Goal: Task Accomplishment & Management: Use online tool/utility

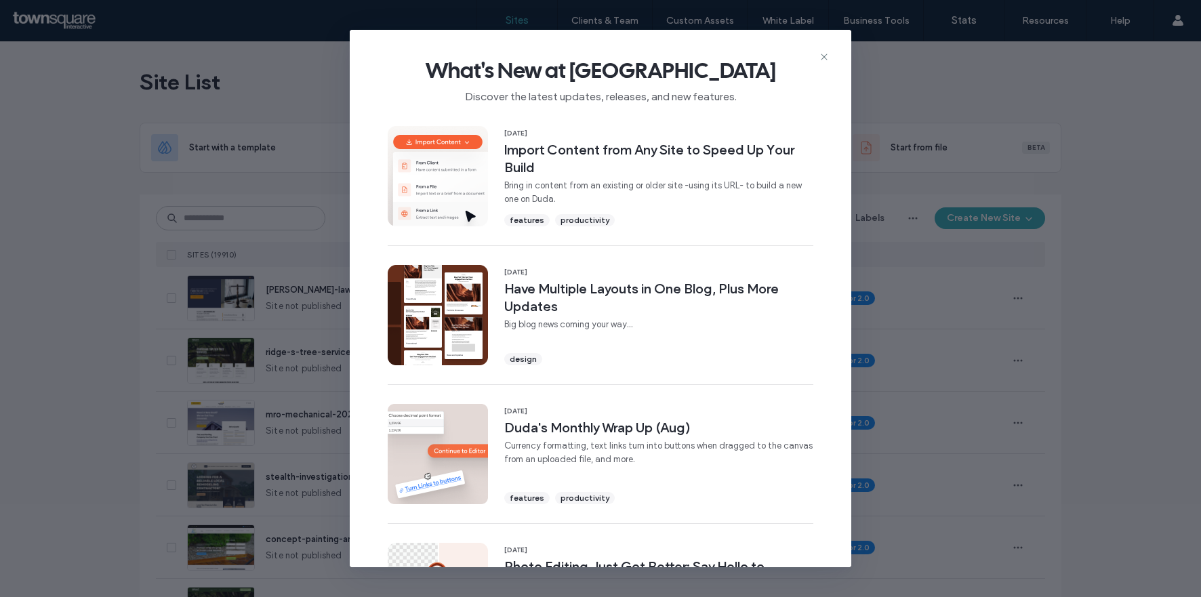
click at [705, 186] on span "Bring in content from an existing or older site -using its URL- to build a new …" at bounding box center [658, 192] width 309 height 27
click at [826, 57] on icon at bounding box center [824, 56] width 11 height 11
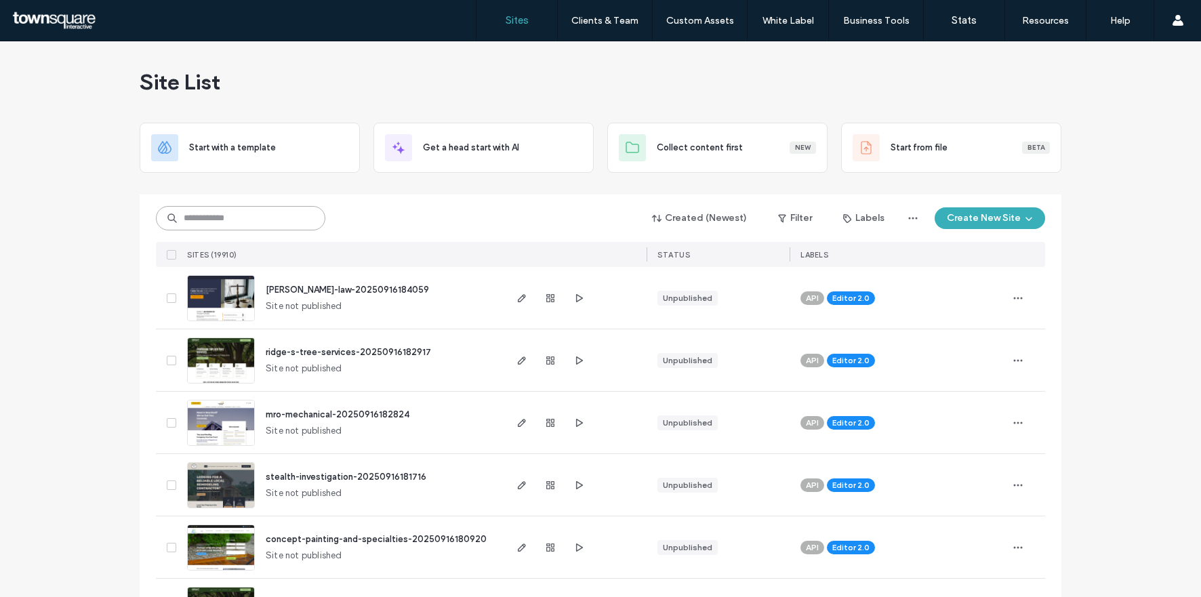
click at [244, 218] on input at bounding box center [240, 218] width 169 height 24
paste input "**********"
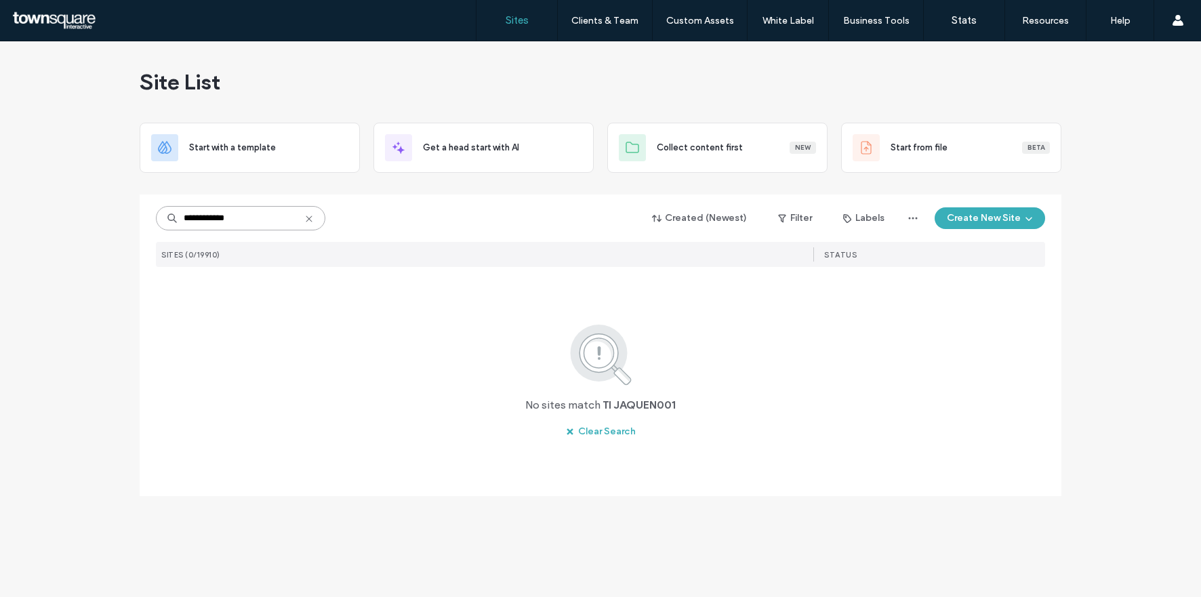
type input "**********"
click at [306, 217] on icon at bounding box center [309, 218] width 11 height 11
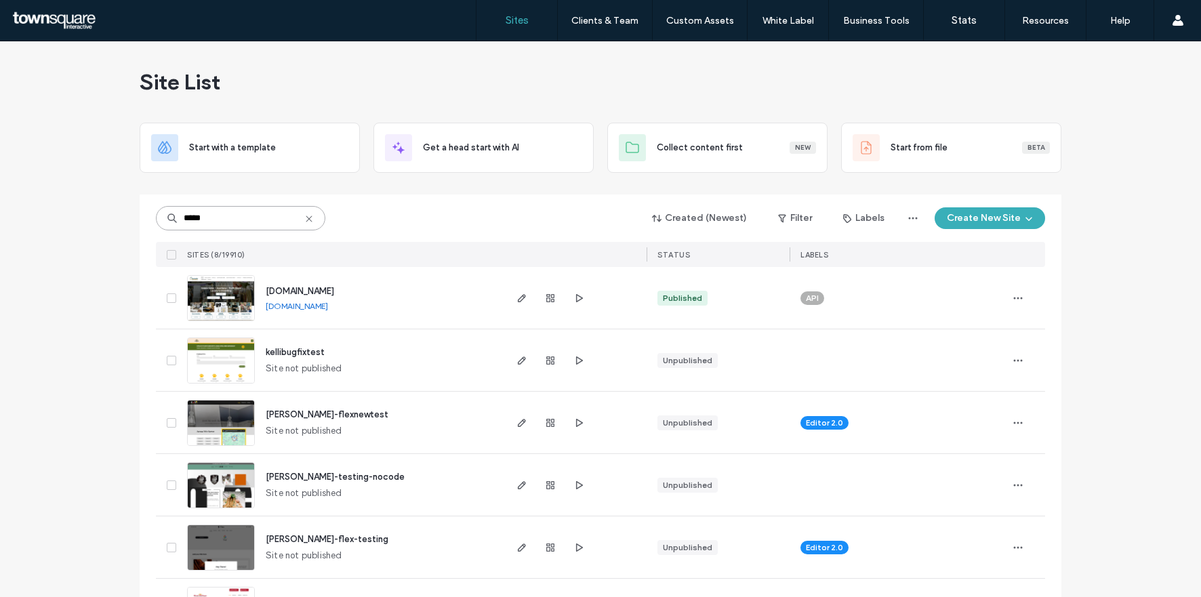
type input "*****"
click at [307, 413] on span "kelli-flexnewtest" at bounding box center [327, 414] width 123 height 10
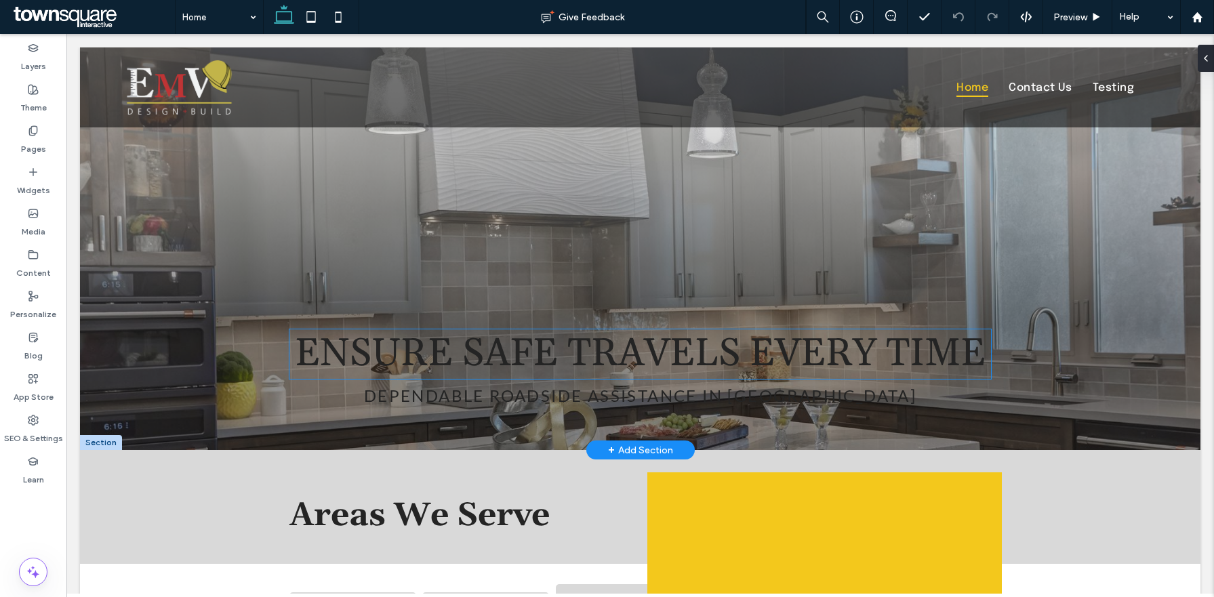
click at [667, 361] on span "Ensure Safe Travels Every Time" at bounding box center [640, 353] width 691 height 49
click at [487, 347] on span "Ensure Safe Travels Every Time" at bounding box center [640, 353] width 691 height 49
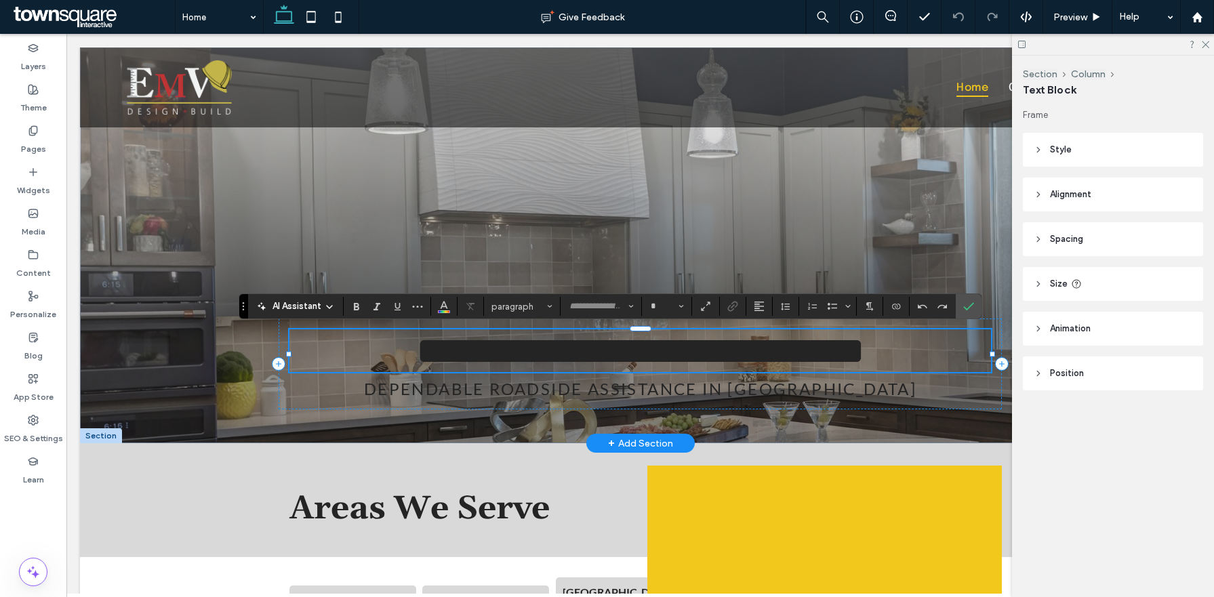
type input "*******"
type input "**"
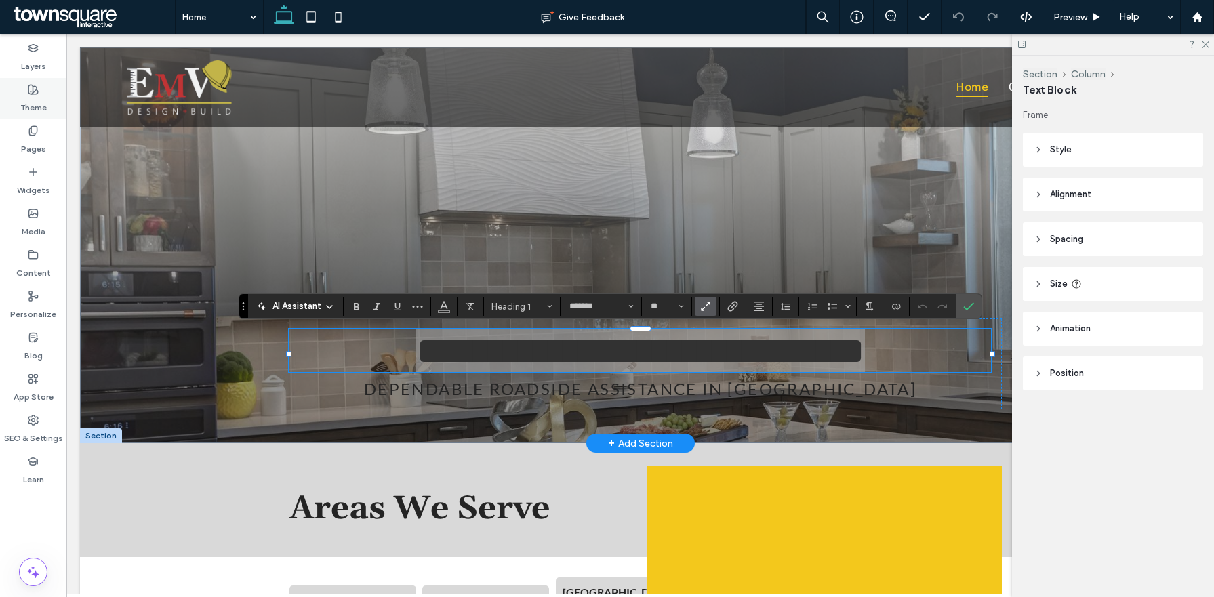
click at [31, 95] on label "Theme" at bounding box center [33, 104] width 26 height 19
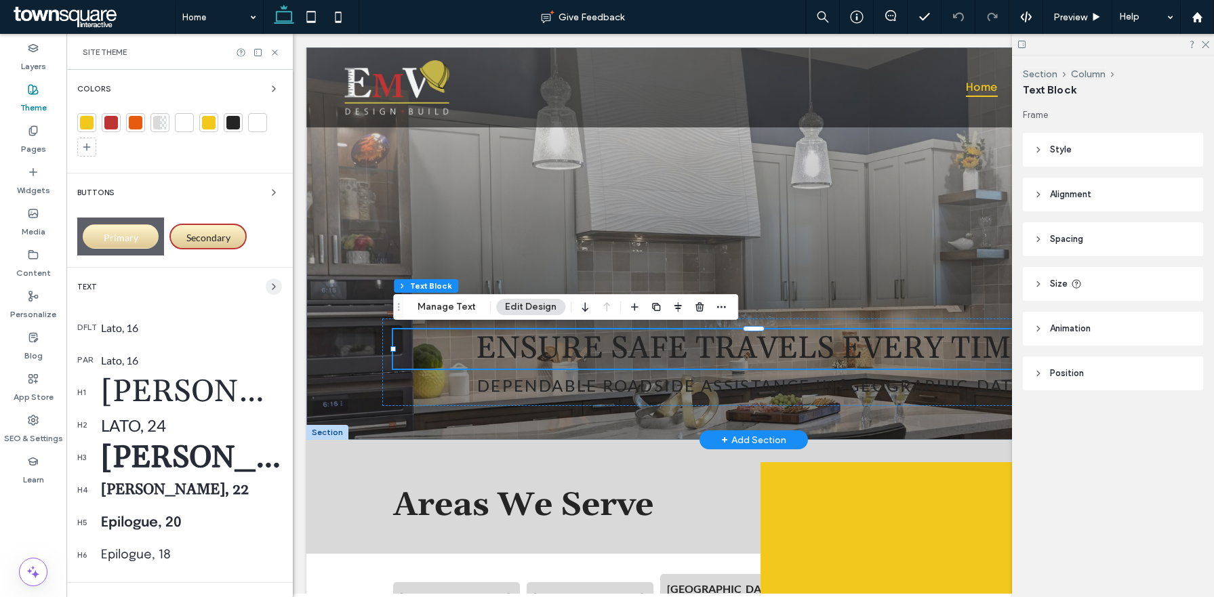
click at [268, 287] on icon "button" at bounding box center [273, 286] width 11 height 11
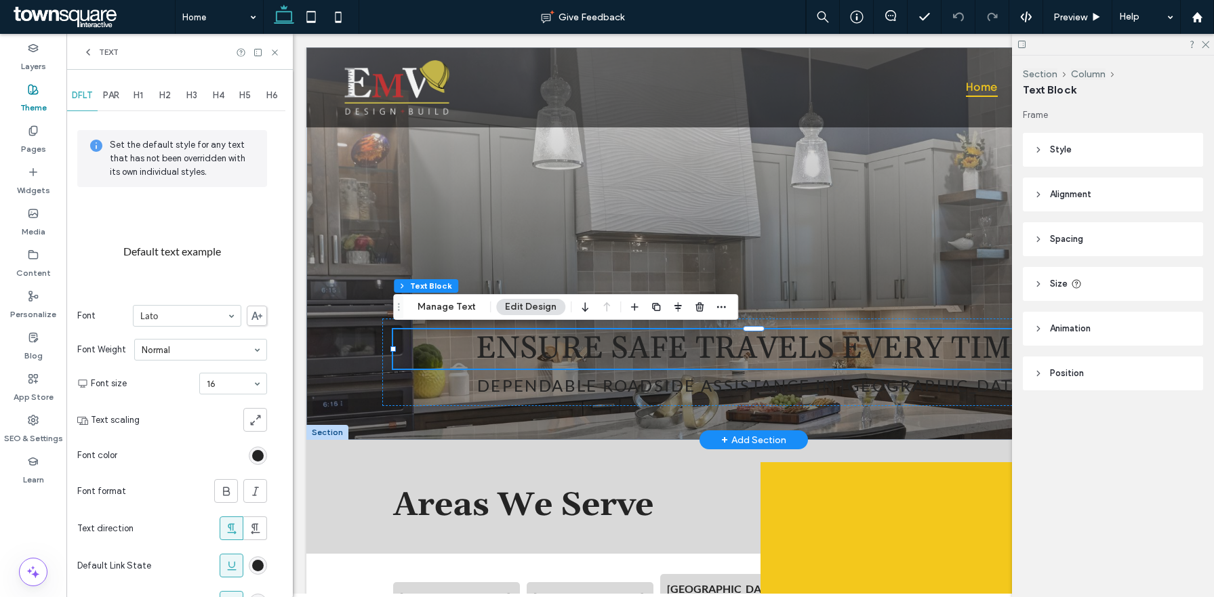
click at [137, 96] on span "H1" at bounding box center [137, 95] width 9 height 11
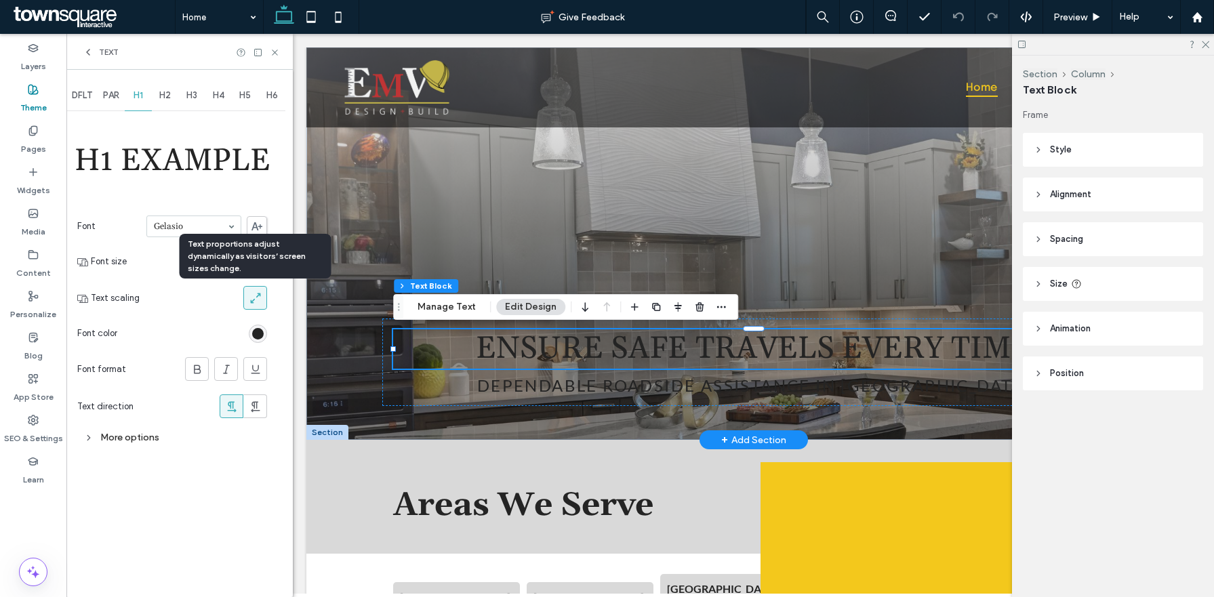
click at [258, 304] on icon at bounding box center [256, 298] width 14 height 14
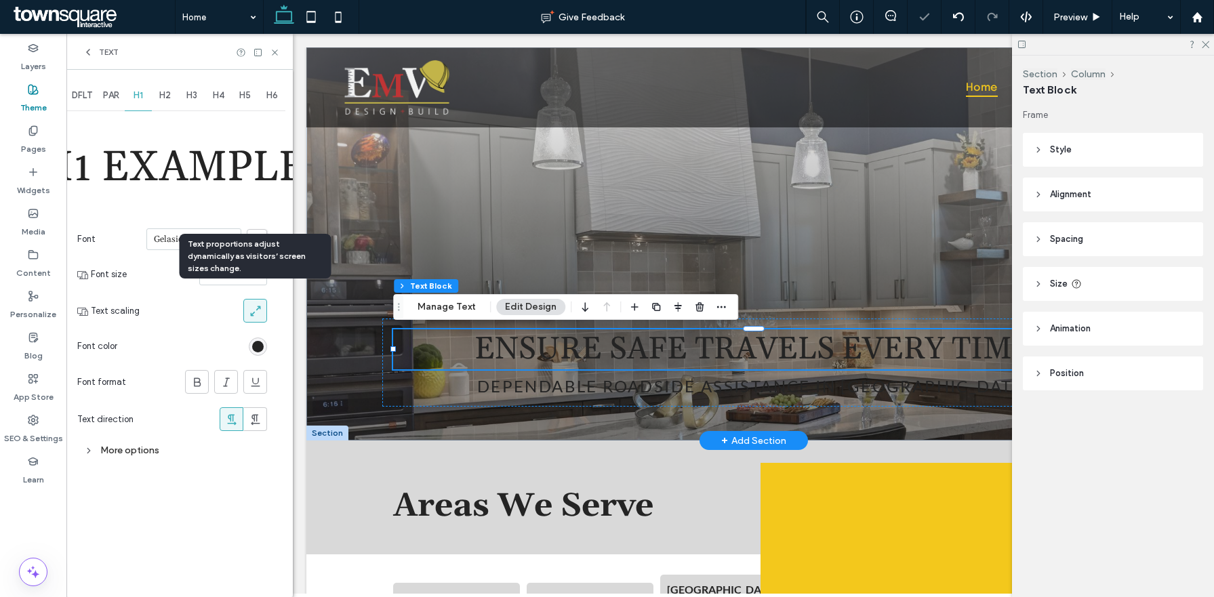
click at [258, 311] on icon at bounding box center [256, 311] width 14 height 14
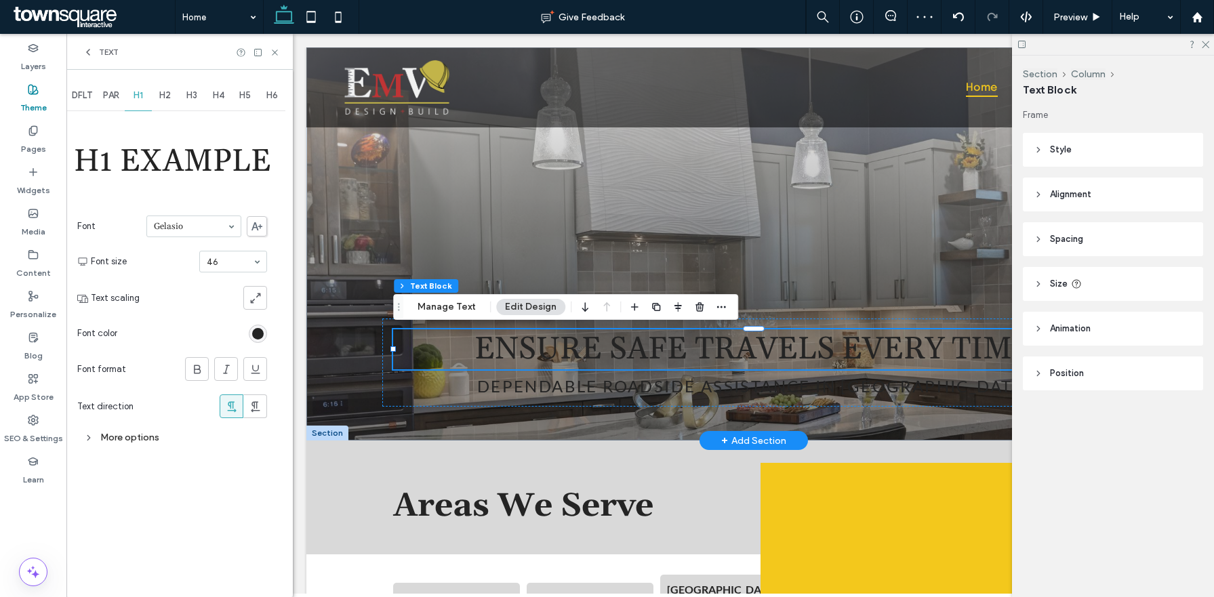
click at [167, 96] on span "H2" at bounding box center [165, 95] width 12 height 11
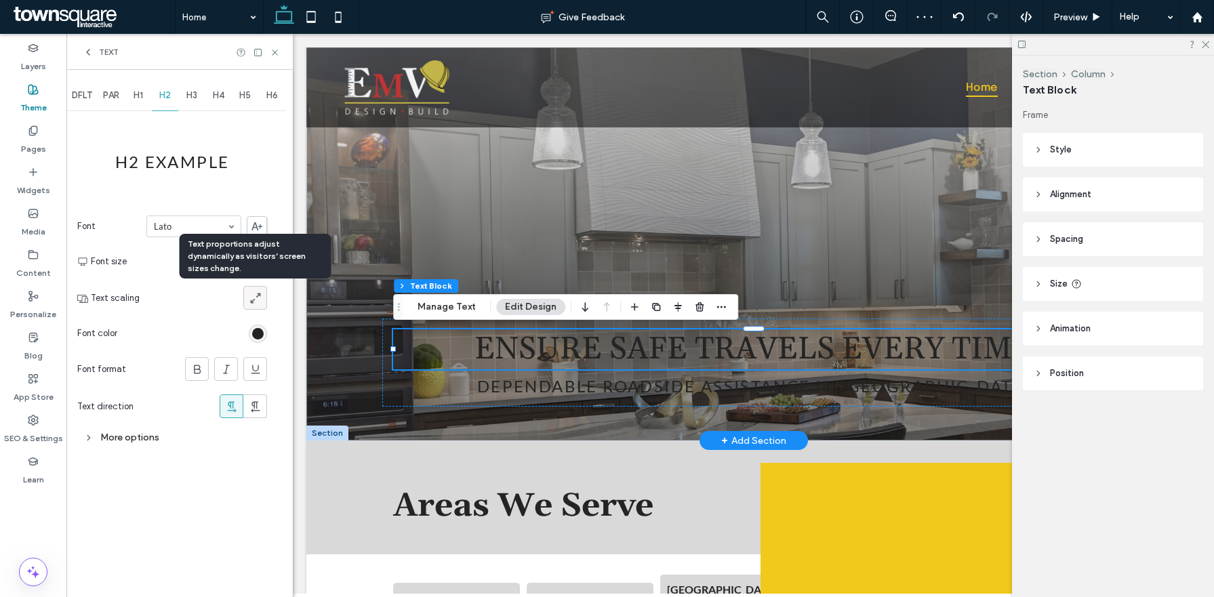
click at [256, 304] on span at bounding box center [256, 298] width 14 height 22
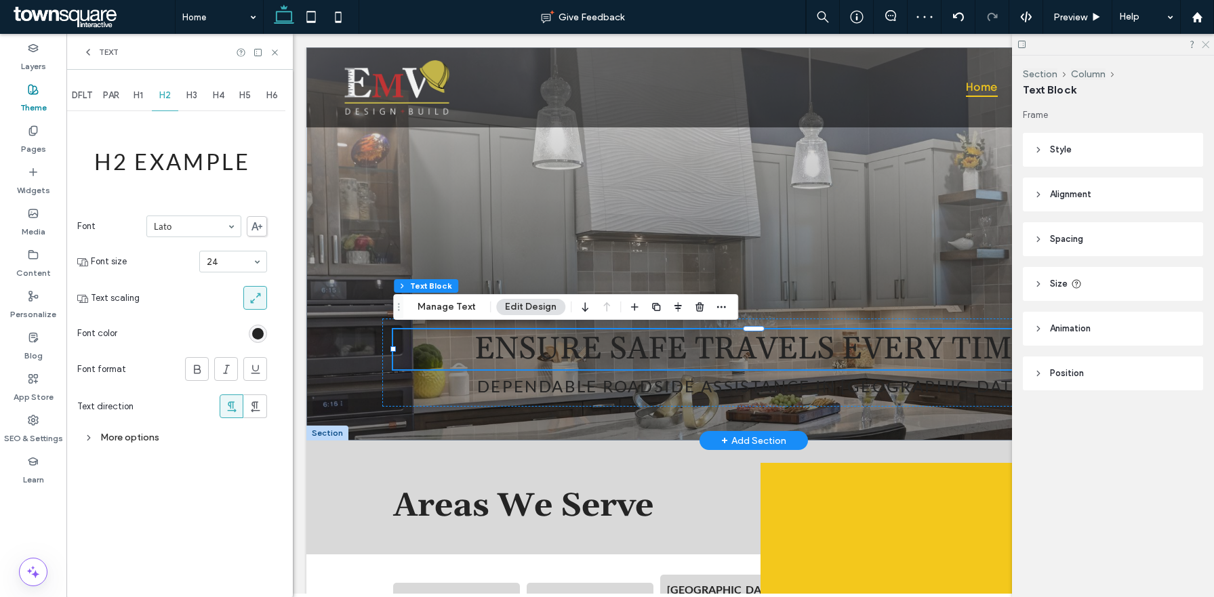
click at [1205, 42] on icon at bounding box center [1204, 43] width 9 height 9
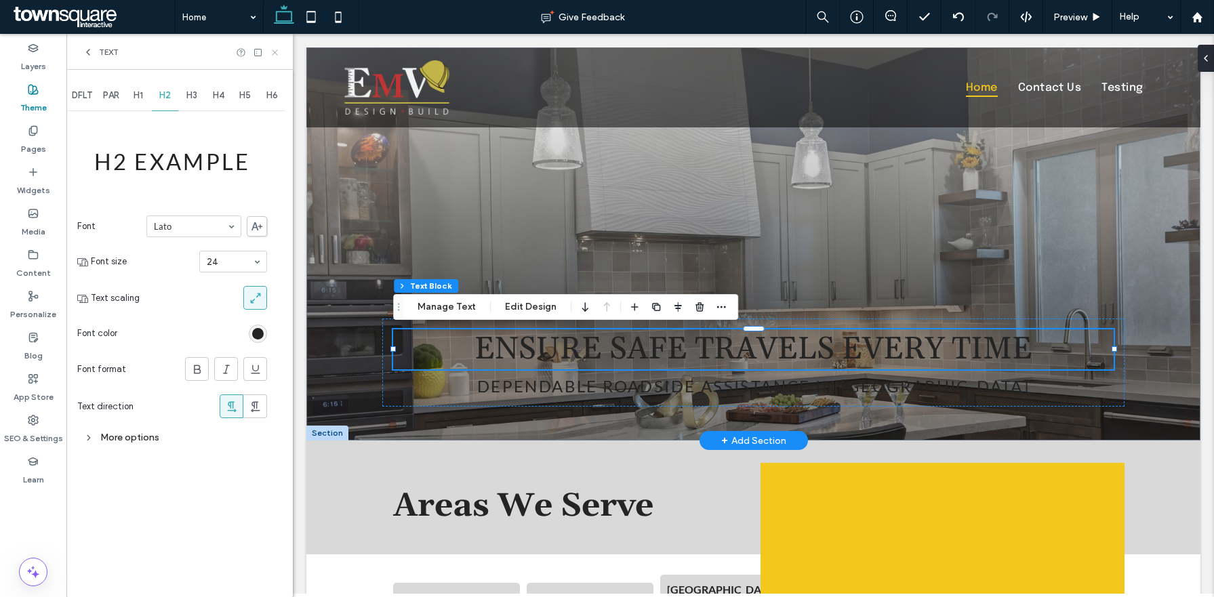
click at [279, 47] on icon at bounding box center [275, 52] width 10 height 10
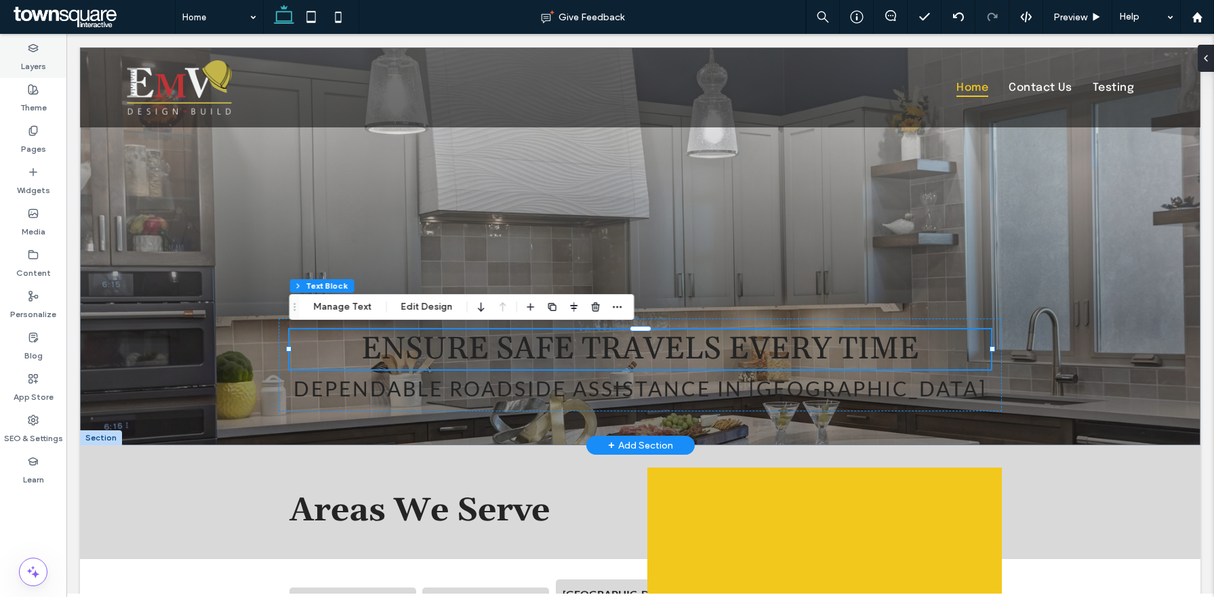
click at [33, 74] on div "Layers" at bounding box center [33, 57] width 66 height 41
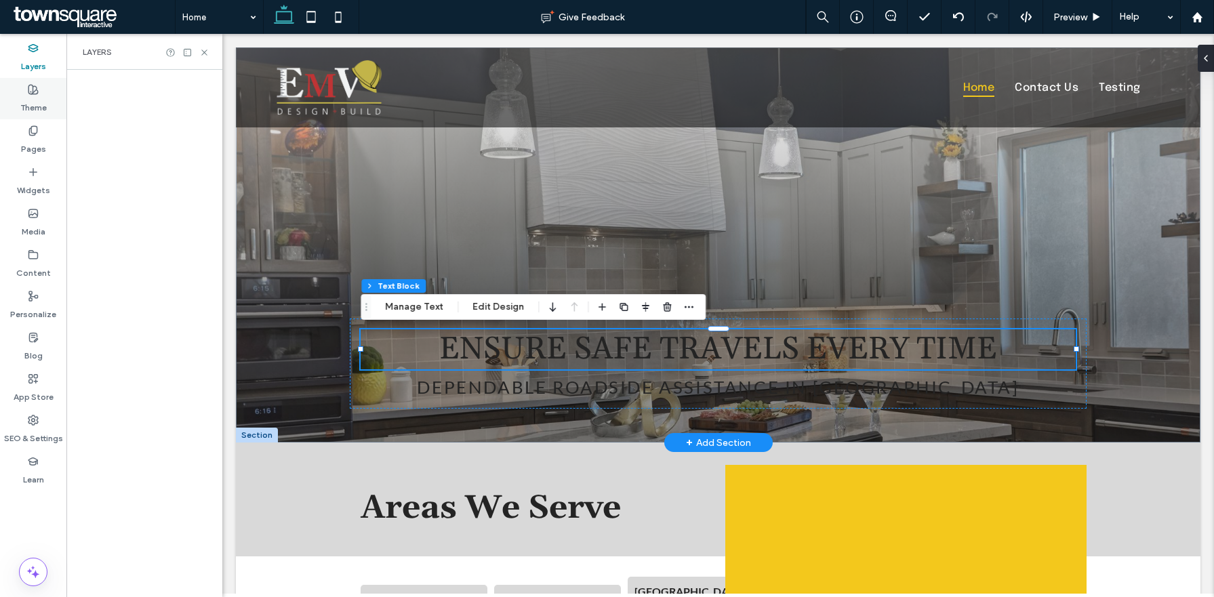
click at [33, 100] on label "Theme" at bounding box center [33, 104] width 26 height 19
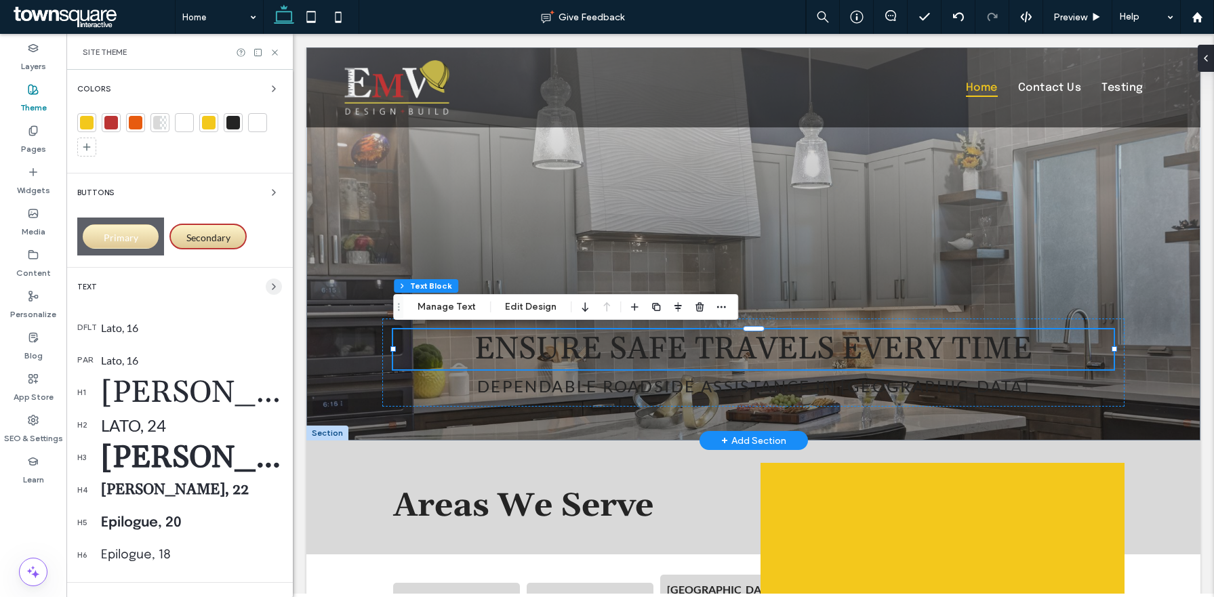
click at [270, 291] on icon "button" at bounding box center [273, 286] width 11 height 11
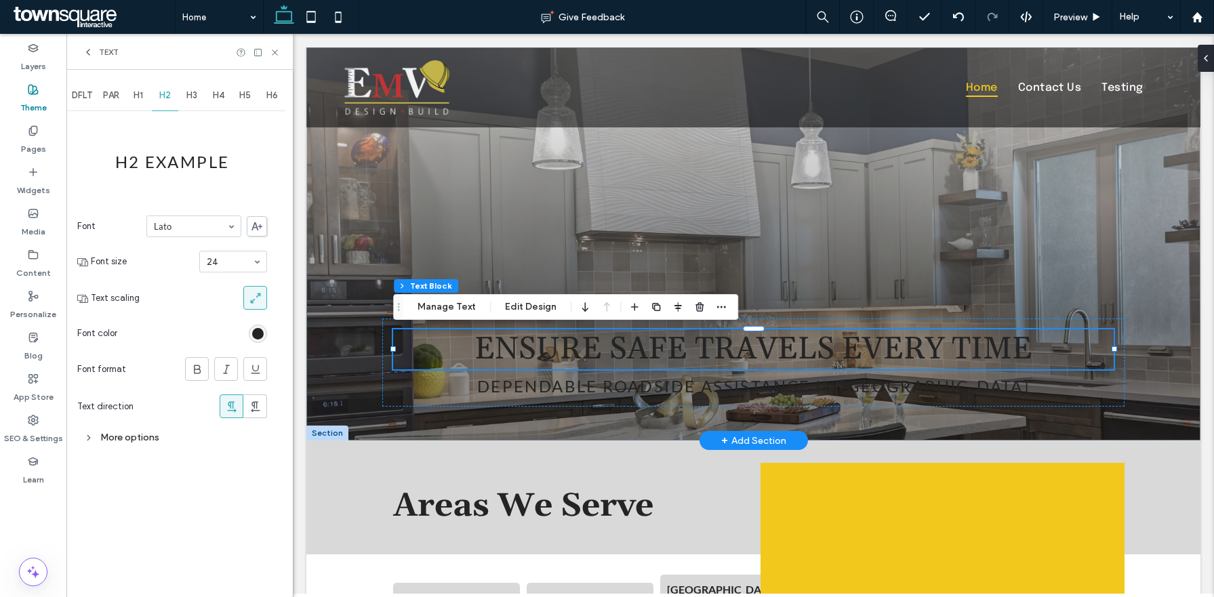
click at [256, 297] on use at bounding box center [255, 298] width 10 height 10
click at [139, 102] on div "H1" at bounding box center [138, 96] width 27 height 30
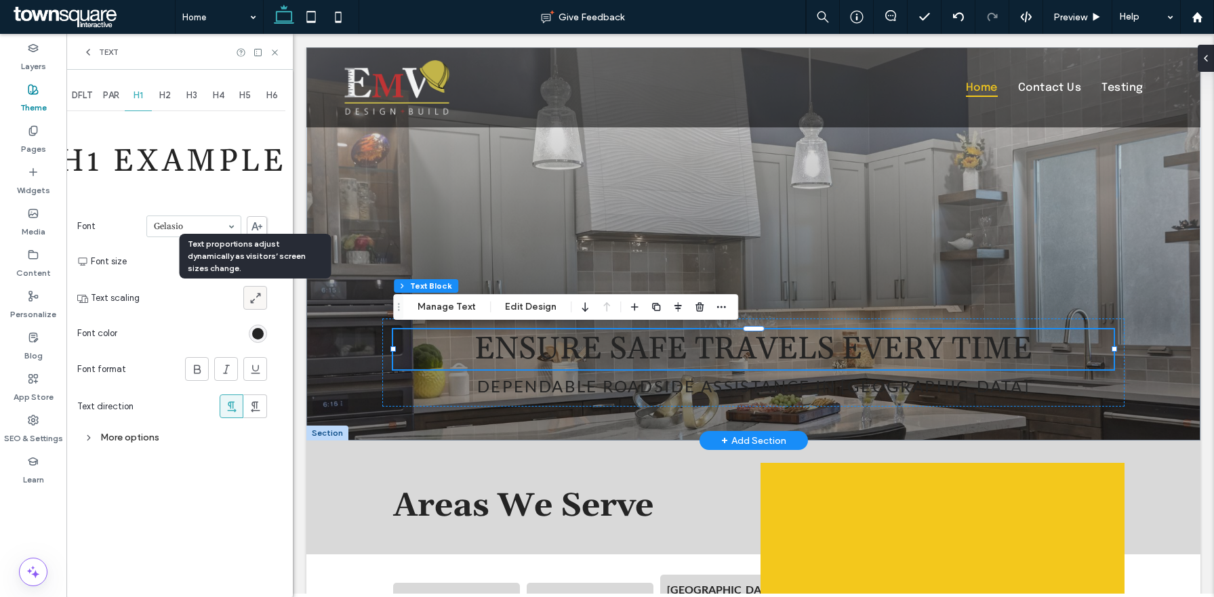
click at [253, 300] on icon at bounding box center [256, 298] width 14 height 14
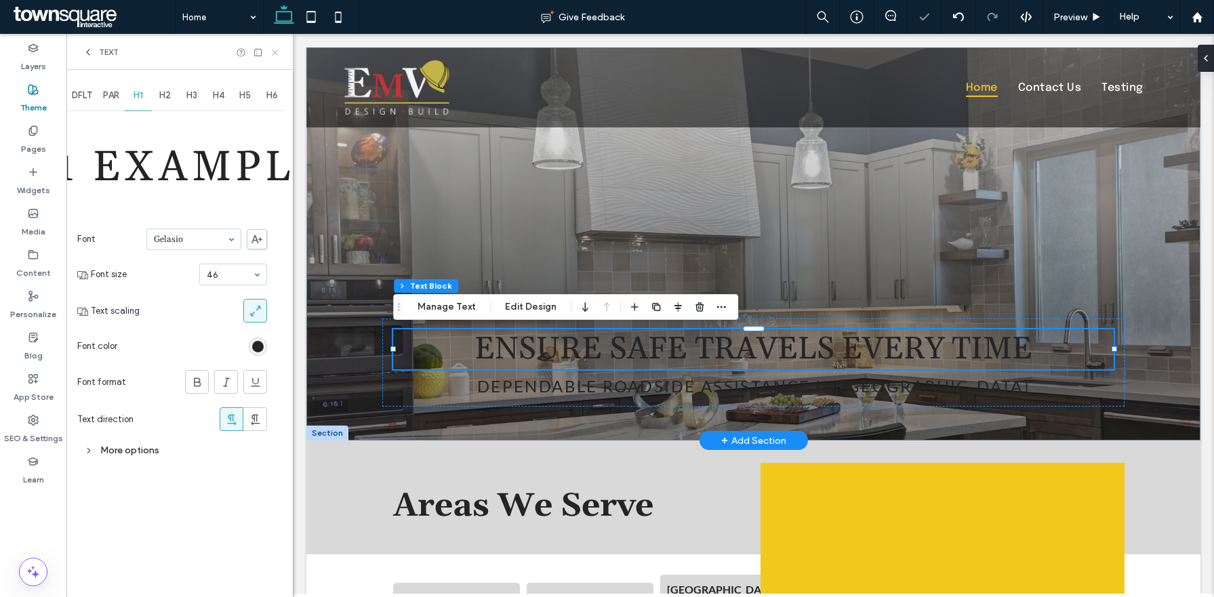
click at [277, 54] on use at bounding box center [274, 51] width 5 height 5
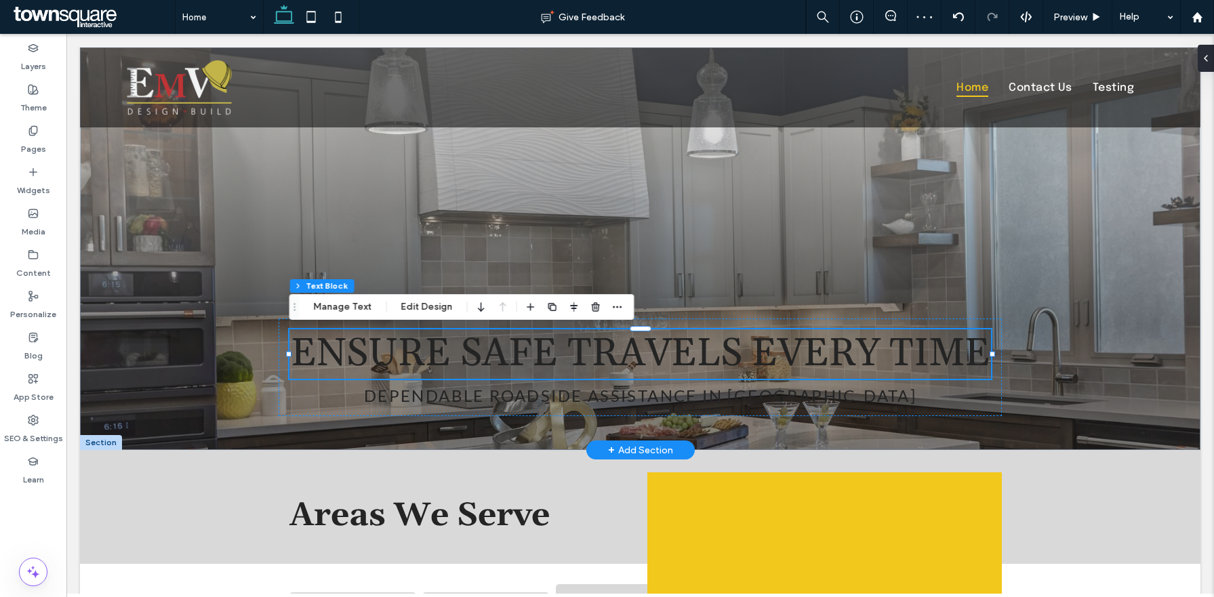
click at [43, 106] on label "Theme" at bounding box center [33, 104] width 26 height 19
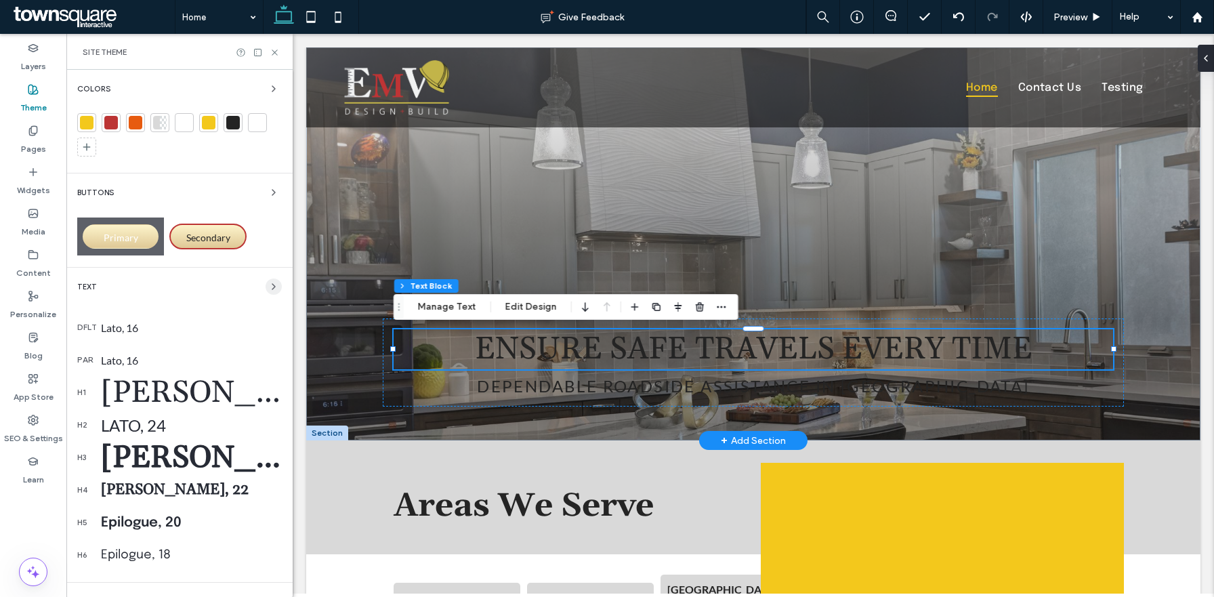
click at [268, 289] on icon "button" at bounding box center [273, 286] width 11 height 11
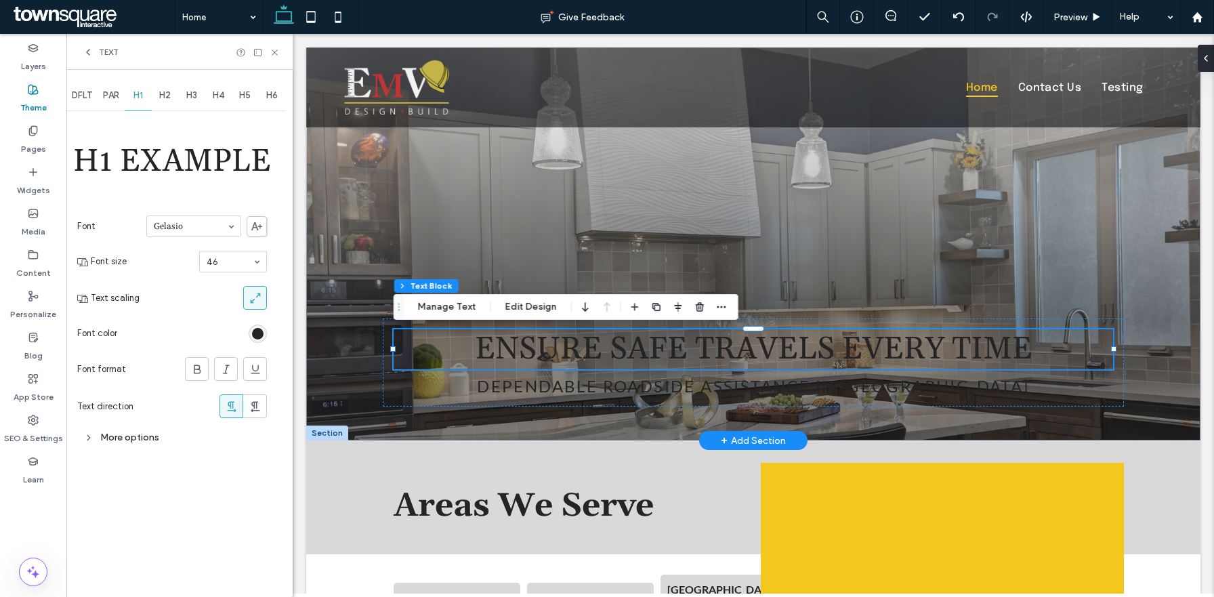
click at [262, 300] on icon at bounding box center [256, 298] width 14 height 14
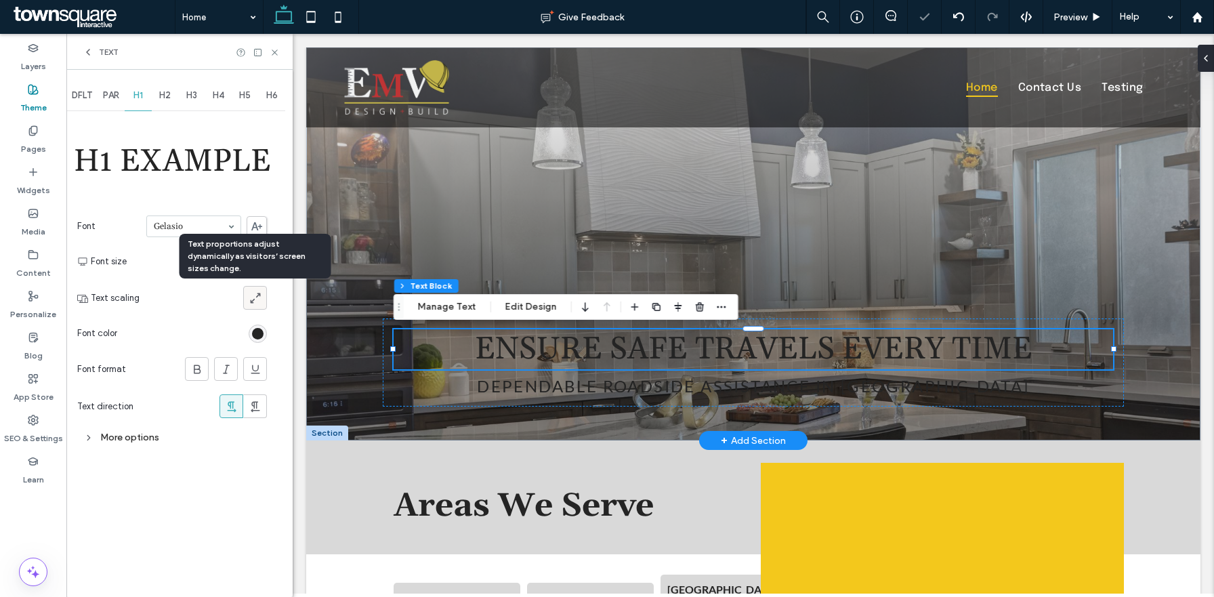
click at [260, 300] on icon at bounding box center [256, 298] width 14 height 14
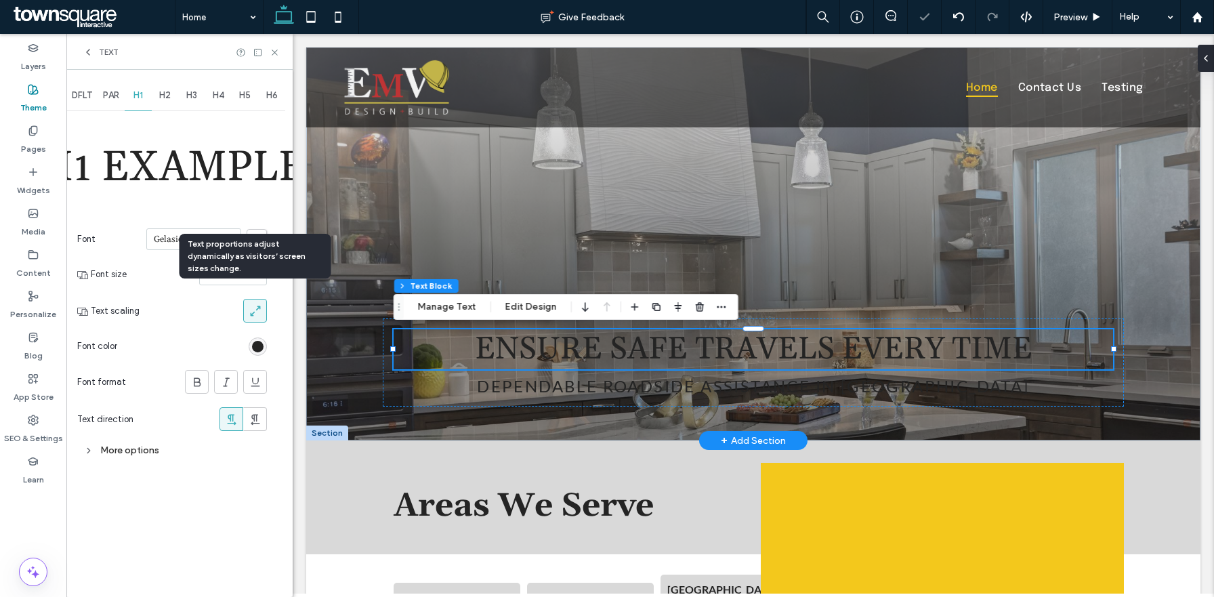
click at [258, 311] on icon at bounding box center [256, 311] width 14 height 14
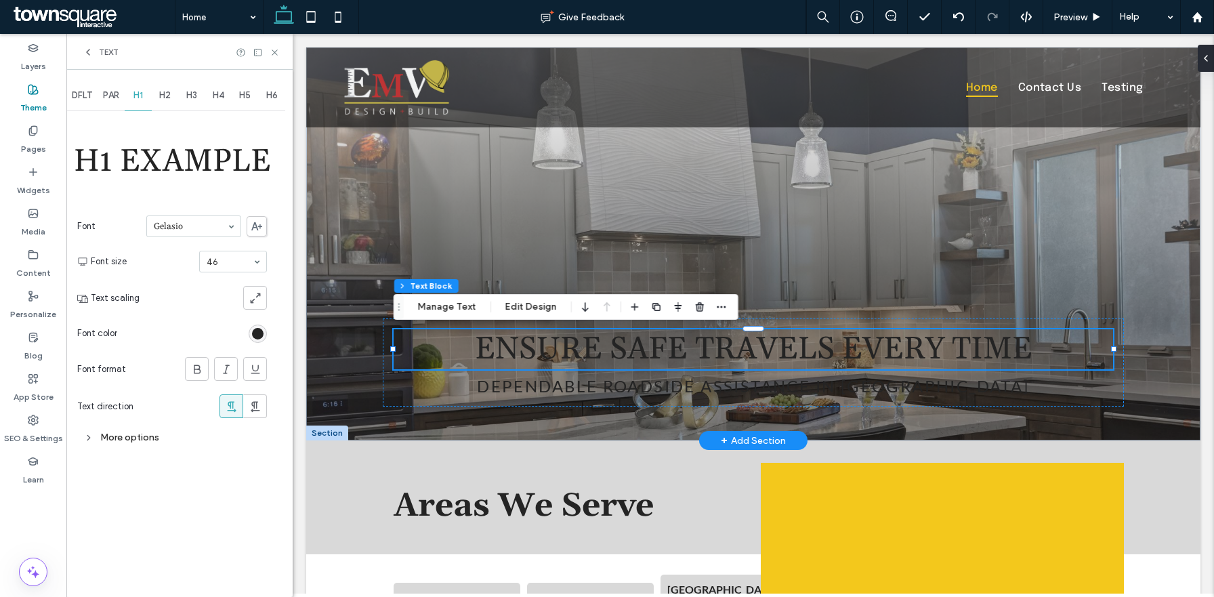
click at [97, 434] on div "More options" at bounding box center [172, 437] width 190 height 18
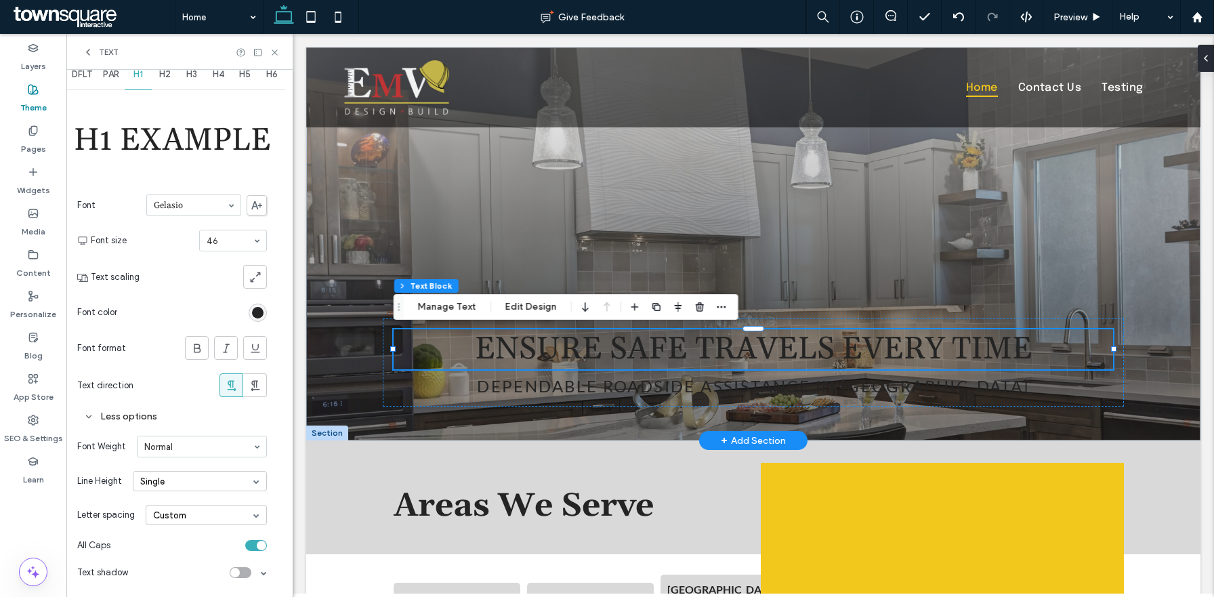
click at [97, 419] on div "Less options" at bounding box center [172, 416] width 190 height 18
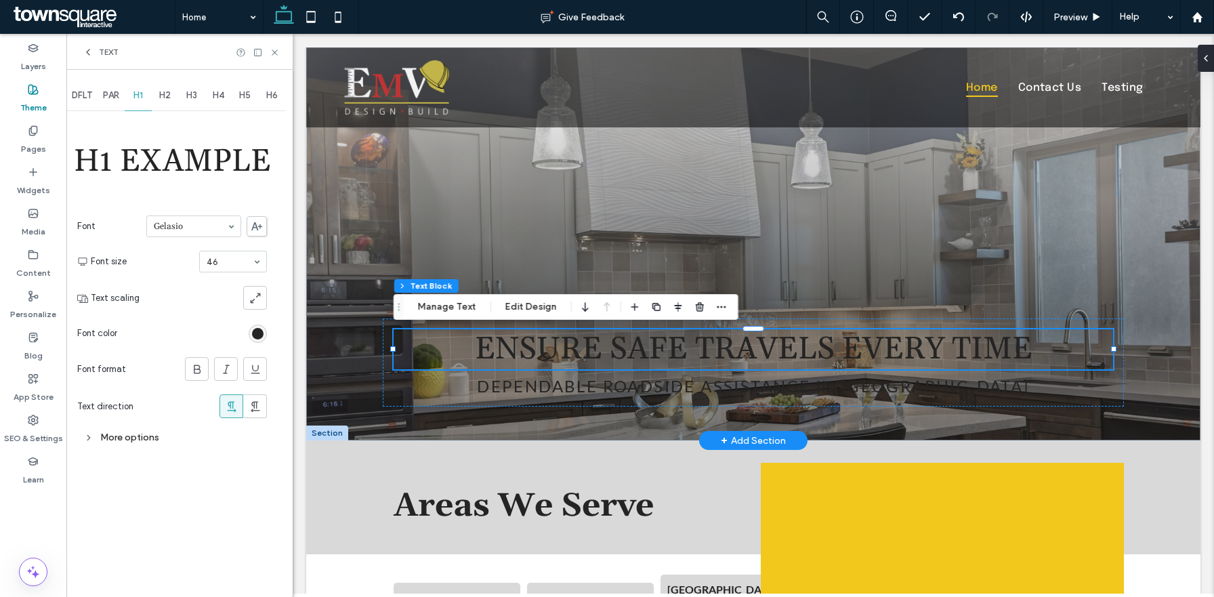
scroll to position [0, 0]
click at [220, 103] on div "H4" at bounding box center [218, 96] width 27 height 30
click at [143, 99] on span "H1" at bounding box center [137, 95] width 9 height 11
click at [274, 51] on icon at bounding box center [275, 52] width 10 height 10
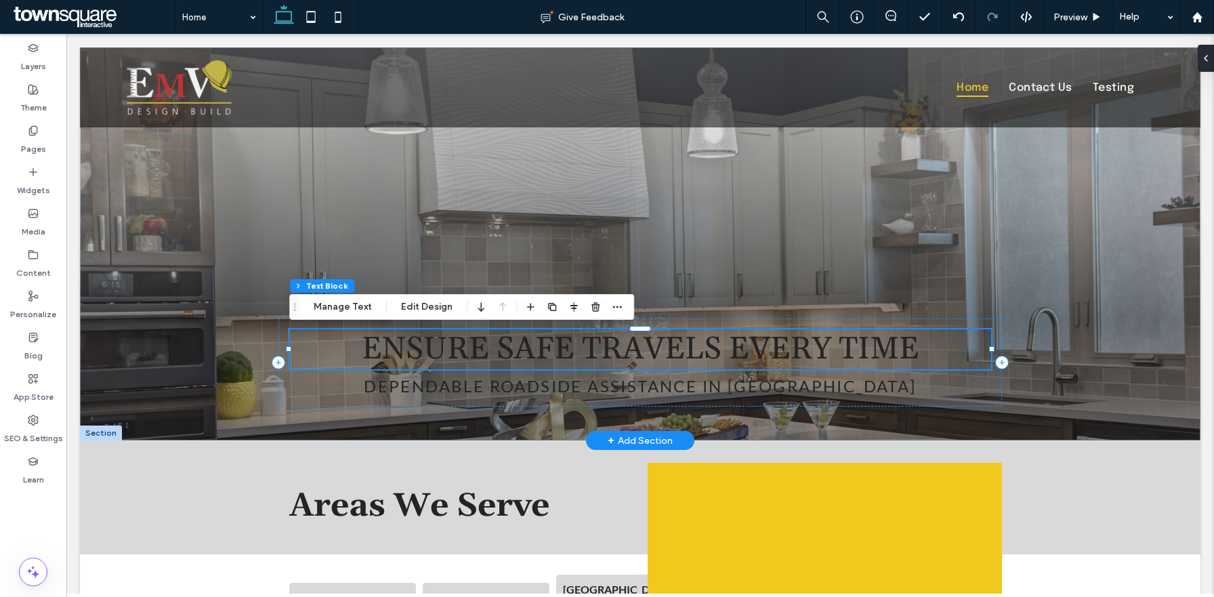
click at [373, 354] on span "Ensure Safe Travels Every Time" at bounding box center [641, 349] width 558 height 40
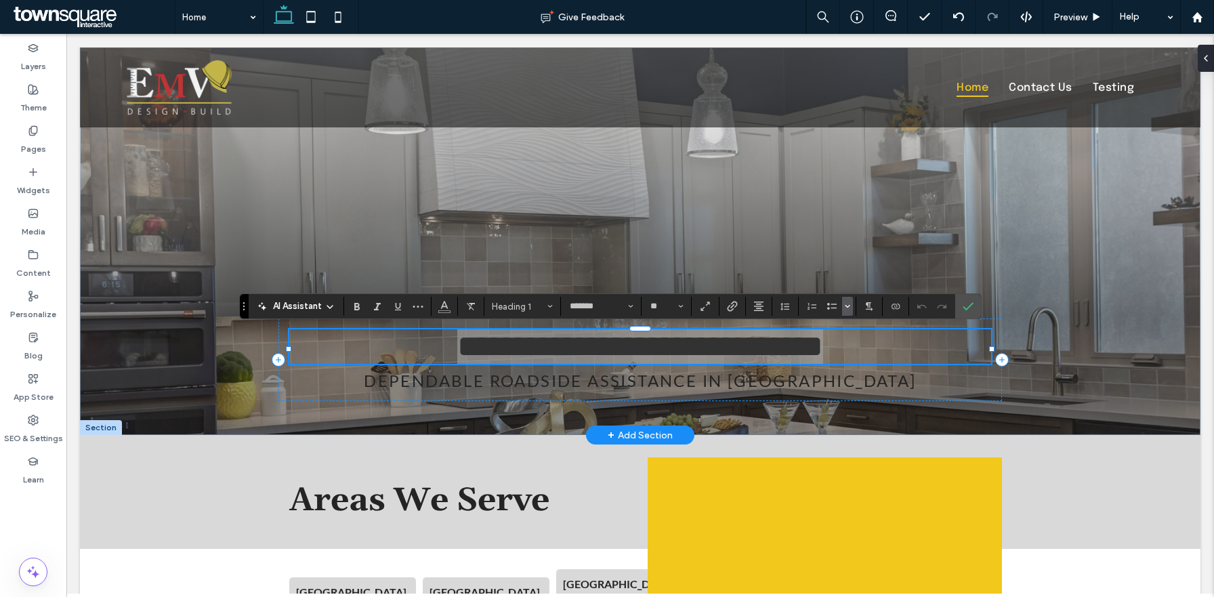
click at [848, 308] on icon "Bulleted list menu" at bounding box center [848, 306] width 8 height 8
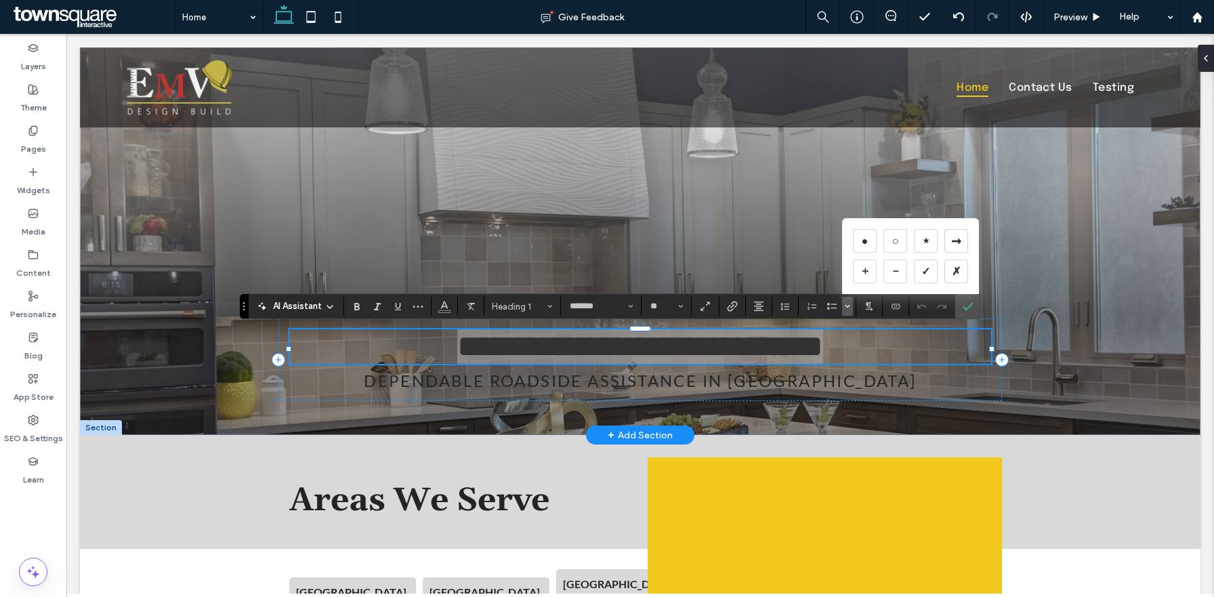
click at [848, 308] on icon "Bulleted list menu" at bounding box center [848, 306] width 8 height 8
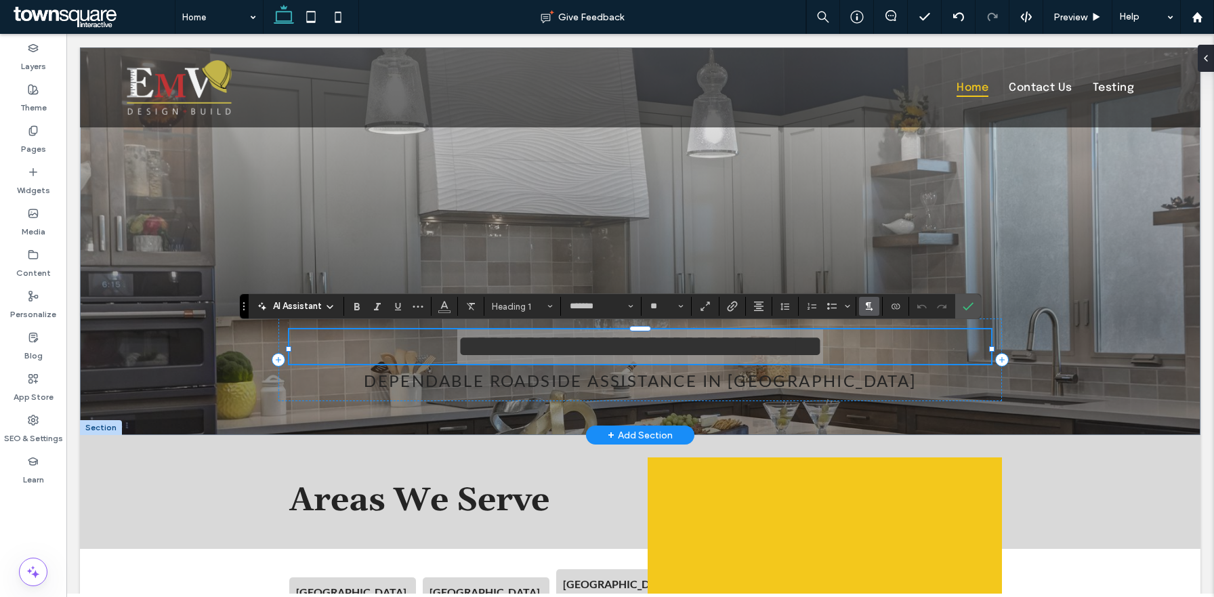
click at [874, 308] on icon "Text direction" at bounding box center [869, 306] width 11 height 11
click at [417, 311] on icon "More" at bounding box center [418, 306] width 11 height 11
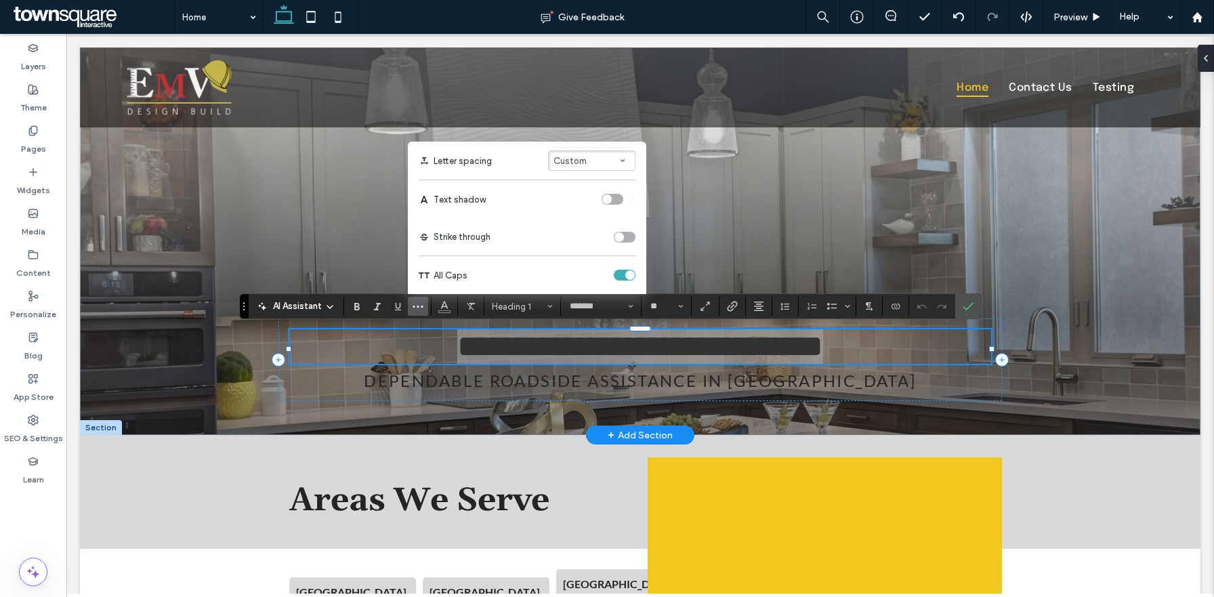
click at [417, 311] on icon "More" at bounding box center [418, 306] width 11 height 11
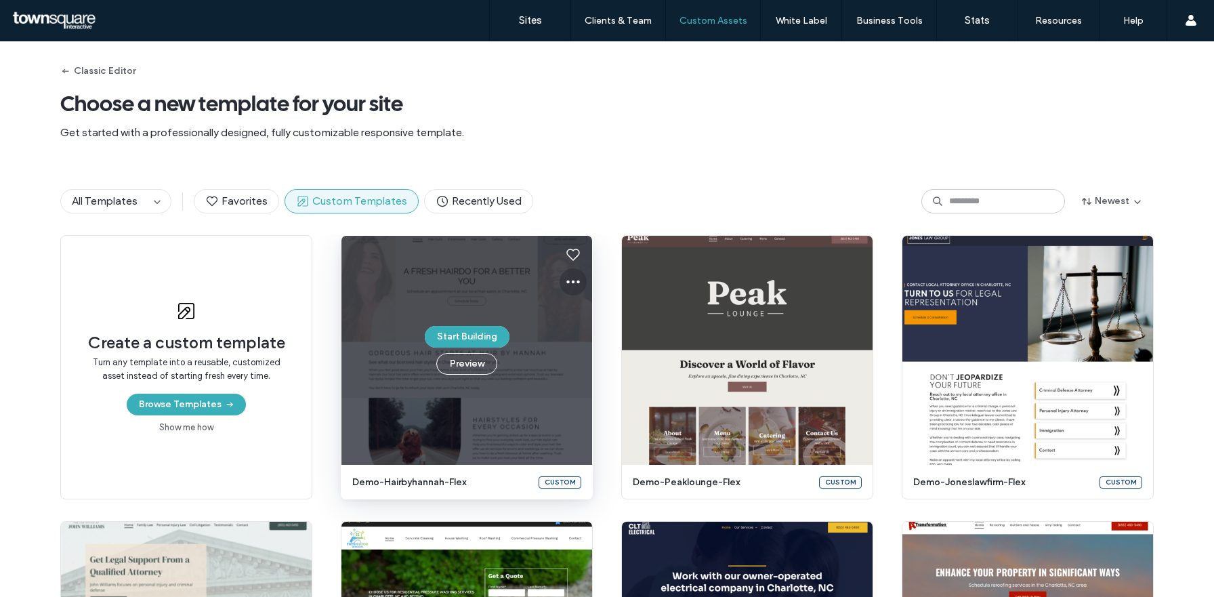
click at [570, 285] on icon at bounding box center [573, 282] width 16 height 16
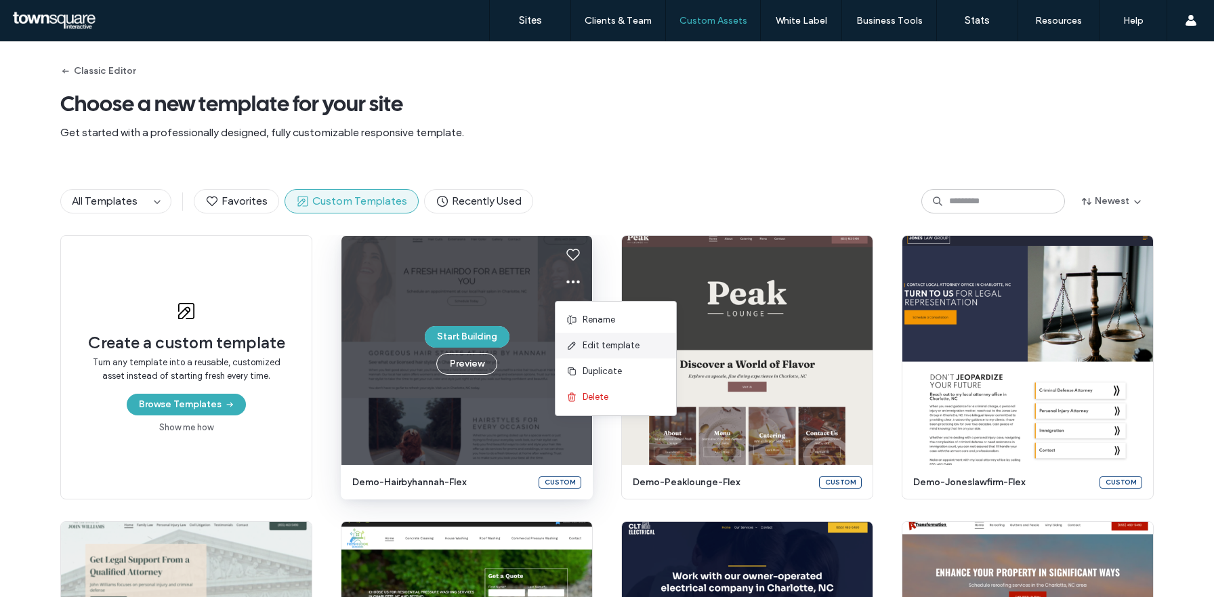
click at [579, 346] on span at bounding box center [574, 345] width 16 height 15
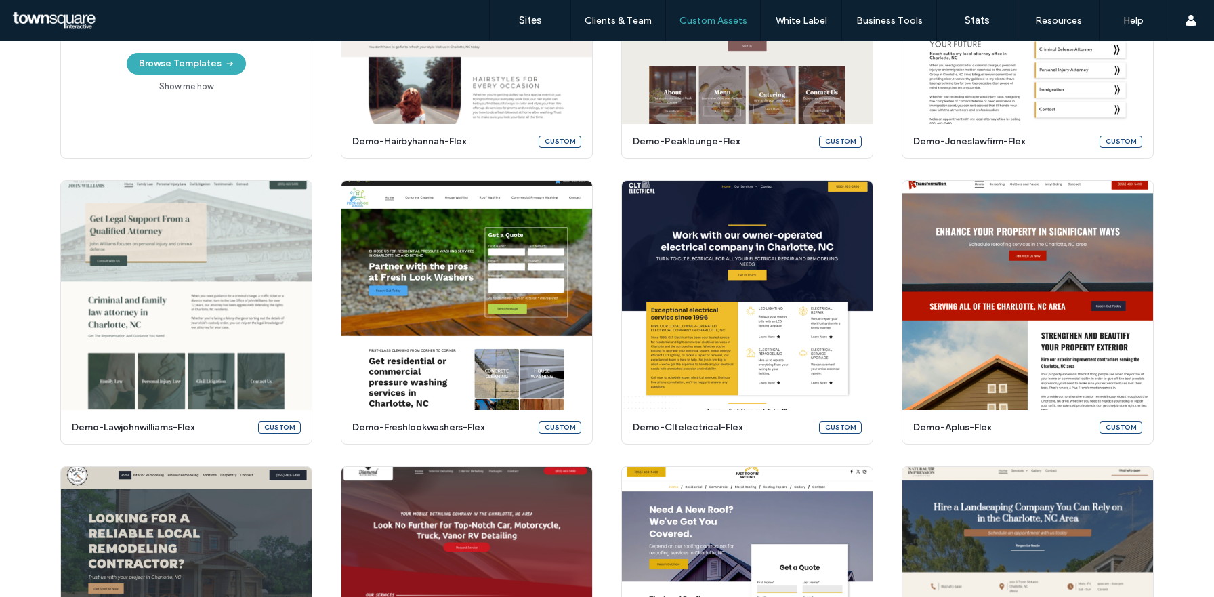
scroll to position [295, 0]
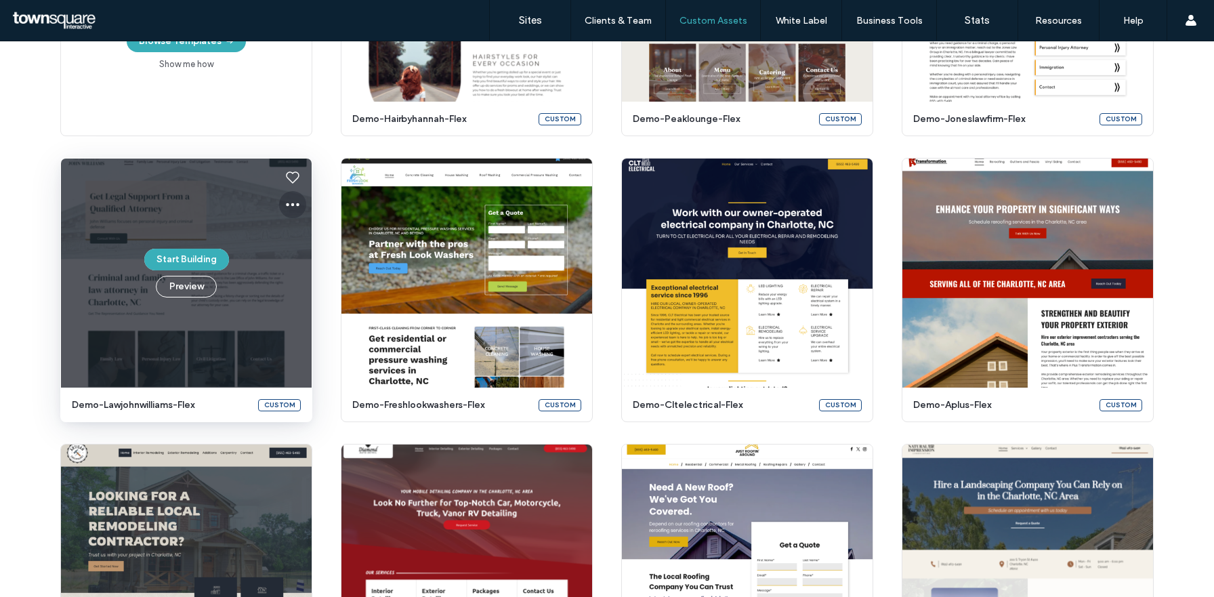
click at [288, 208] on icon at bounding box center [293, 205] width 16 height 16
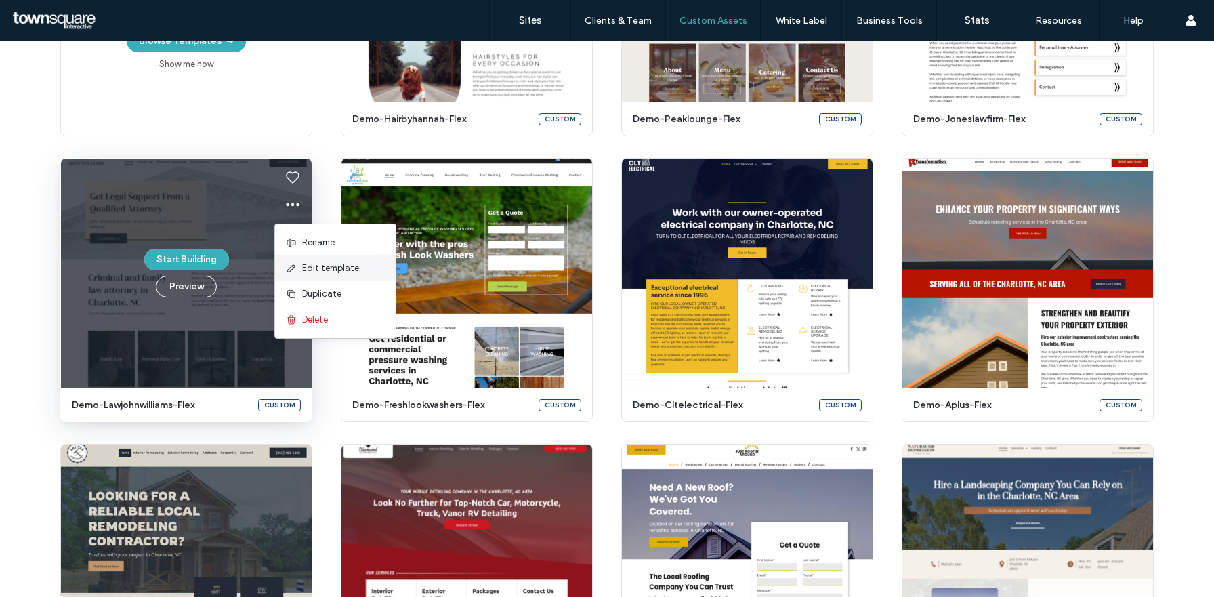
click at [304, 270] on span "Edit template" at bounding box center [330, 269] width 57 height 14
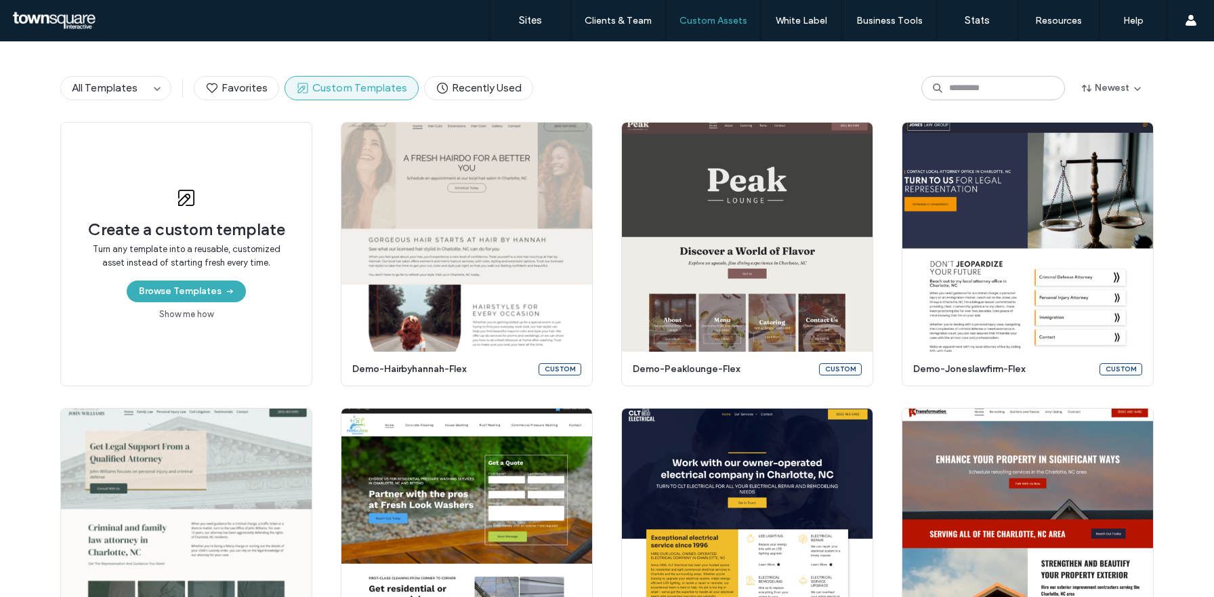
scroll to position [0, 0]
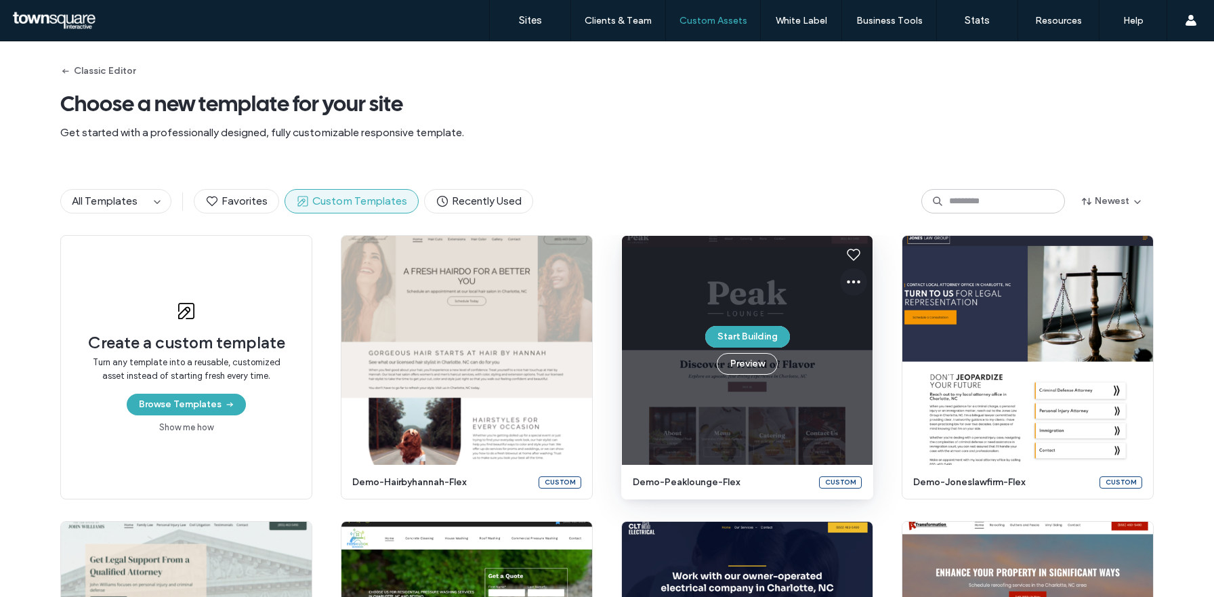
click at [852, 281] on icon at bounding box center [854, 282] width 16 height 16
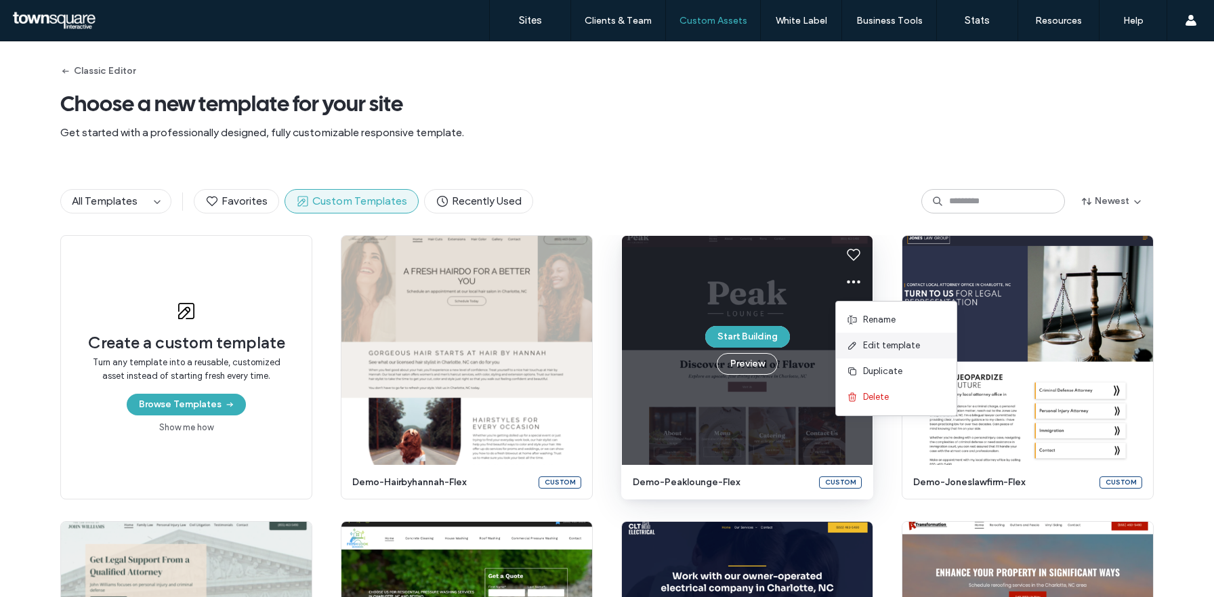
click at [870, 350] on span "Edit template" at bounding box center [891, 346] width 57 height 14
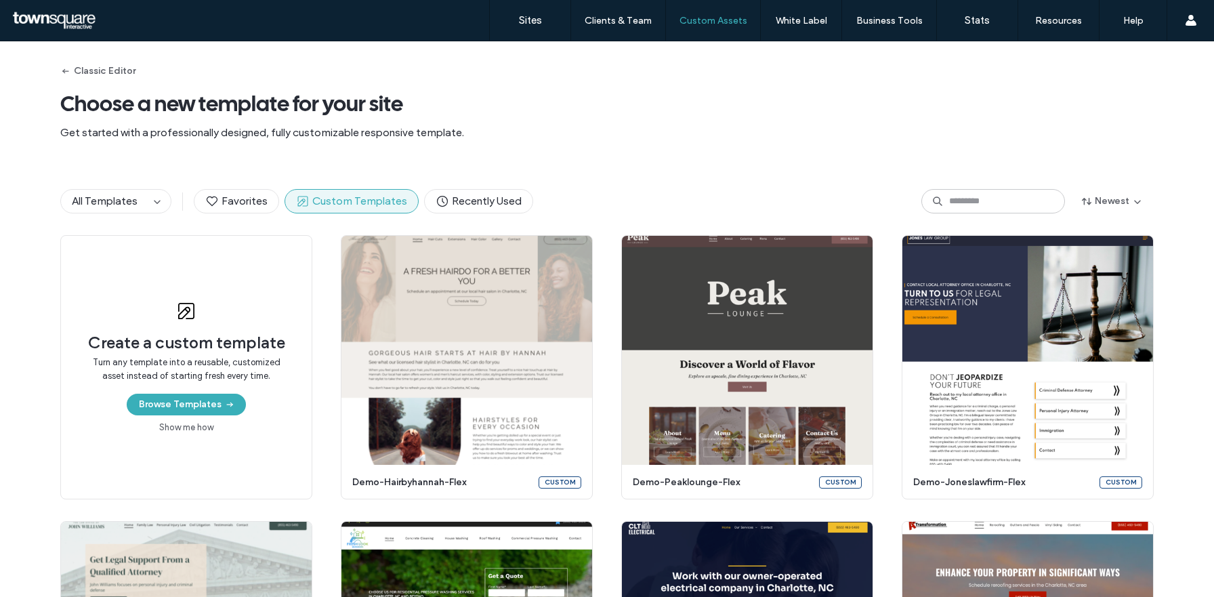
click at [535, 135] on span "Get started with a professionally designed, fully customizable responsive templ…" at bounding box center [607, 132] width 1094 height 15
click at [336, 194] on span "Custom Templates" at bounding box center [351, 201] width 111 height 15
click at [125, 207] on span "All Templates" at bounding box center [105, 200] width 66 height 13
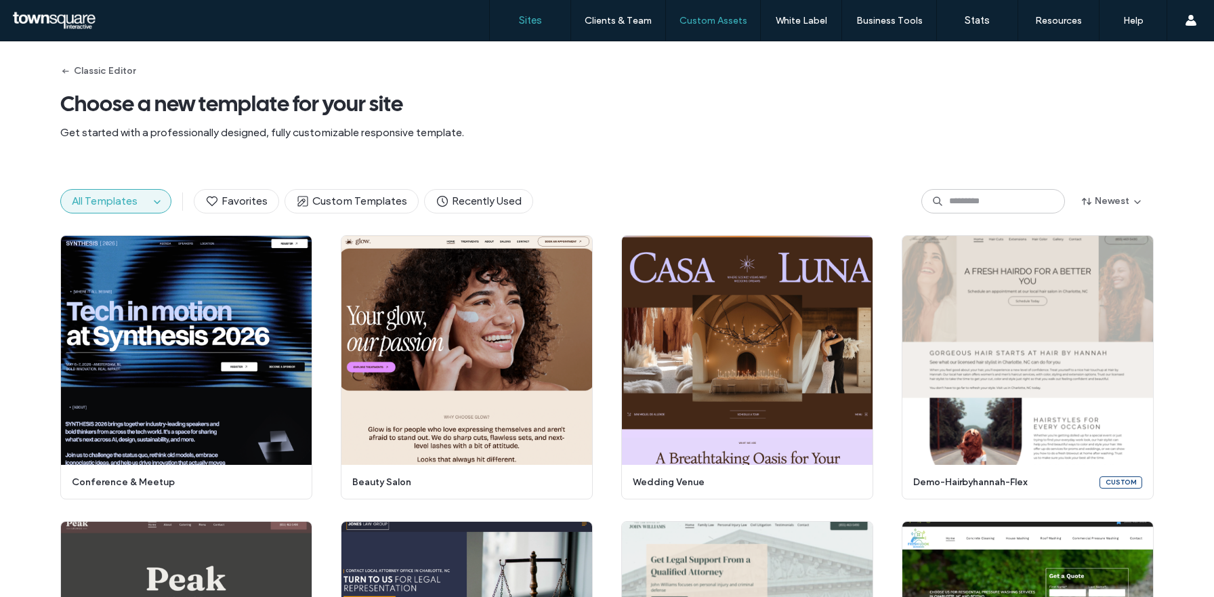
click at [516, 30] on link "Sites" at bounding box center [530, 20] width 81 height 41
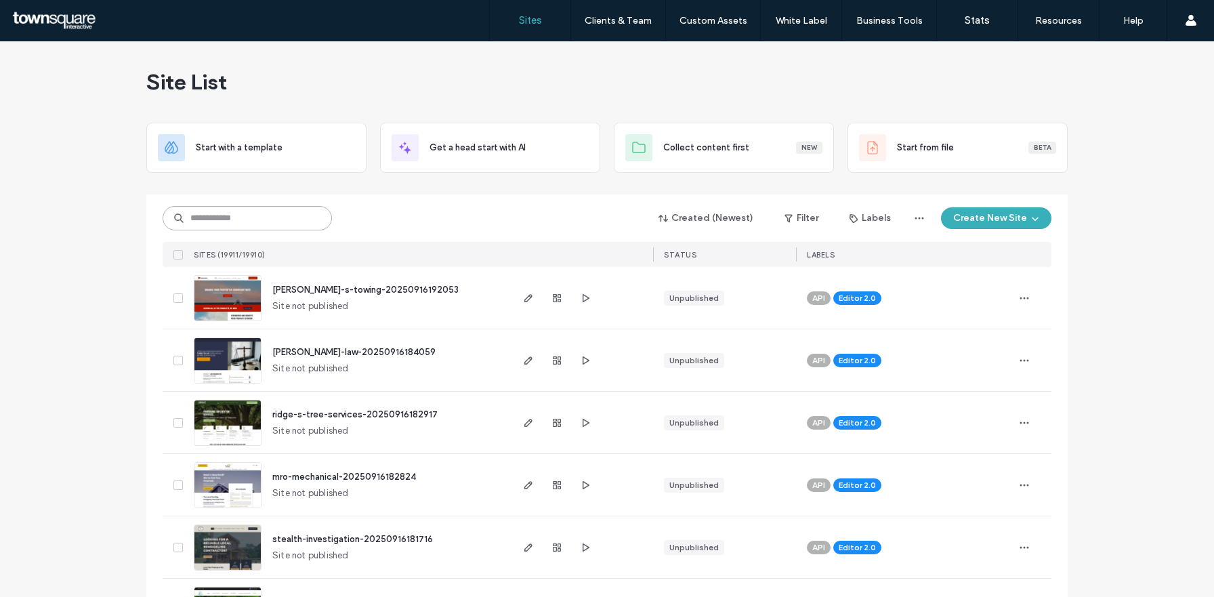
click at [262, 220] on input at bounding box center [247, 218] width 169 height 24
paste input "**********"
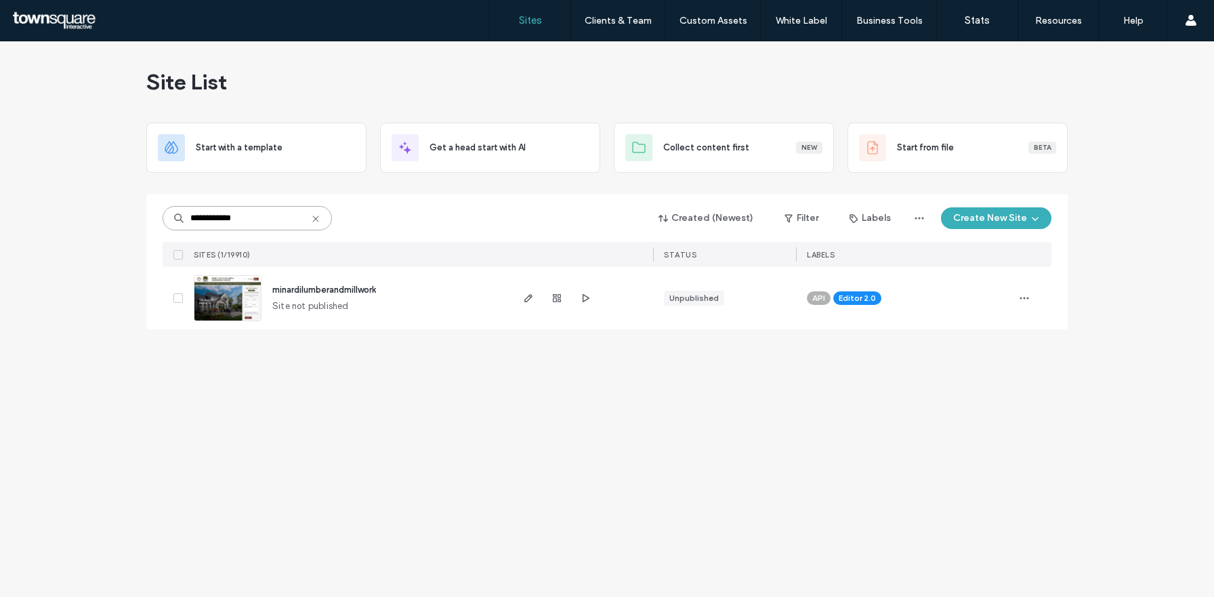
type input "**********"
click at [339, 289] on span "minardilumberandmillwork" at bounding box center [324, 290] width 104 height 10
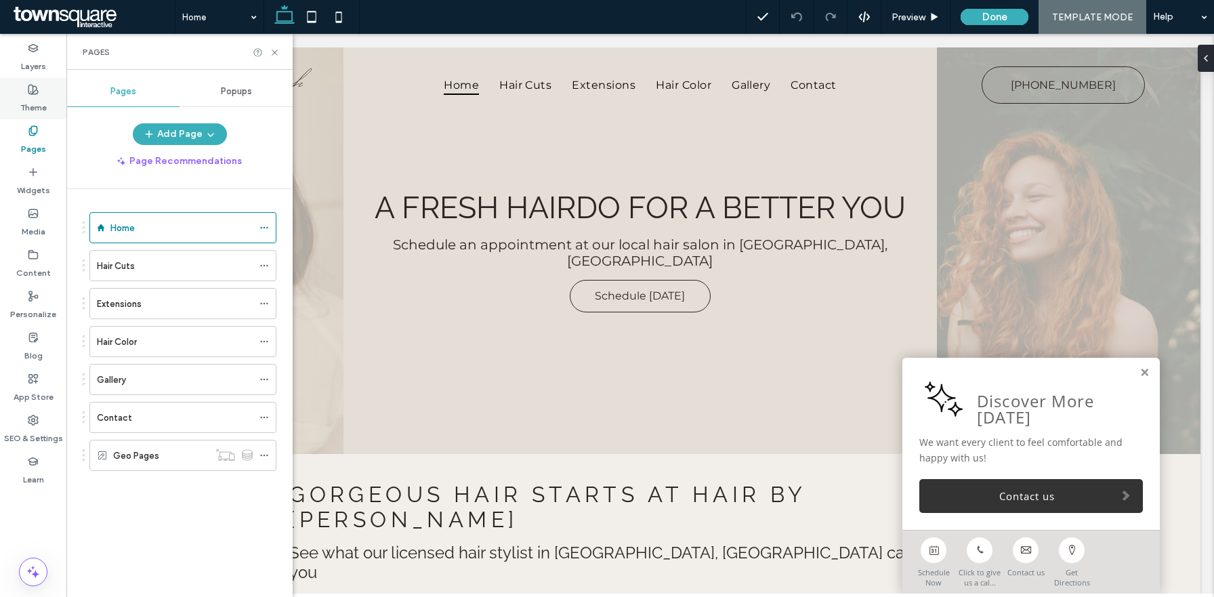
click at [44, 81] on div "Theme" at bounding box center [33, 98] width 66 height 41
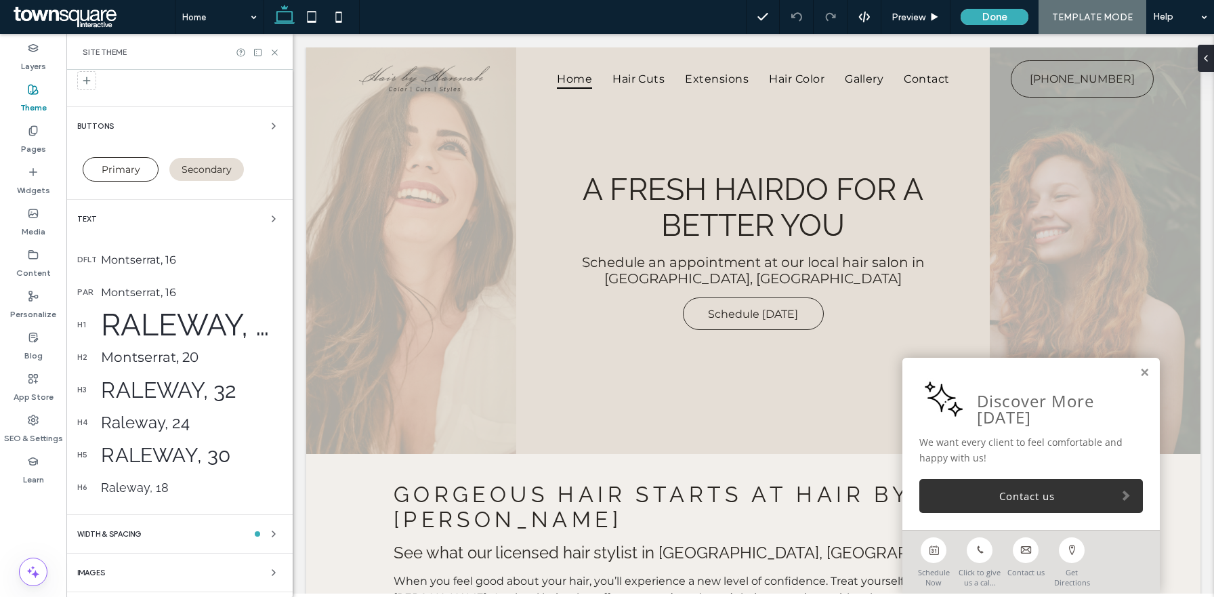
scroll to position [100, 0]
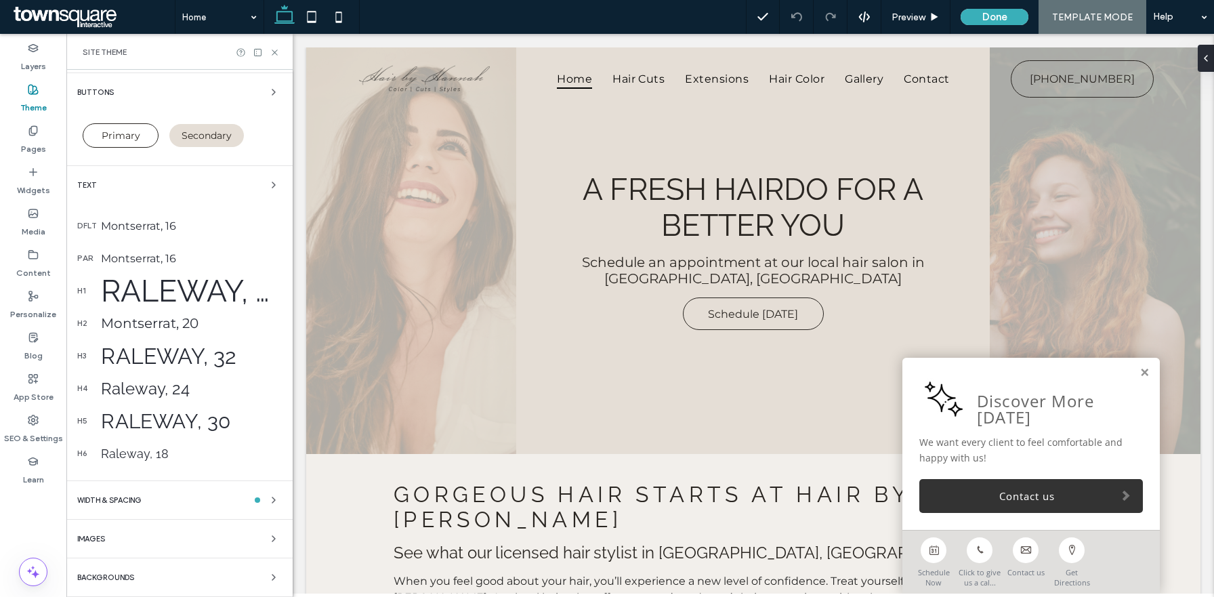
click at [152, 503] on div "WIDTH & SPACING" at bounding box center [179, 500] width 205 height 16
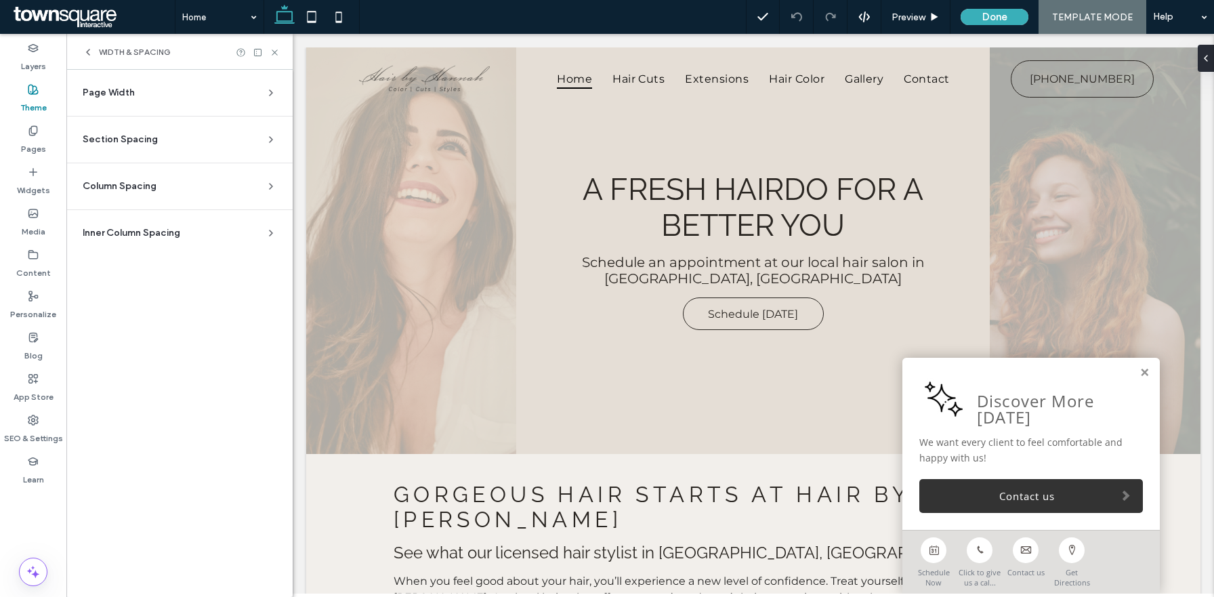
scroll to position [0, 0]
click at [180, 140] on div "Section Spacing" at bounding box center [174, 140] width 183 height 14
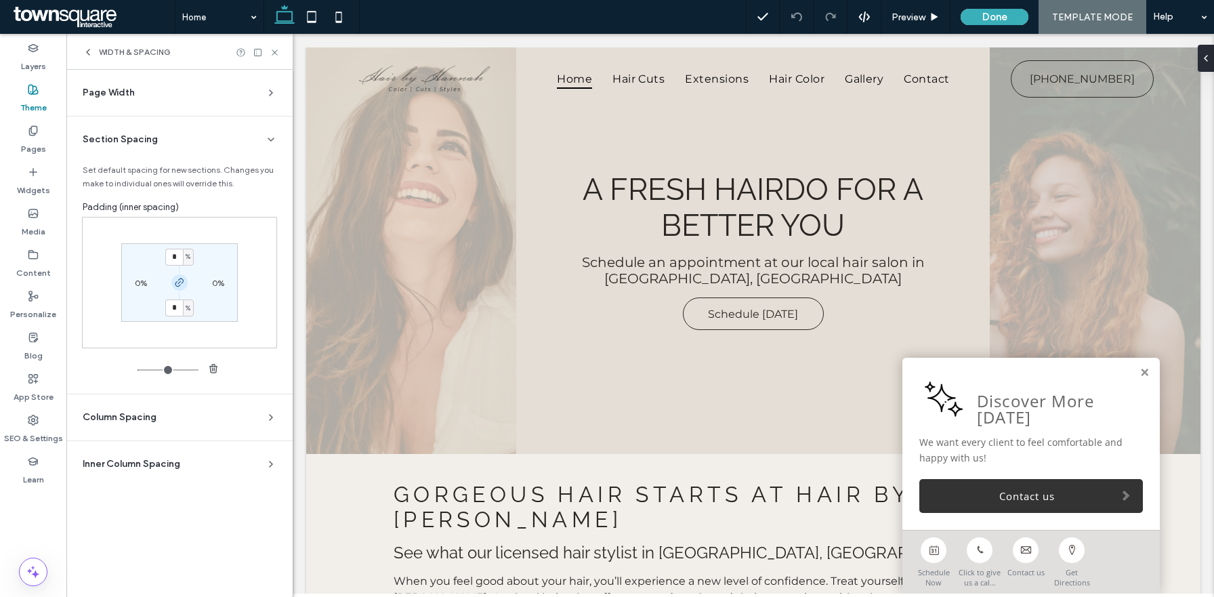
click at [177, 285] on icon "button" at bounding box center [179, 282] width 11 height 11
click at [177, 292] on section "* % 0% 4% 0%" at bounding box center [179, 282] width 117 height 78
click at [179, 281] on use "button" at bounding box center [179, 283] width 8 height 8
click at [191, 258] on div "%" at bounding box center [188, 257] width 8 height 14
click at [188, 284] on span "px" at bounding box center [183, 279] width 9 height 14
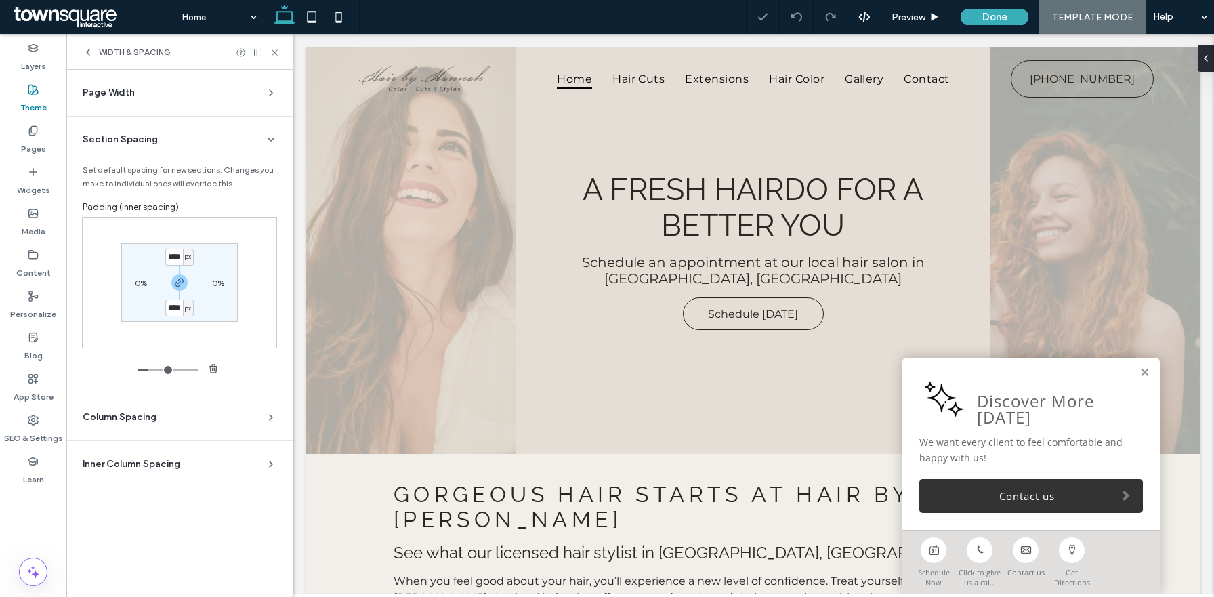
type input "****"
type input "**"
type input "****"
type input "**"
click at [178, 262] on input "****" at bounding box center [174, 257] width 18 height 17
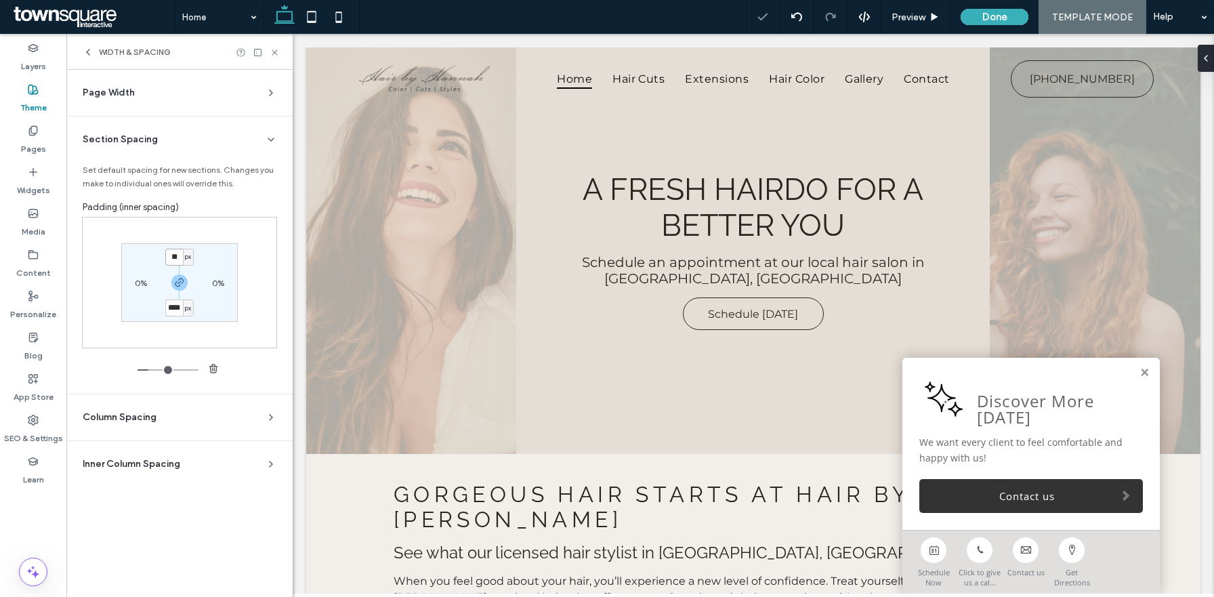
type input "**"
click at [140, 283] on label "0%" at bounding box center [141, 283] width 12 height 10
type input "*"
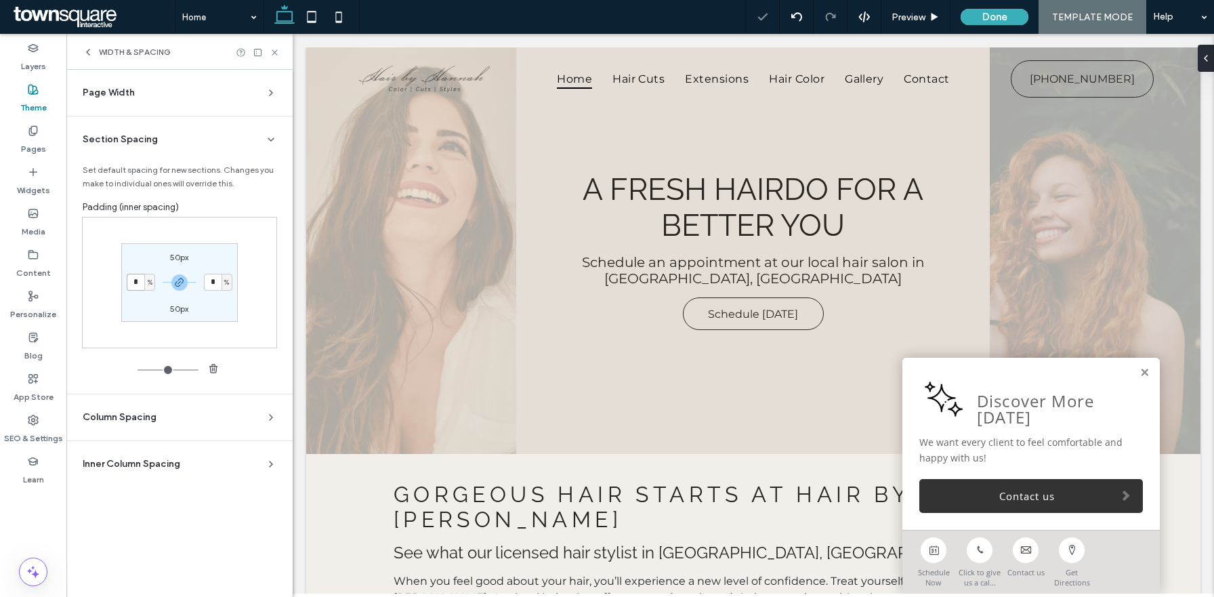
click at [136, 287] on input "*" at bounding box center [136, 282] width 18 height 17
type input "*"
click at [279, 312] on section "Section Spacing Set default spacing for new sections. Changes you make to indiv…" at bounding box center [179, 255] width 205 height 277
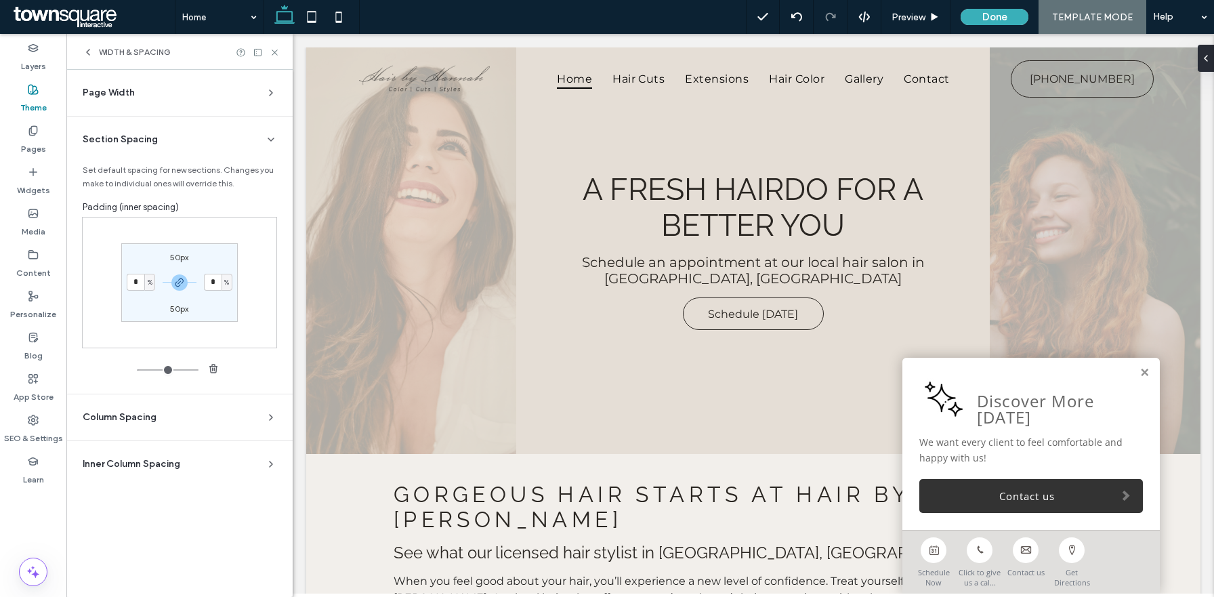
click at [194, 418] on div "Column Spacing" at bounding box center [174, 418] width 183 height 14
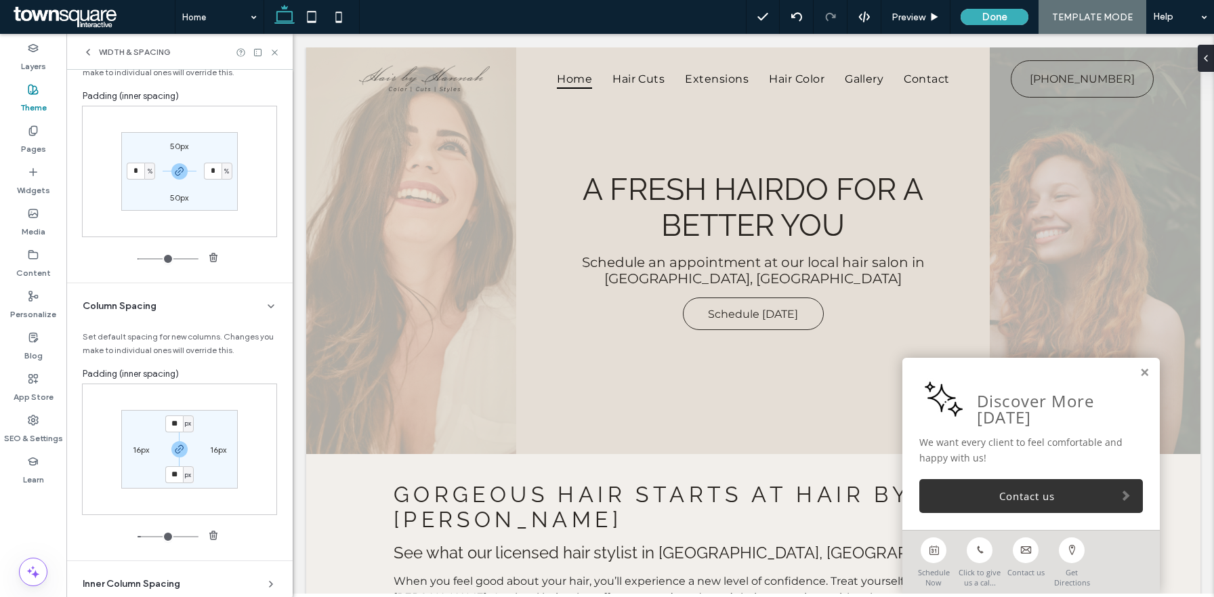
scroll to position [133, 0]
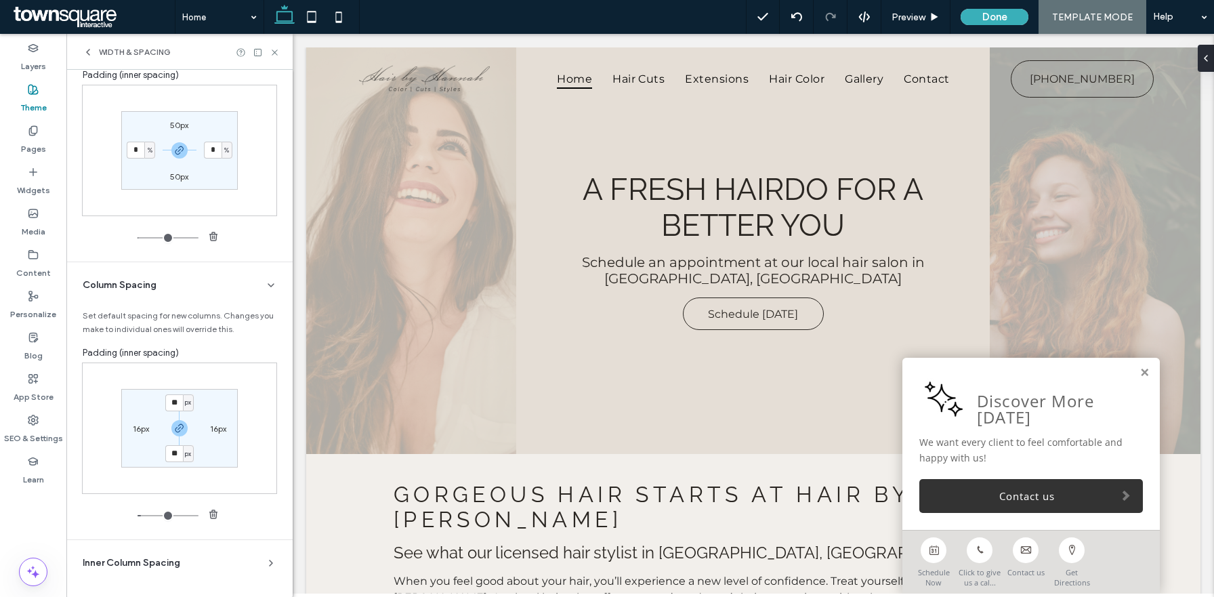
click at [203, 281] on div "Column Spacing" at bounding box center [174, 286] width 183 height 14
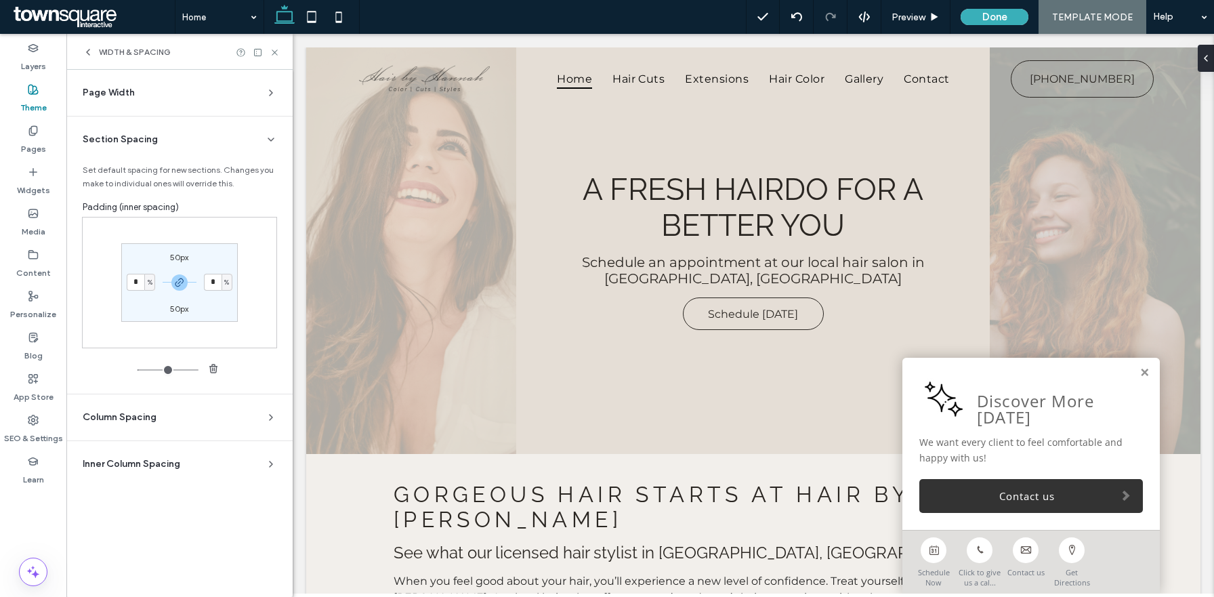
scroll to position [0, 0]
click at [156, 463] on span "Inner Column Spacing" at bounding box center [132, 464] width 98 height 14
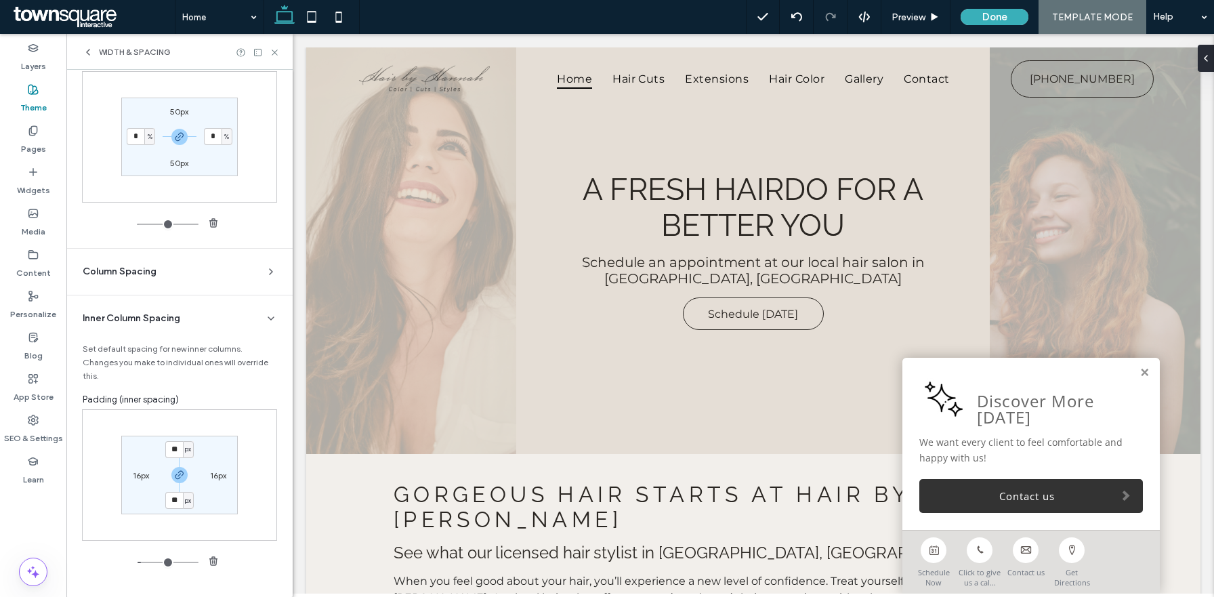
click at [199, 314] on div "Inner Column Spacing" at bounding box center [174, 319] width 183 height 14
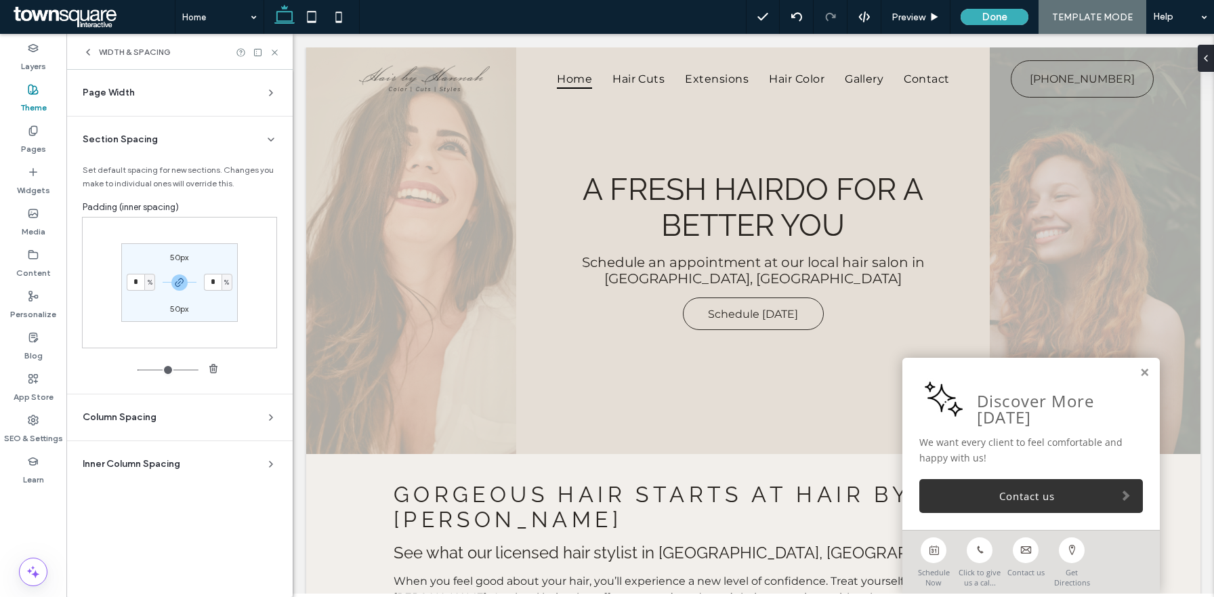
scroll to position [0, 0]
click at [210, 137] on div "Section Spacing" at bounding box center [174, 140] width 183 height 14
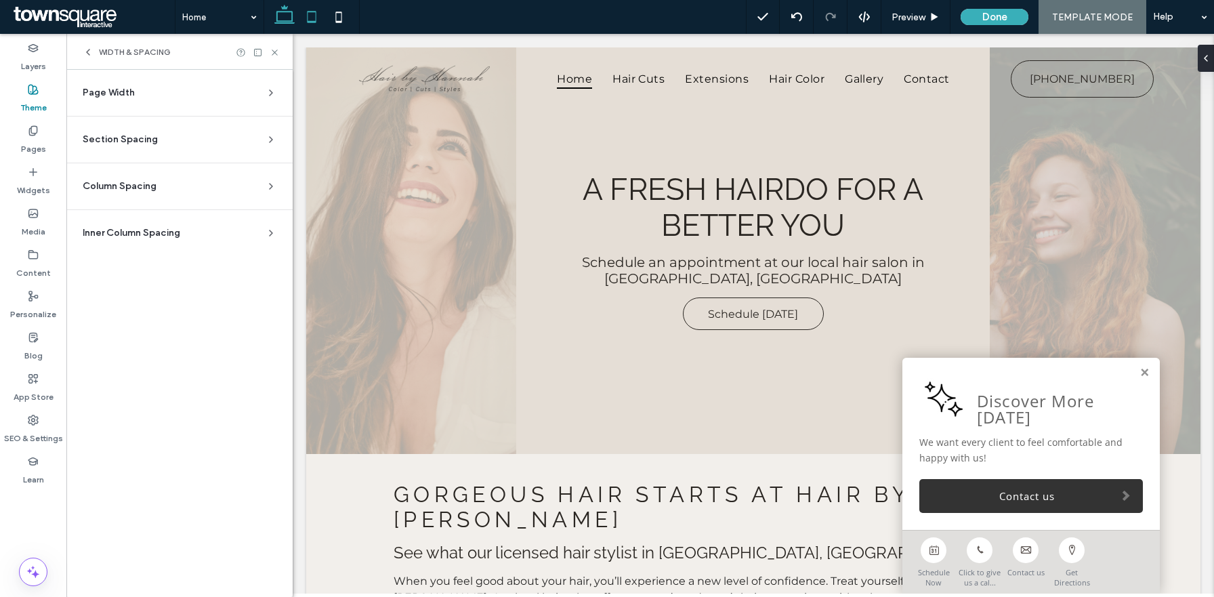
click at [311, 16] on icon at bounding box center [311, 16] width 27 height 27
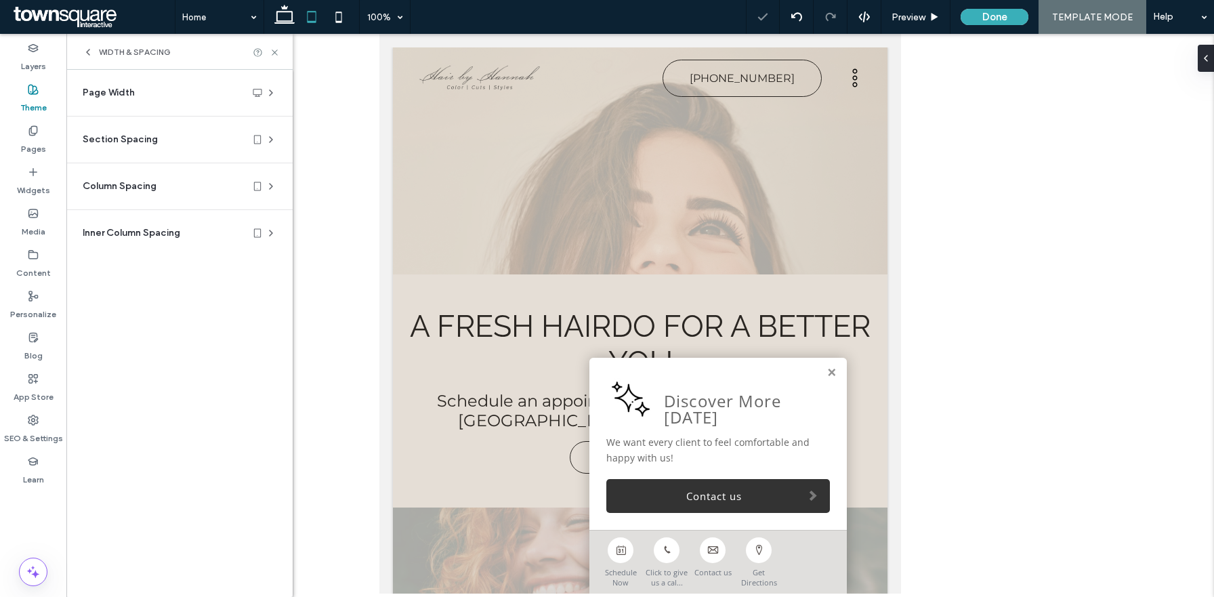
click at [202, 142] on div "Section Spacing" at bounding box center [174, 140] width 183 height 14
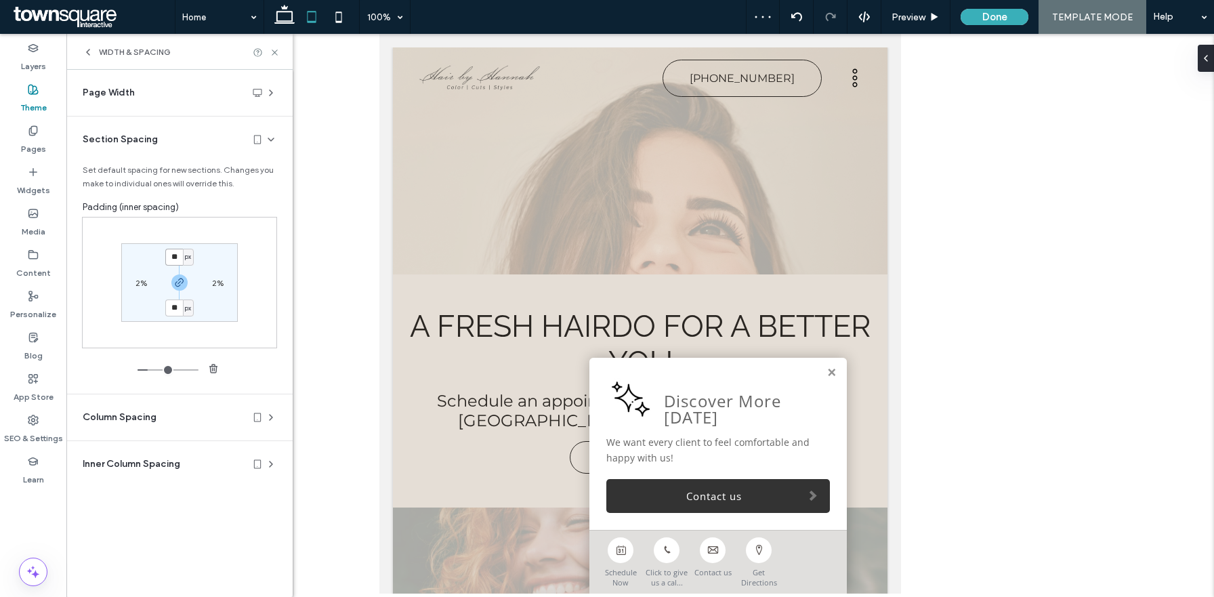
click at [178, 255] on input "**" at bounding box center [174, 257] width 18 height 17
type input "**"
click at [140, 286] on label "2%" at bounding box center [142, 283] width 12 height 10
type input "*"
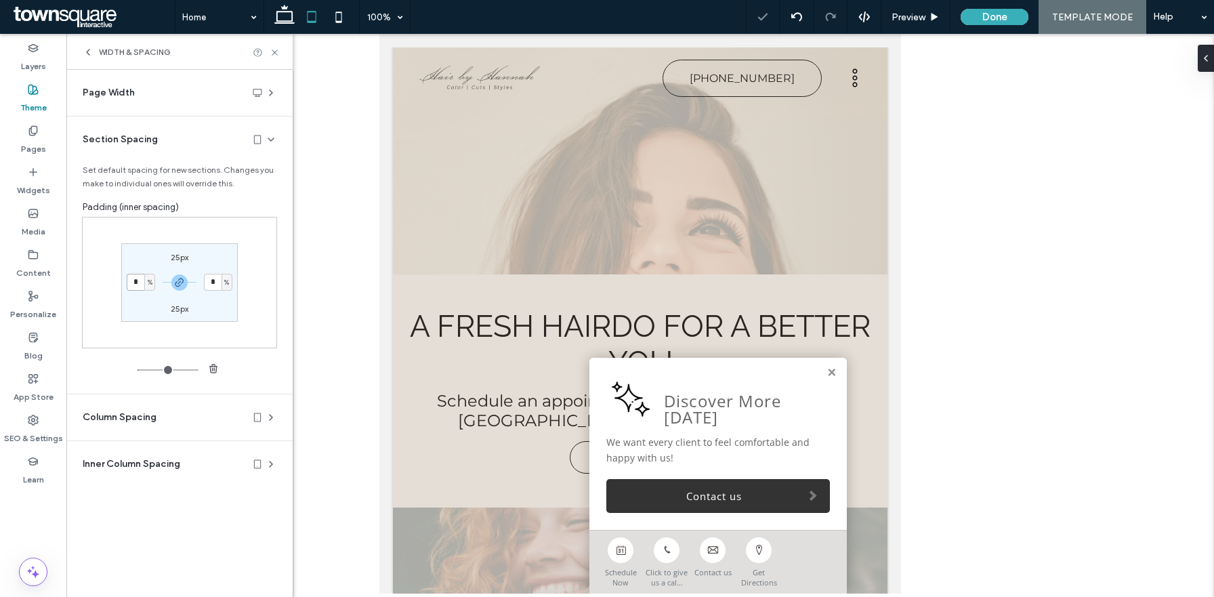
click at [140, 286] on input "*" at bounding box center [136, 282] width 18 height 17
type input "*"
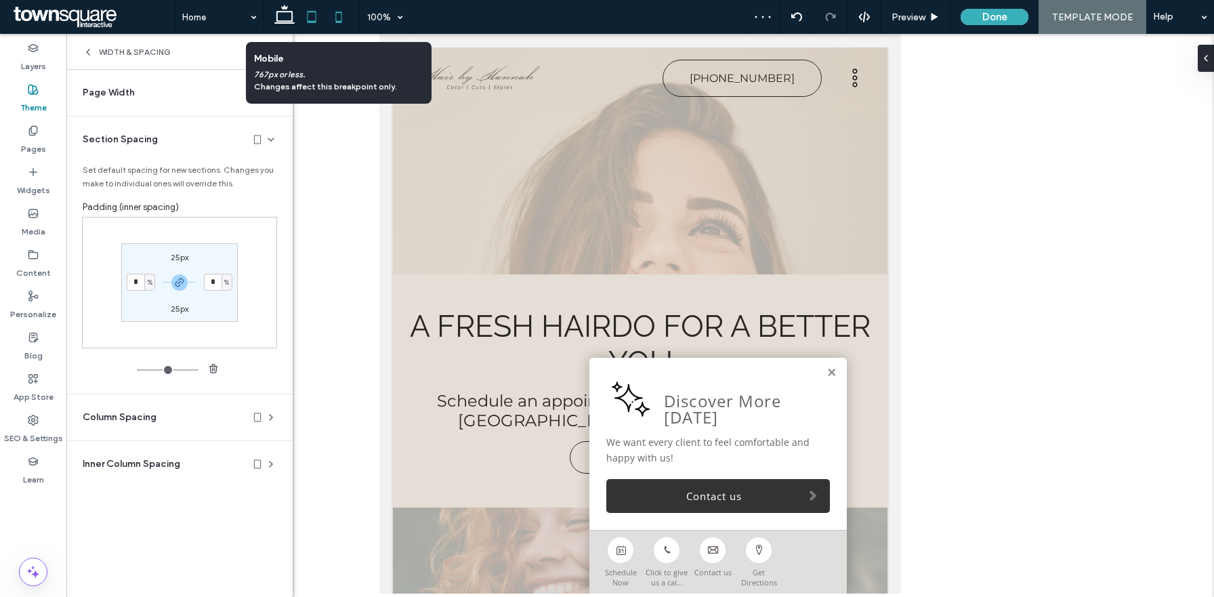
click at [338, 17] on icon at bounding box center [338, 16] width 27 height 27
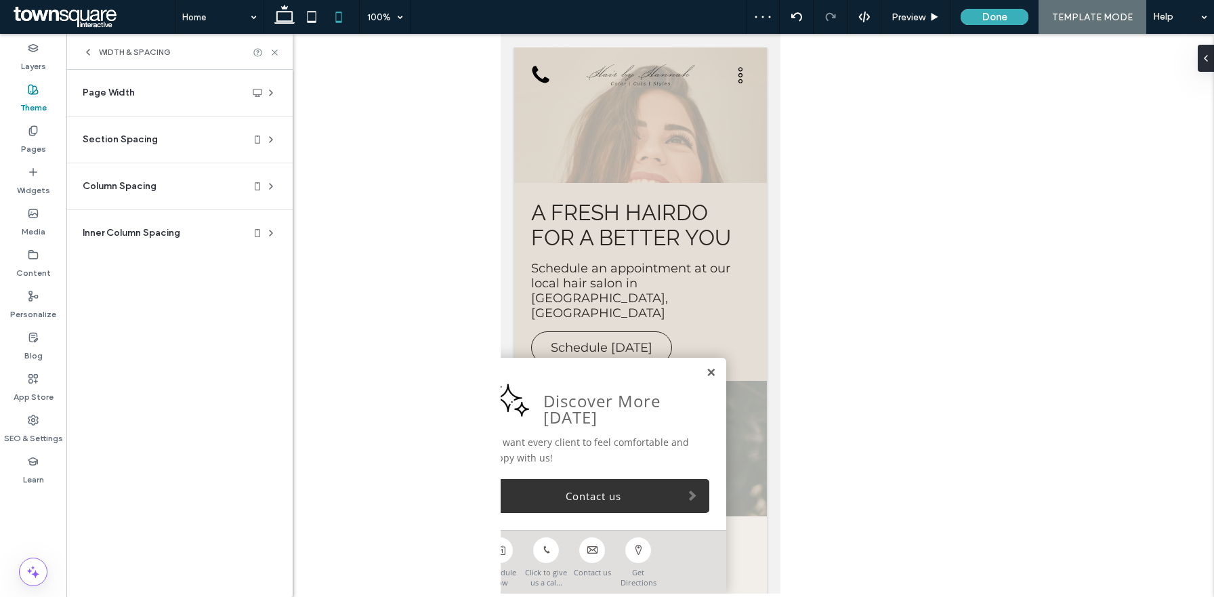
click at [712, 369] on link at bounding box center [710, 373] width 10 height 12
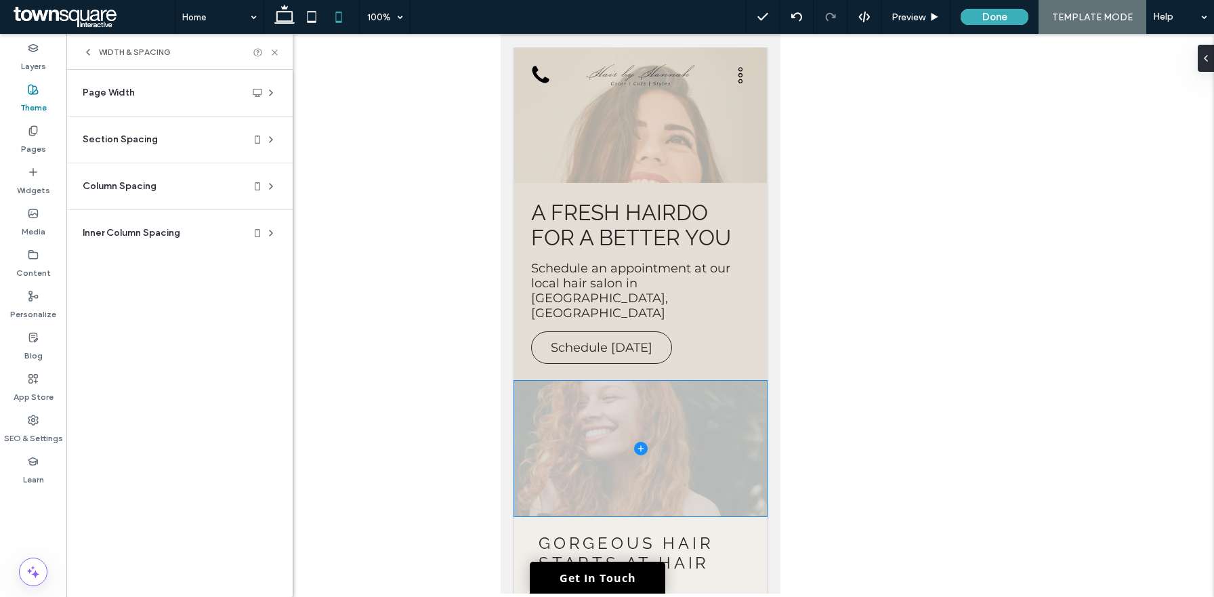
scroll to position [301, 0]
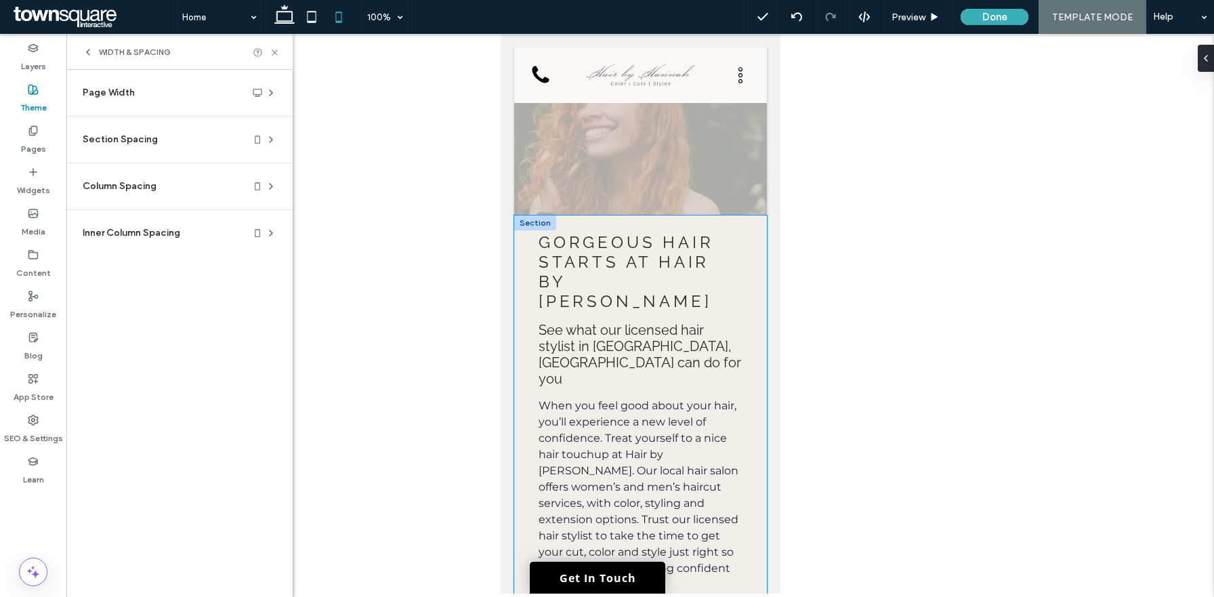
click at [764, 280] on div "Gorgeous Hair Starts at Hair by Hannah See what our licensed hair stylist in Ch…" at bounding box center [640, 453] width 253 height 476
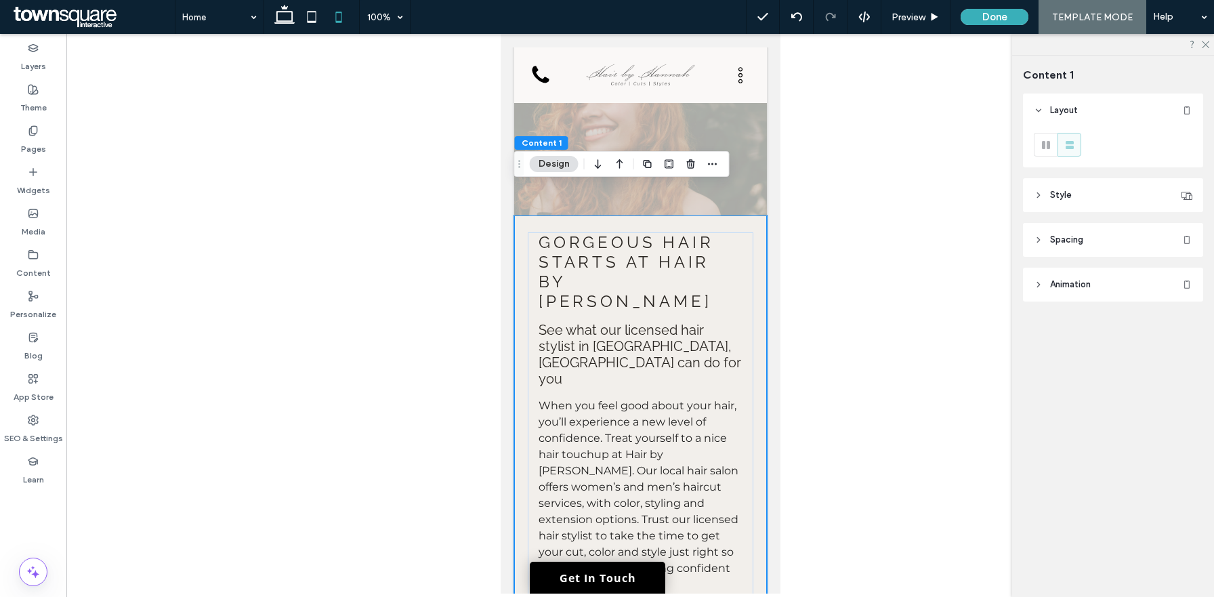
click at [1042, 195] on icon at bounding box center [1038, 194] width 9 height 9
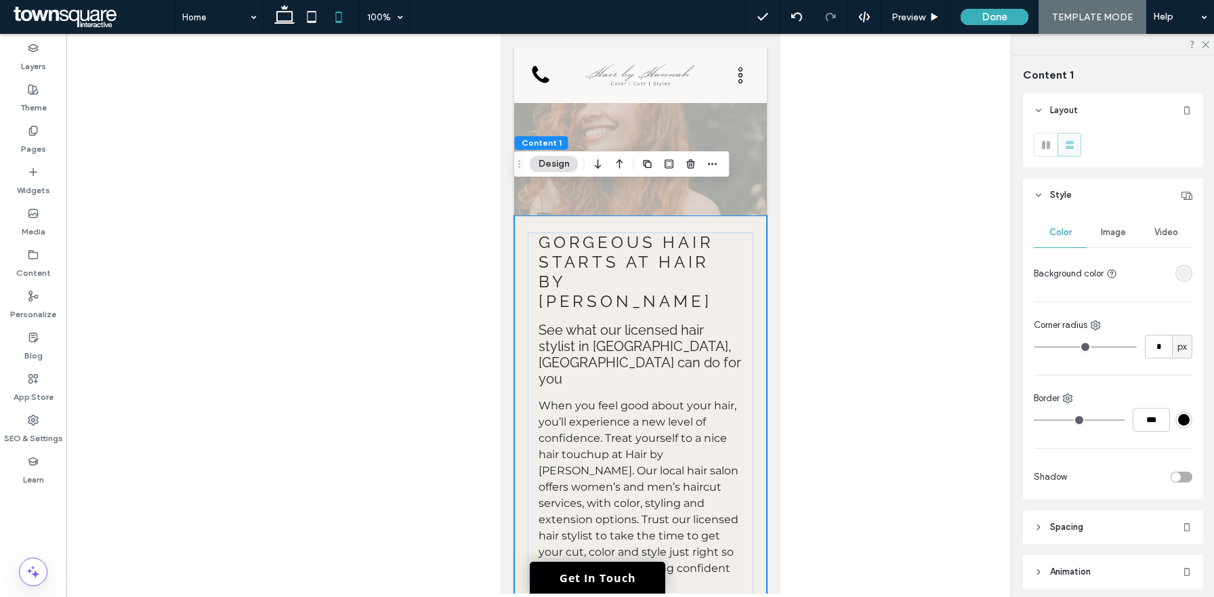
click at [1042, 195] on icon at bounding box center [1038, 194] width 9 height 9
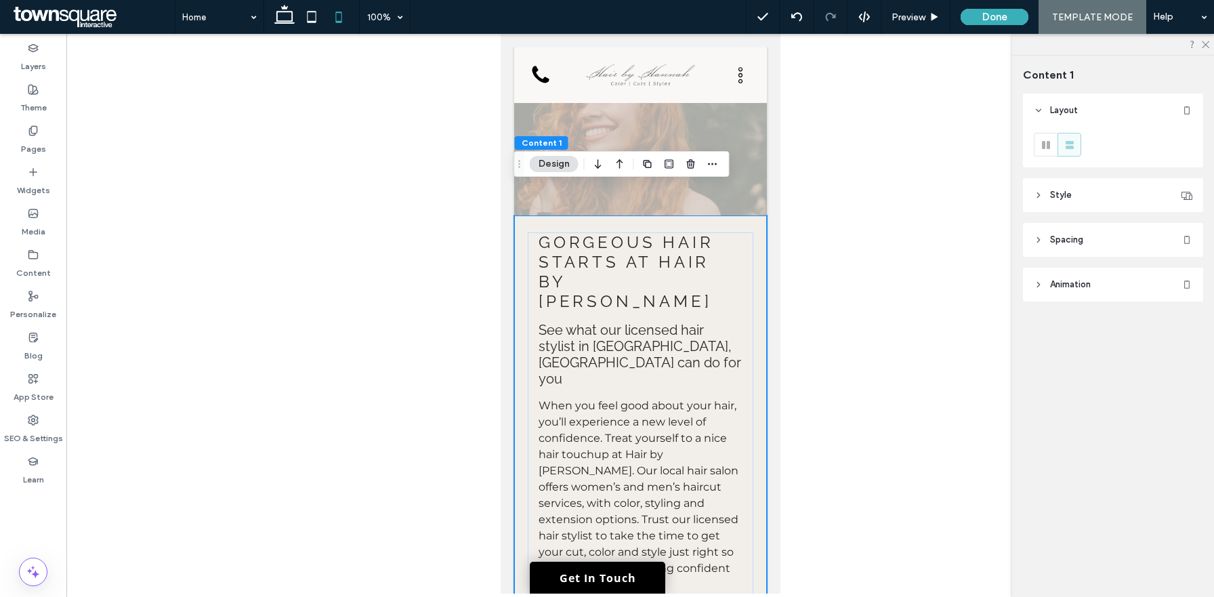
click at [1039, 241] on icon at bounding box center [1038, 239] width 9 height 9
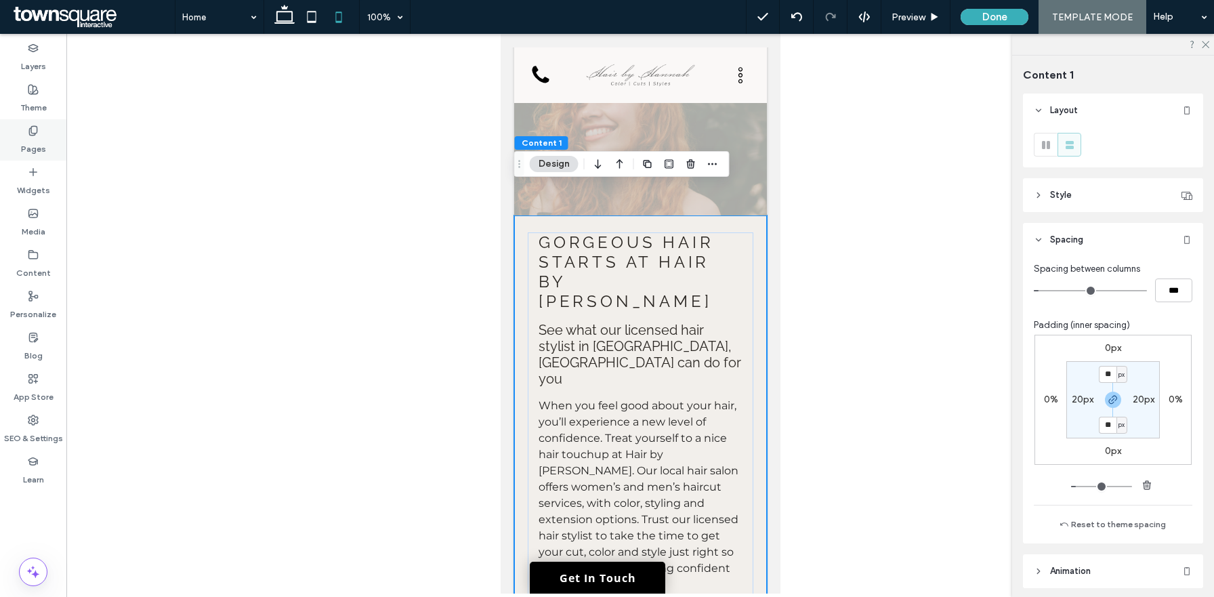
click at [38, 142] on label "Pages" at bounding box center [33, 145] width 25 height 19
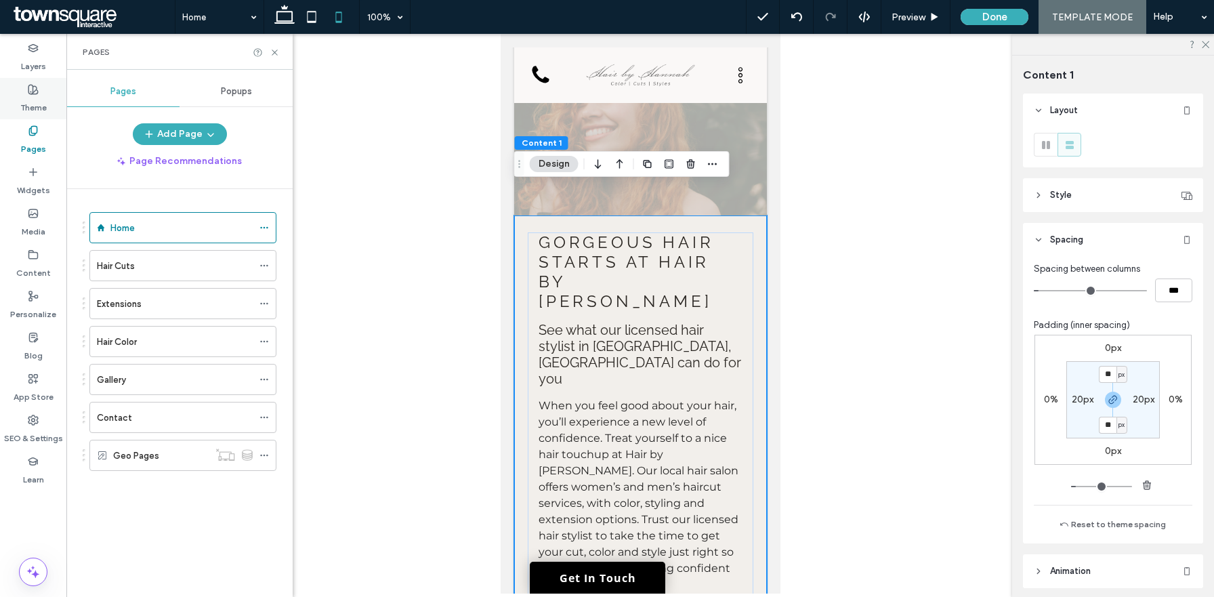
click at [35, 92] on icon at bounding box center [33, 89] width 11 height 11
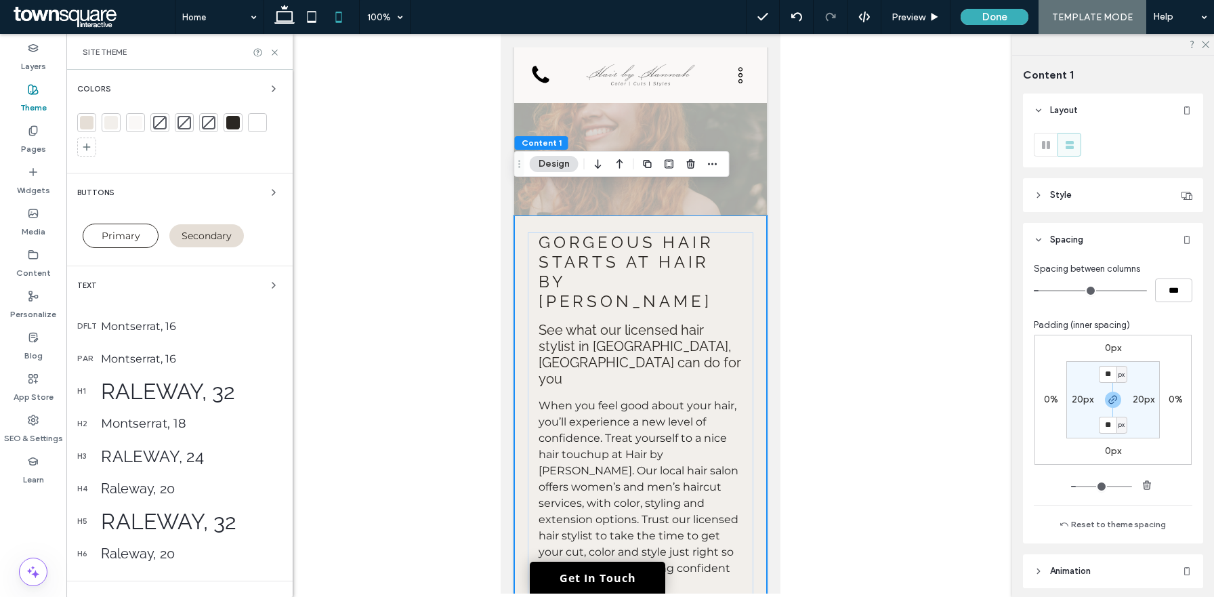
scroll to position [100, 0]
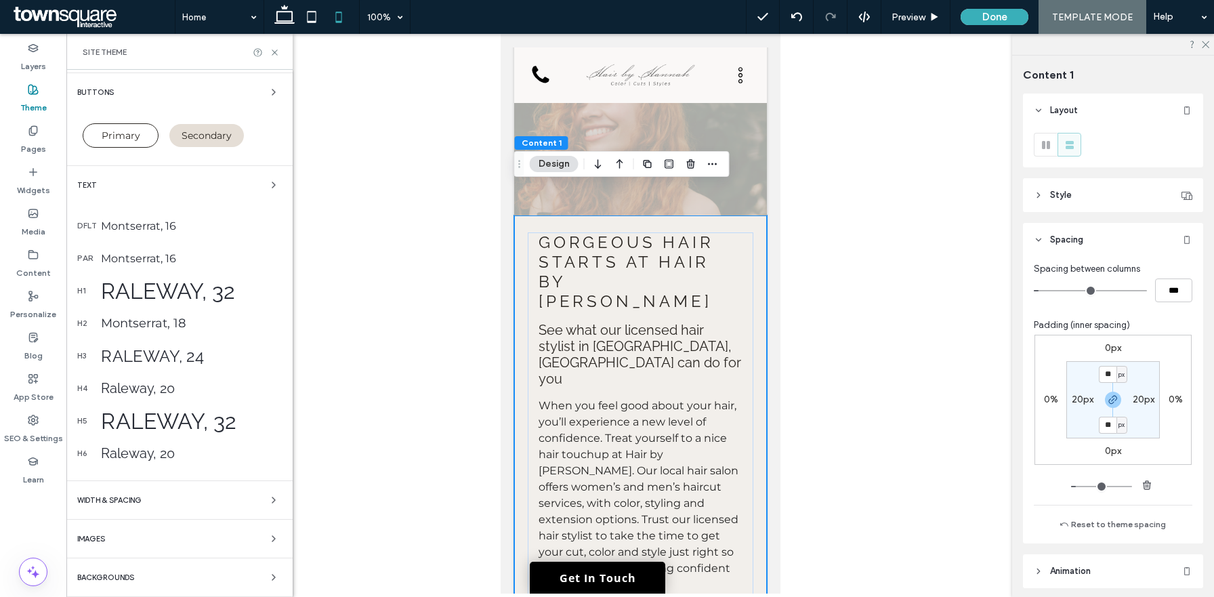
click at [175, 498] on div "WIDTH & SPACING" at bounding box center [179, 500] width 205 height 16
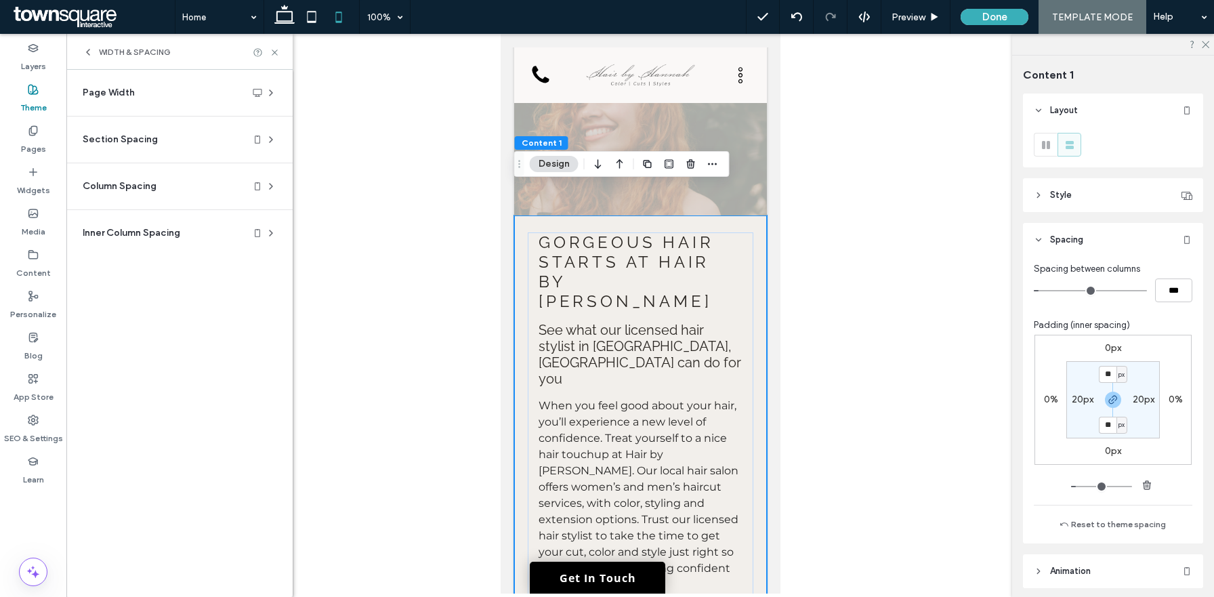
scroll to position [0, 0]
click at [183, 140] on div "Section Spacing" at bounding box center [174, 140] width 183 height 14
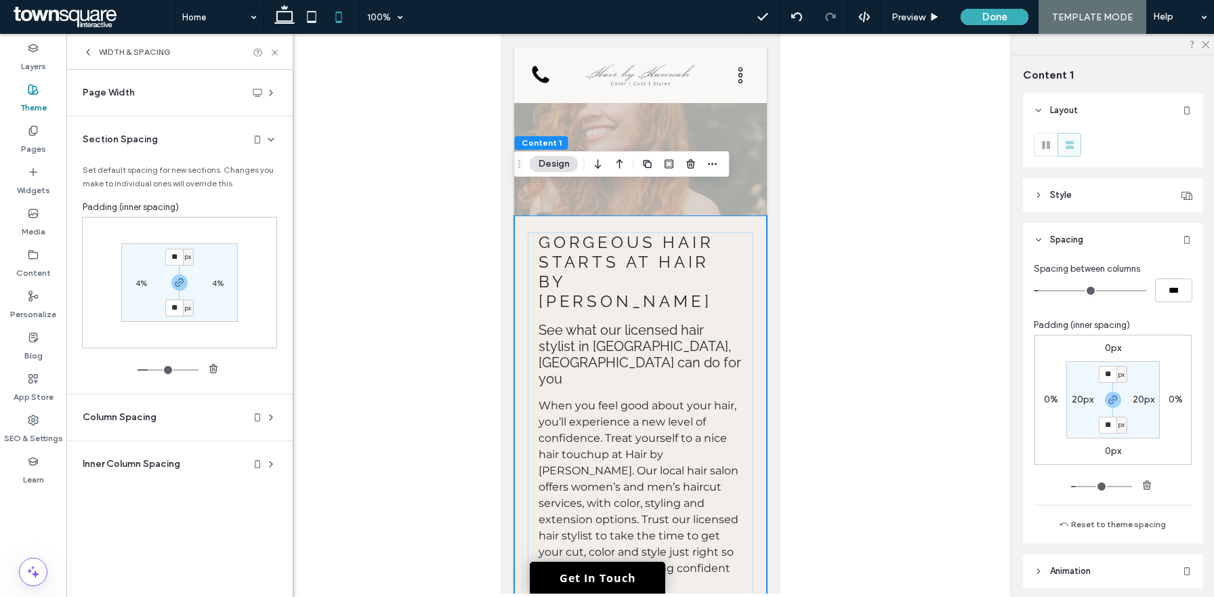
click at [142, 284] on label "4%" at bounding box center [142, 283] width 12 height 10
click at [147, 290] on div "%" at bounding box center [149, 282] width 11 height 17
click at [147, 305] on span "px" at bounding box center [145, 304] width 9 height 14
type input "**"
type input "****"
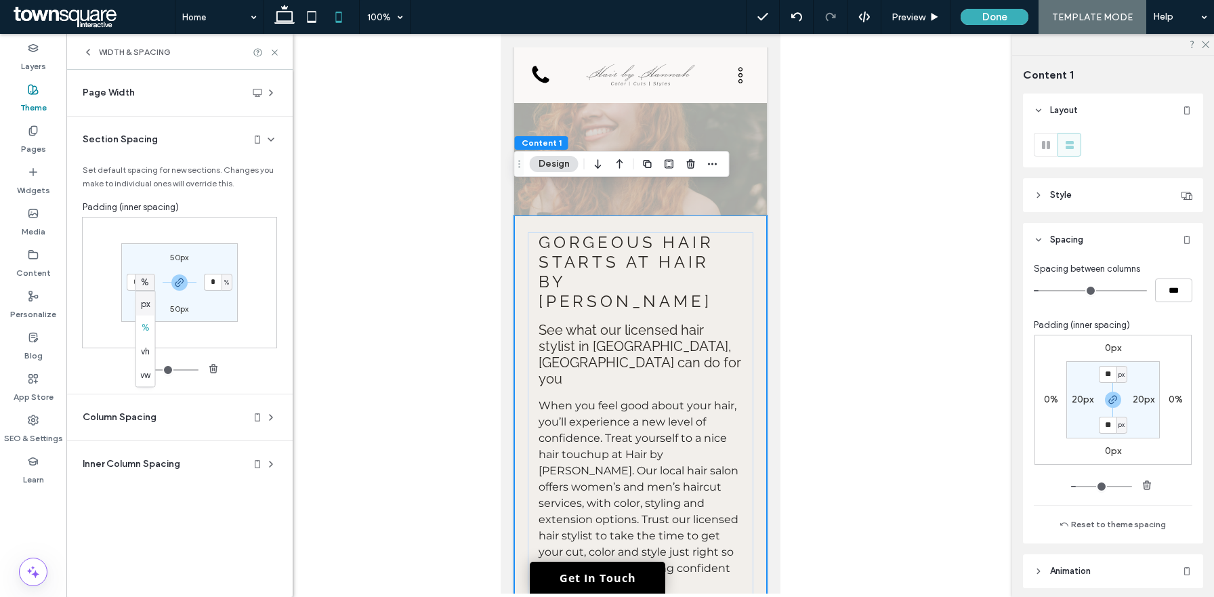
type input "****"
type input "**"
click at [142, 286] on input "****" at bounding box center [136, 282] width 18 height 17
type input "**"
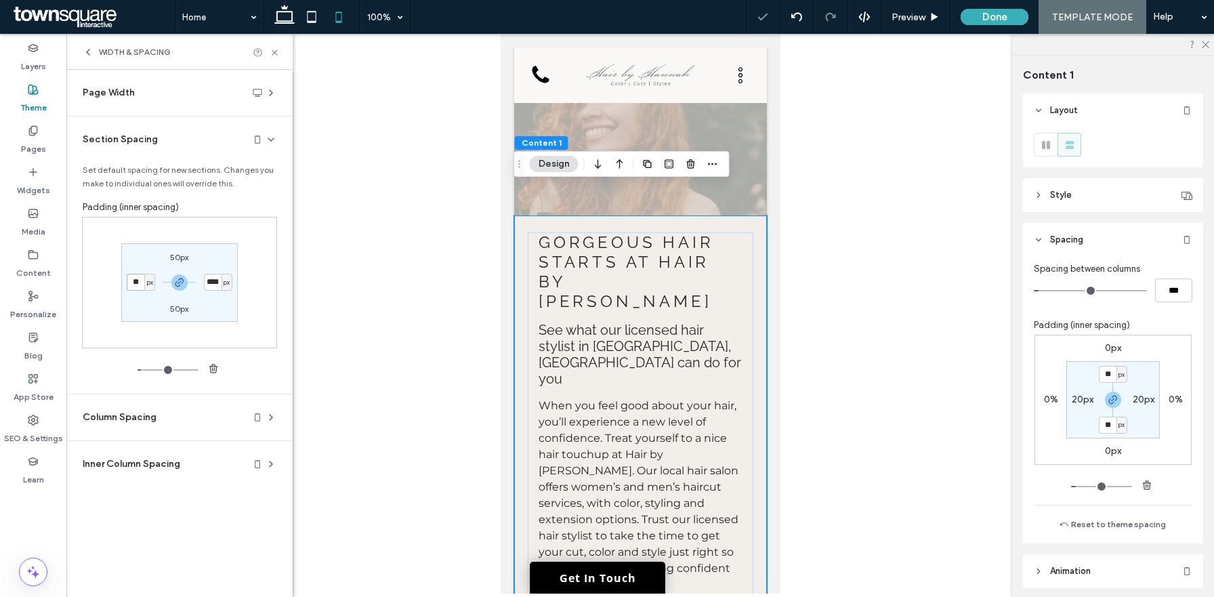
type input "**"
click at [309, 17] on icon at bounding box center [311, 16] width 27 height 27
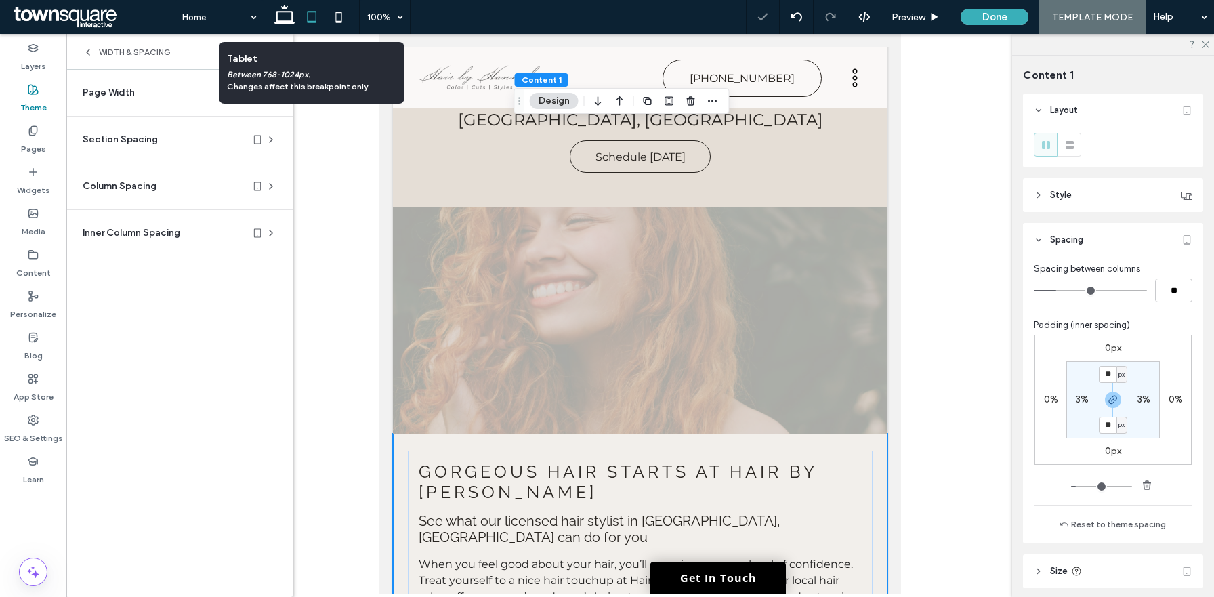
scroll to position [626, 0]
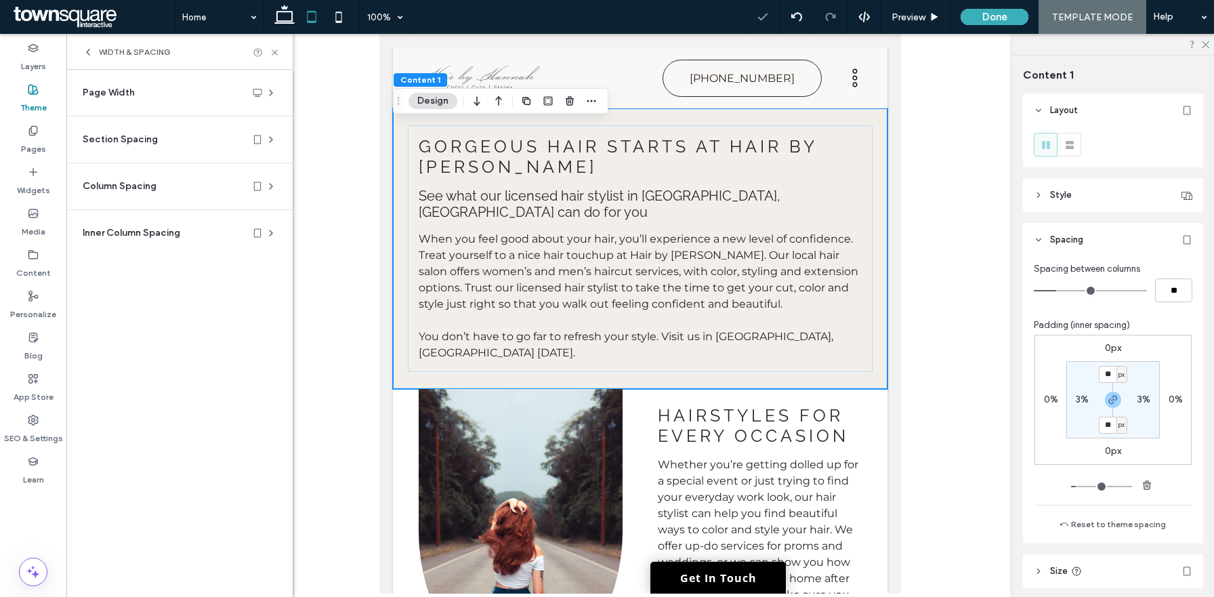
click at [170, 189] on div "Column Spacing" at bounding box center [174, 187] width 183 height 14
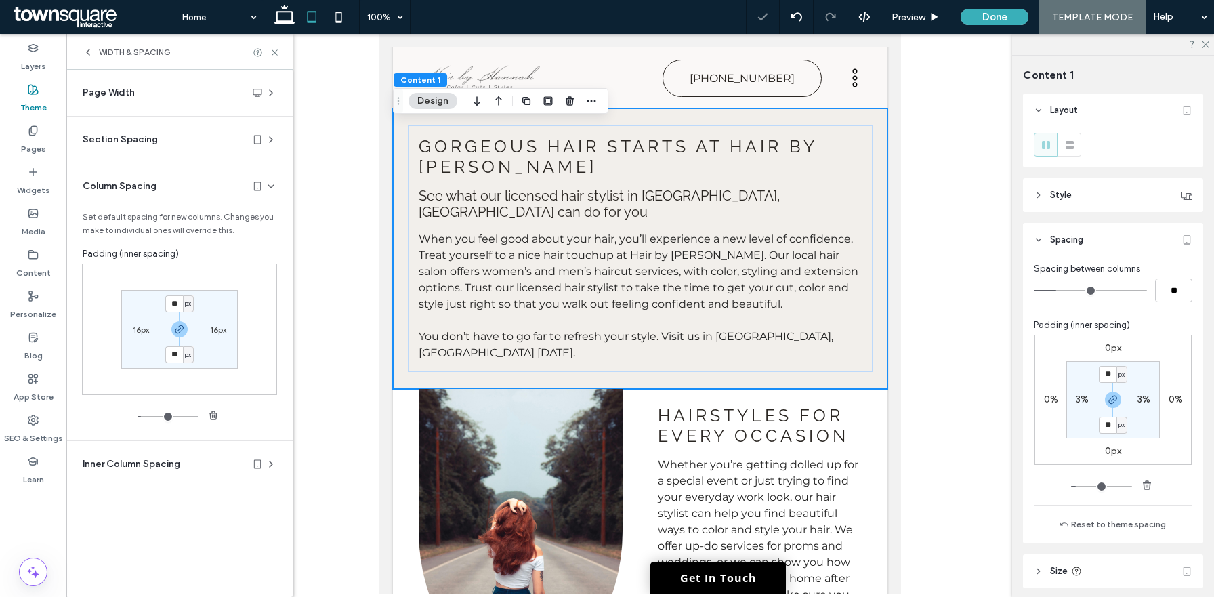
click at [170, 189] on div "Column Spacing" at bounding box center [174, 187] width 183 height 14
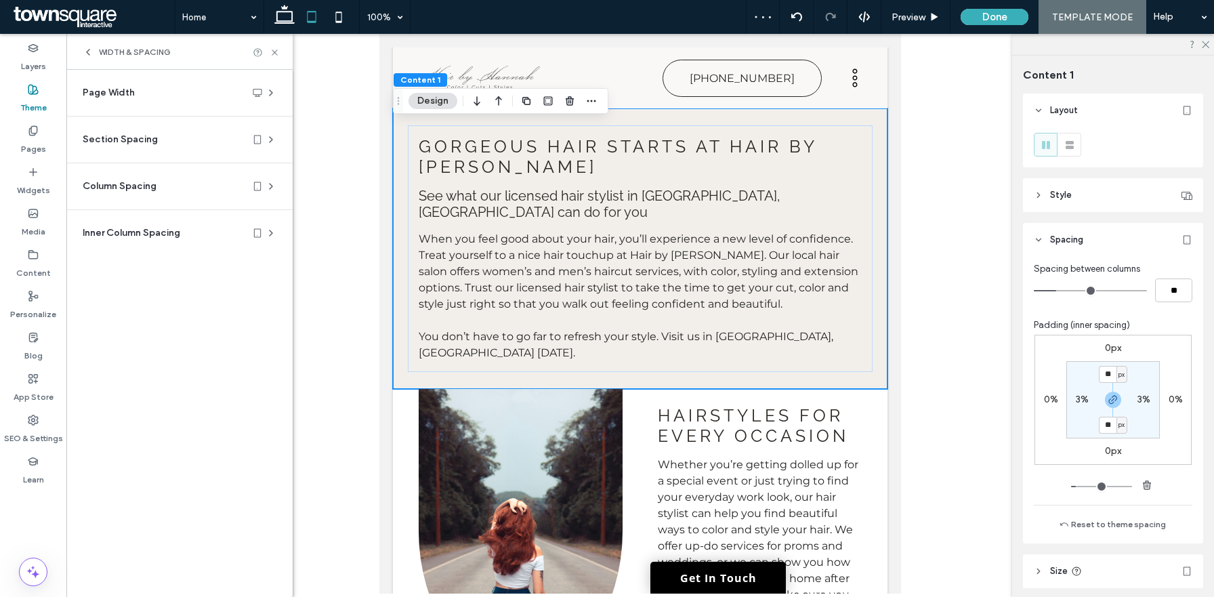
click at [163, 152] on section "Section Spacing Set default spacing for new sections. Changes you make to indiv…" at bounding box center [179, 140] width 205 height 46
click at [163, 140] on div "Section Spacing" at bounding box center [174, 140] width 183 height 14
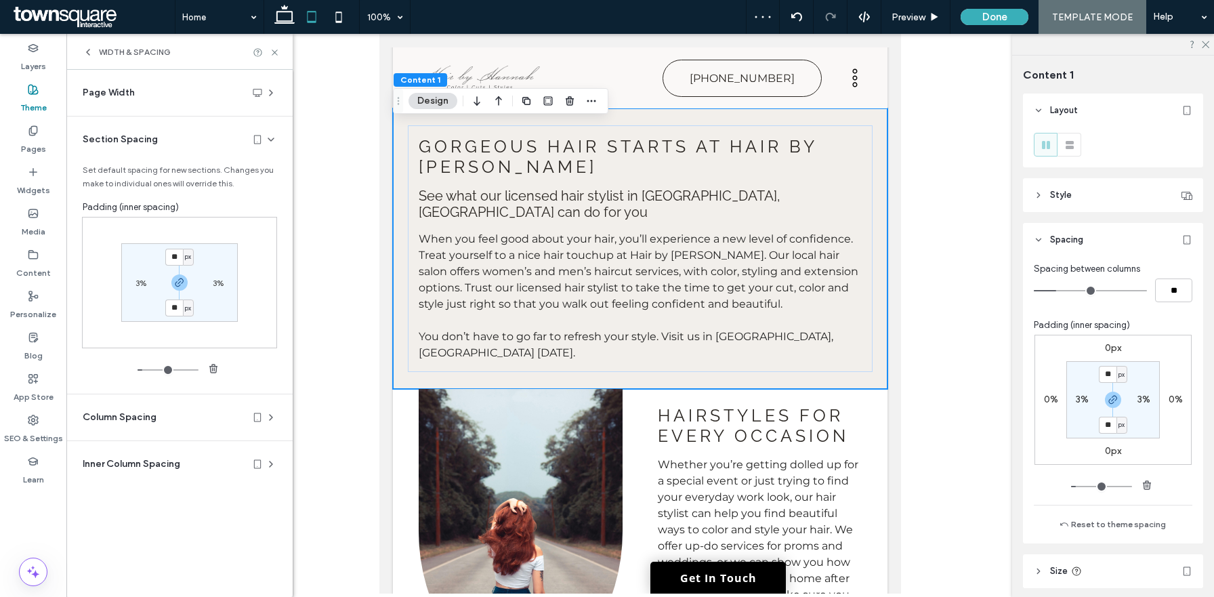
click at [163, 140] on div "Section Spacing" at bounding box center [174, 140] width 183 height 14
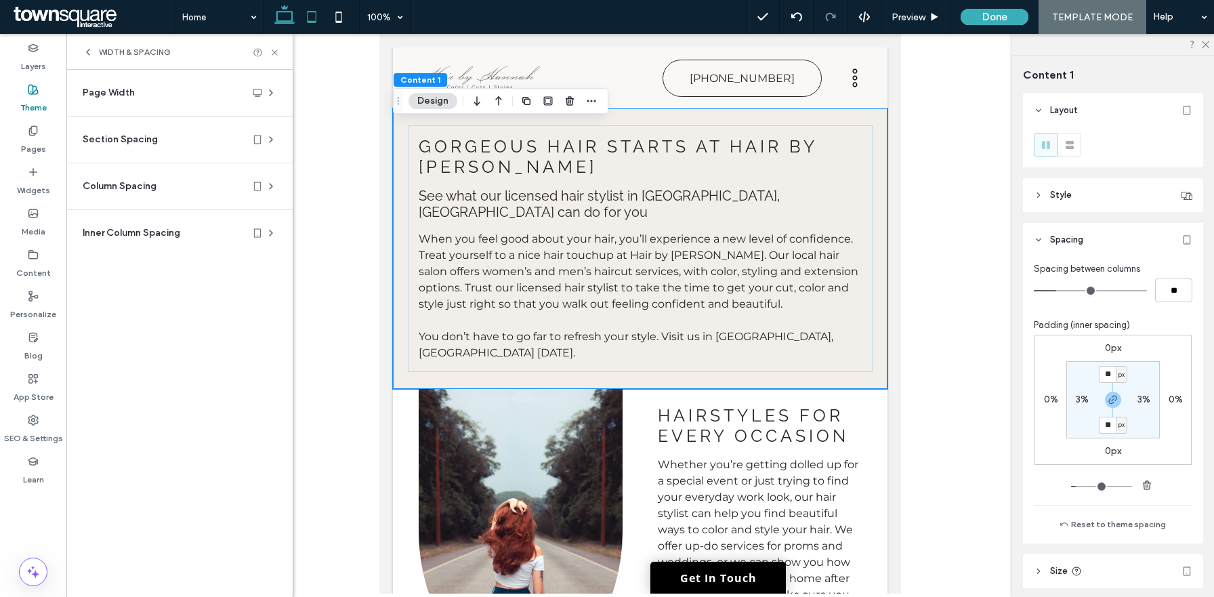
click at [285, 20] on icon at bounding box center [284, 16] width 27 height 27
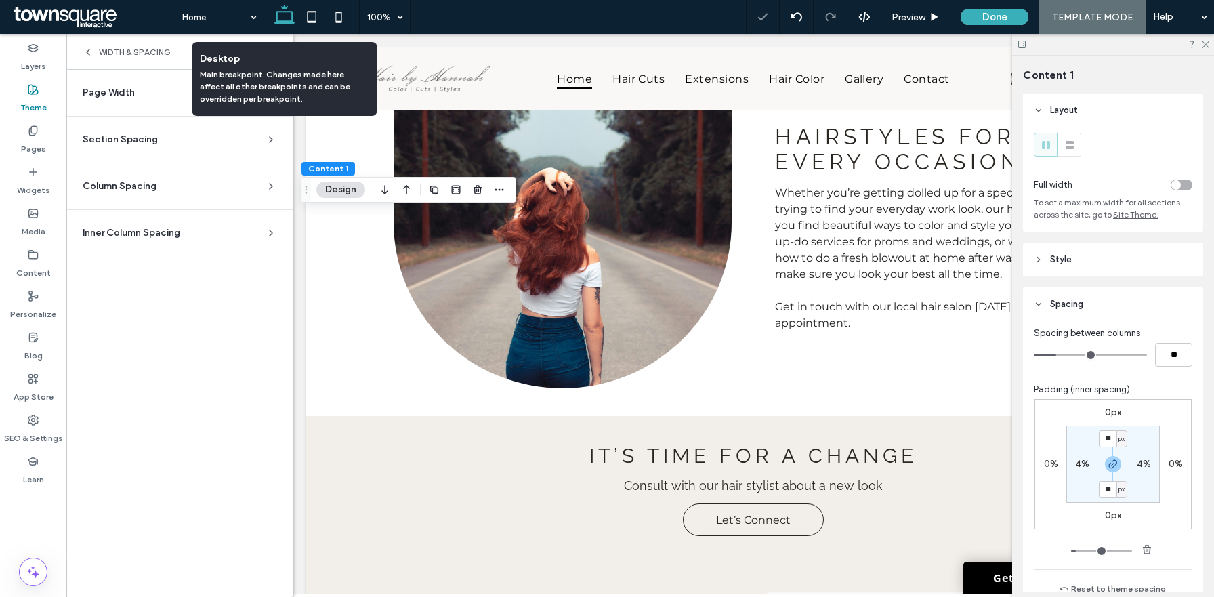
type input "*"
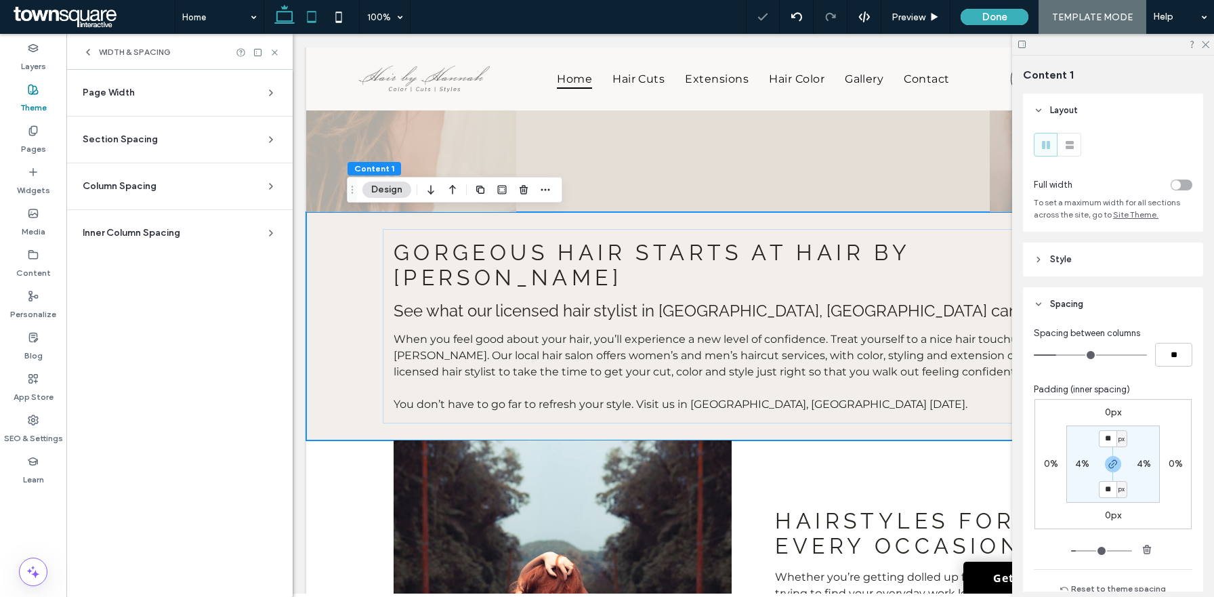
click at [316, 16] on icon at bounding box center [311, 16] width 27 height 27
type input "***"
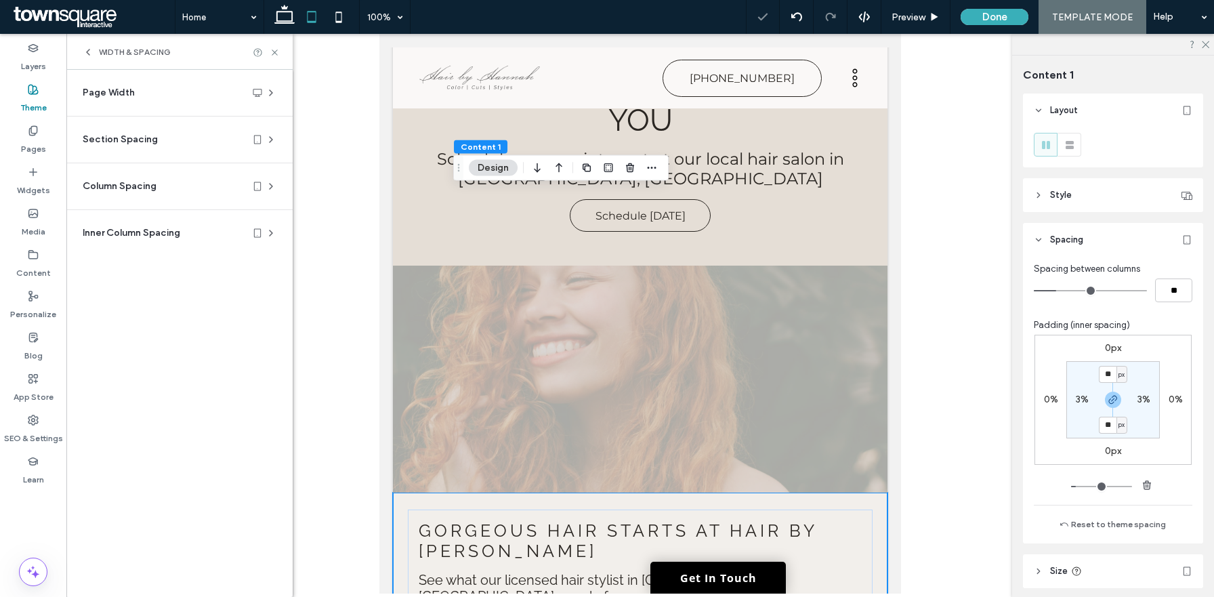
scroll to position [544, 0]
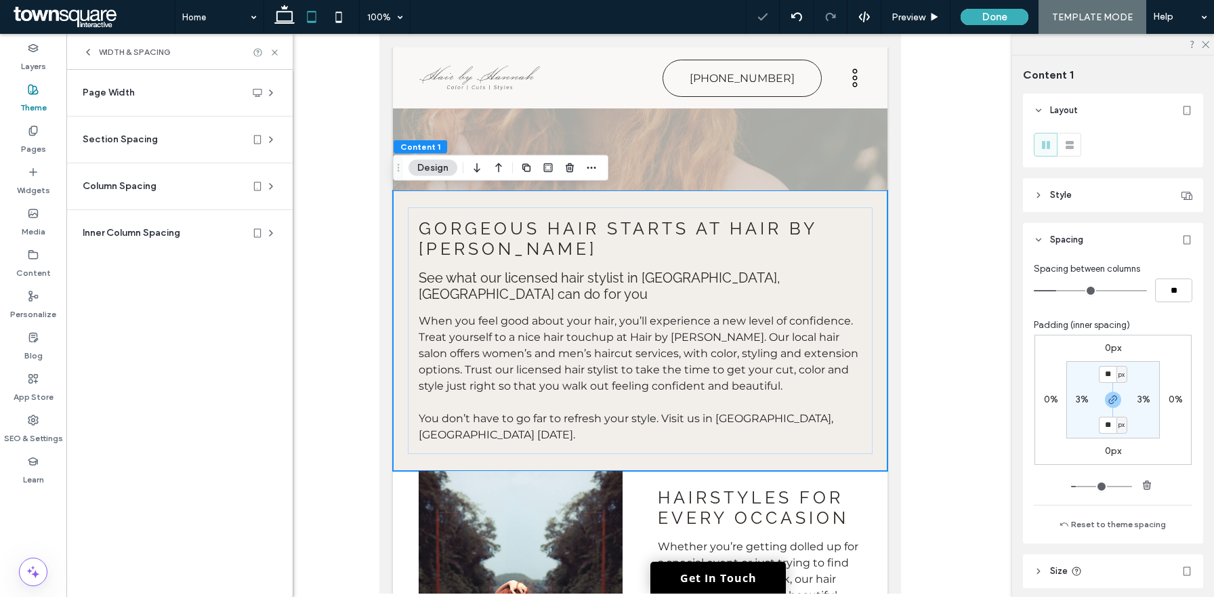
click at [150, 138] on span "Section Spacing" at bounding box center [120, 140] width 75 height 14
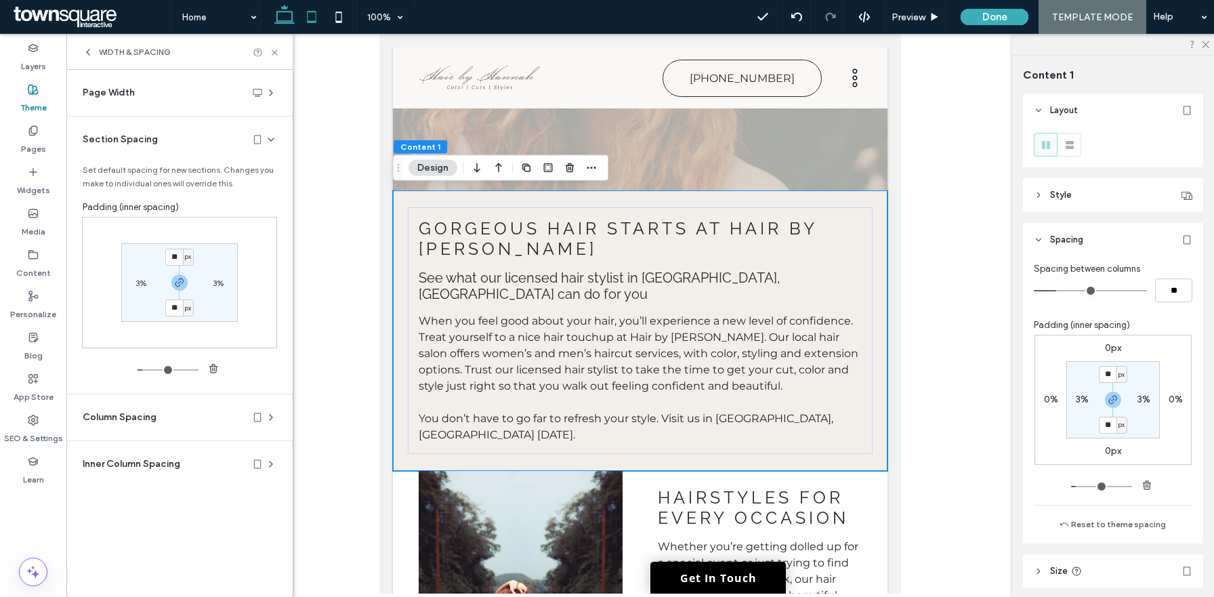
click at [279, 18] on icon at bounding box center [284, 16] width 27 height 27
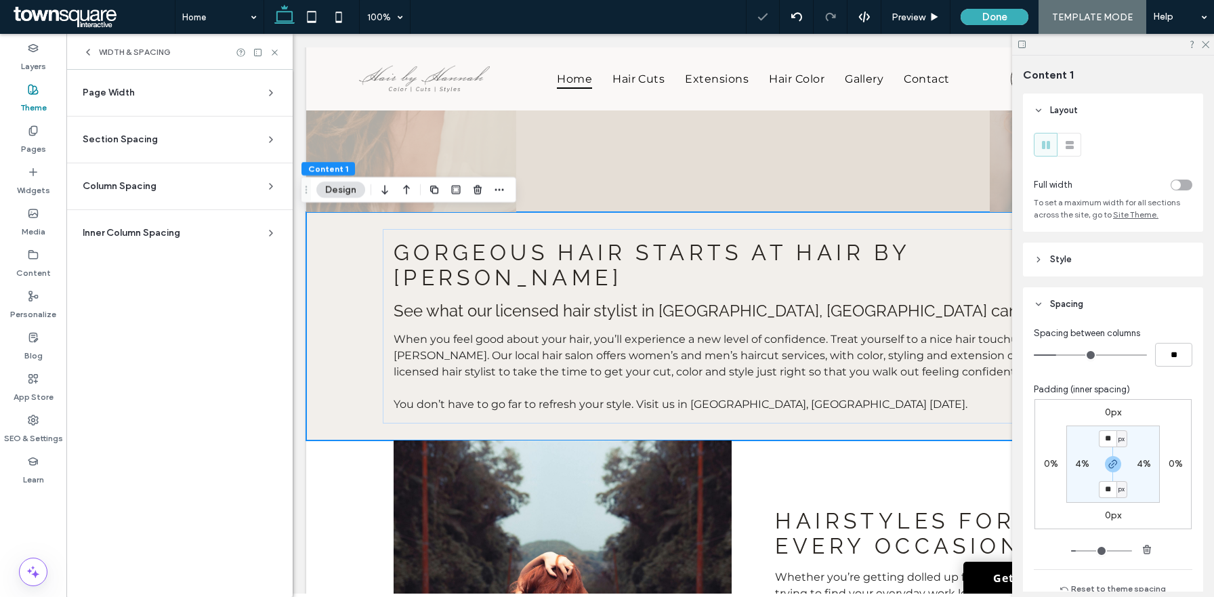
type input "*"
click at [274, 54] on icon at bounding box center [275, 52] width 10 height 10
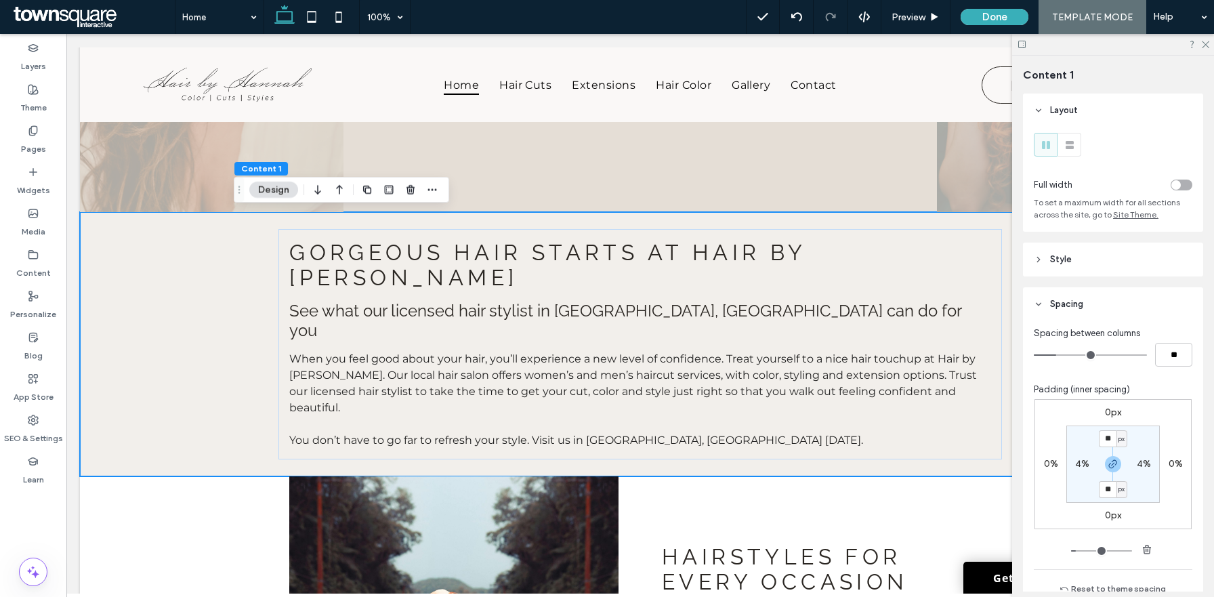
click at [1025, 43] on icon at bounding box center [1022, 44] width 10 height 10
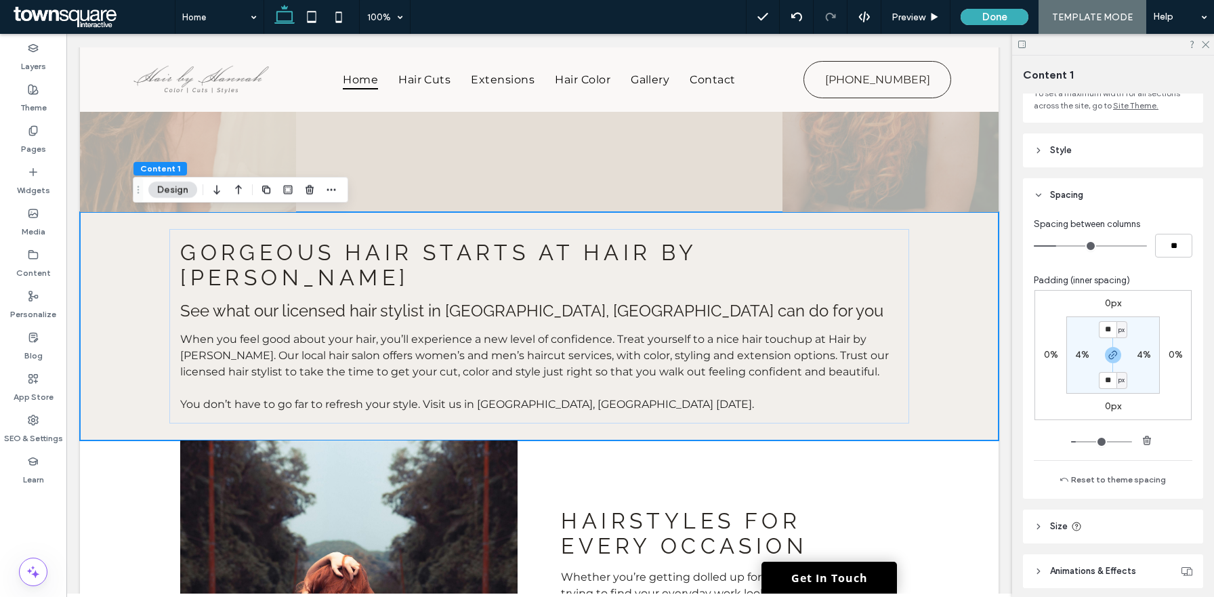
scroll to position [110, 0]
click at [1146, 482] on button "Reset to theme spacing" at bounding box center [1113, 478] width 125 height 16
type input "**"
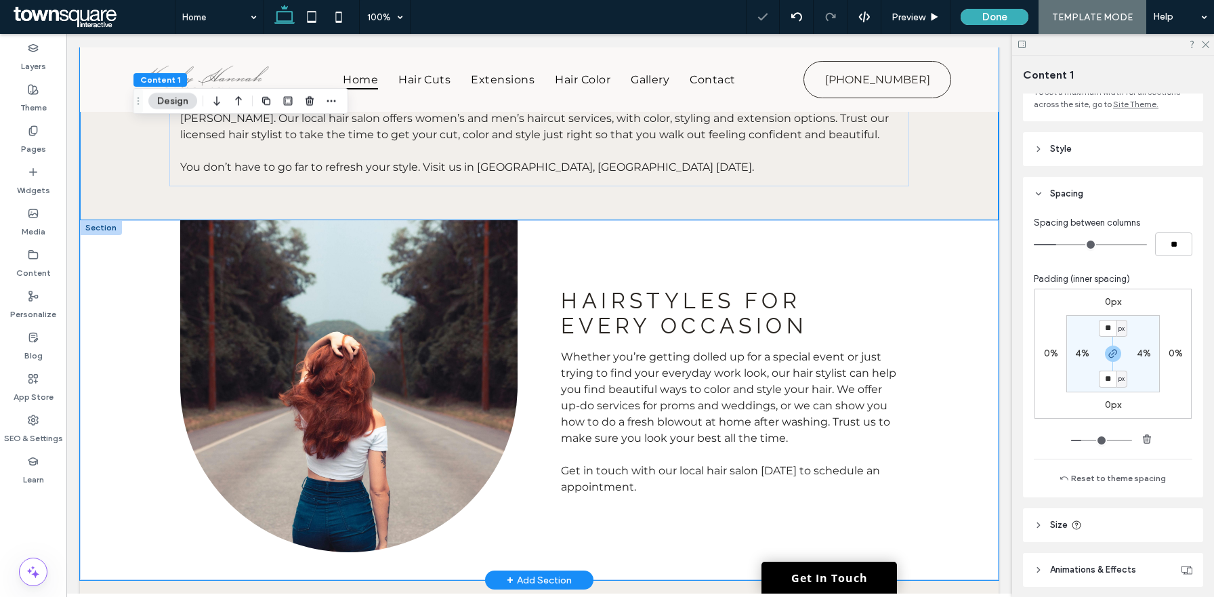
scroll to position [524, 0]
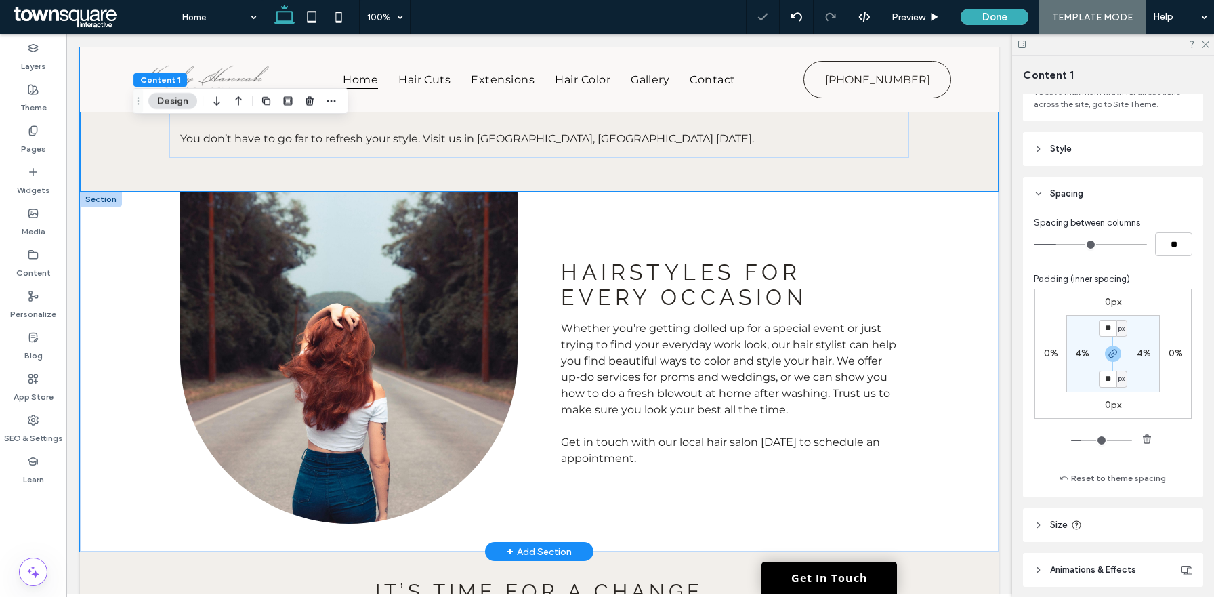
click at [989, 227] on div "Hairstyles for every occasion Whether you’re getting dolled up for a special ev…" at bounding box center [539, 372] width 919 height 360
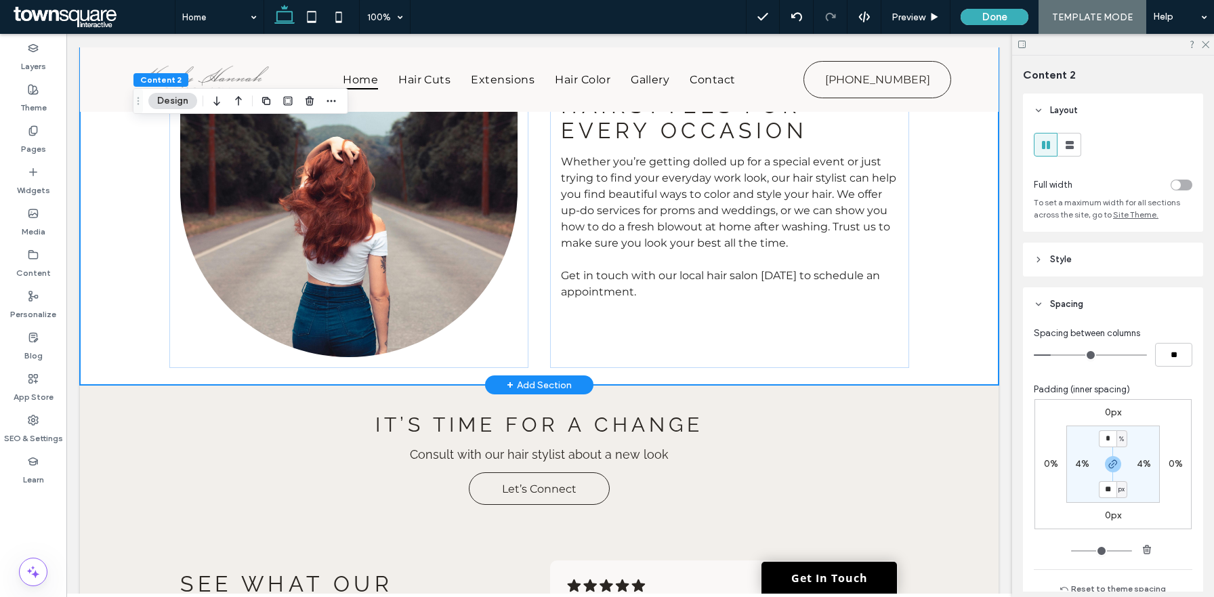
scroll to position [872, 0]
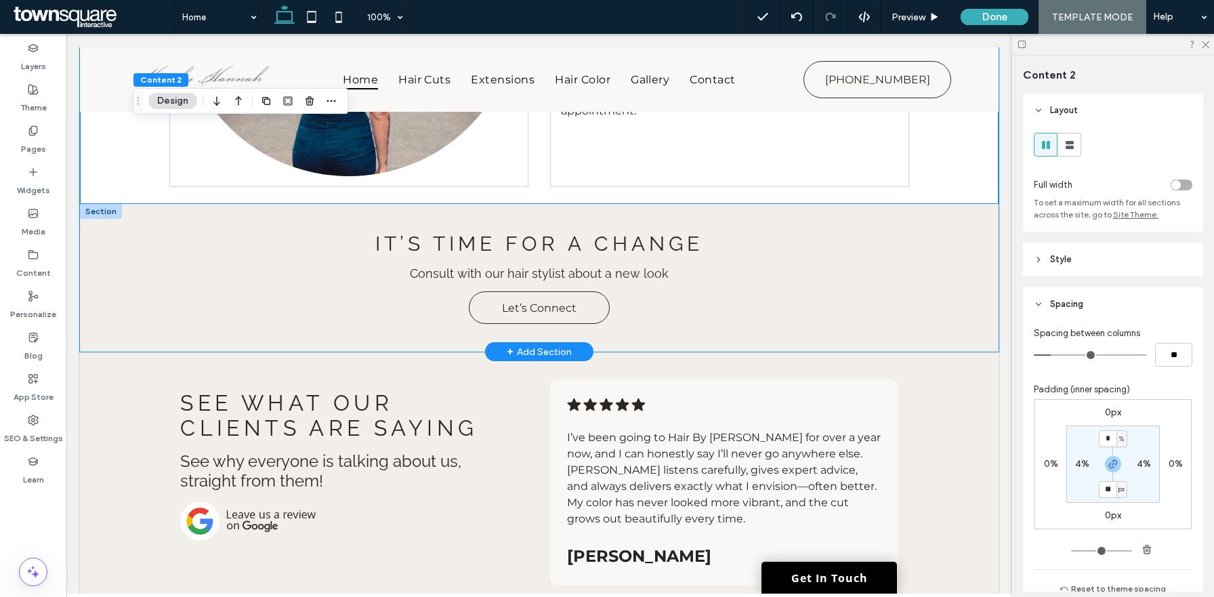
click at [978, 287] on div "It’s Time for a Change Consult with our hair stylist about a new look Let’s Con…" at bounding box center [539, 278] width 919 height 148
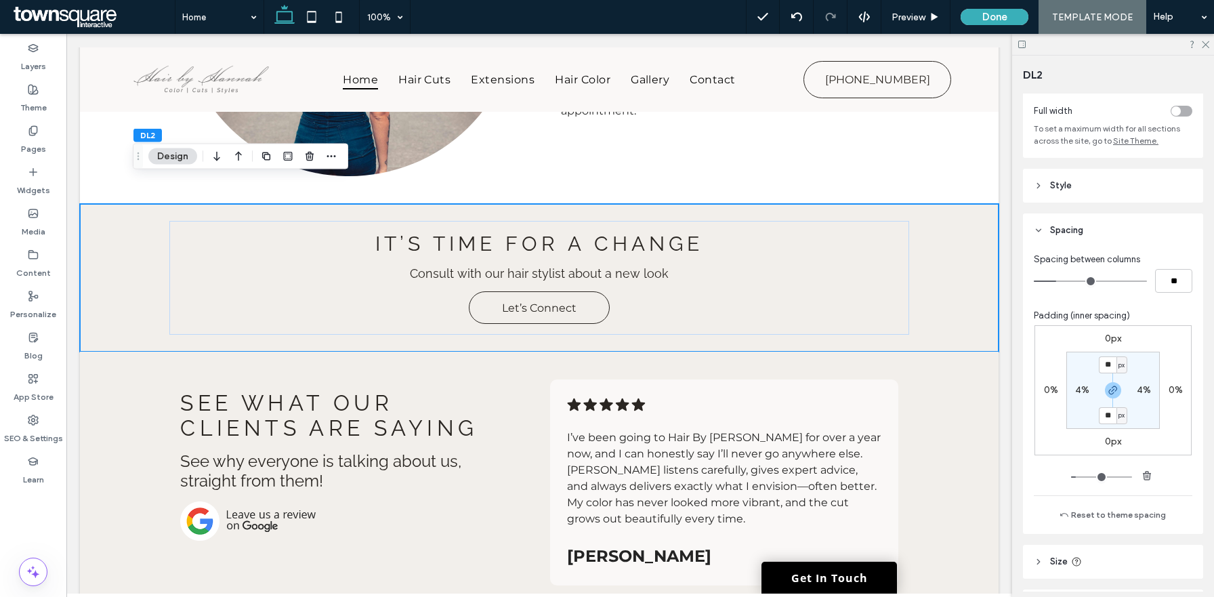
scroll to position [161, 0]
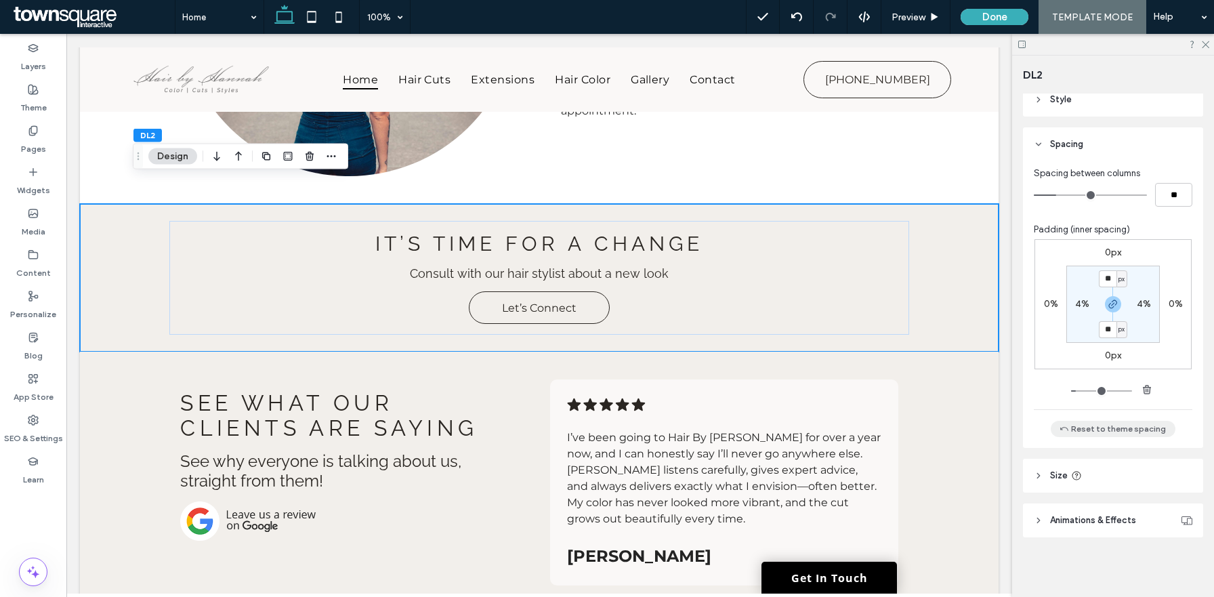
click at [1136, 436] on button "Reset to theme spacing" at bounding box center [1113, 429] width 125 height 16
type input "**"
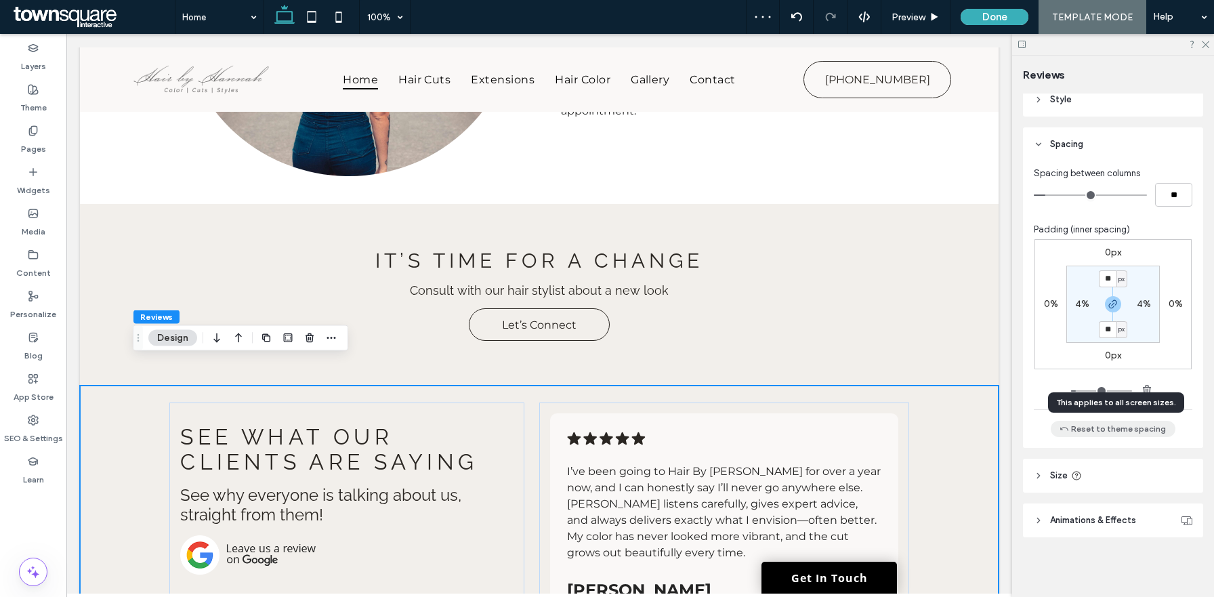
click at [1142, 436] on button "Reset to theme spacing" at bounding box center [1113, 429] width 125 height 16
type input "**"
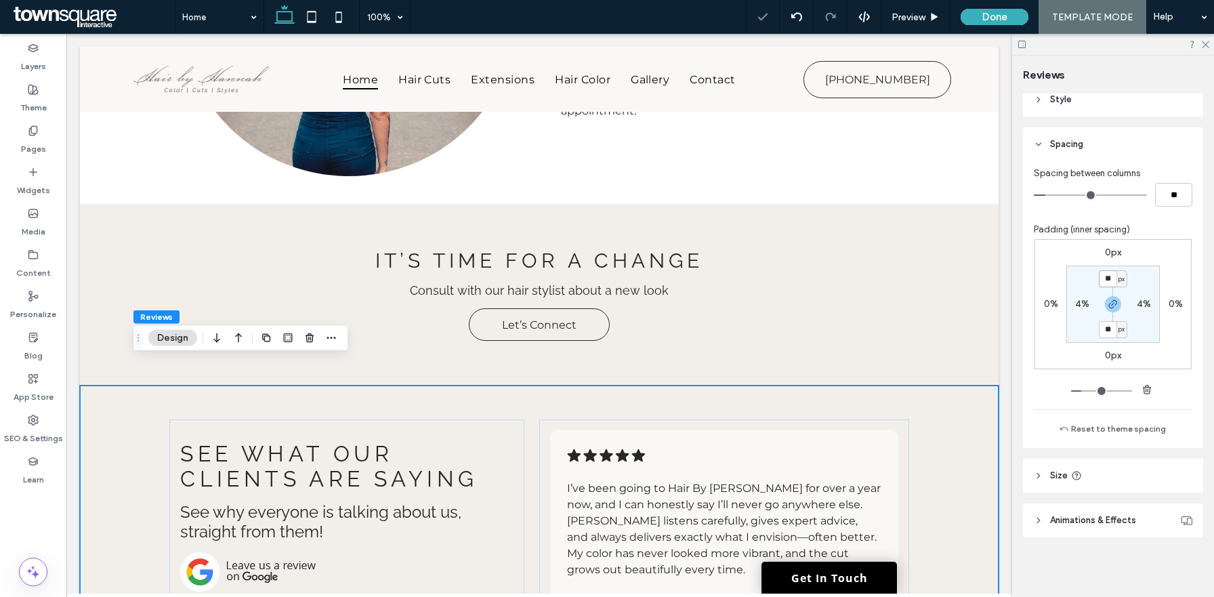
click at [1109, 285] on input "**" at bounding box center [1108, 278] width 18 height 17
type input "**"
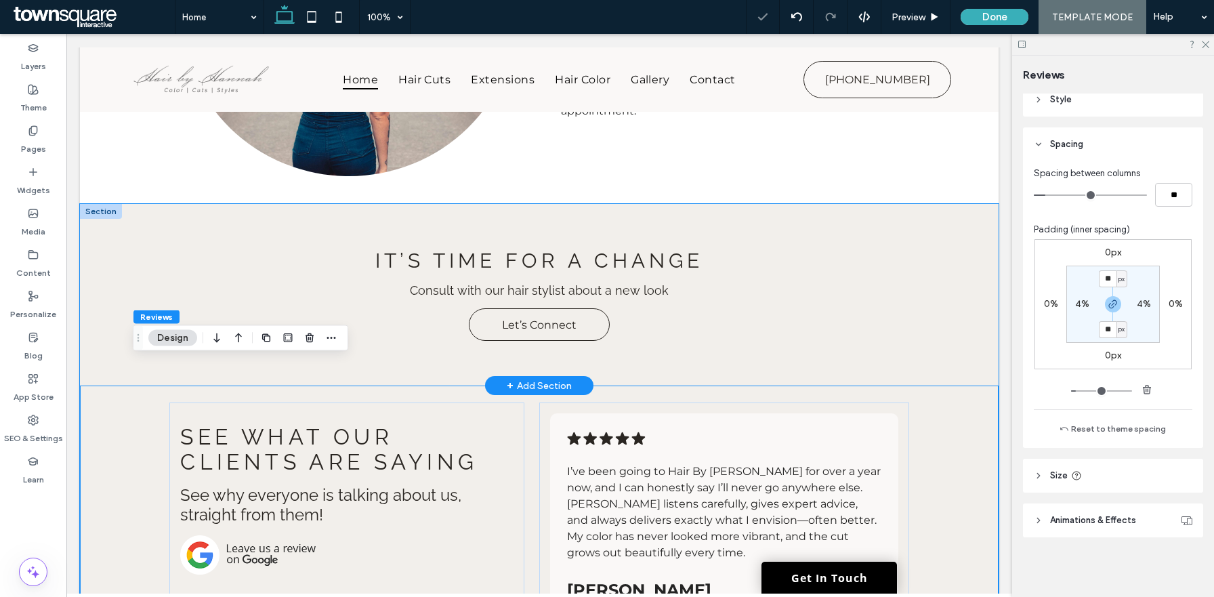
click at [987, 239] on div "It’s Time for a Change Consult with our hair stylist about a new look Let’s Con…" at bounding box center [539, 295] width 919 height 182
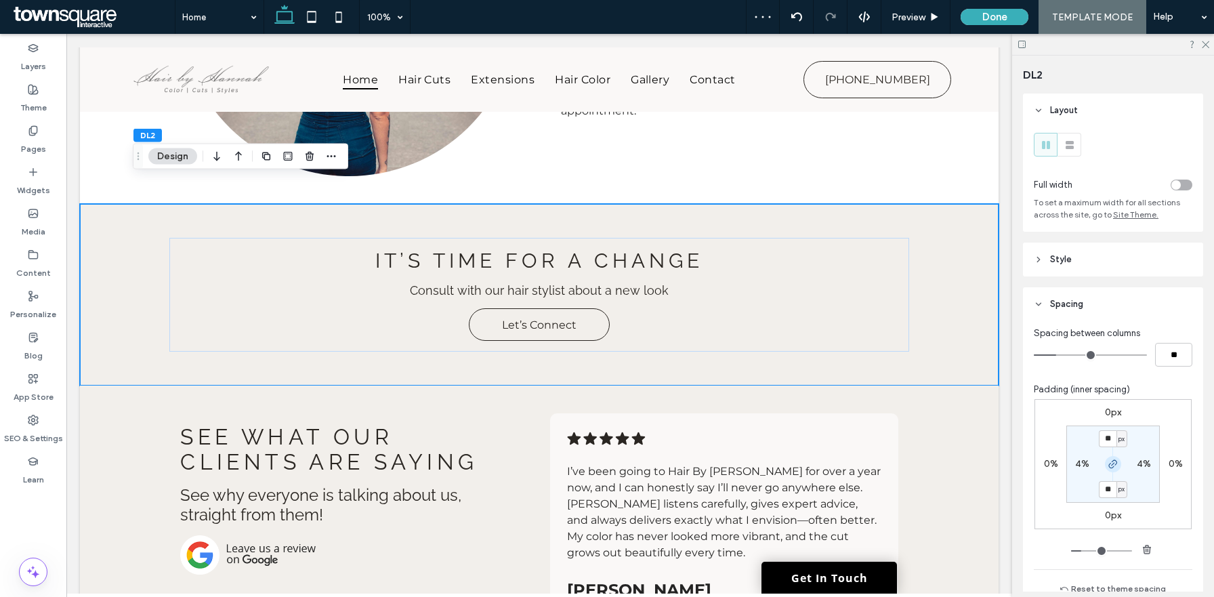
click at [1110, 468] on use "button" at bounding box center [1113, 464] width 8 height 8
click at [1109, 489] on label "50px" at bounding box center [1114, 489] width 22 height 12
type input "*"
type input "**"
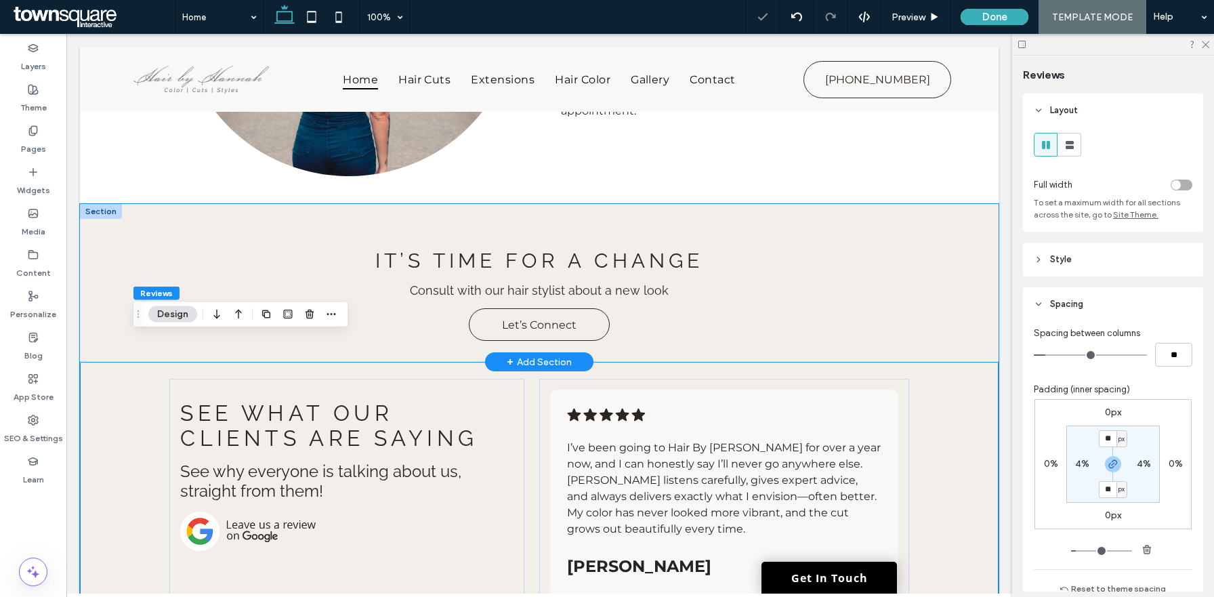
click at [948, 218] on div "It’s Time for a Change Consult with our hair stylist about a new look Let’s Con…" at bounding box center [539, 283] width 919 height 158
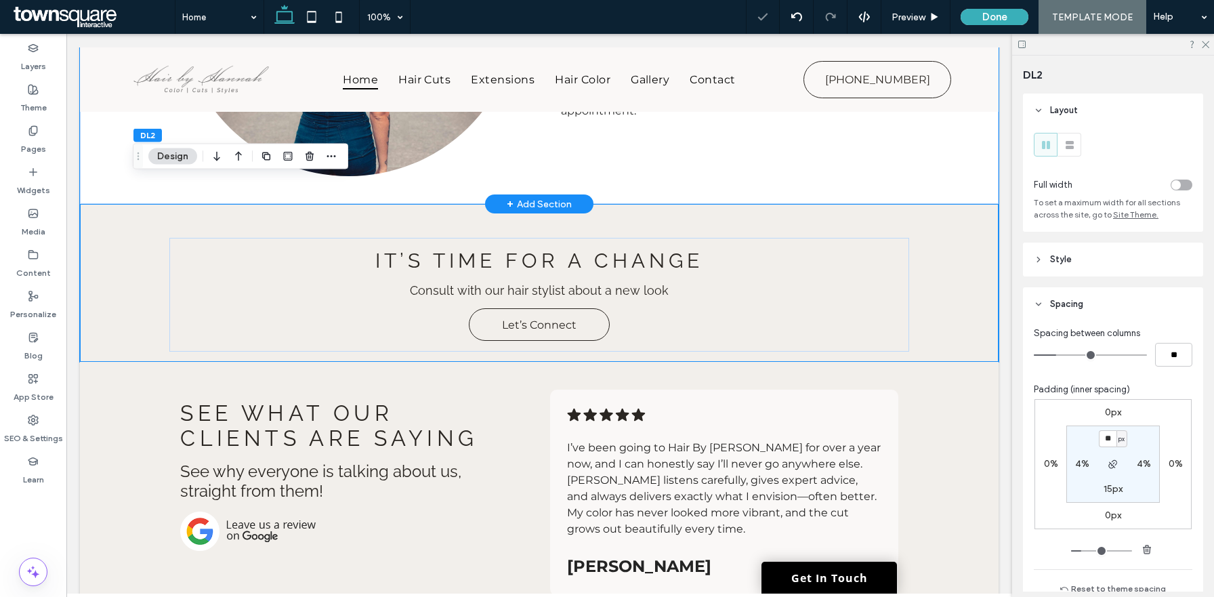
click at [955, 138] on div "Hairstyles for every occasion Whether you’re getting dolled up for a special ev…" at bounding box center [539, 24] width 919 height 360
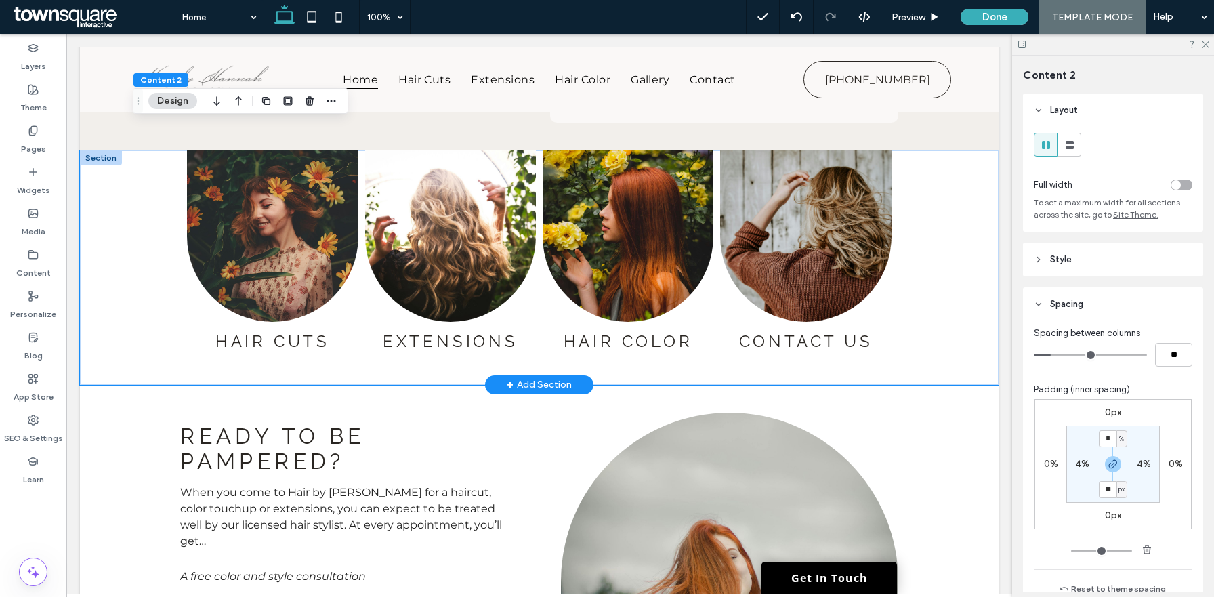
scroll to position [2149, 0]
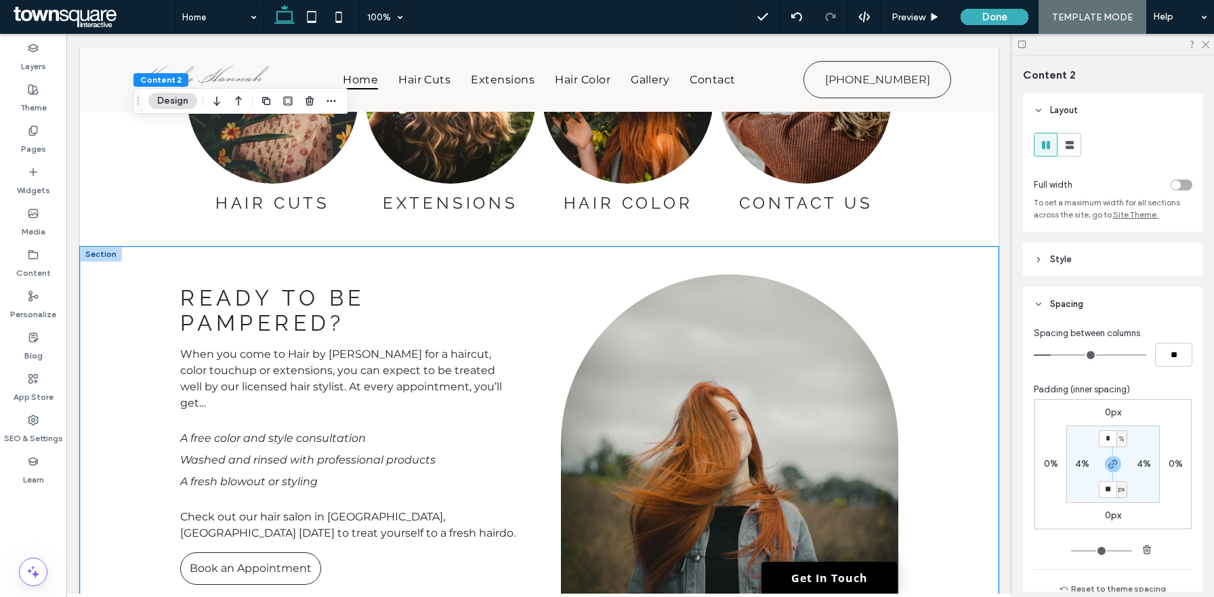
click at [966, 283] on div "Ready to be pampered? When you come to Hair by Hannah for a haircut, color touc…" at bounding box center [539, 427] width 919 height 360
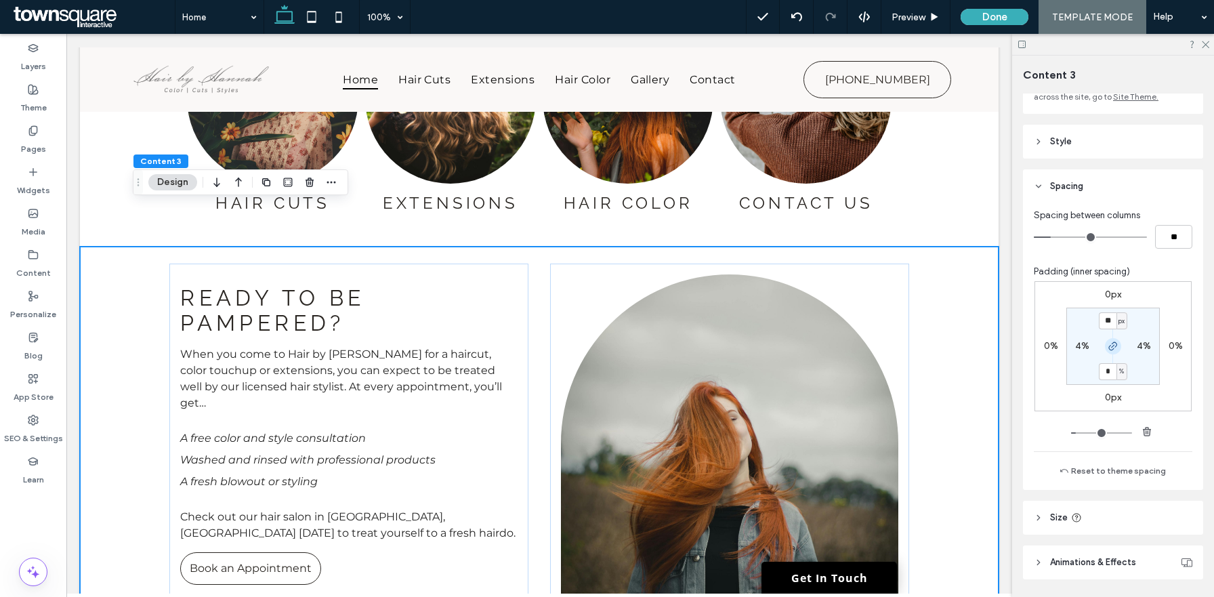
scroll to position [161, 0]
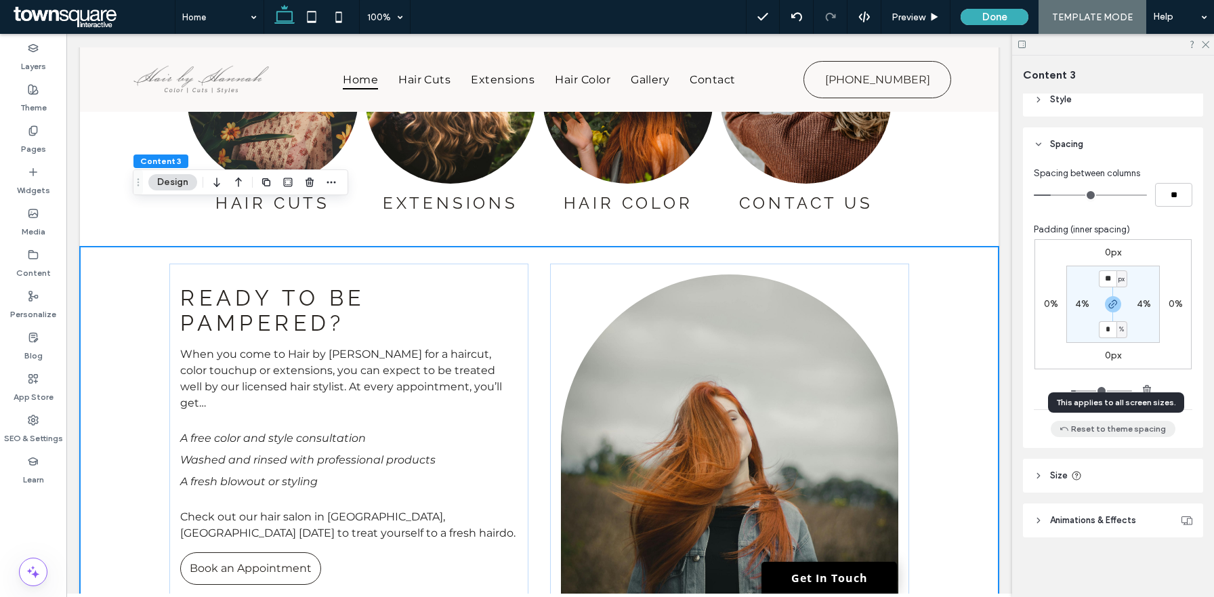
click at [1115, 429] on button "Reset to theme spacing" at bounding box center [1113, 429] width 125 height 16
type input "**"
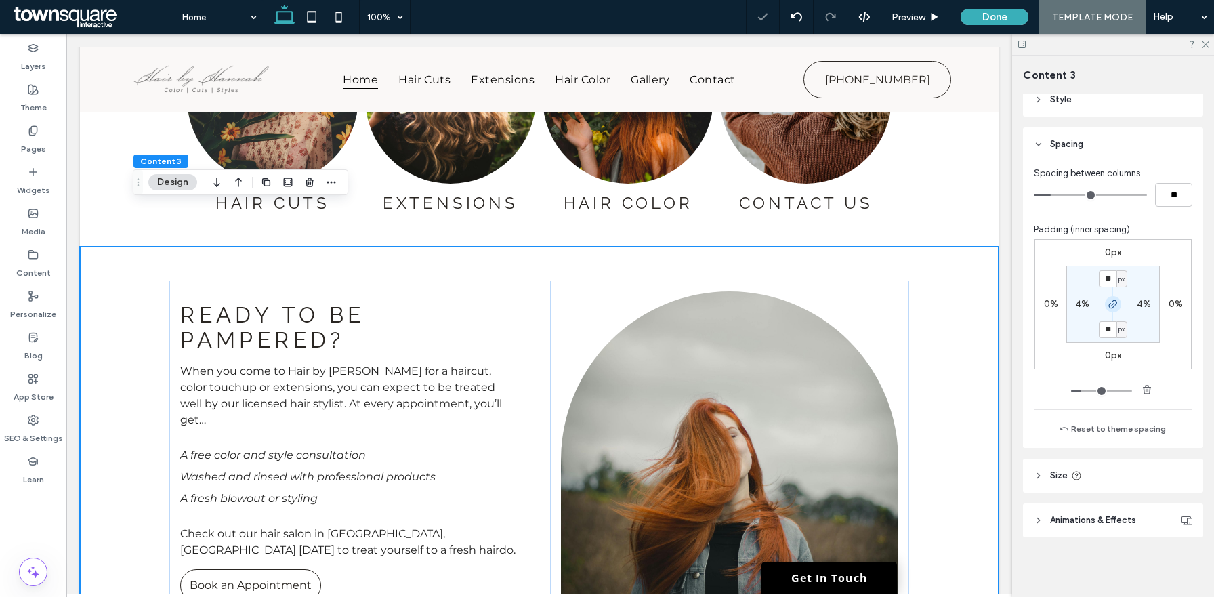
click at [1115, 308] on icon "button" at bounding box center [1113, 304] width 11 height 11
click at [1114, 337] on section "** px 4% 50px 4%" at bounding box center [1114, 304] width 94 height 77
click at [1113, 333] on label "50px" at bounding box center [1114, 329] width 22 height 12
type input "*"
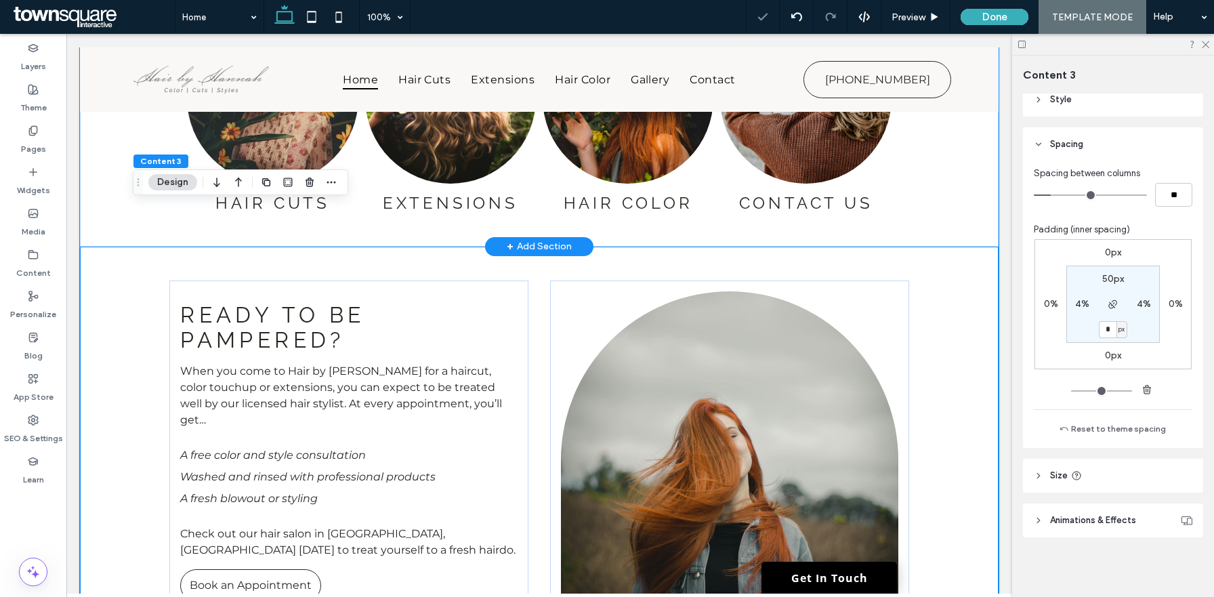
click at [977, 149] on div "Hair Cuts Button Extensions Button Hair Color Button Contact Us Button" at bounding box center [539, 129] width 919 height 234
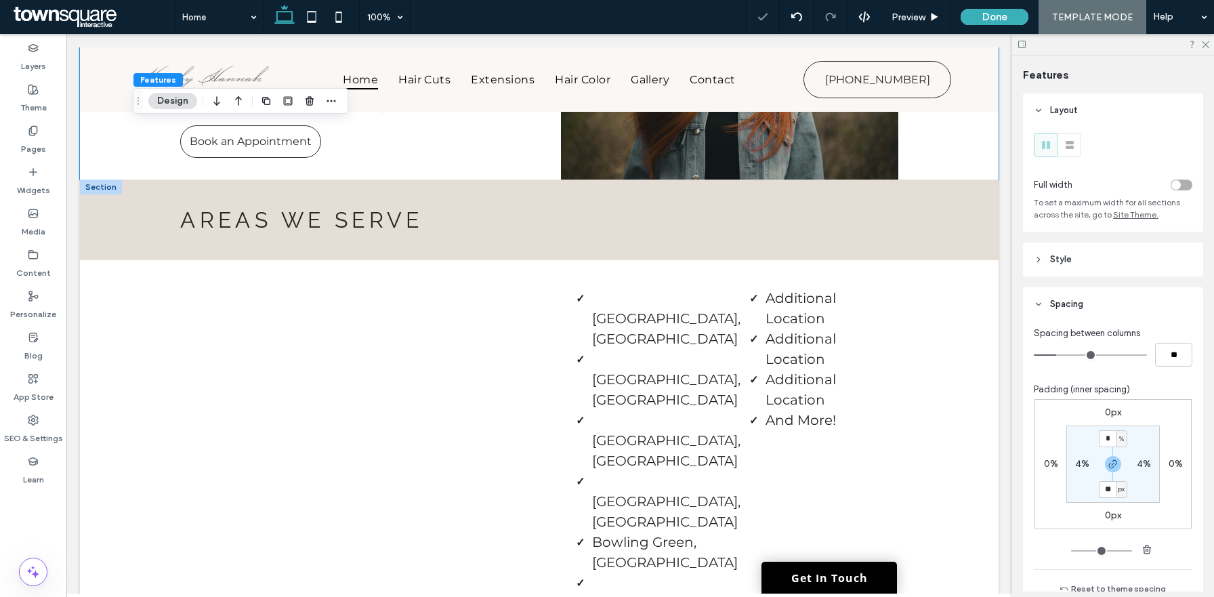
scroll to position [2607, 0]
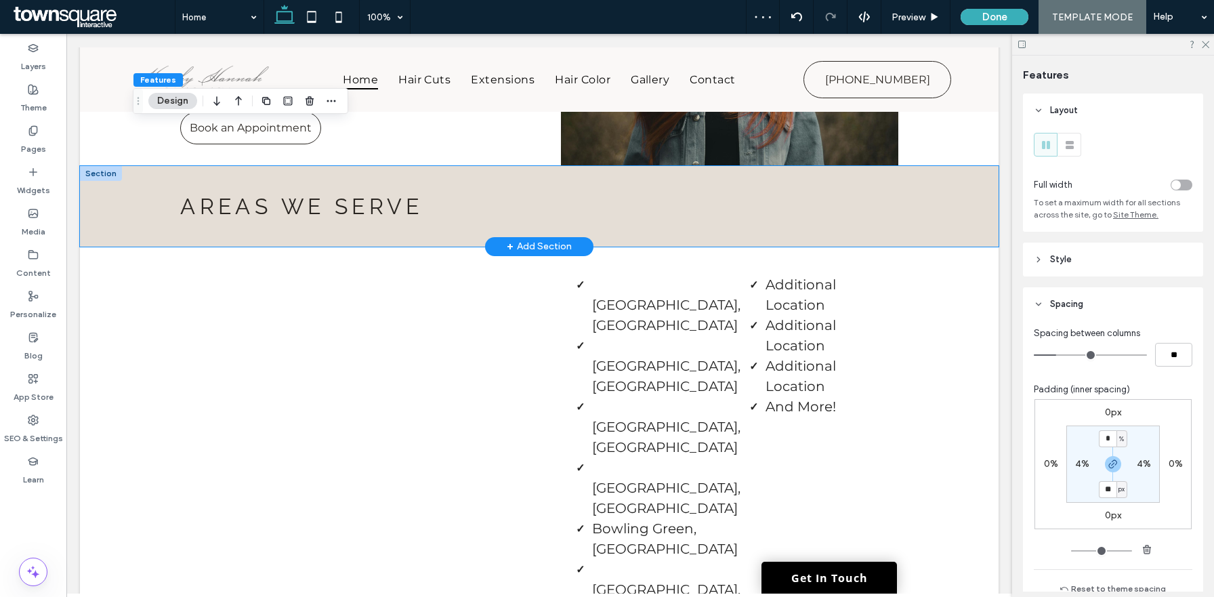
click at [977, 166] on div "Areas We Serve" at bounding box center [539, 206] width 919 height 81
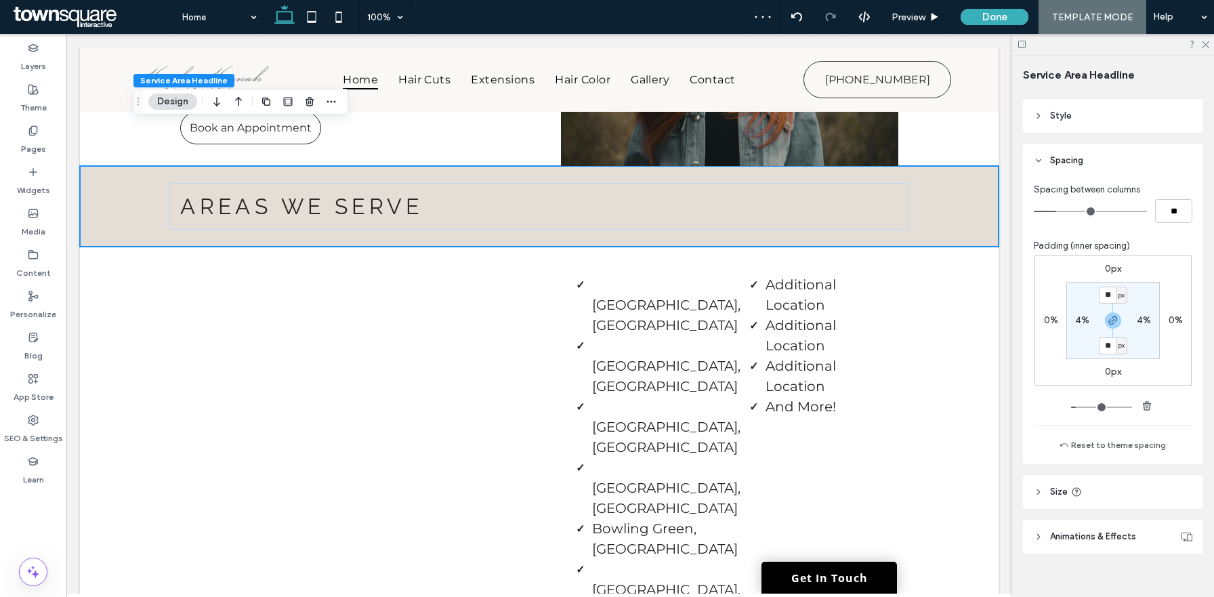
scroll to position [161, 0]
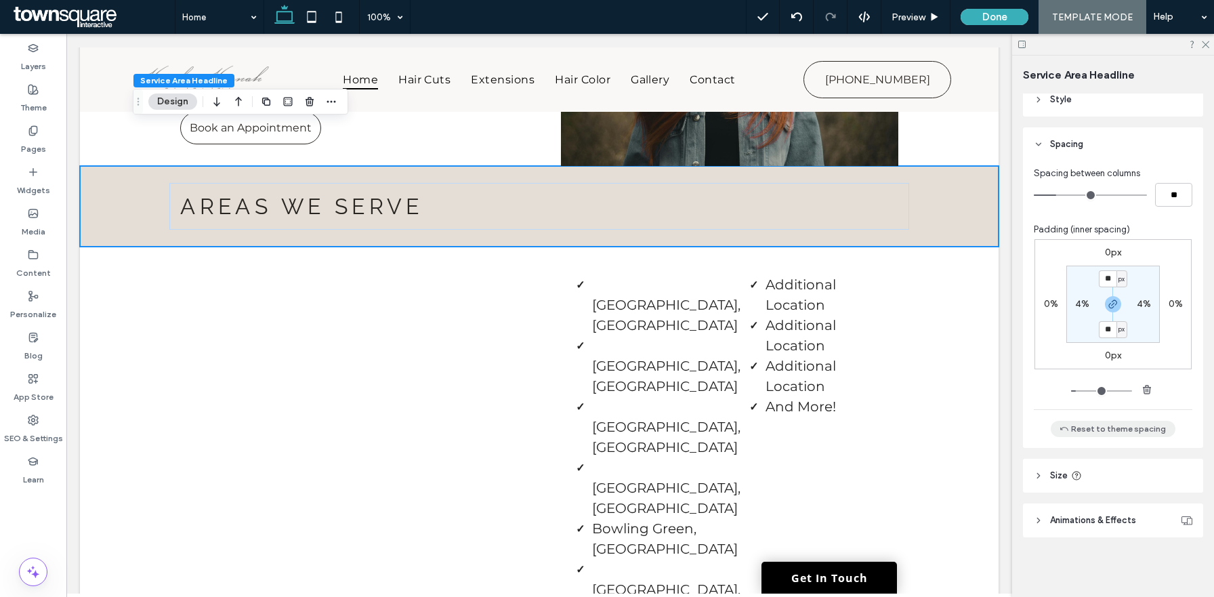
click at [1118, 425] on button "Reset to theme spacing" at bounding box center [1113, 429] width 125 height 16
type input "**"
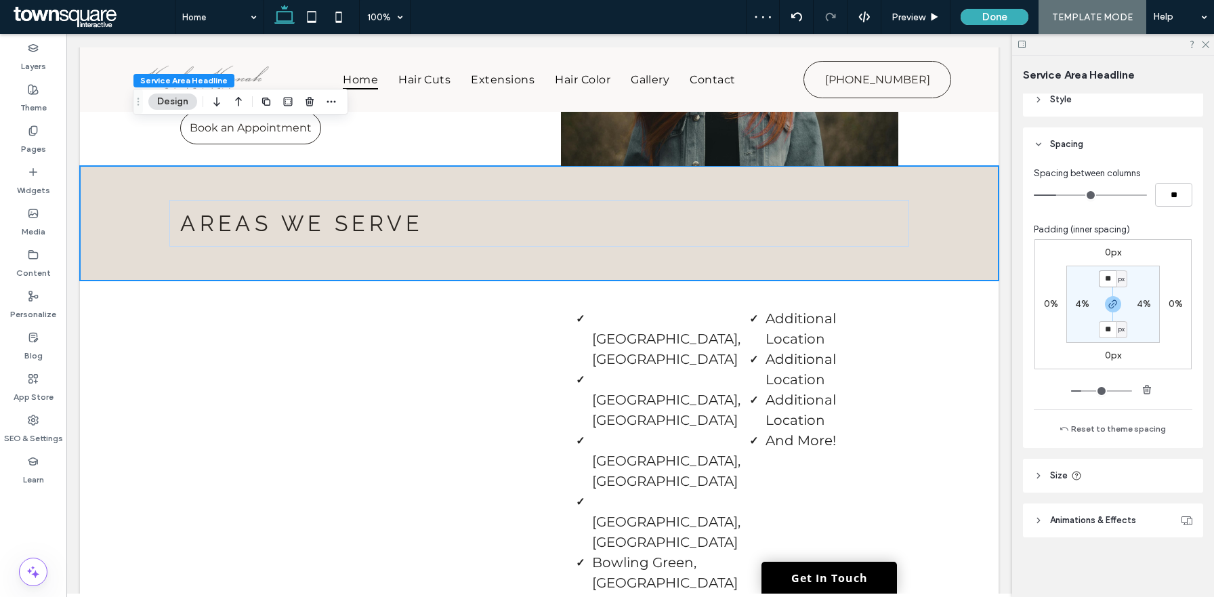
click at [1104, 276] on input "**" at bounding box center [1108, 278] width 18 height 17
type input "**"
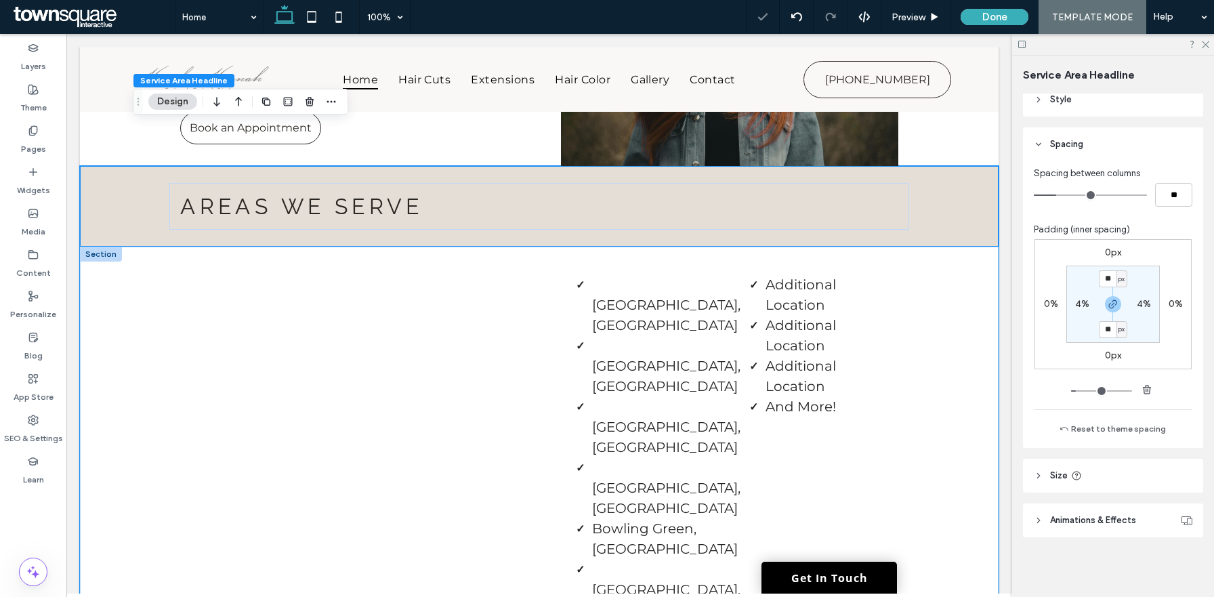
click at [982, 272] on div "Charlotte, NC Concord, NC Mooresville, NC Matthews, NC Bowling Green, SC Denver…" at bounding box center [539, 466] width 919 height 438
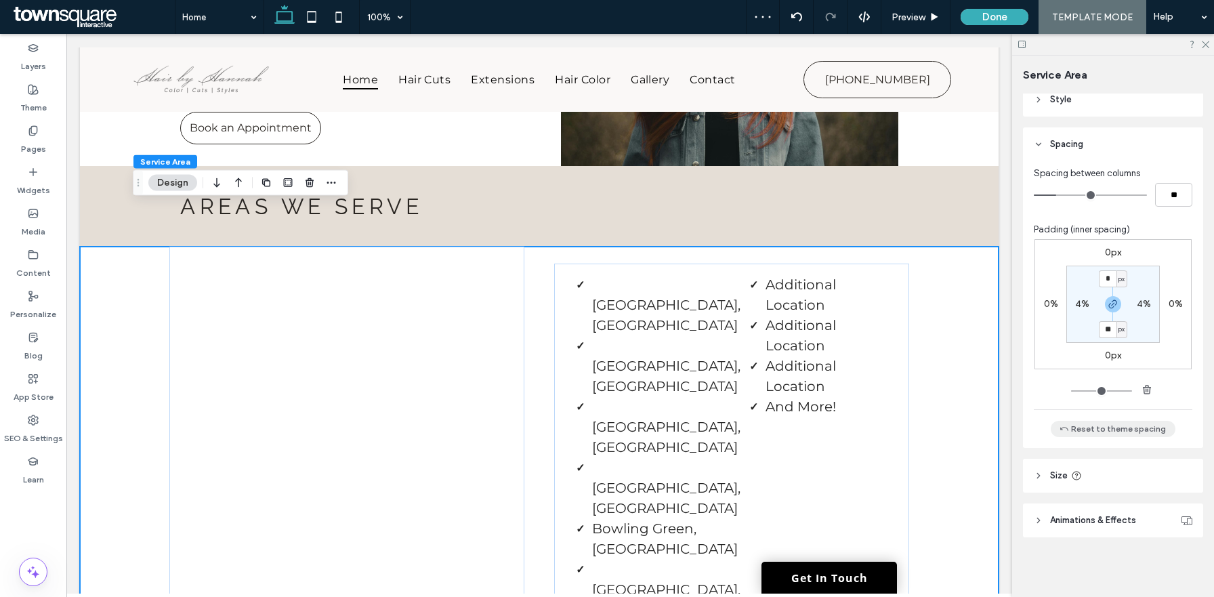
click at [1129, 429] on button "Reset to theme spacing" at bounding box center [1113, 429] width 125 height 16
type input "**"
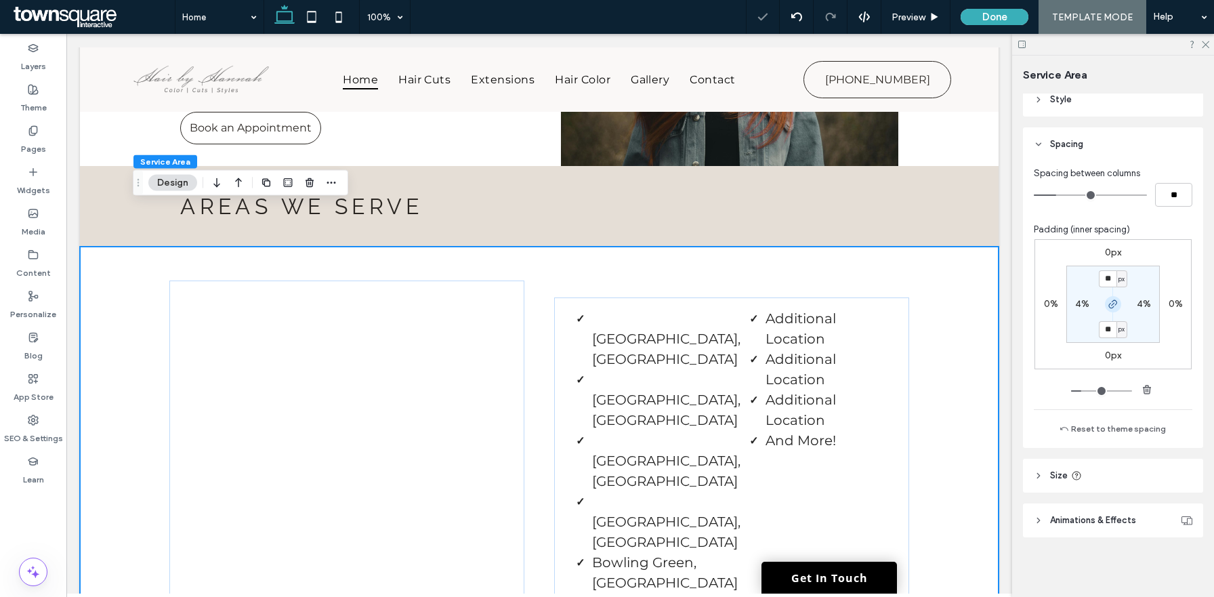
click at [1111, 309] on icon "button" at bounding box center [1113, 304] width 11 height 11
click at [1108, 285] on input "**" at bounding box center [1108, 278] width 18 height 17
type input "*"
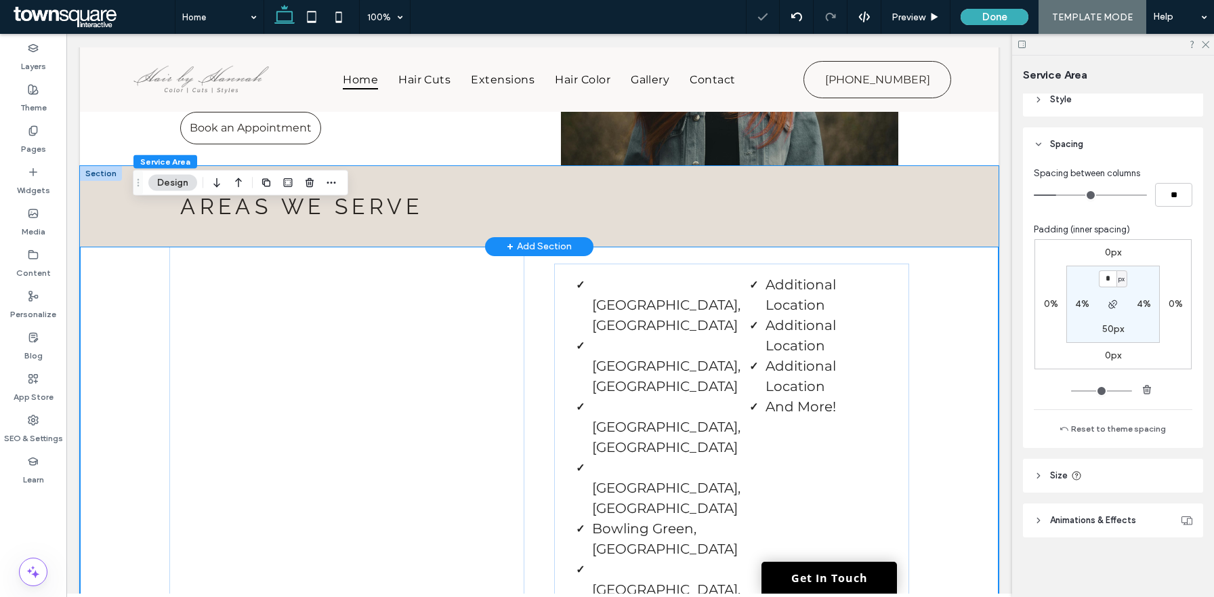
click at [983, 166] on div "Areas We Serve" at bounding box center [539, 206] width 919 height 81
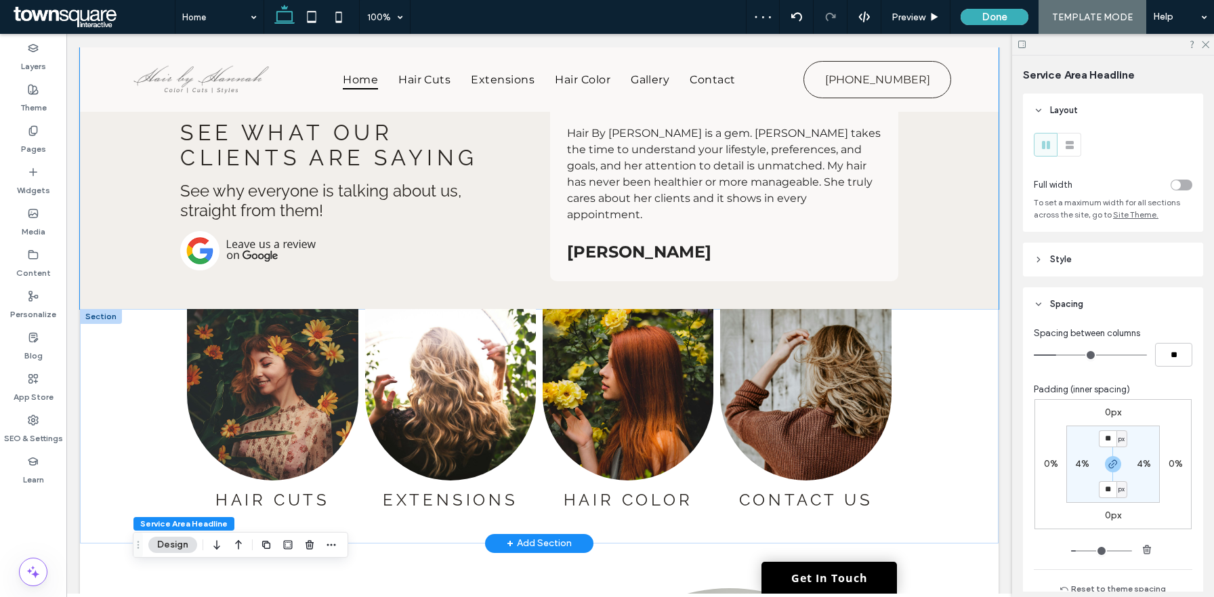
scroll to position [1897, 0]
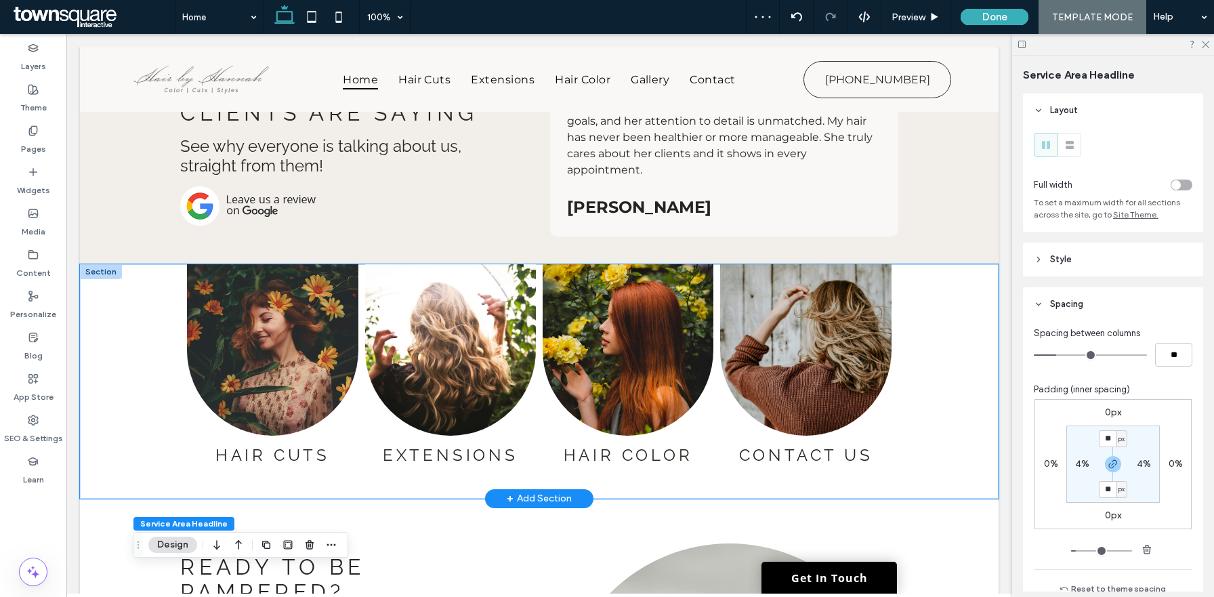
click at [978, 276] on div "Hair Cuts Button Extensions Button Hair Color Button Contact Us Button" at bounding box center [539, 381] width 919 height 234
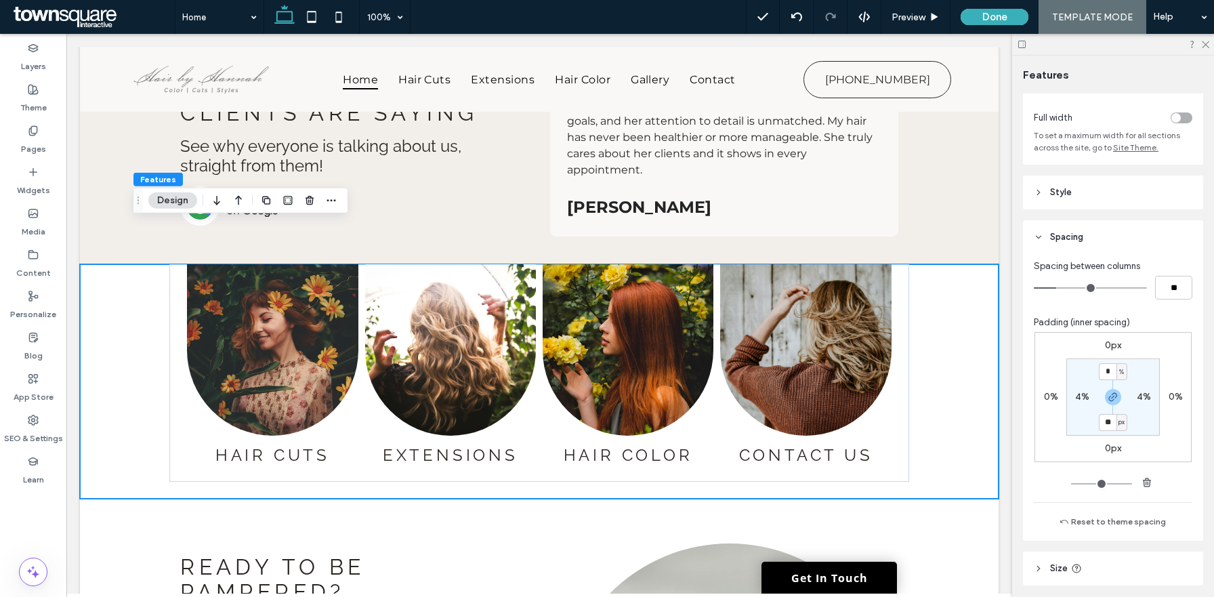
scroll to position [161, 0]
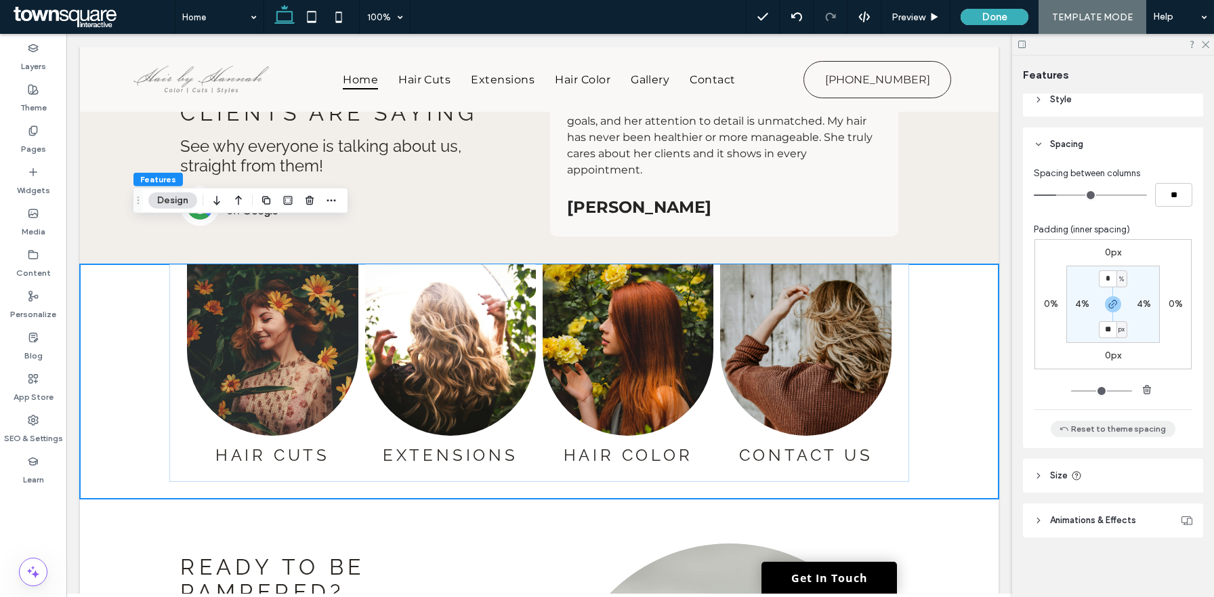
click at [1119, 434] on button "Reset to theme spacing" at bounding box center [1113, 429] width 125 height 16
type input "**"
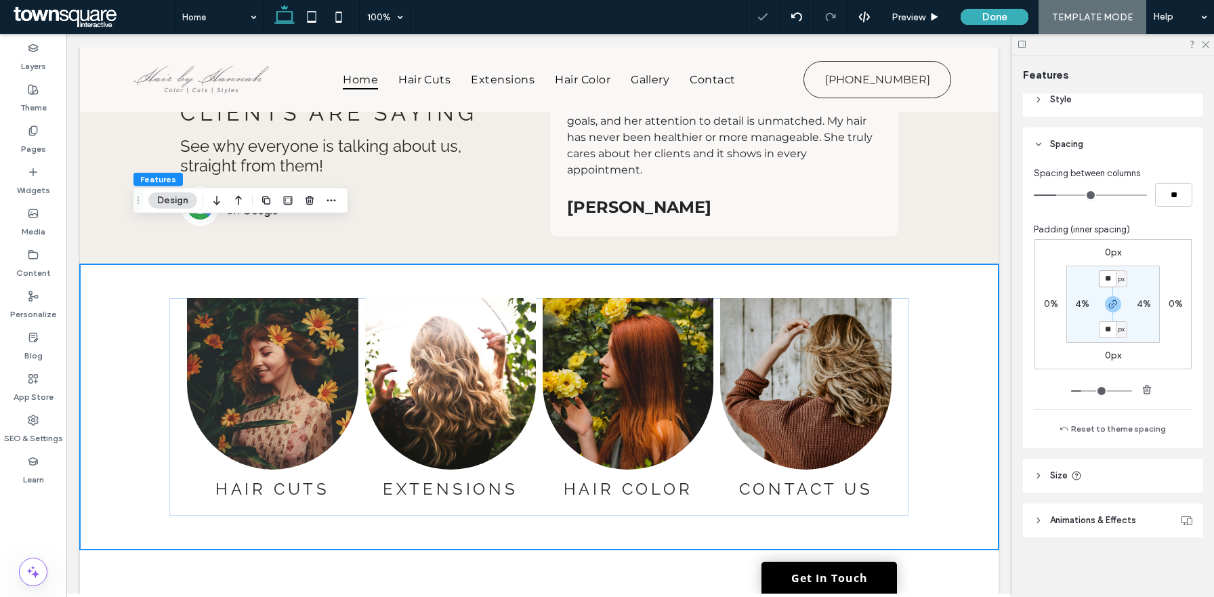
click at [1111, 283] on input "**" at bounding box center [1108, 278] width 18 height 17
click at [1111, 301] on icon "button" at bounding box center [1113, 304] width 11 height 11
click at [1111, 282] on input "**" at bounding box center [1108, 278] width 18 height 17
type input "*"
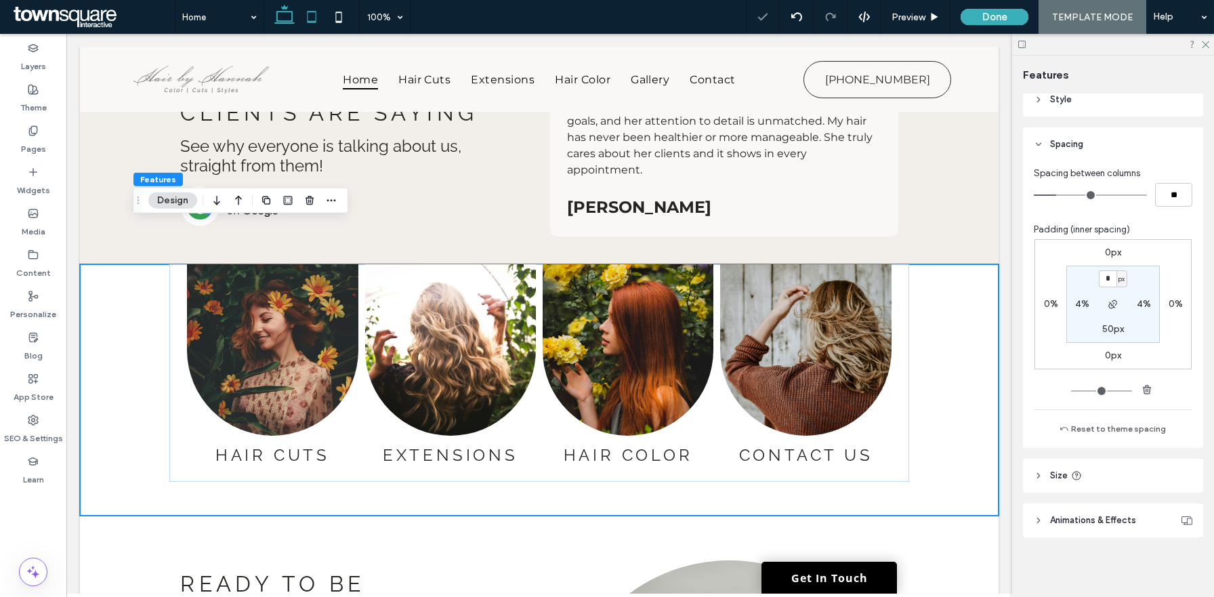
click at [310, 24] on icon at bounding box center [311, 16] width 27 height 27
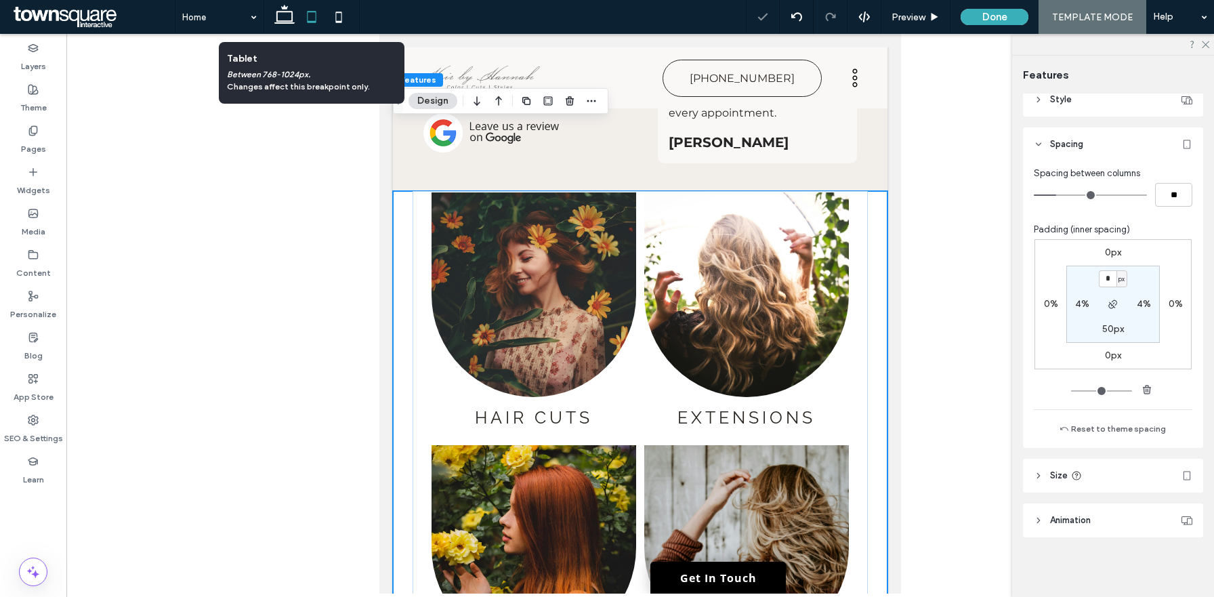
scroll to position [96, 0]
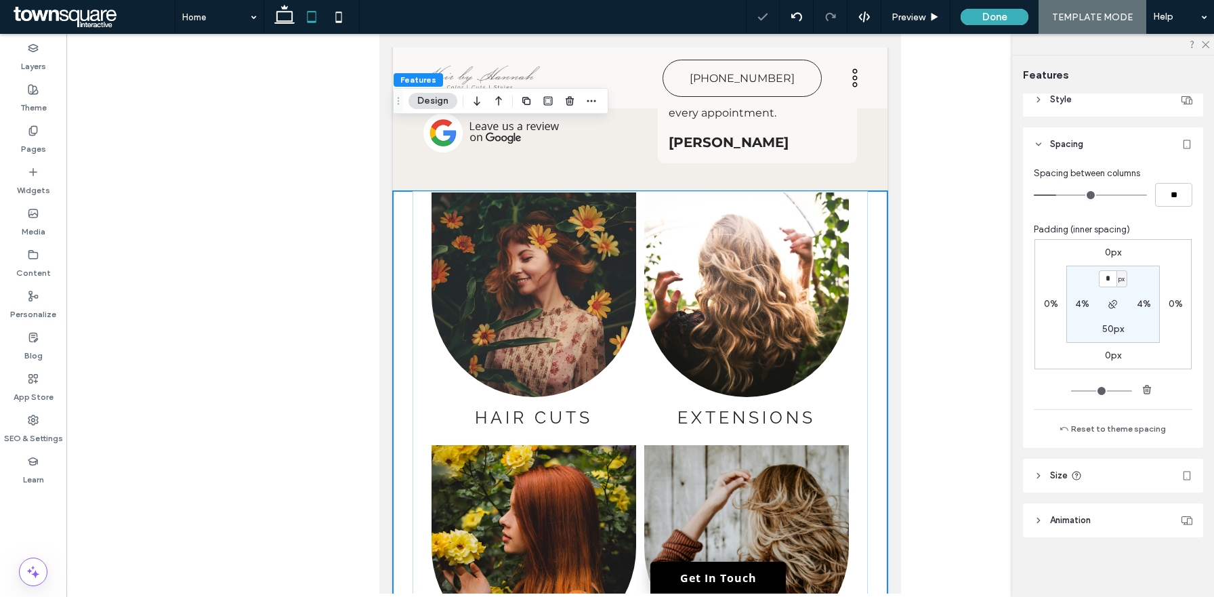
click at [399, 285] on div "Hair Cuts Button Extensions Button Hair Color Button Contact Us Button" at bounding box center [640, 461] width 495 height 541
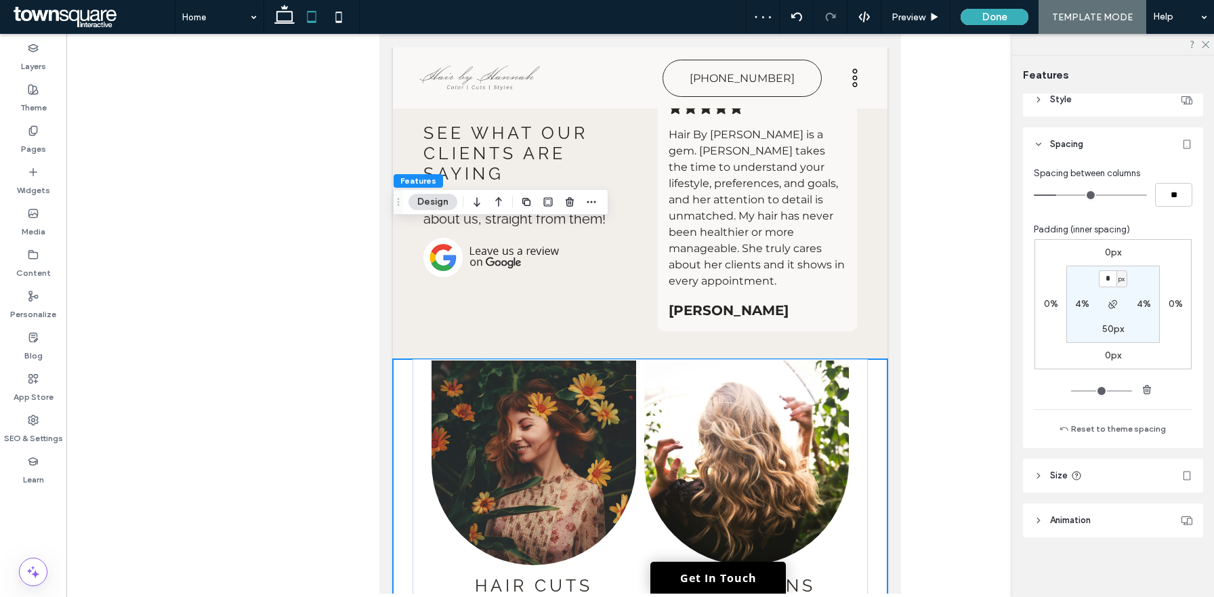
scroll to position [2169, 0]
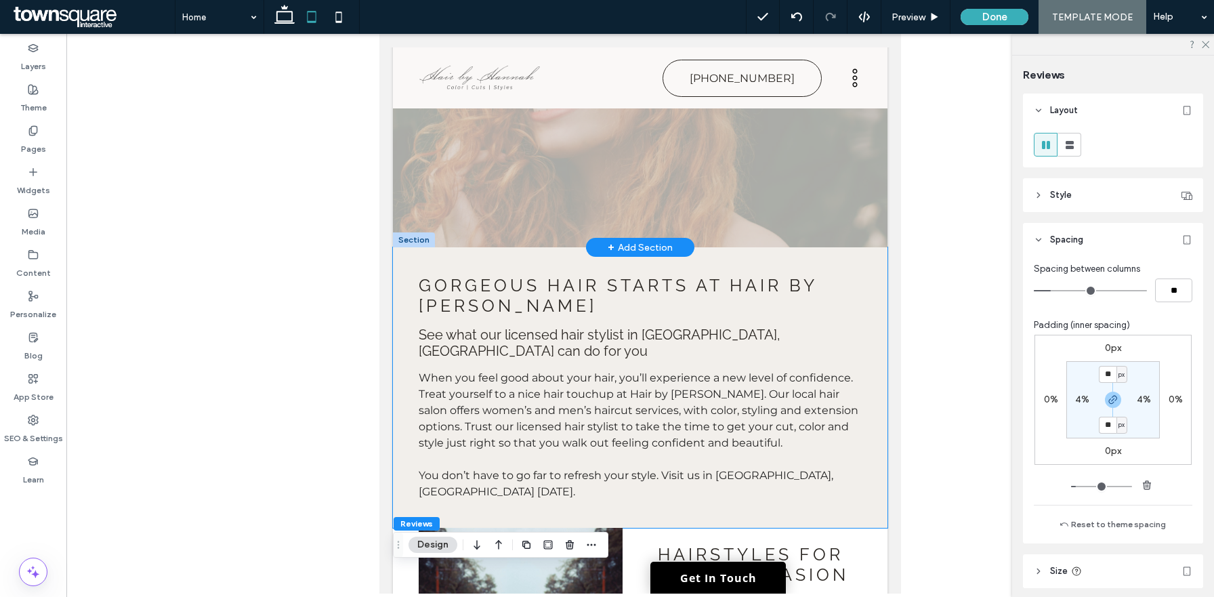
scroll to position [518, 0]
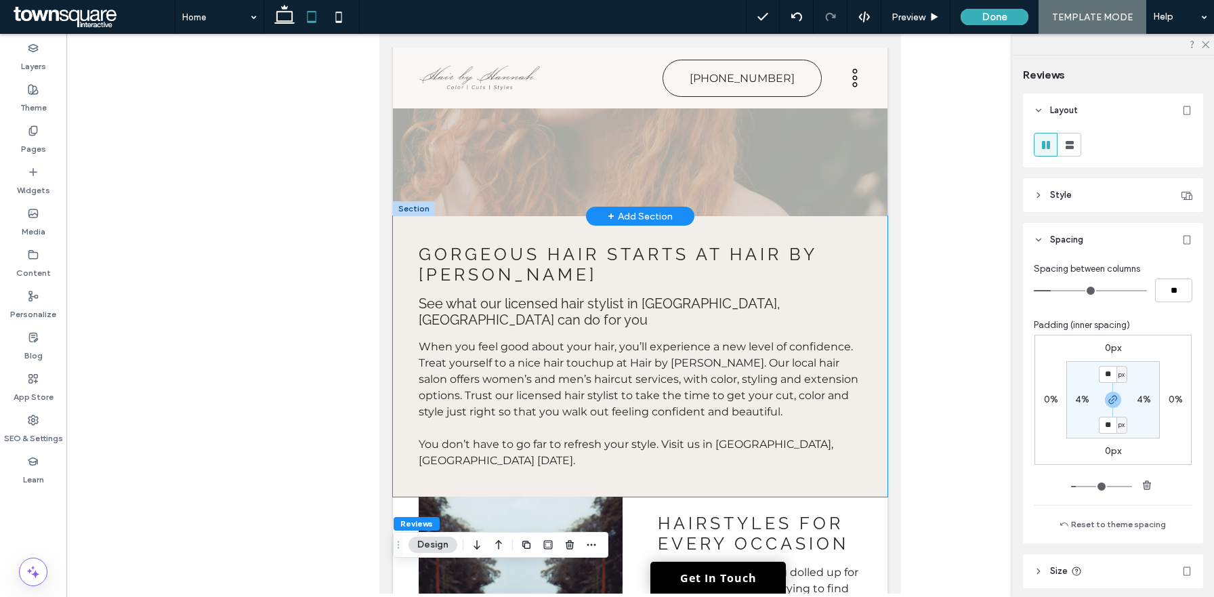
click at [393, 350] on div "Gorgeous Hair Starts at Hair by Hannah See what our licensed hair stylist in Ch…" at bounding box center [640, 356] width 495 height 281
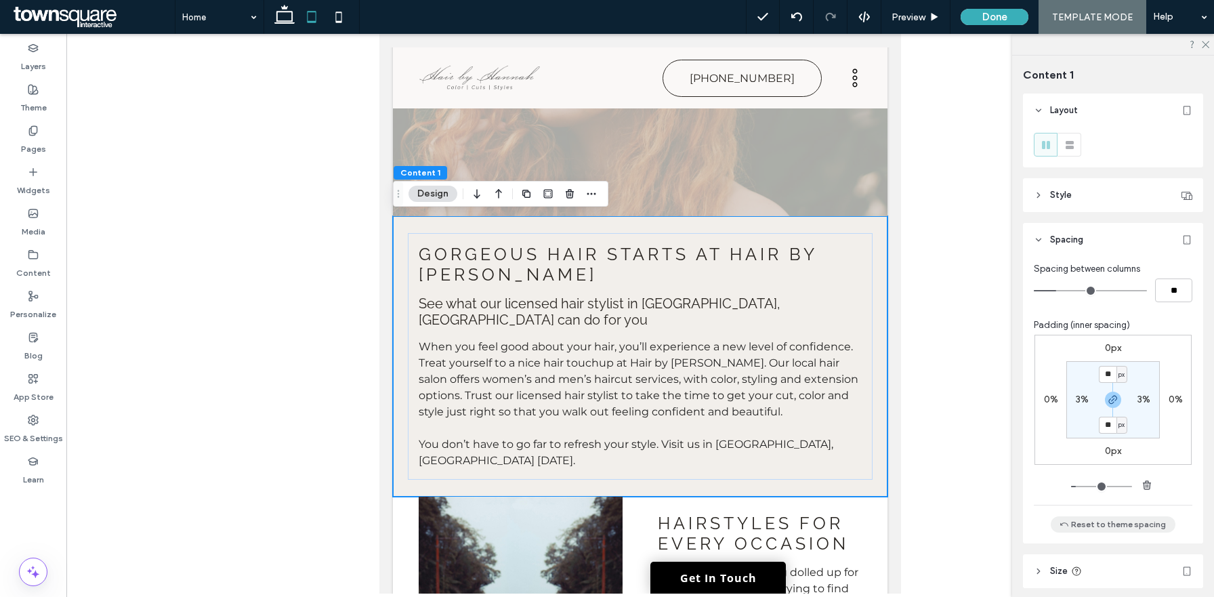
click at [1132, 521] on button "Reset to theme spacing" at bounding box center [1113, 524] width 125 height 16
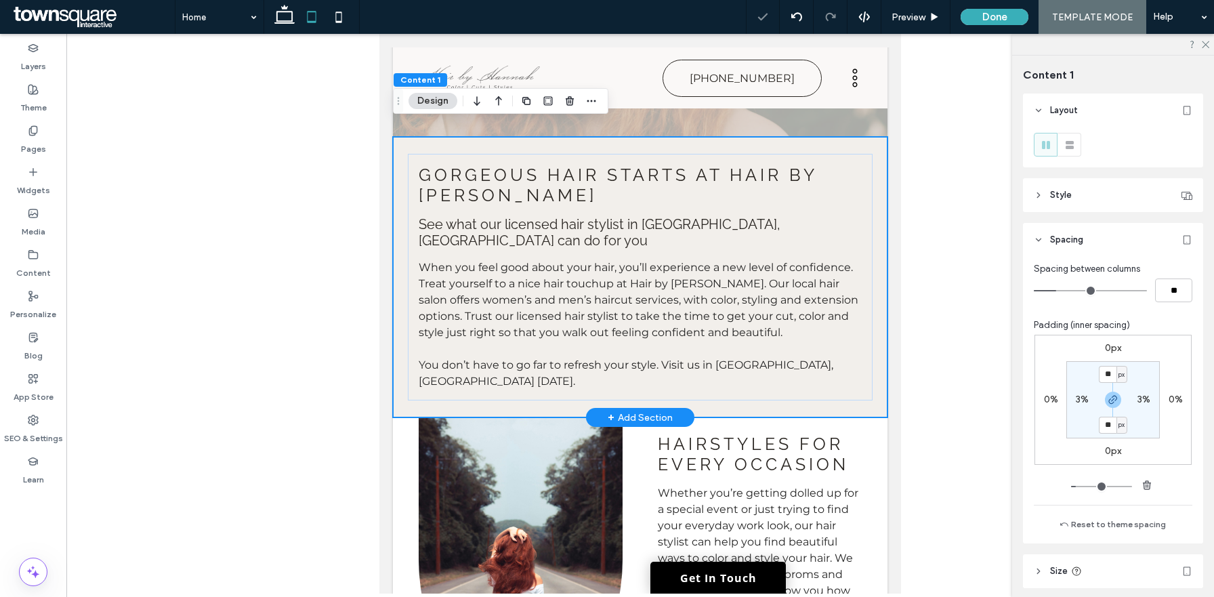
scroll to position [707, 0]
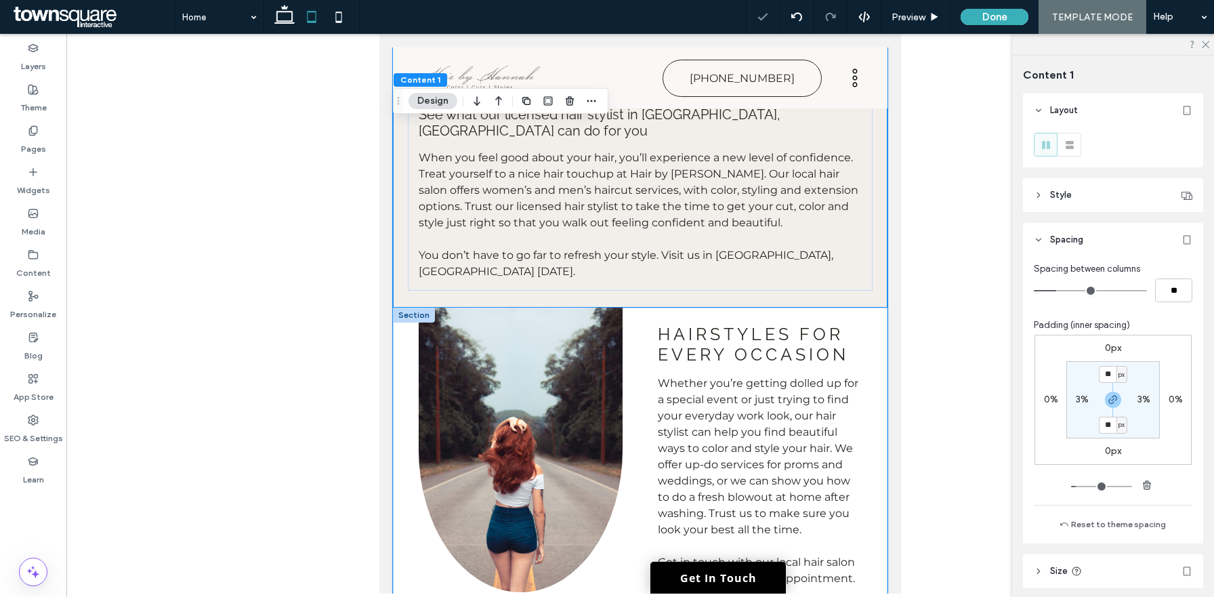
click at [880, 311] on div "Hairstyles for every occasion Whether you’re getting dolled up for a special ev…" at bounding box center [640, 464] width 495 height 312
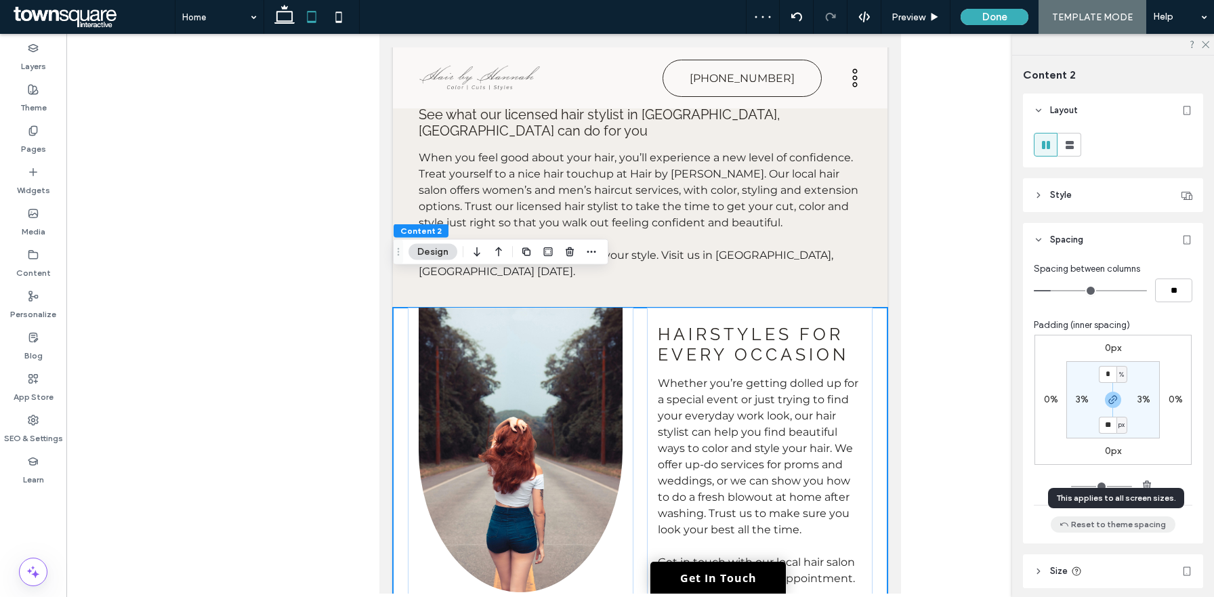
click at [1125, 528] on button "Reset to theme spacing" at bounding box center [1113, 524] width 125 height 16
type input "**"
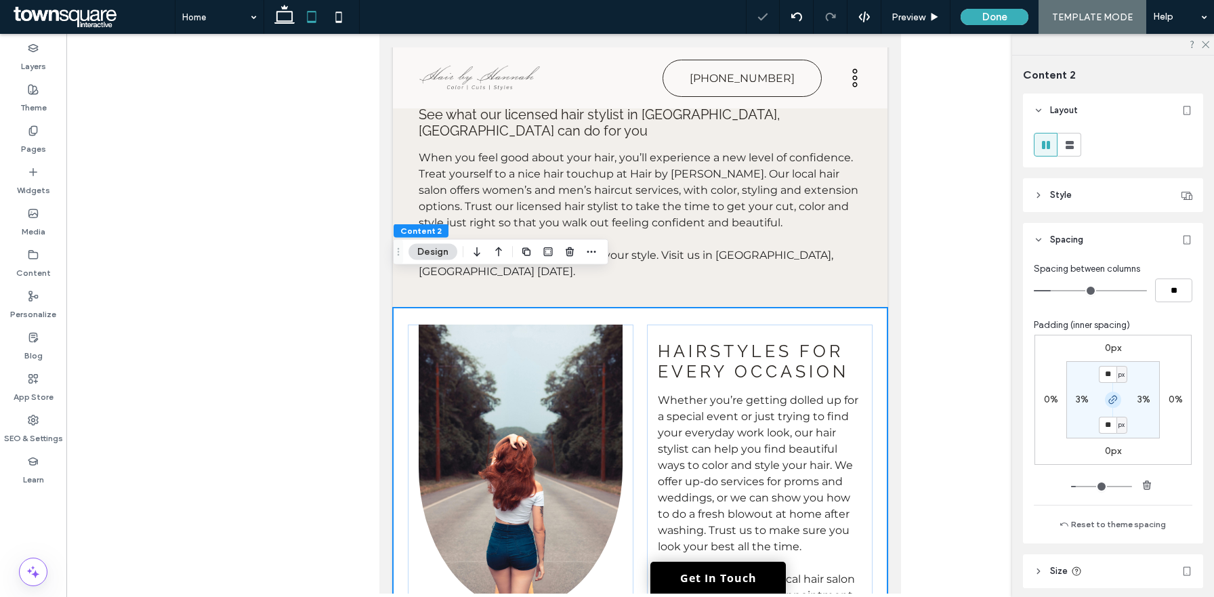
click at [1110, 392] on span "button" at bounding box center [1113, 400] width 16 height 16
click at [1110, 377] on input "**" at bounding box center [1108, 374] width 18 height 17
type input "*"
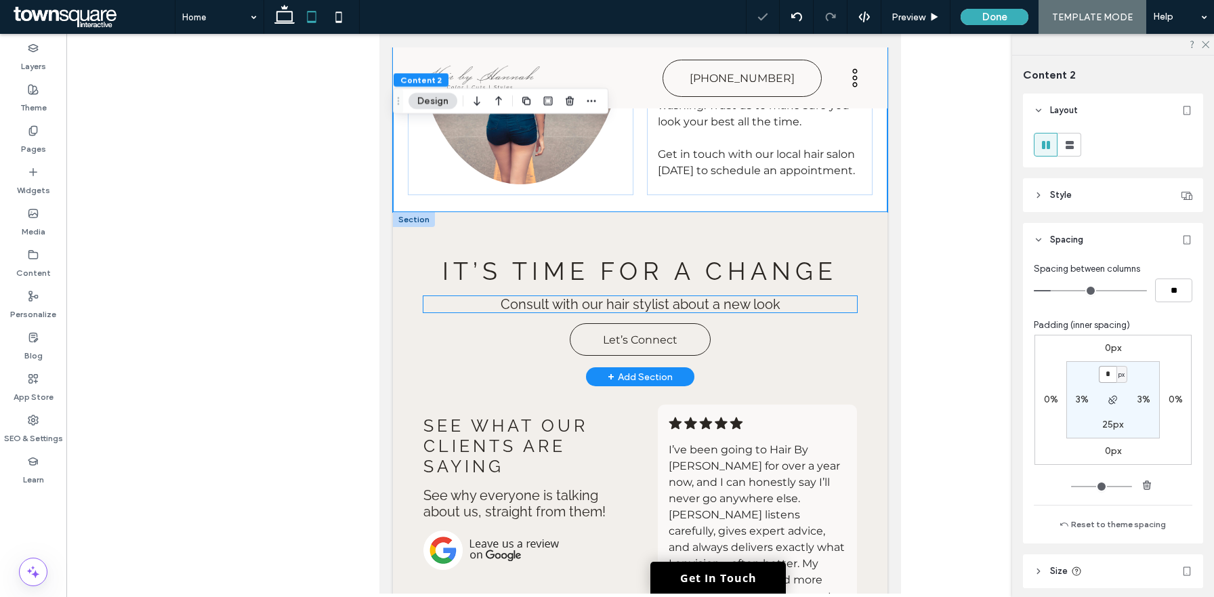
scroll to position [1146, 0]
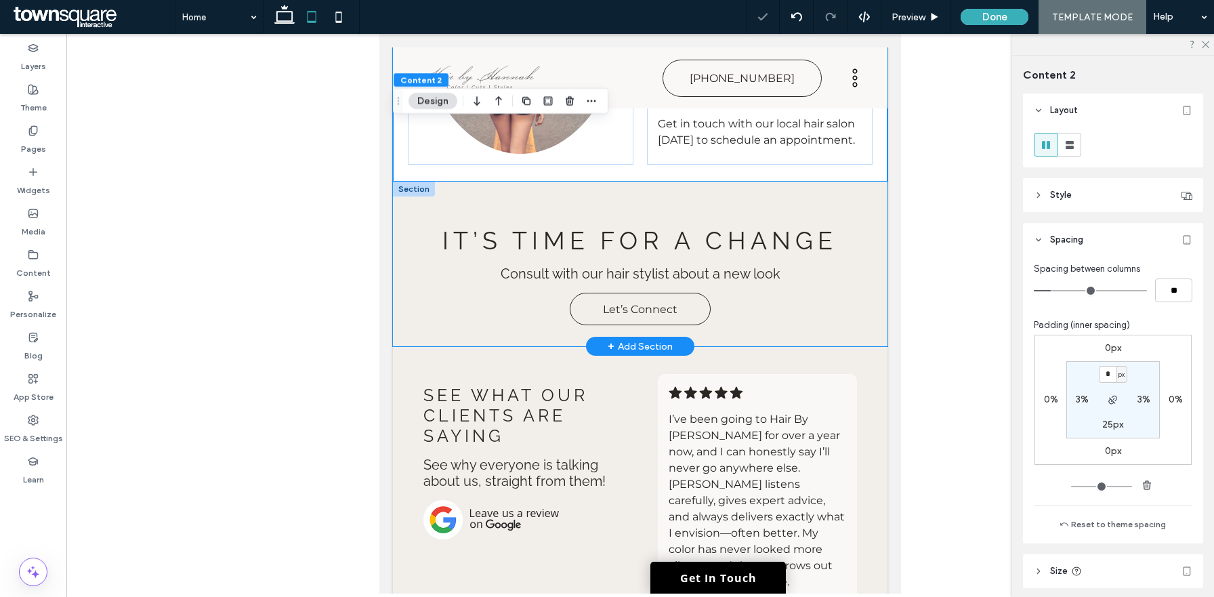
click at [876, 190] on div "It’s Time for a Change Consult with our hair stylist about a new look Let’s Con…" at bounding box center [640, 264] width 495 height 165
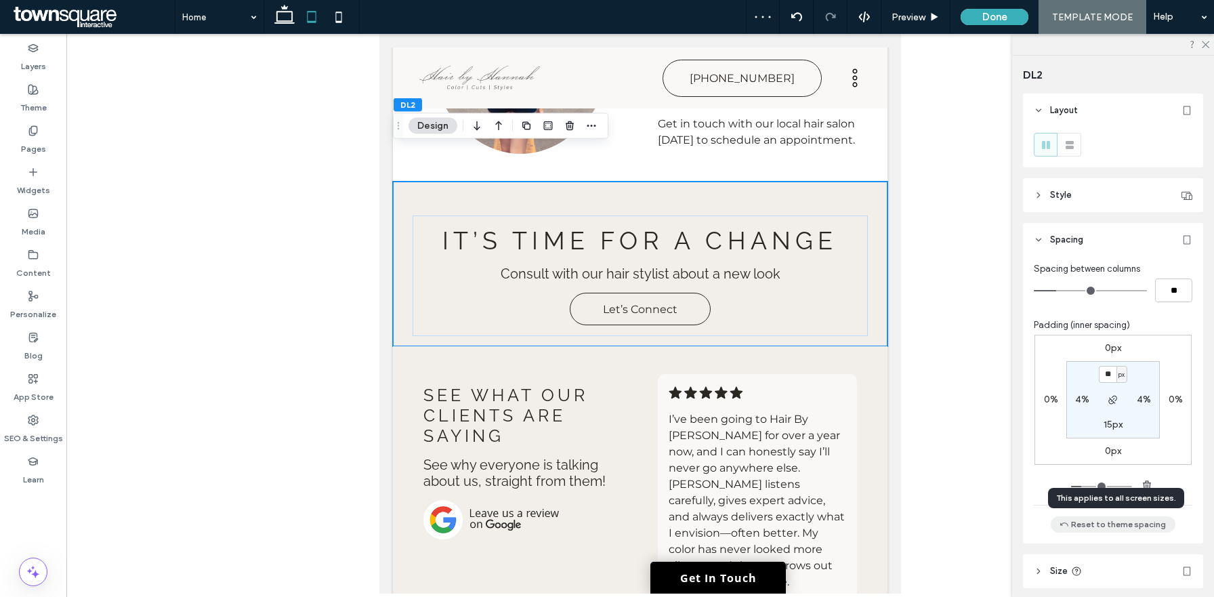
click at [1119, 528] on button "Reset to theme spacing" at bounding box center [1113, 524] width 125 height 16
type input "**"
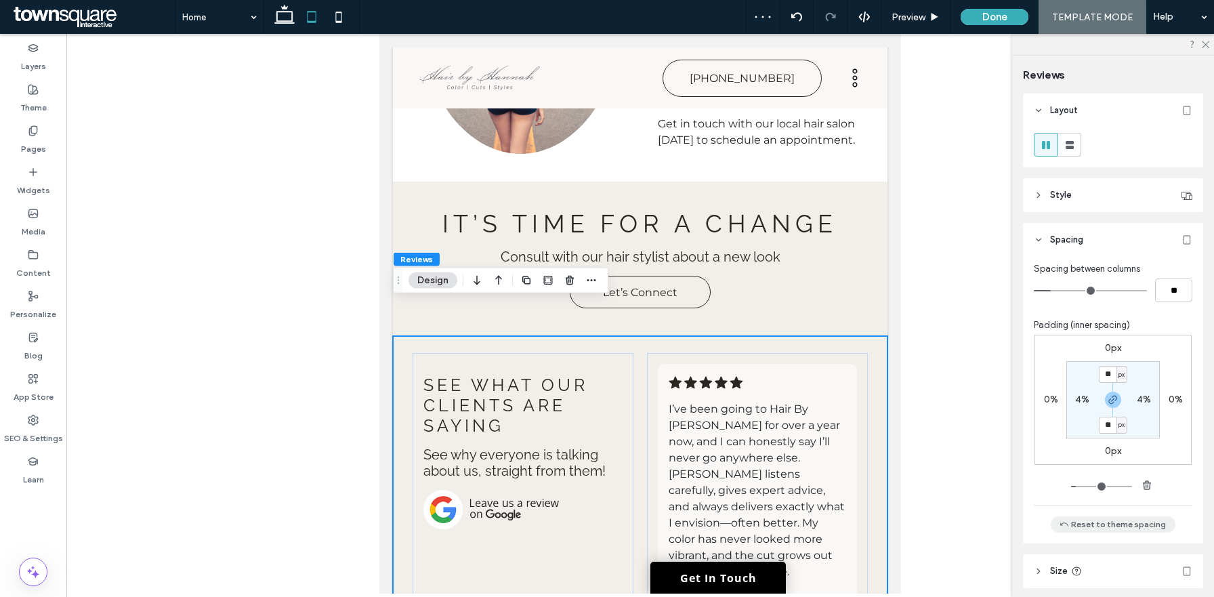
click at [1119, 520] on button "Reset to theme spacing" at bounding box center [1113, 524] width 125 height 16
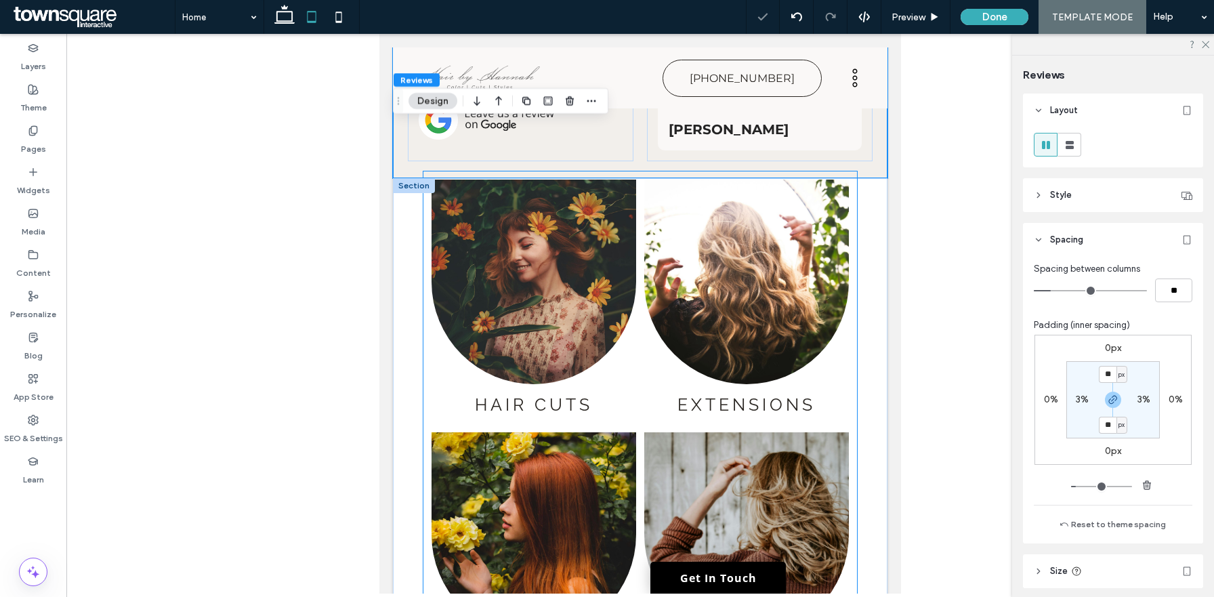
scroll to position [2344, 0]
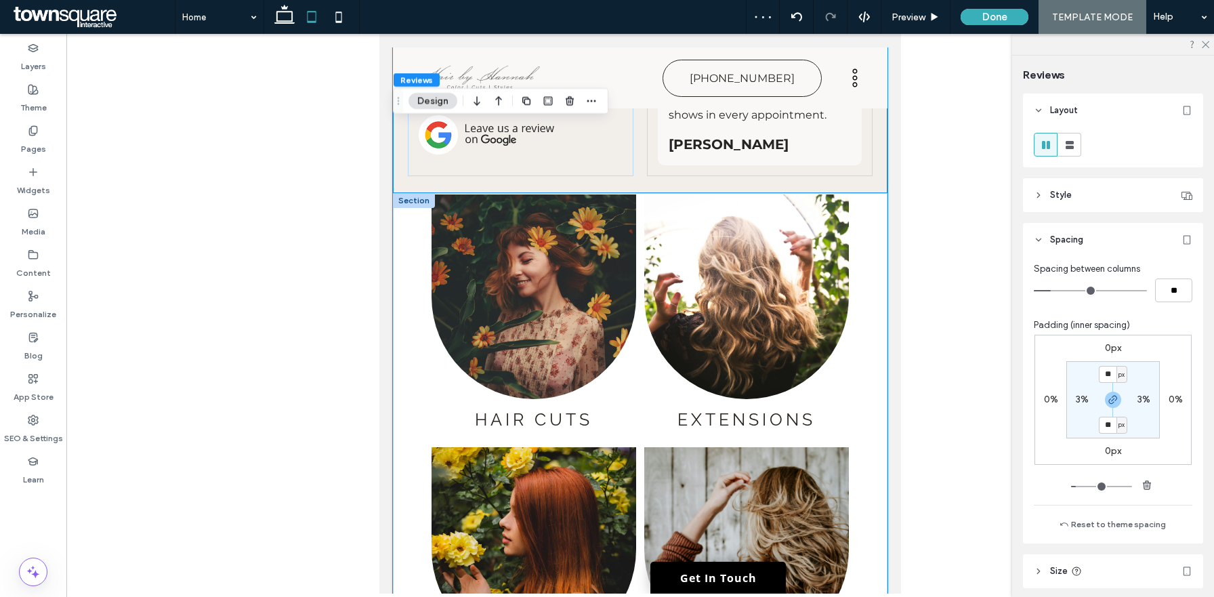
click at [876, 280] on div "Hair Cuts Button Extensions Button Hair Color Button Contact Us Button" at bounding box center [640, 463] width 495 height 541
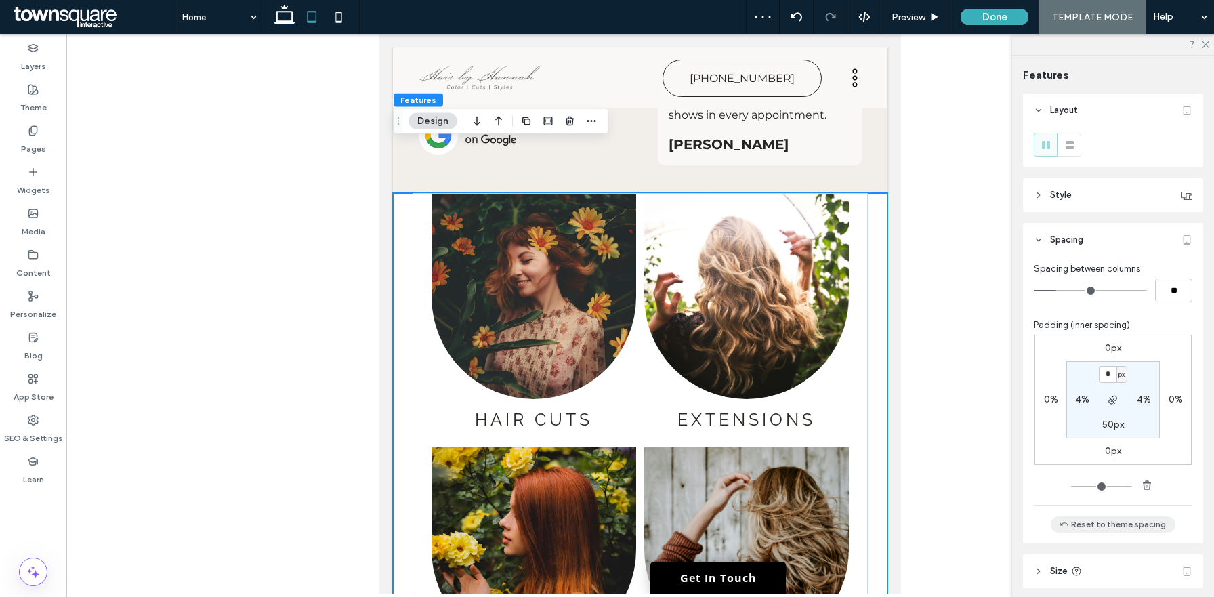
click at [1113, 521] on button "Reset to theme spacing" at bounding box center [1113, 524] width 125 height 16
type input "**"
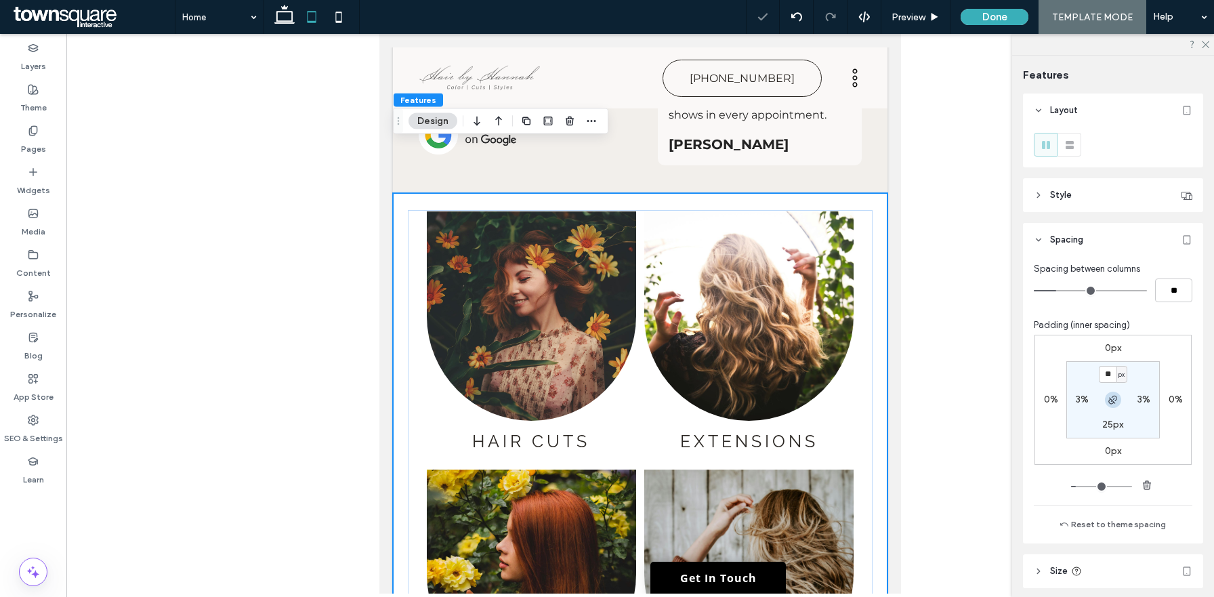
click at [1111, 405] on icon "button" at bounding box center [1113, 399] width 11 height 11
click at [1113, 402] on icon "button" at bounding box center [1113, 399] width 11 height 11
click at [1113, 379] on input "**" at bounding box center [1108, 374] width 18 height 17
type input "*"
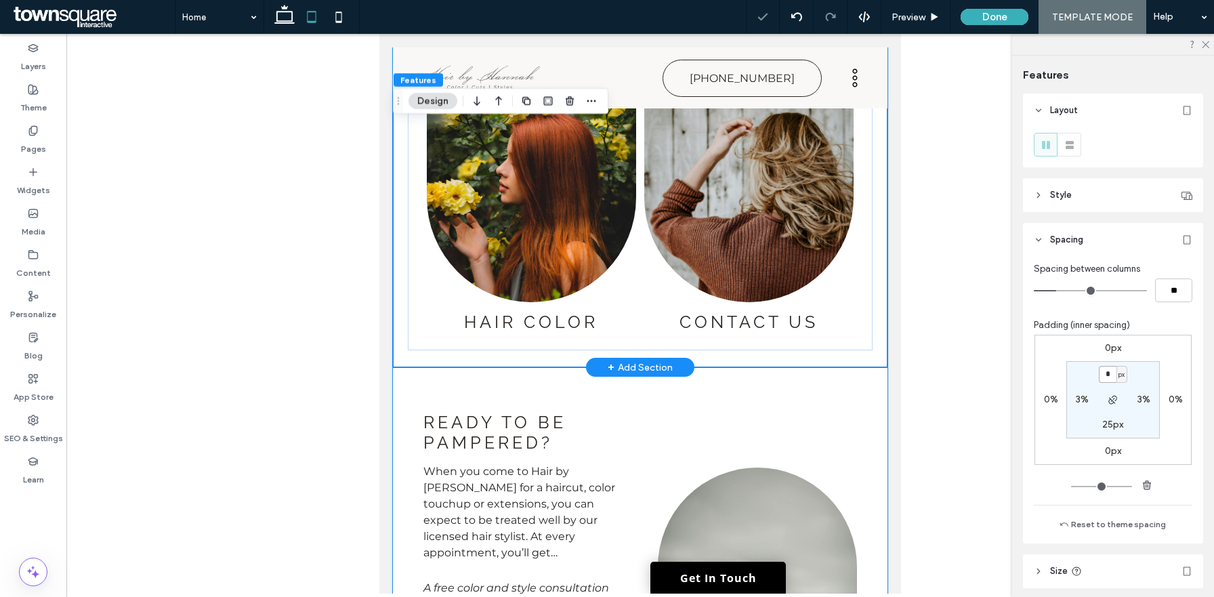
scroll to position [2781, 0]
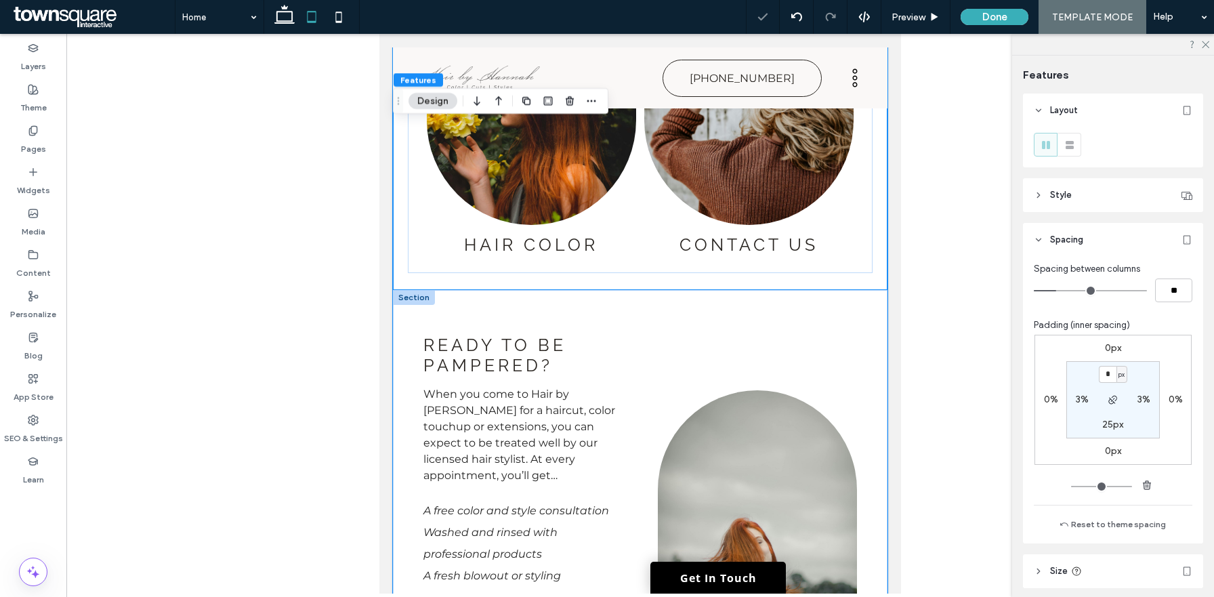
click at [875, 290] on div "Ready to be pampered? When you come to Hair by Hannah for a haircut, color touc…" at bounding box center [640, 506] width 495 height 432
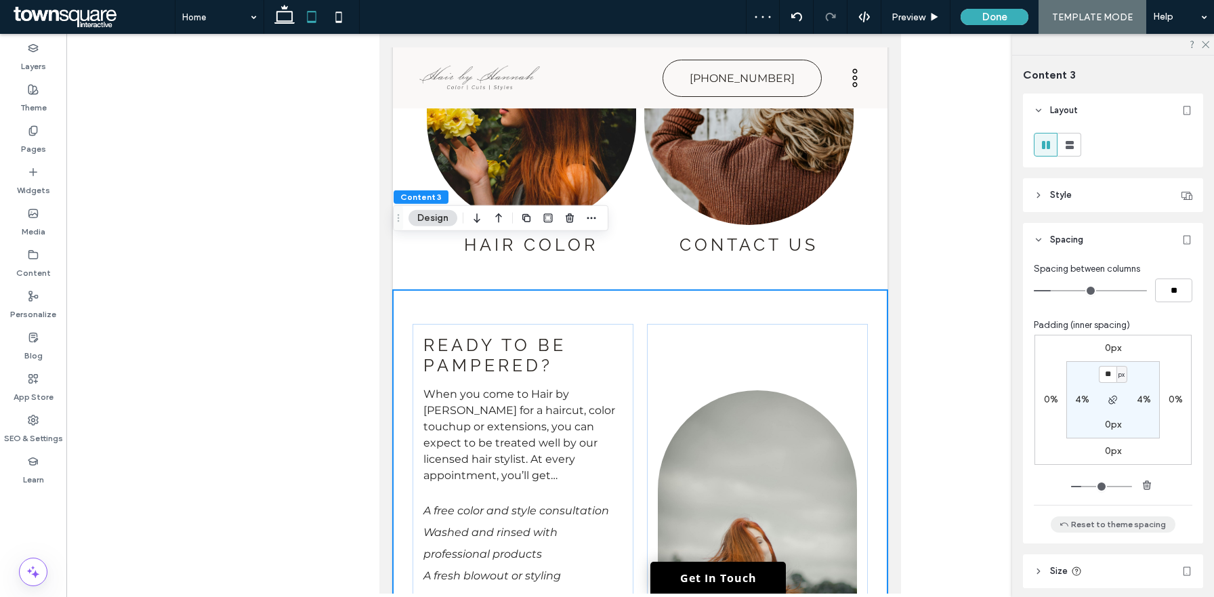
click at [1108, 525] on button "Reset to theme spacing" at bounding box center [1113, 524] width 125 height 16
type input "**"
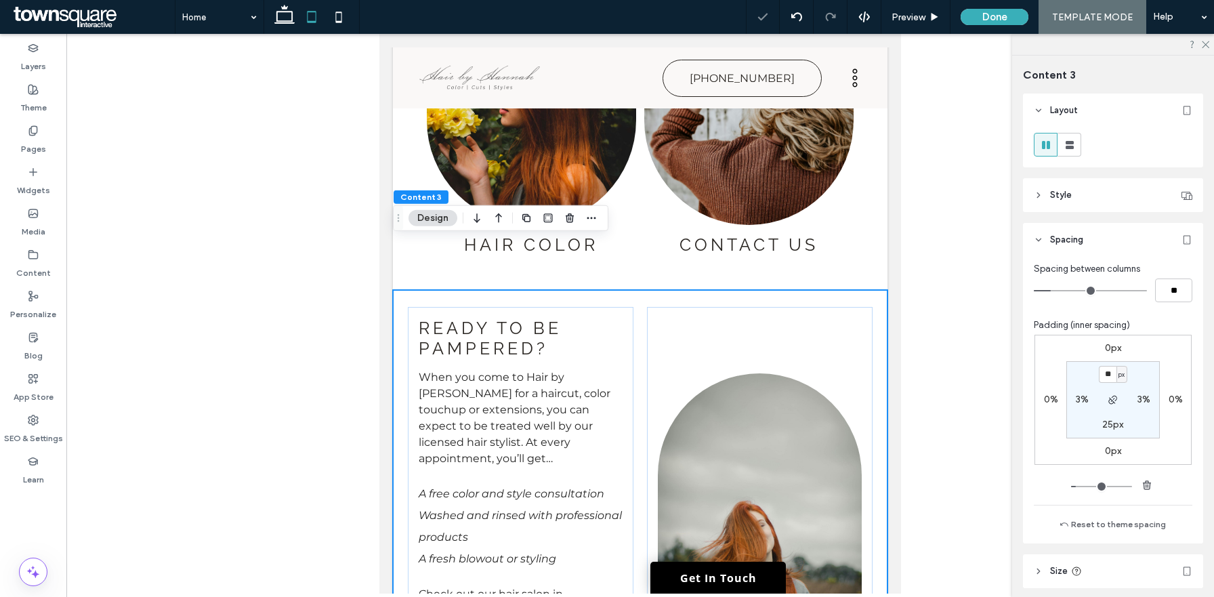
click at [1107, 433] on section "** px 3% 25px 3%" at bounding box center [1114, 399] width 94 height 77
click at [1107, 428] on label "25px" at bounding box center [1113, 425] width 21 height 12
type input "*"
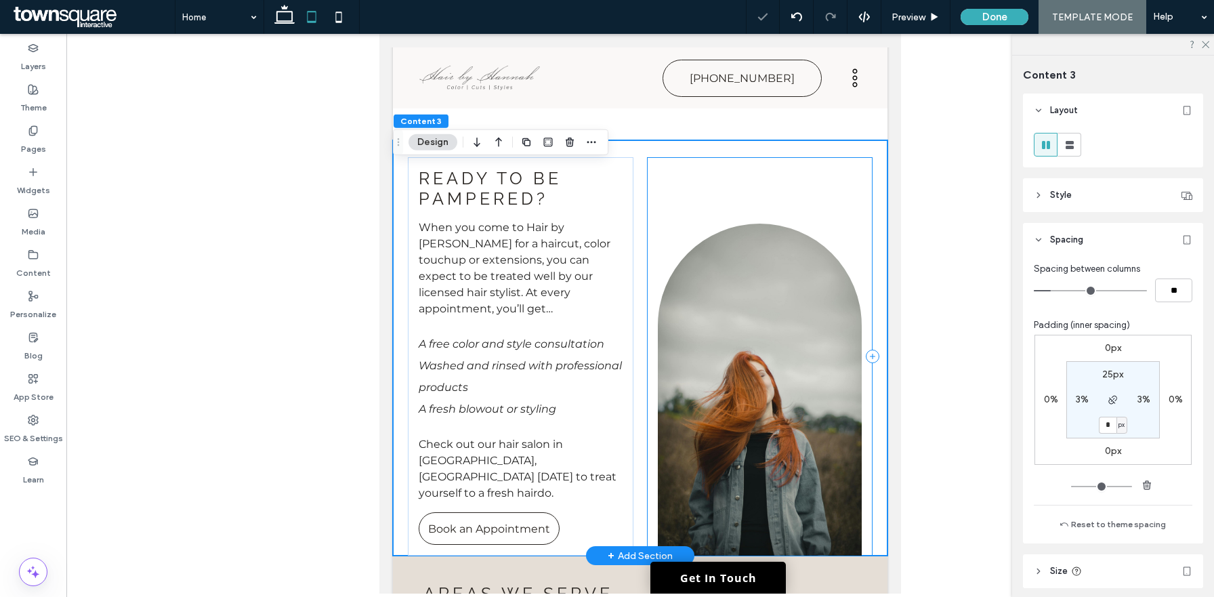
scroll to position [3194, 0]
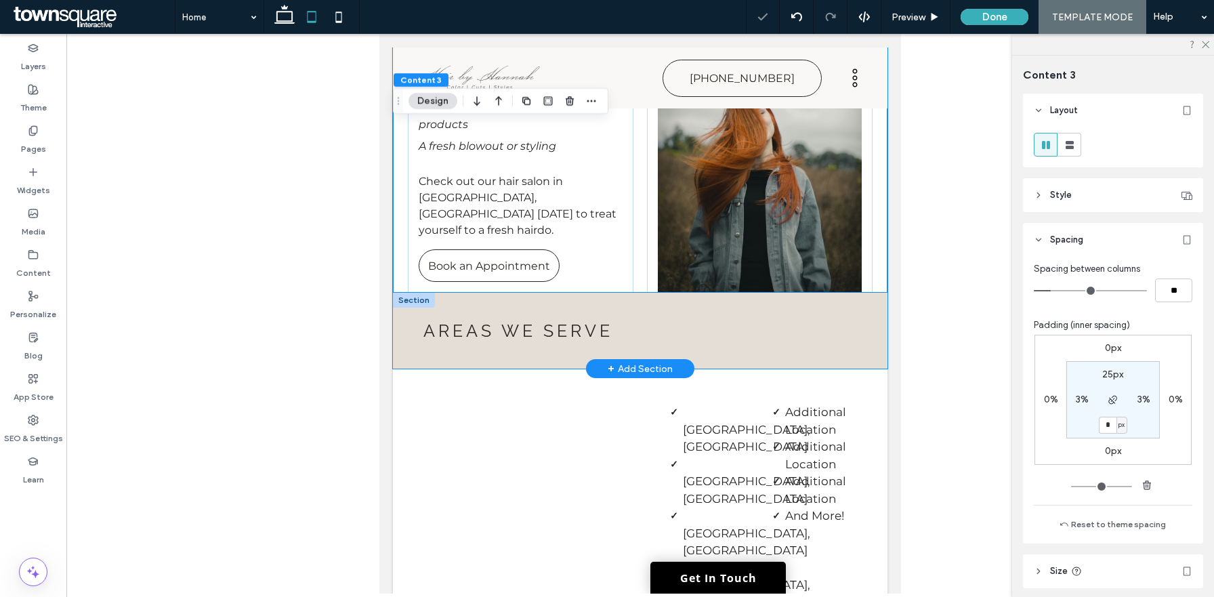
click at [881, 293] on div "Areas We Serve" at bounding box center [640, 331] width 495 height 76
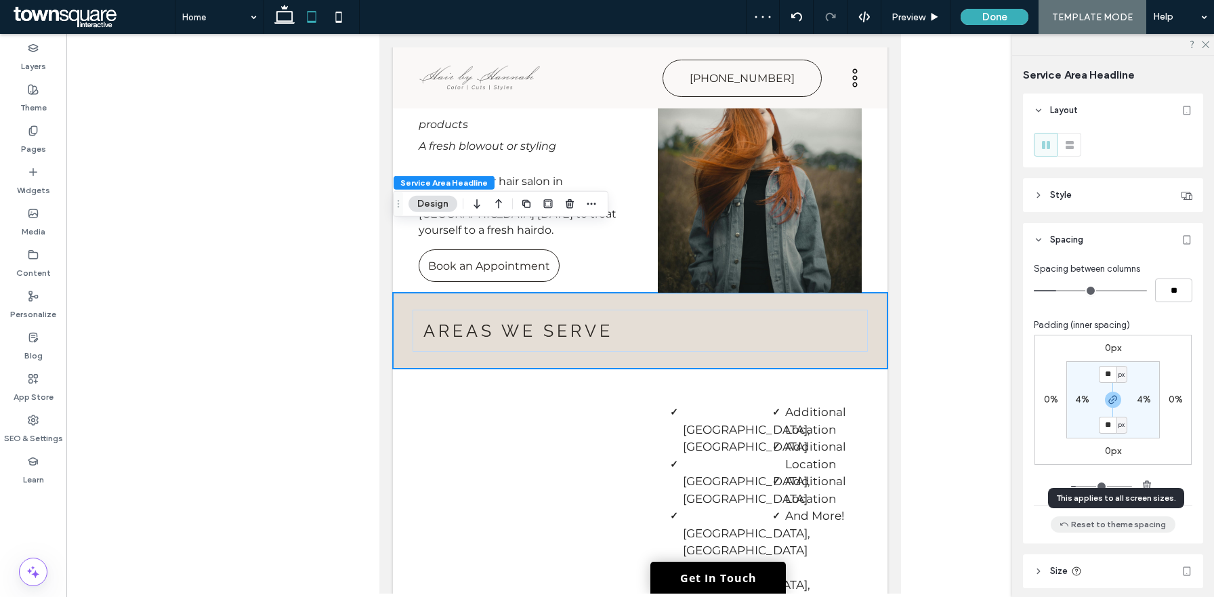
click at [1081, 522] on button "Reset to theme spacing" at bounding box center [1113, 524] width 125 height 16
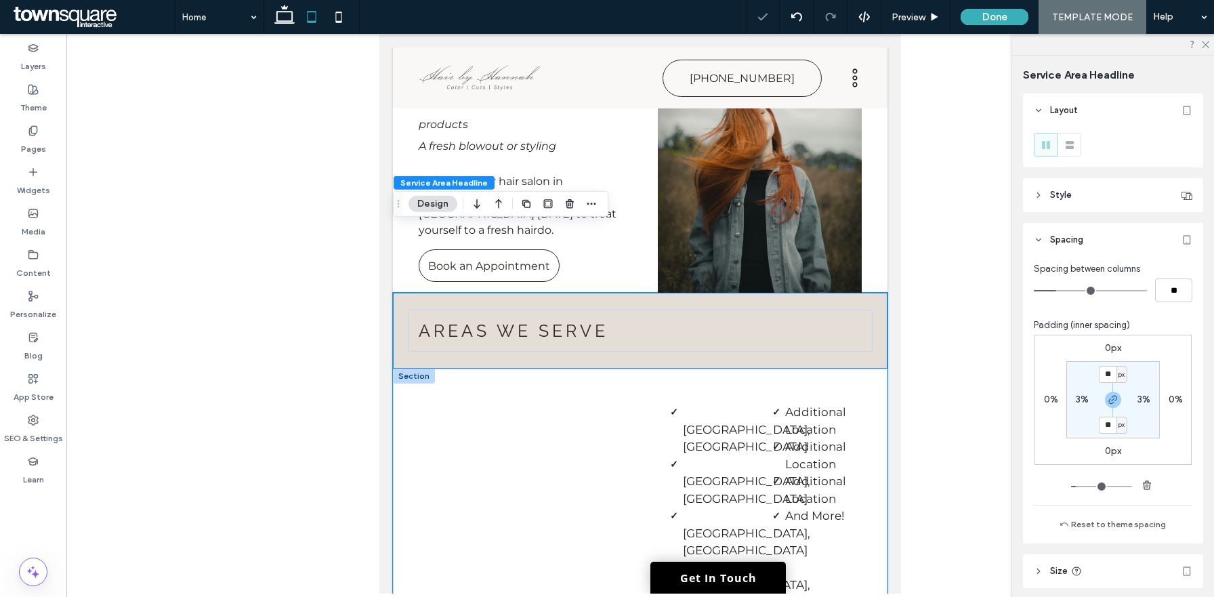
click at [876, 369] on div "Charlotte, NC Concord, NC Mooresville, NC Matthews, NC Bowling Green, SC Denver…" at bounding box center [640, 576] width 495 height 415
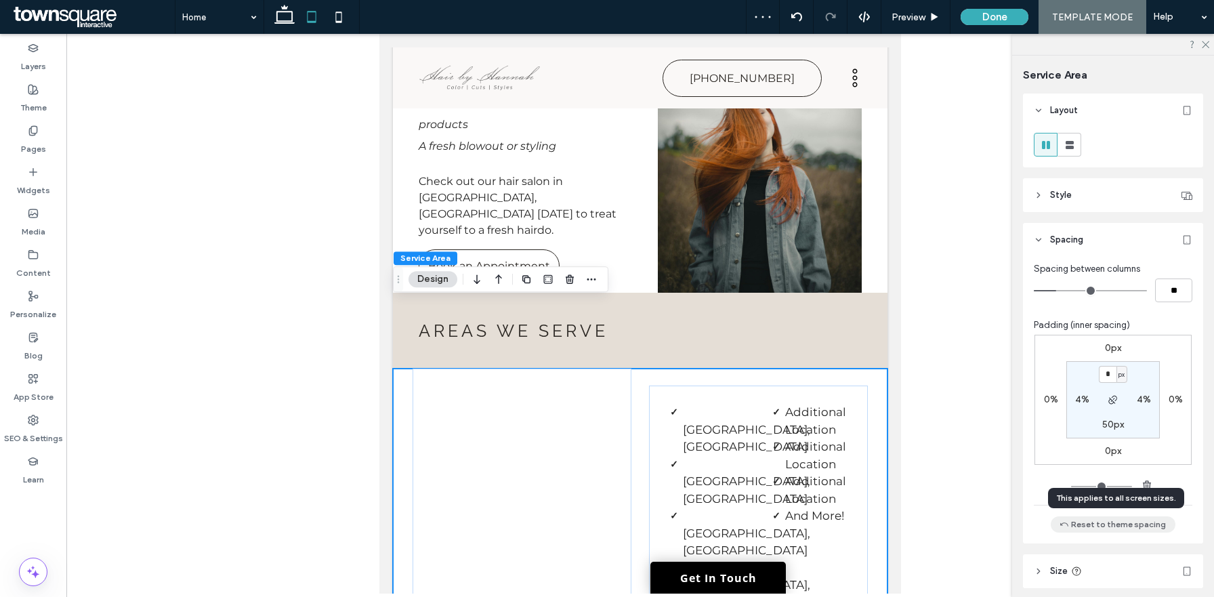
click at [1117, 519] on button "Reset to theme spacing" at bounding box center [1113, 524] width 125 height 16
type input "**"
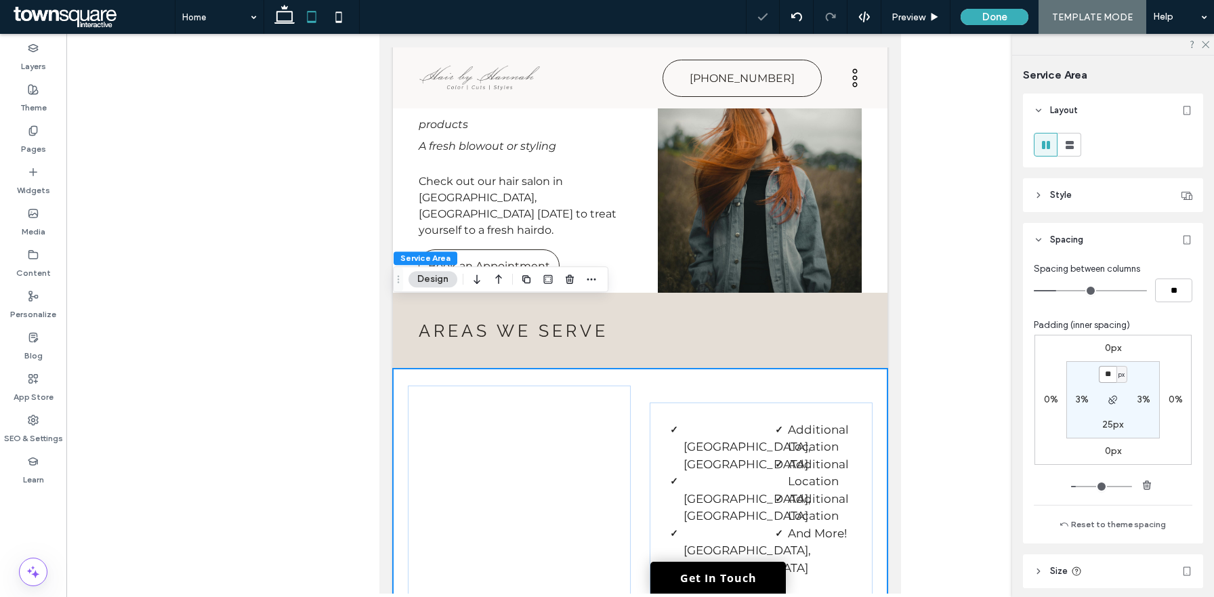
click at [1113, 371] on input "**" at bounding box center [1108, 374] width 18 height 17
type input "*"
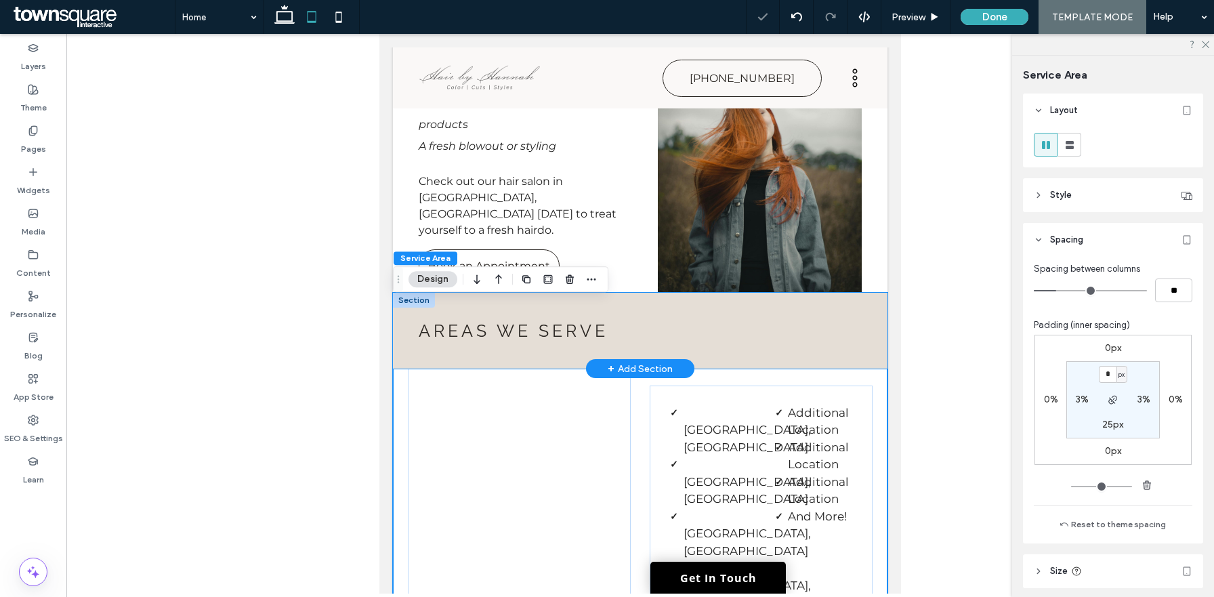
click at [880, 293] on div "Areas We Serve" at bounding box center [640, 331] width 495 height 76
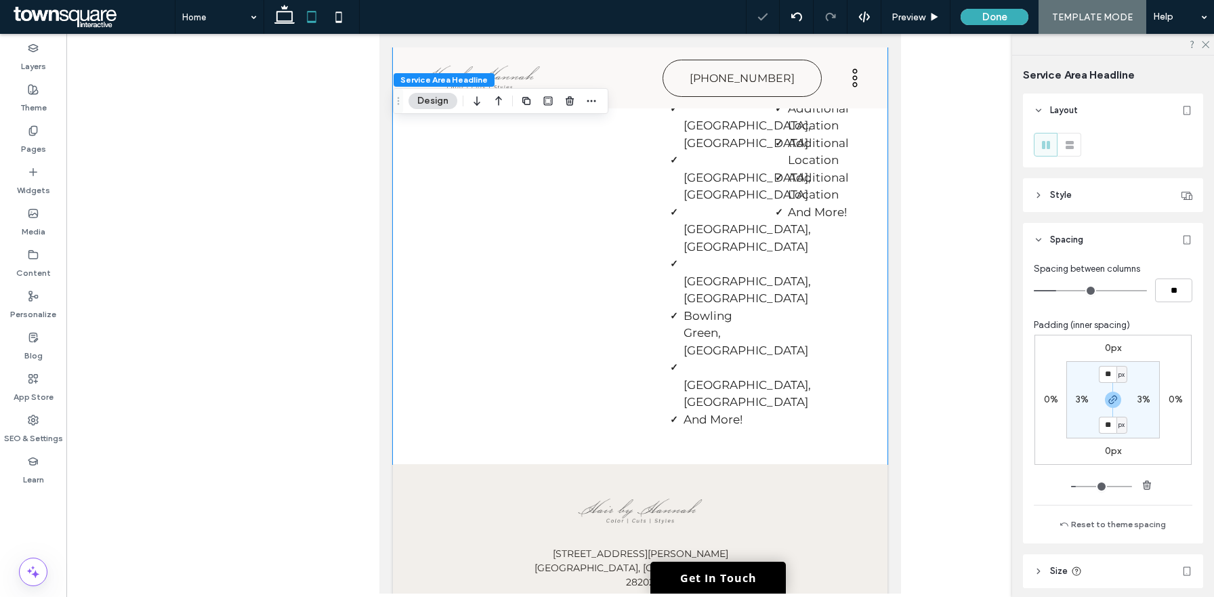
scroll to position [3507, 0]
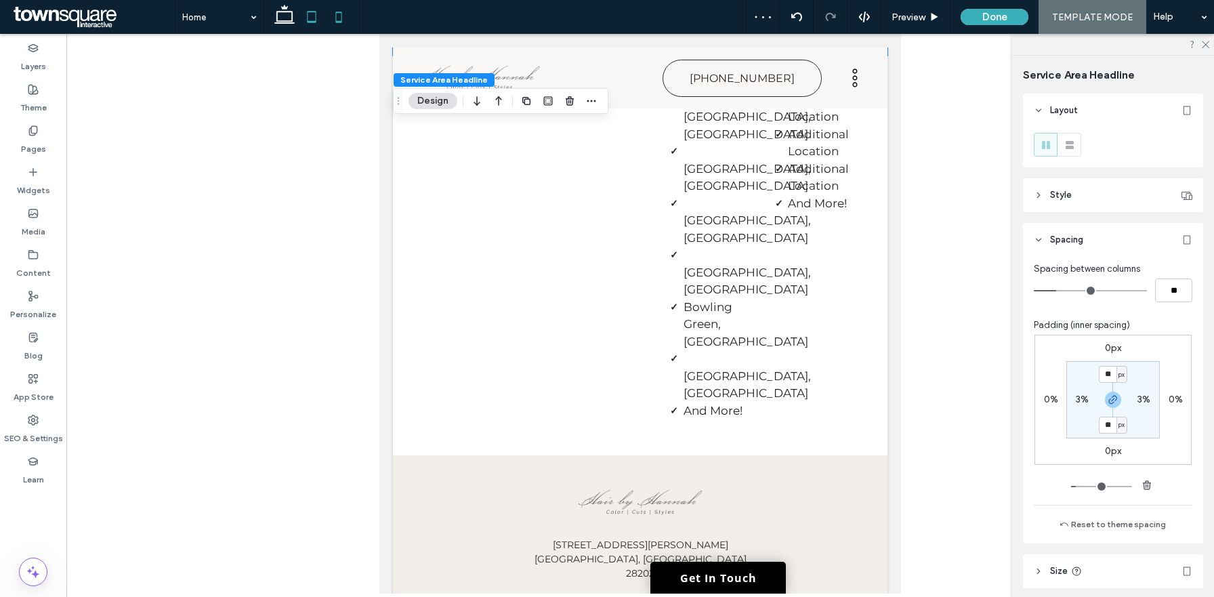
click at [334, 16] on icon at bounding box center [338, 16] width 27 height 27
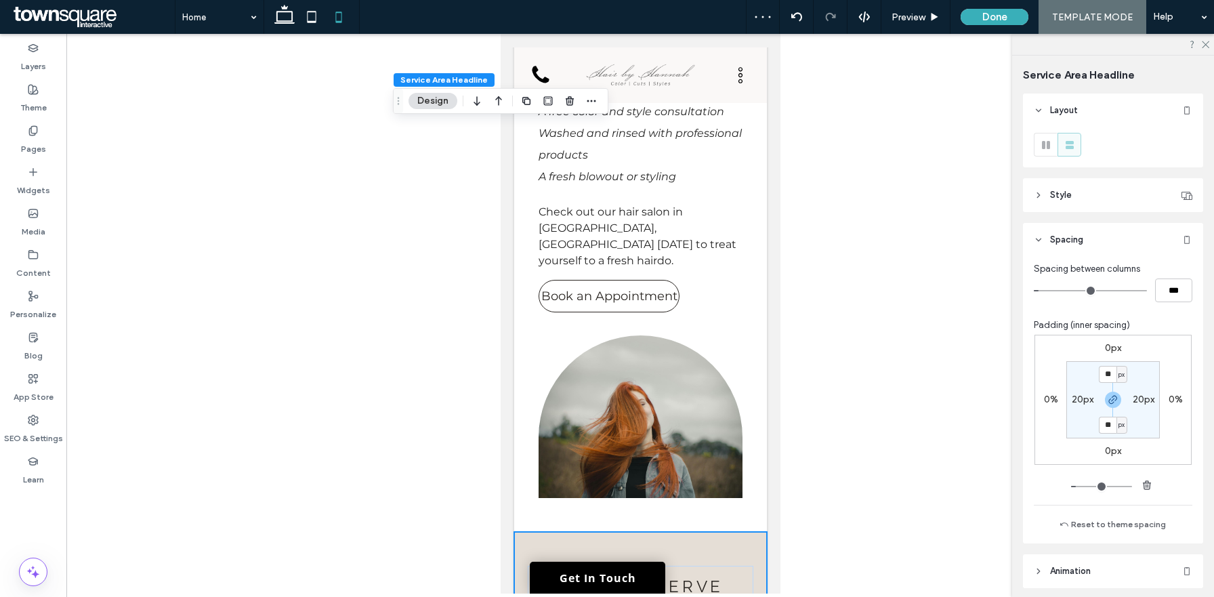
type input "**"
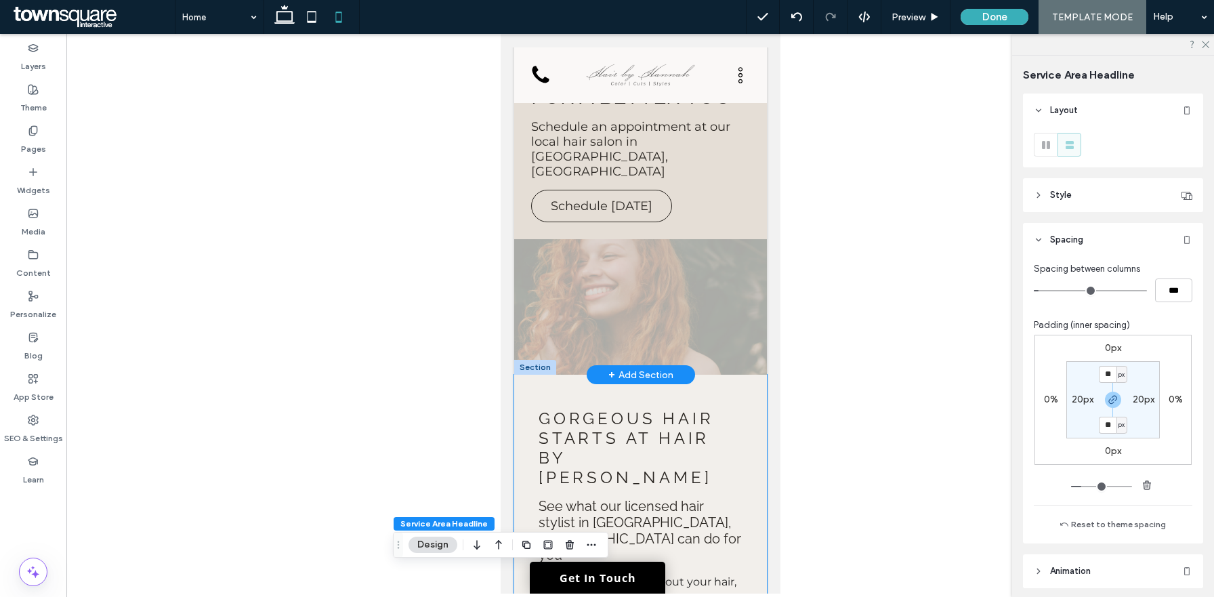
scroll to position [457, 0]
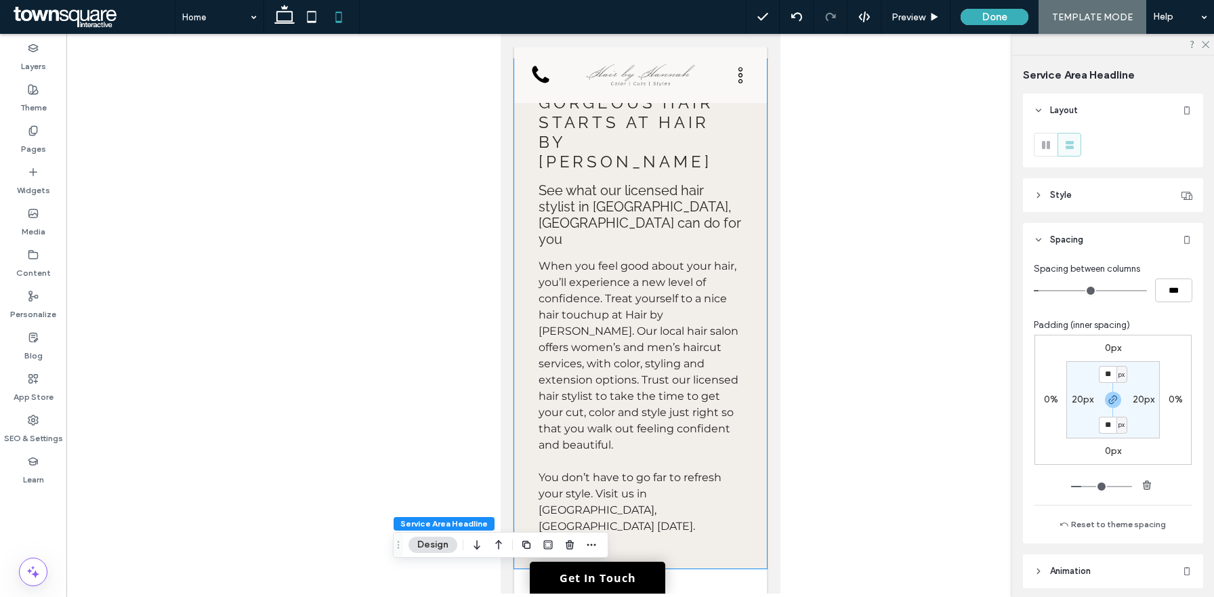
click at [763, 260] on div "Gorgeous Hair Starts at Hair by Hannah See what our licensed hair stylist in Ch…" at bounding box center [640, 314] width 253 height 510
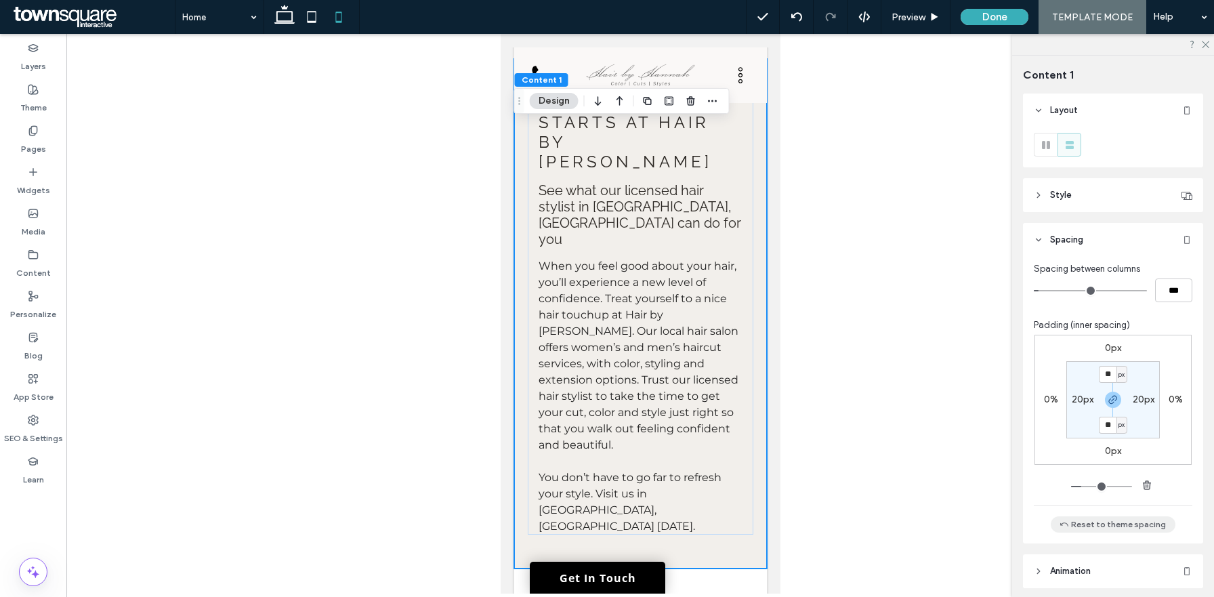
click at [1108, 524] on button "Reset to theme spacing" at bounding box center [1113, 524] width 125 height 16
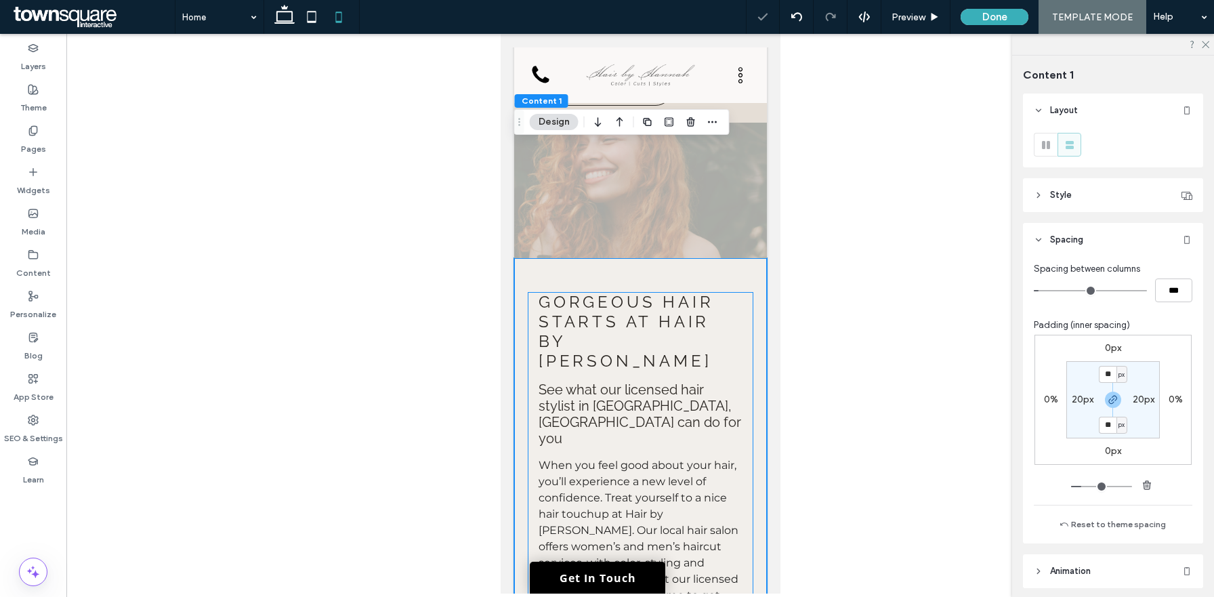
scroll to position [243, 0]
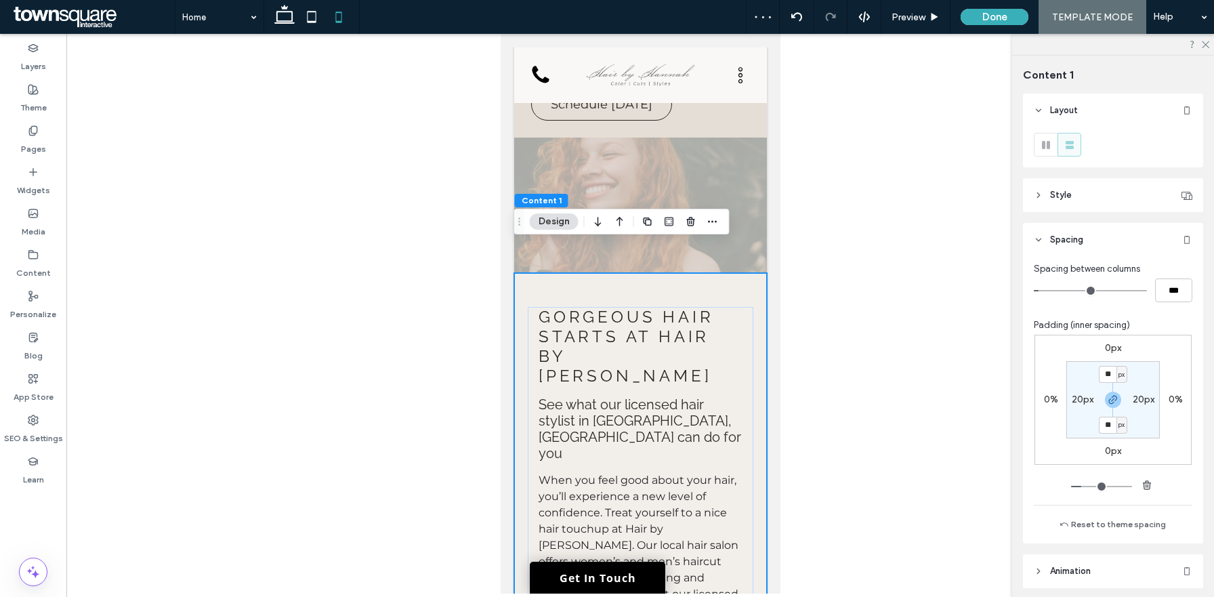
click at [757, 277] on div "Gorgeous Hair Starts at Hair by Hannah See what our licensed hair stylist in Ch…" at bounding box center [640, 528] width 253 height 510
click at [1119, 527] on button "Reset to theme spacing" at bounding box center [1113, 524] width 125 height 16
click at [31, 96] on label "Theme" at bounding box center [33, 104] width 26 height 19
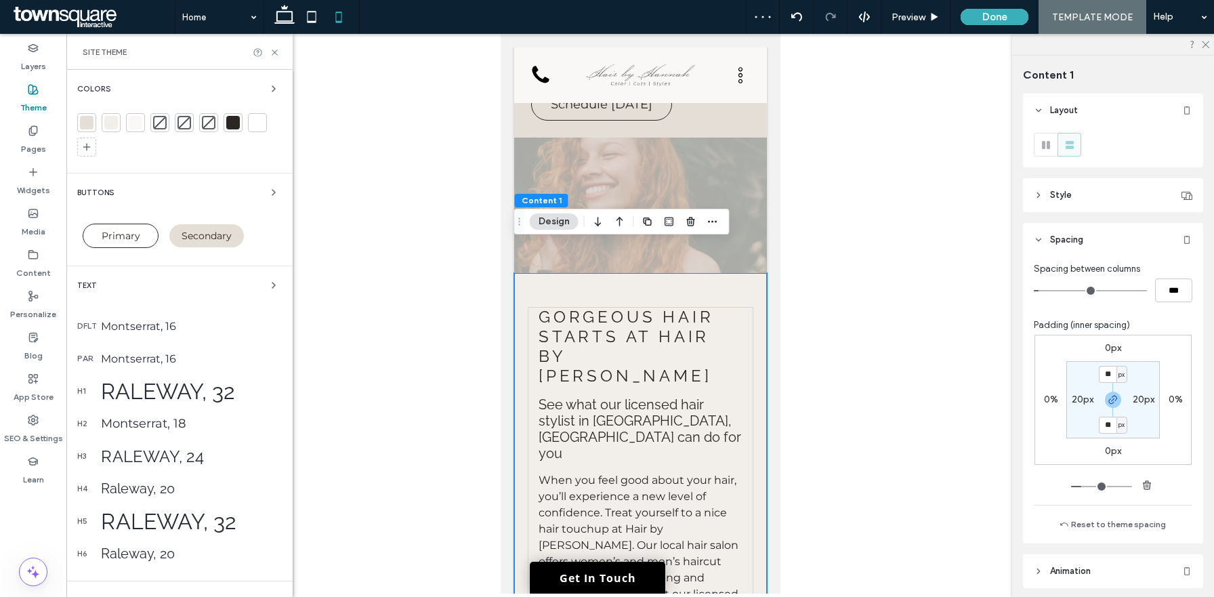
scroll to position [100, 0]
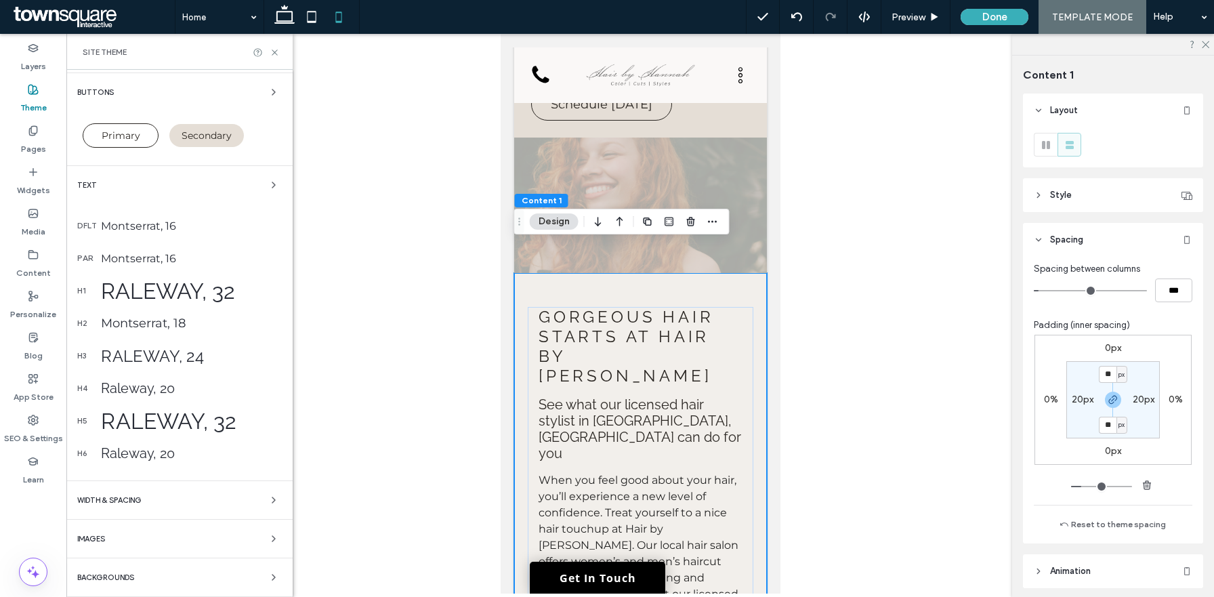
click at [215, 503] on div "WIDTH & SPACING" at bounding box center [179, 500] width 205 height 16
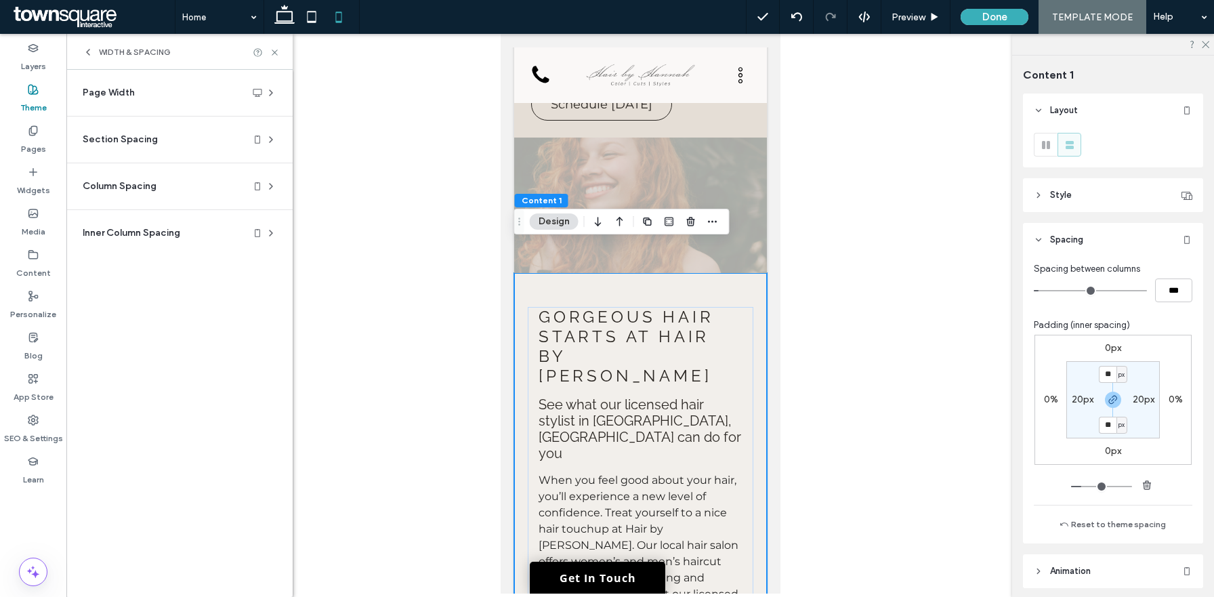
scroll to position [0, 0]
click at [165, 146] on div "Section Spacing" at bounding box center [174, 140] width 183 height 14
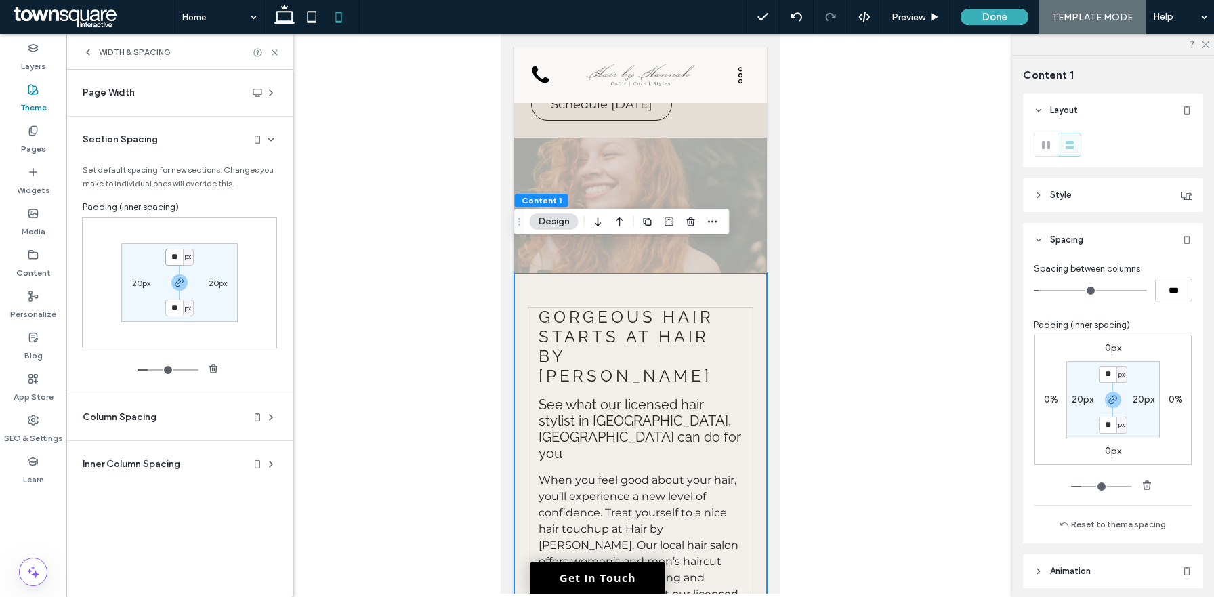
click at [176, 260] on input "**" at bounding box center [174, 257] width 18 height 17
type input "**"
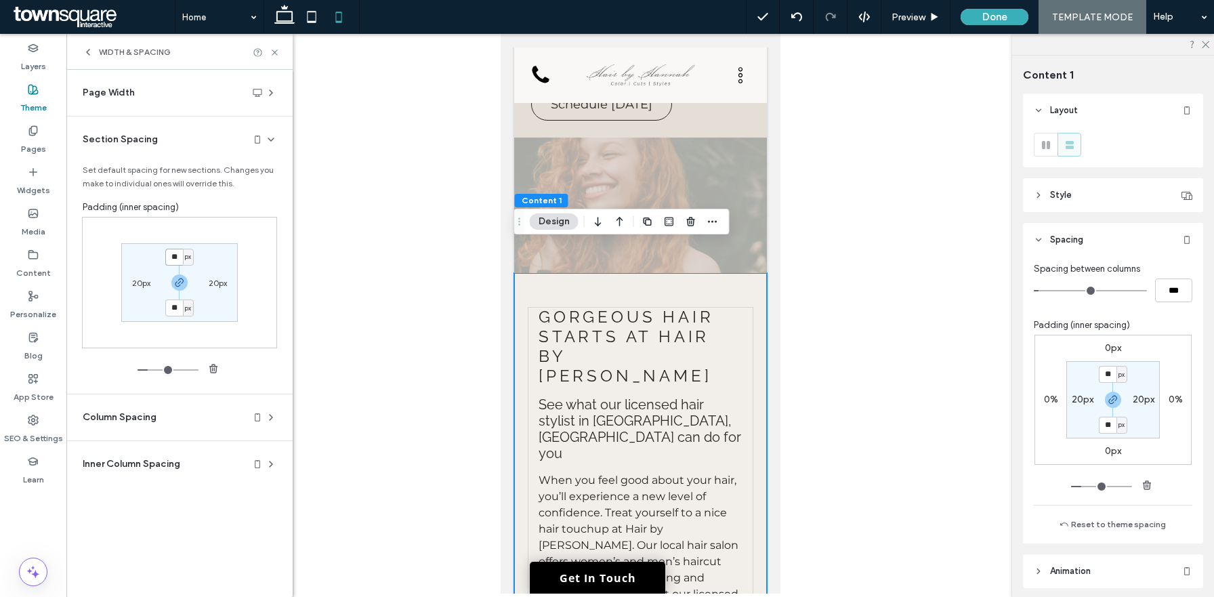
type input "**"
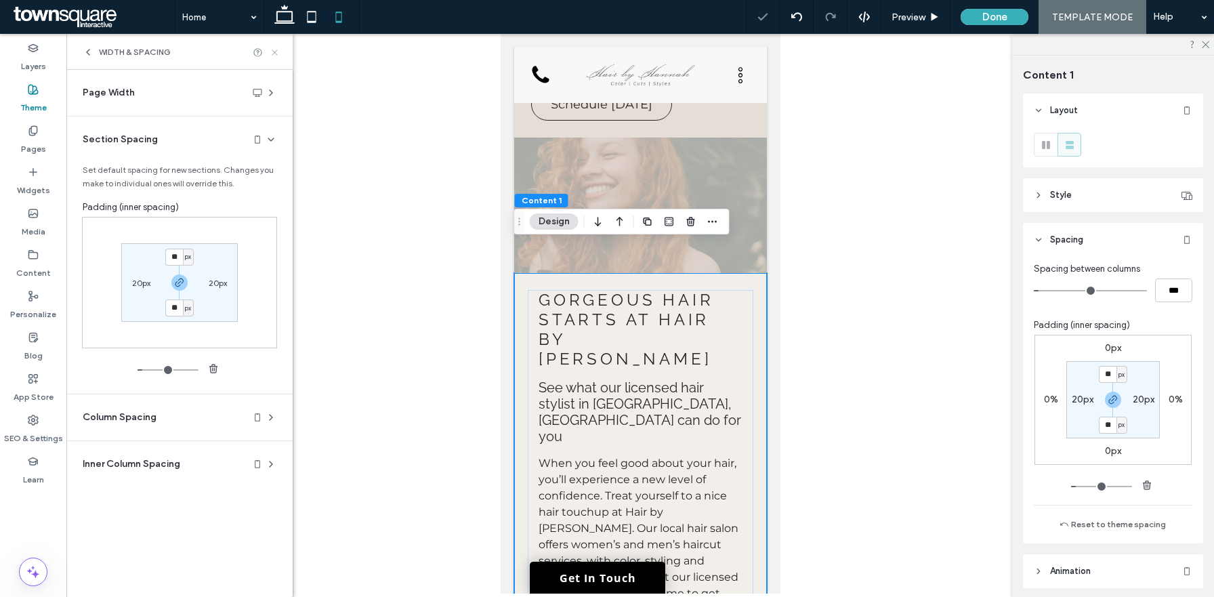
click at [270, 49] on icon at bounding box center [275, 52] width 10 height 10
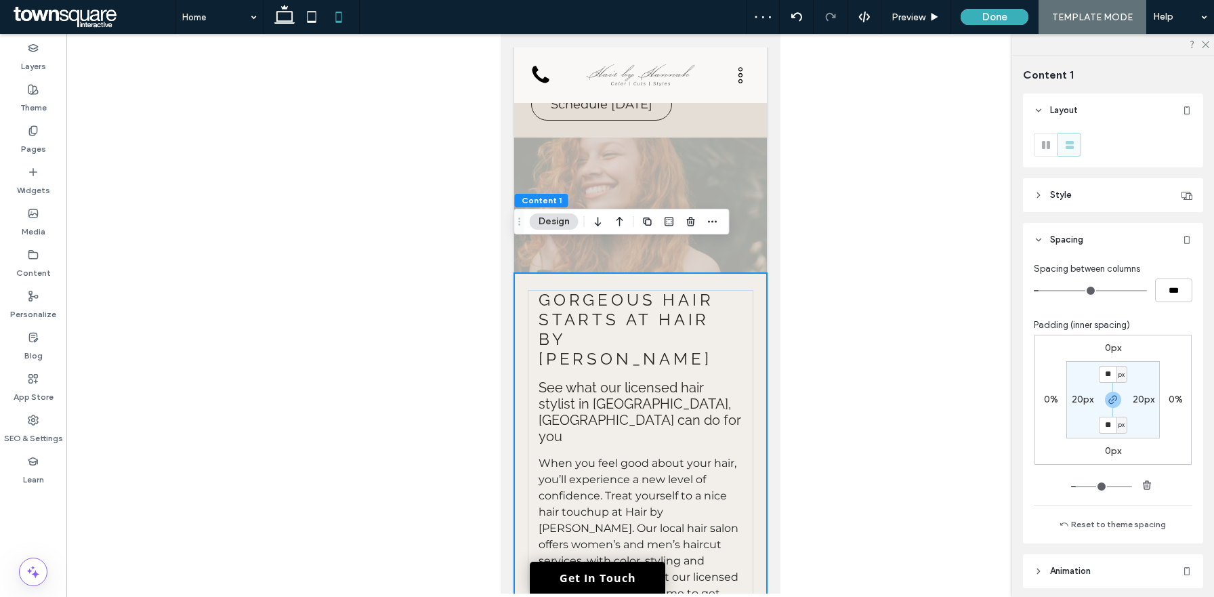
click at [758, 273] on div "Gorgeous Hair Starts at Hair by Hannah See what our licensed hair stylist in Ch…" at bounding box center [640, 511] width 253 height 476
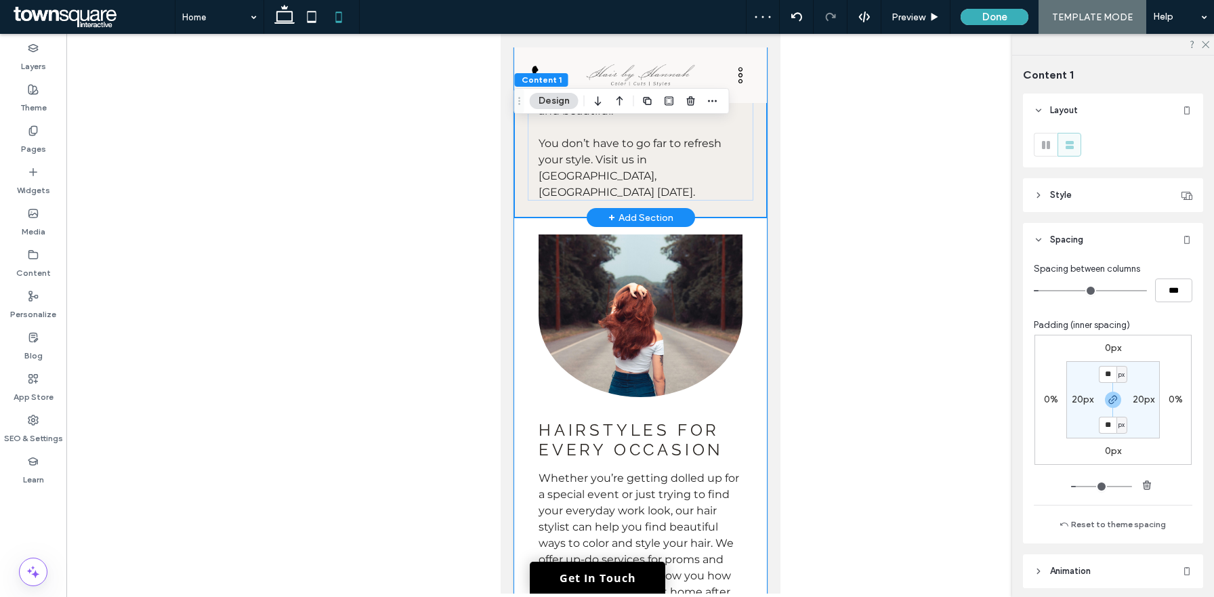
scroll to position [775, 0]
click at [758, 266] on div "Hairstyles for every occasion Whether you’re getting dolled up for a special ev…" at bounding box center [640, 463] width 253 height 492
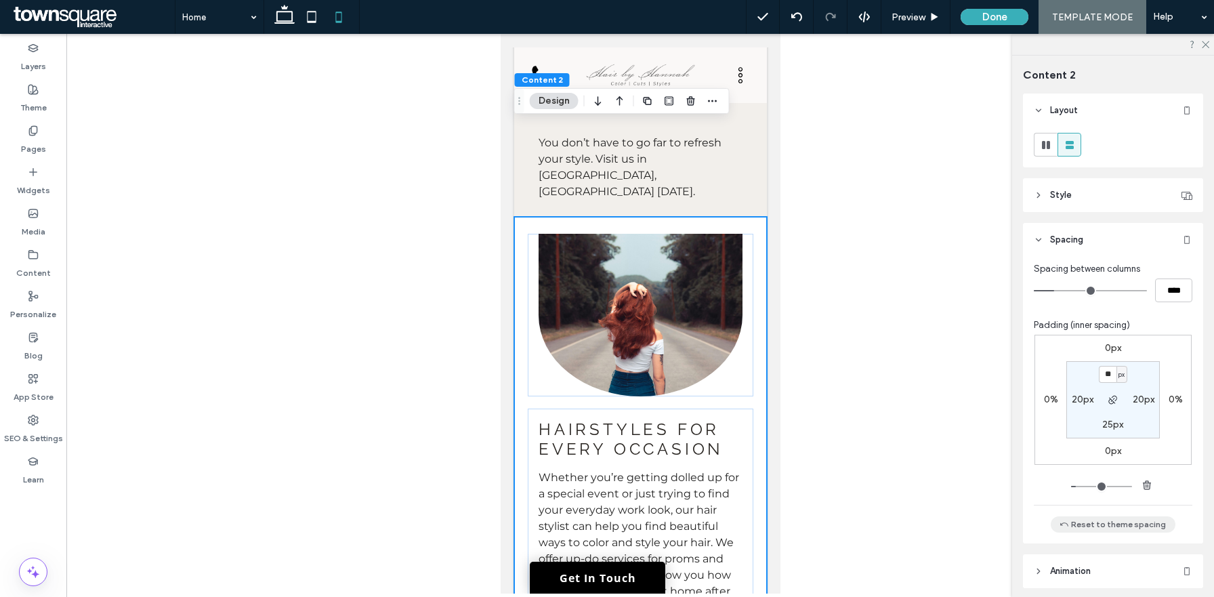
click at [1113, 521] on button "Reset to theme spacing" at bounding box center [1113, 524] width 125 height 16
click at [1113, 376] on input "**" at bounding box center [1108, 374] width 18 height 17
type input "*"
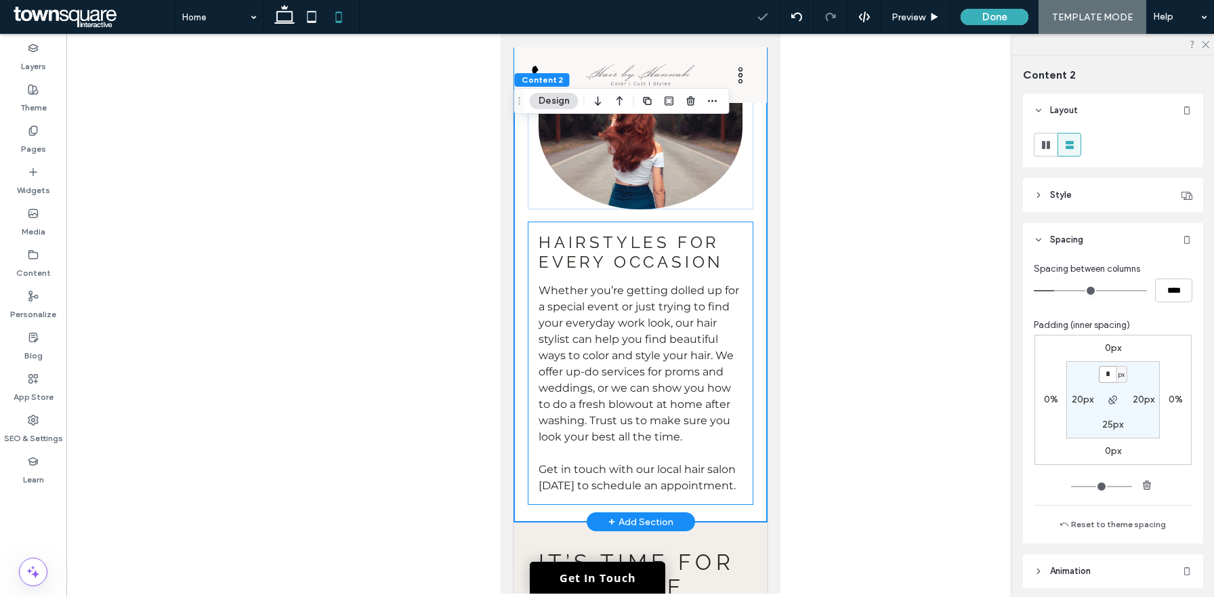
scroll to position [1191, 0]
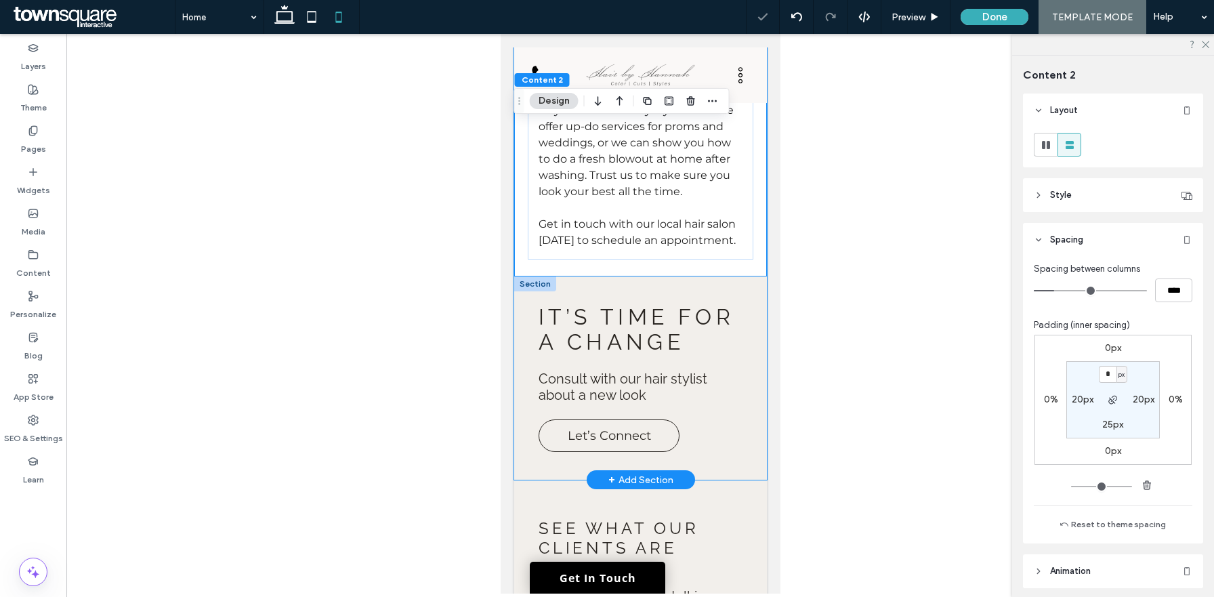
click at [758, 276] on div "It’s Time for a Change Consult with our hair stylist about a new look Let’s Con…" at bounding box center [640, 377] width 253 height 203
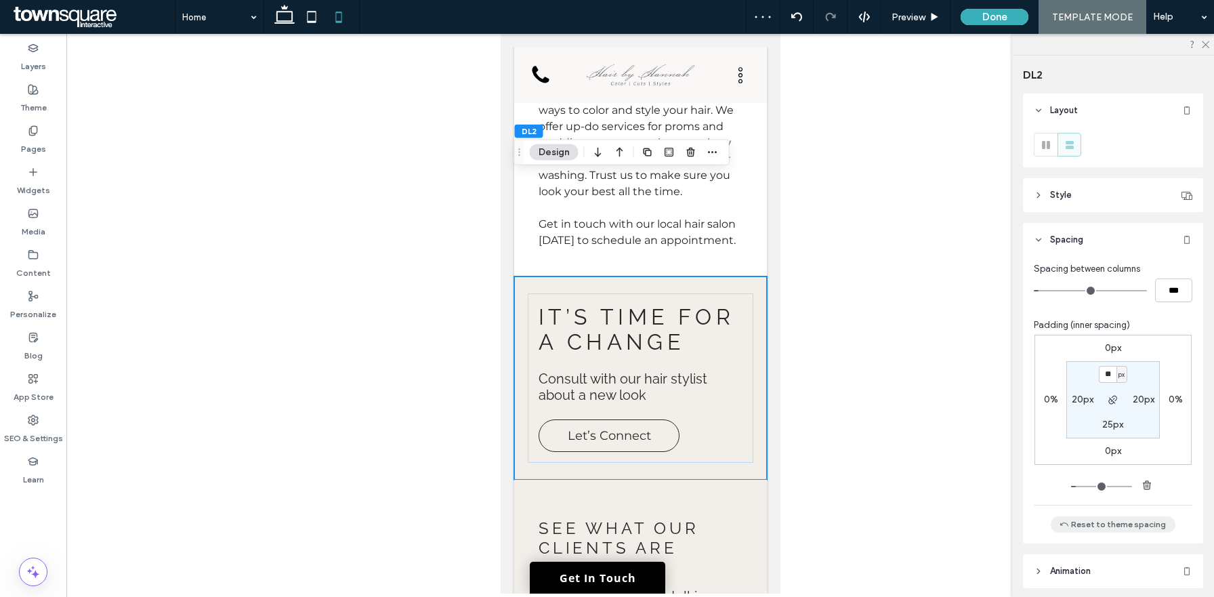
click at [1109, 522] on button "Reset to theme spacing" at bounding box center [1113, 524] width 125 height 16
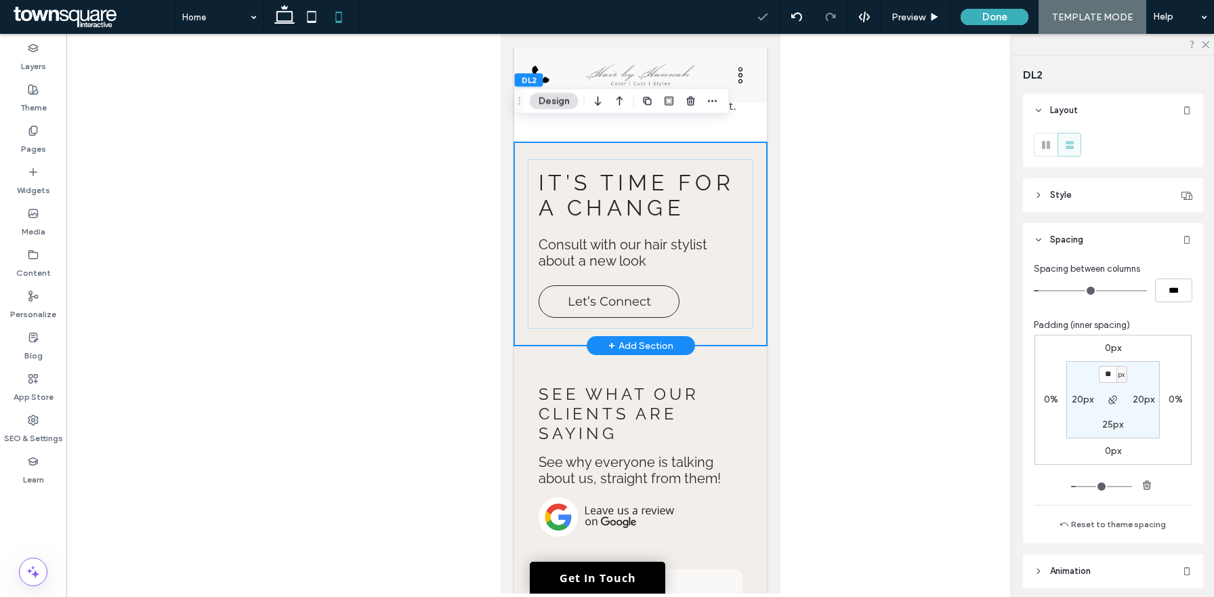
scroll to position [1367, 0]
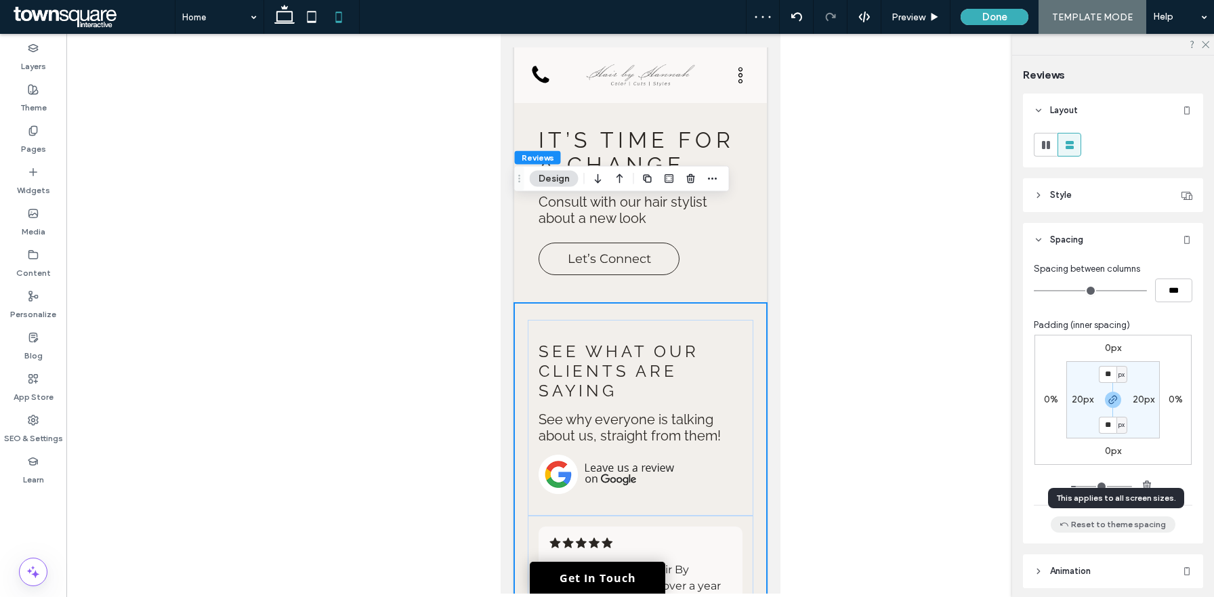
click at [1124, 527] on button "Reset to theme spacing" at bounding box center [1113, 524] width 125 height 16
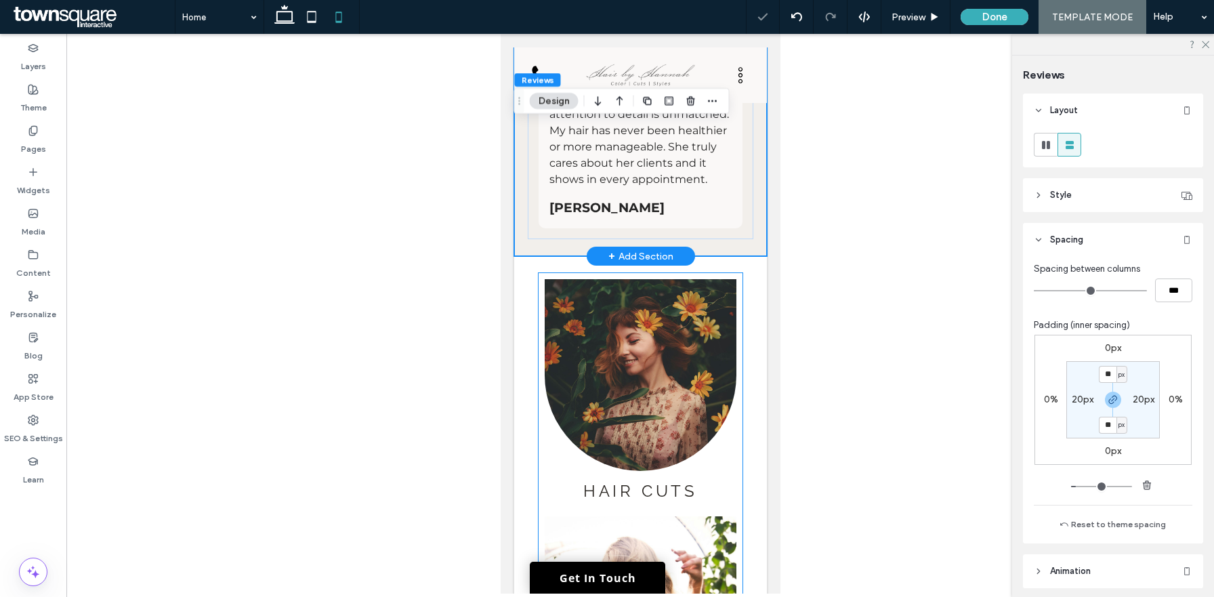
scroll to position [2639, 0]
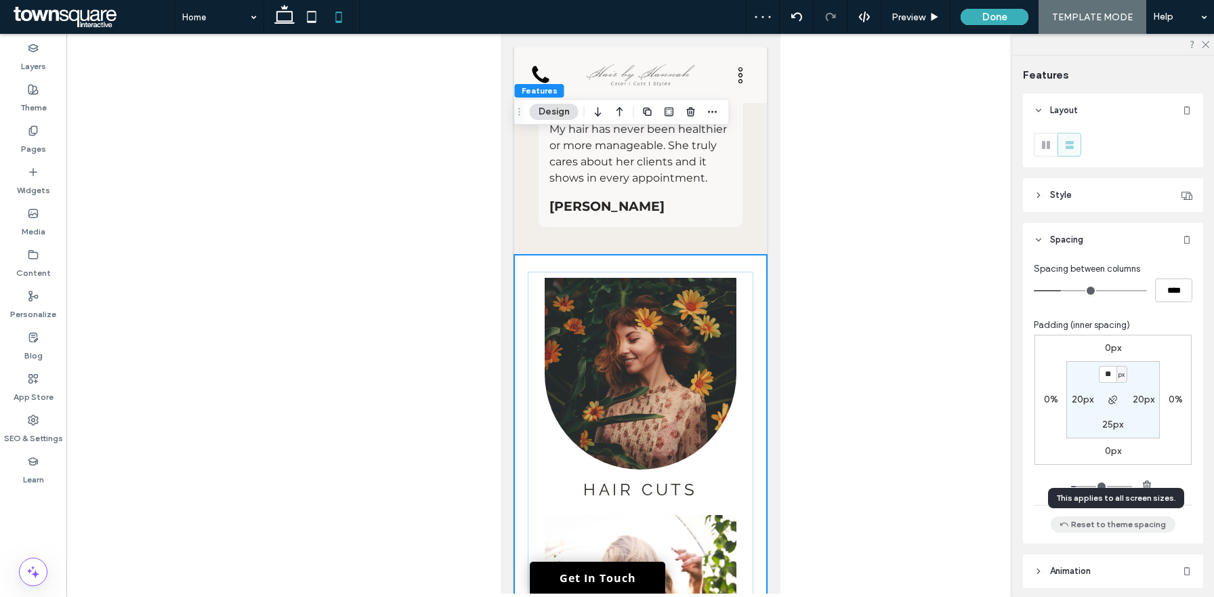
click at [1128, 522] on button "Reset to theme spacing" at bounding box center [1113, 524] width 125 height 16
click at [1113, 378] on input "**" at bounding box center [1108, 374] width 18 height 17
type input "*"
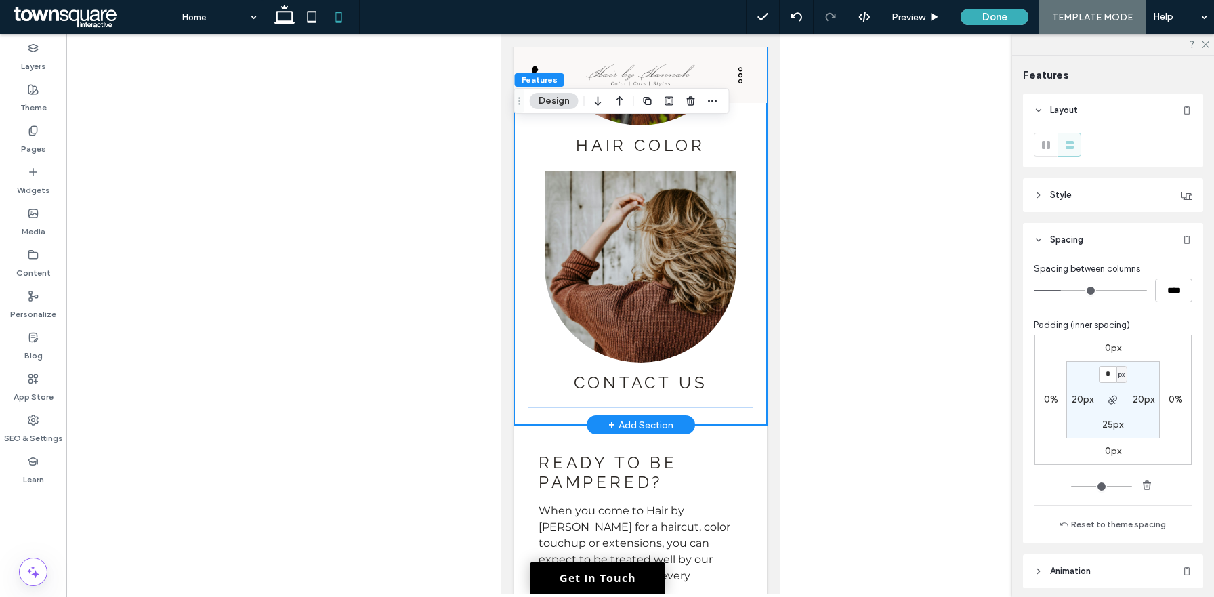
scroll to position [3579, 0]
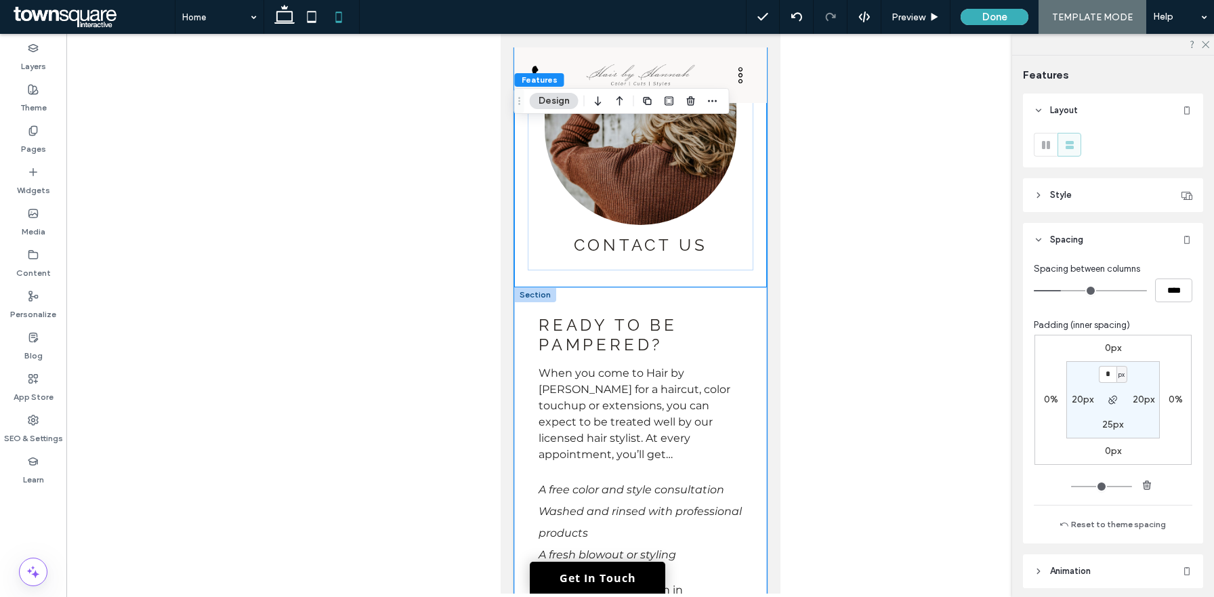
click at [757, 287] on div "Ready to be pampered? When you come to Hair by Hannah for a haircut, color touc…" at bounding box center [640, 590] width 253 height 606
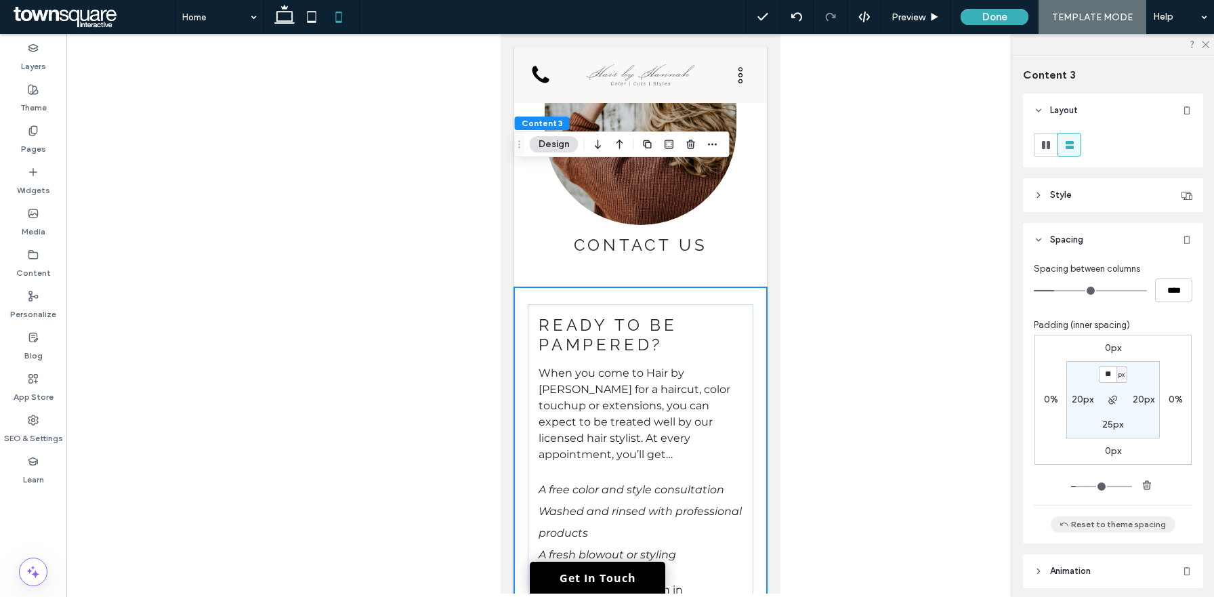
click at [1136, 523] on button "Reset to theme spacing" at bounding box center [1113, 524] width 125 height 16
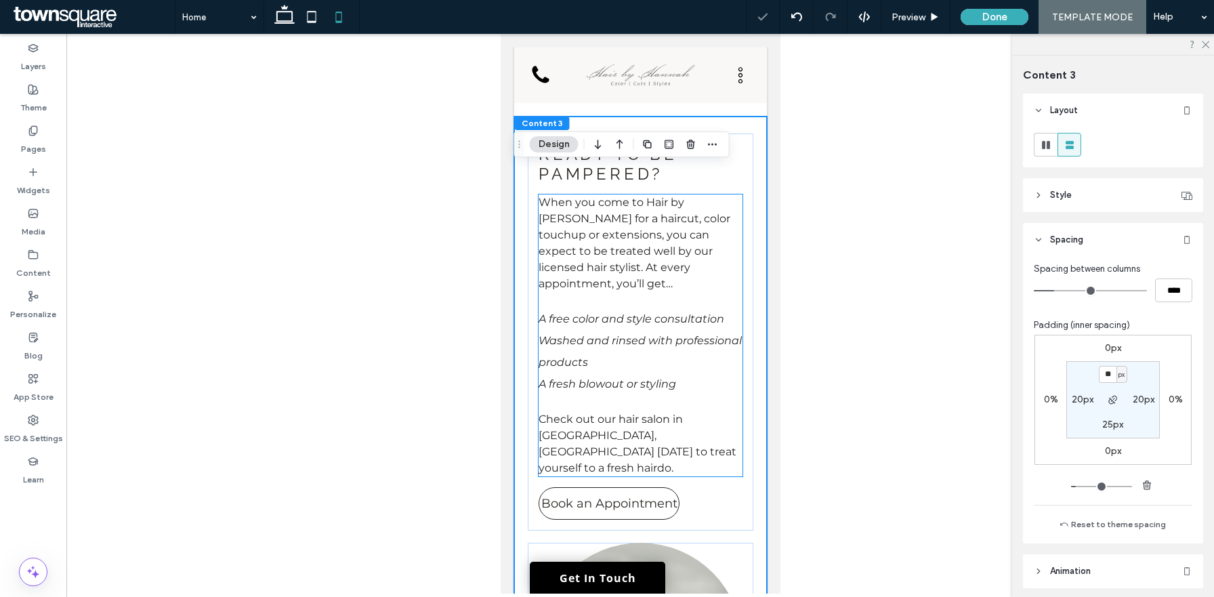
scroll to position [4010, 0]
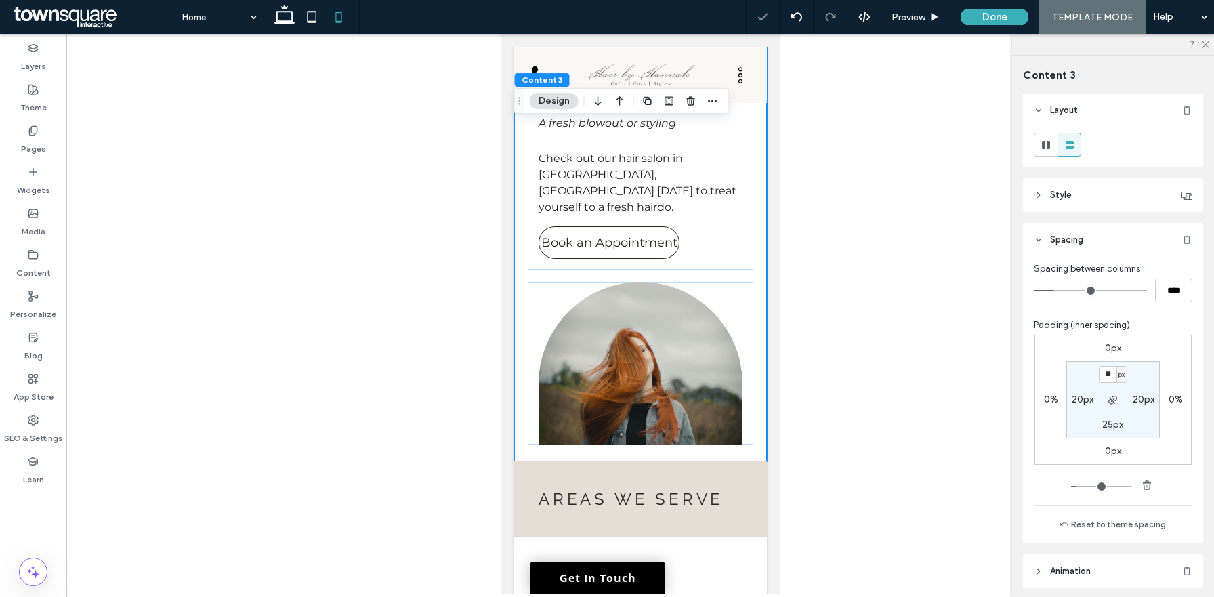
click at [1112, 426] on label "25px" at bounding box center [1113, 425] width 21 height 12
type input "*"
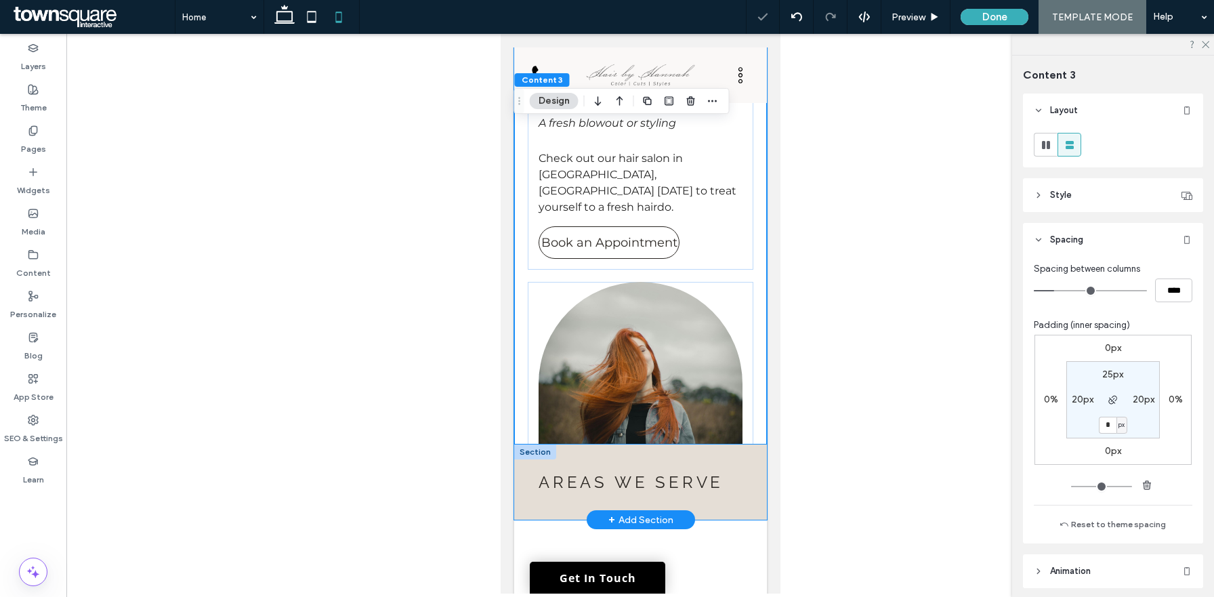
click at [755, 445] on div "Areas We Serve" at bounding box center [640, 482] width 253 height 75
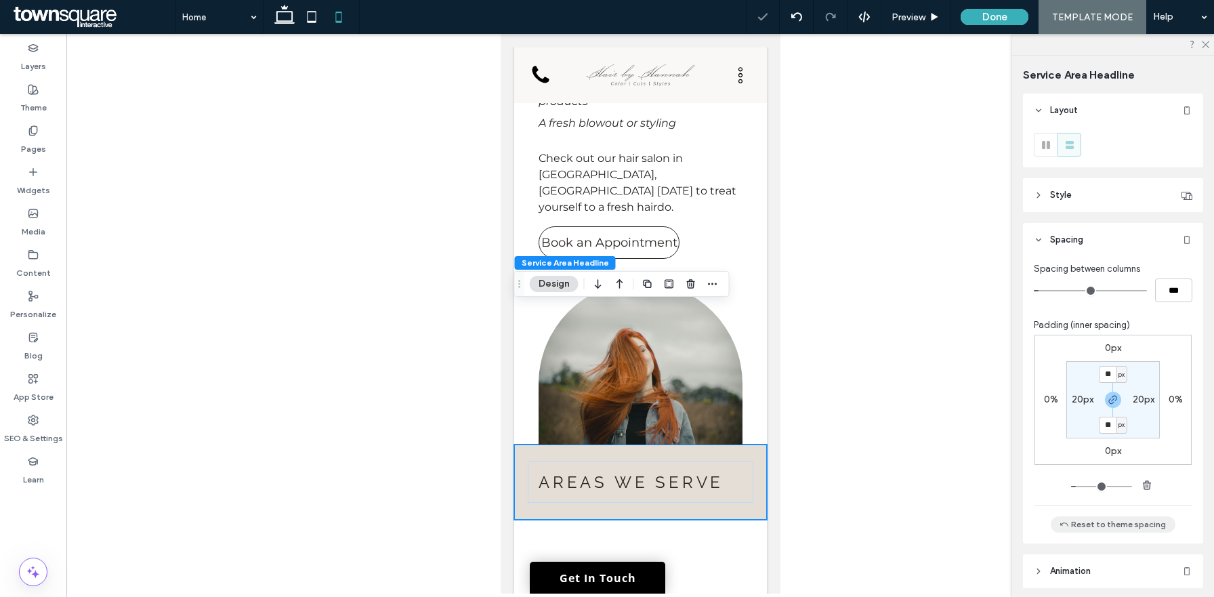
click at [1121, 520] on button "Reset to theme spacing" at bounding box center [1113, 524] width 125 height 16
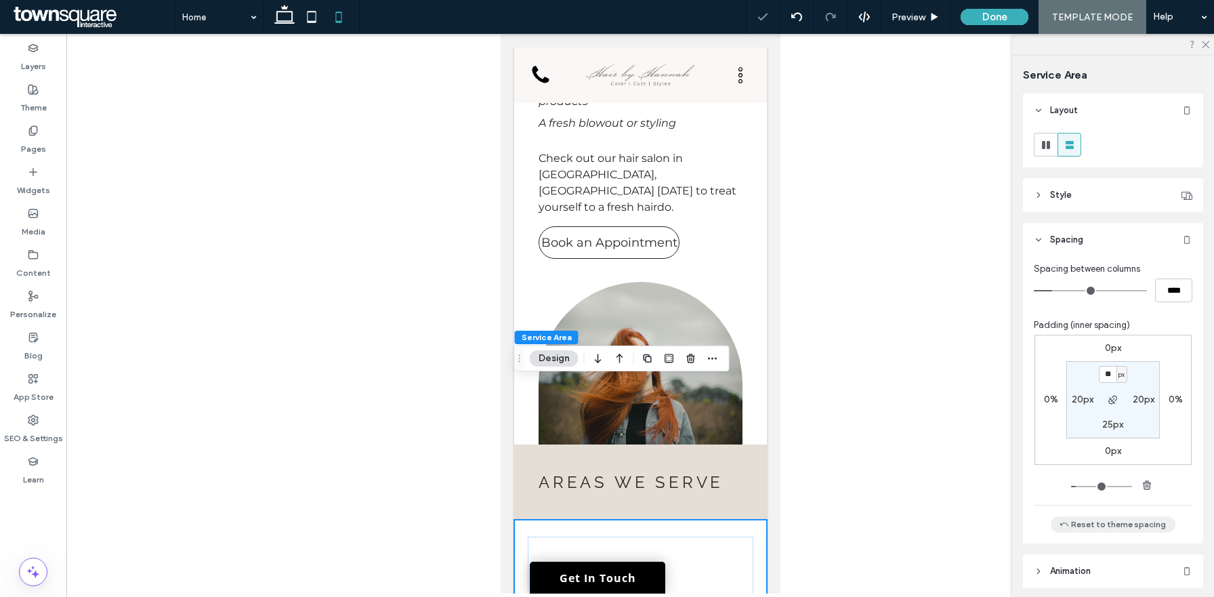
click at [1140, 521] on button "Reset to theme spacing" at bounding box center [1113, 524] width 125 height 16
click at [1115, 377] on input "**" at bounding box center [1108, 374] width 18 height 17
type input "*"
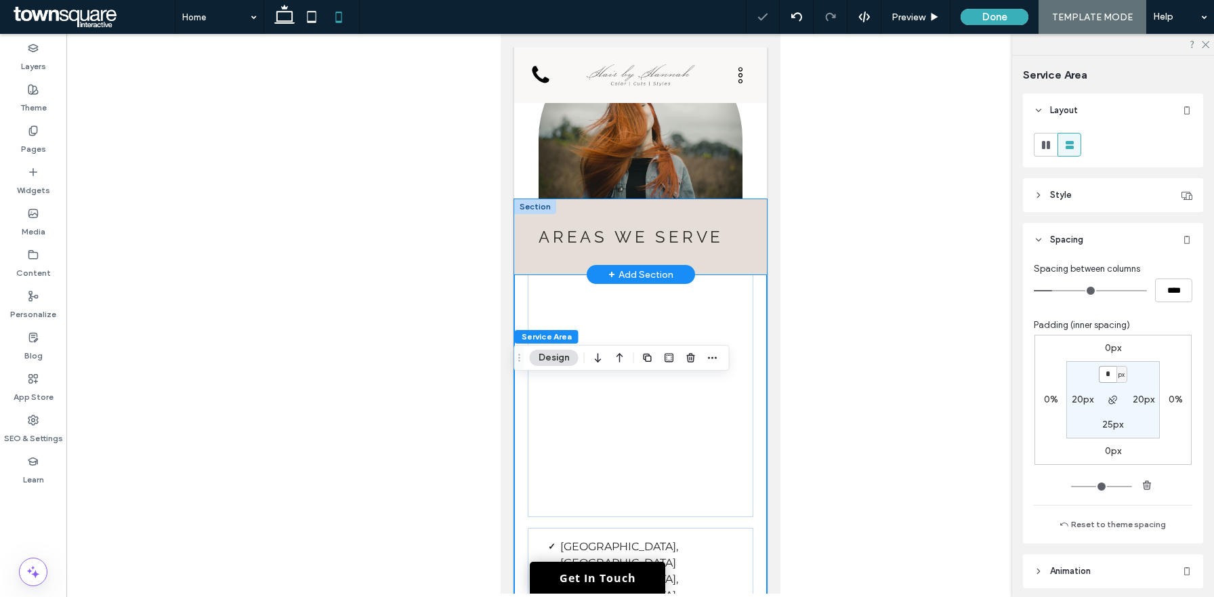
scroll to position [4527, 0]
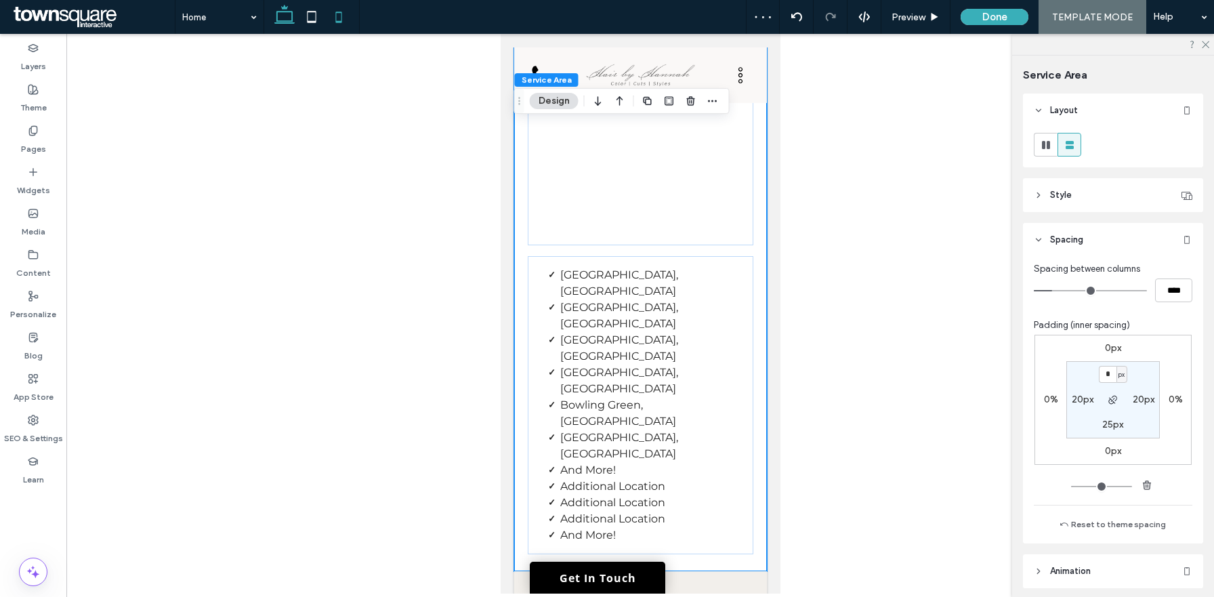
click at [286, 19] on icon at bounding box center [284, 16] width 27 height 27
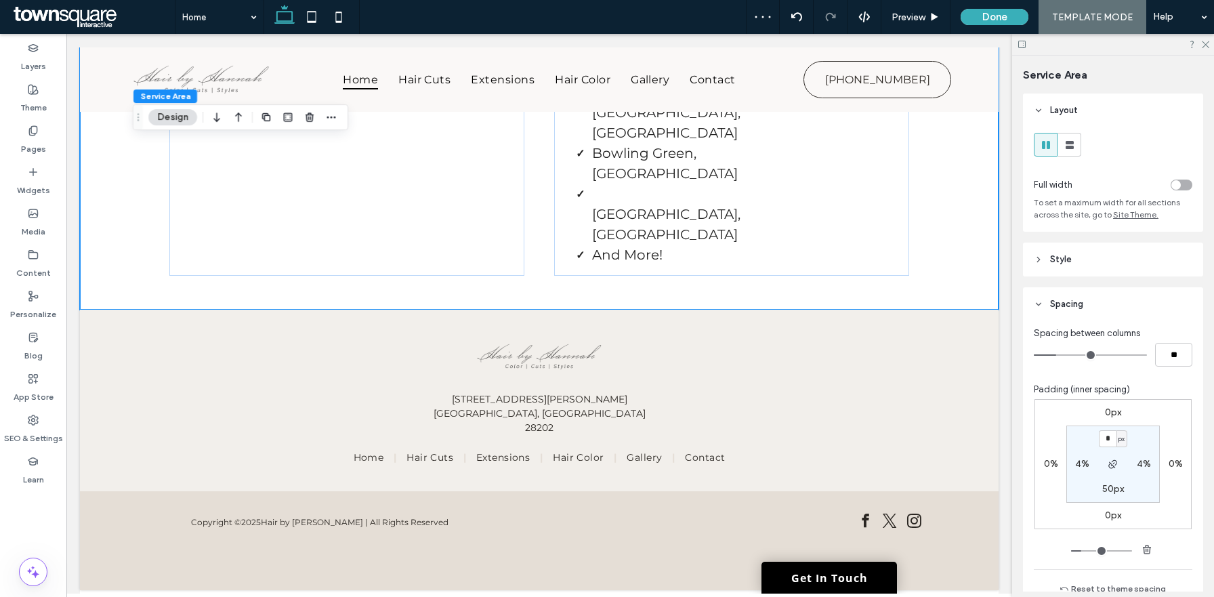
type input "**"
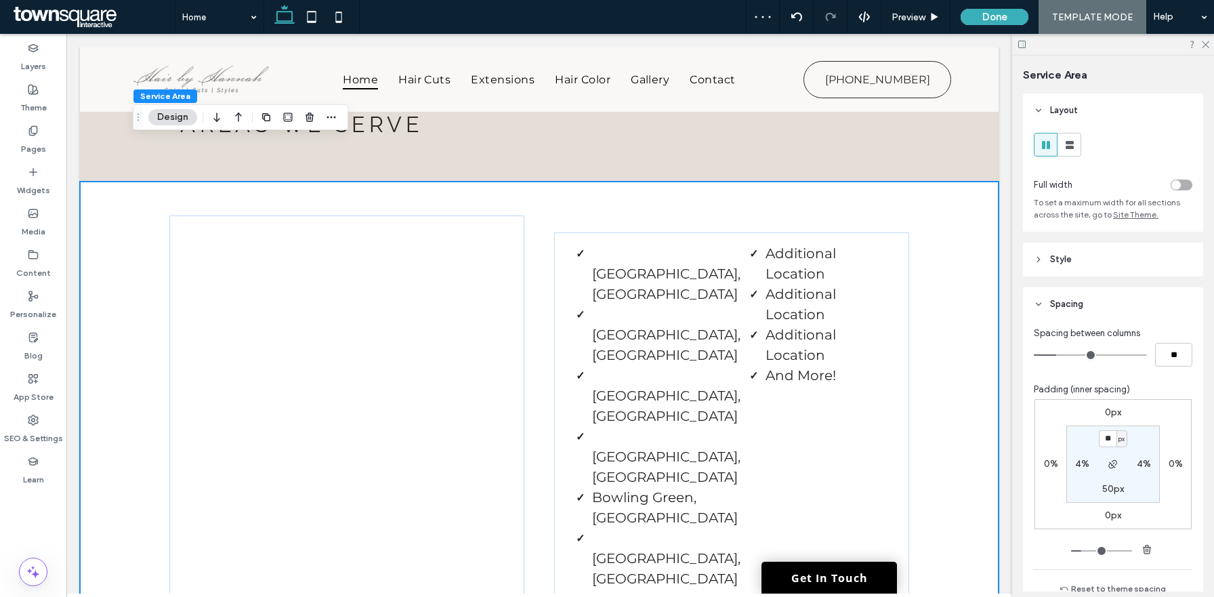
click at [949, 271] on div "Charlotte, NC Concord, NC Mooresville, NC Matthews, NC Bowling Green, SC Denver…" at bounding box center [539, 418] width 919 height 472
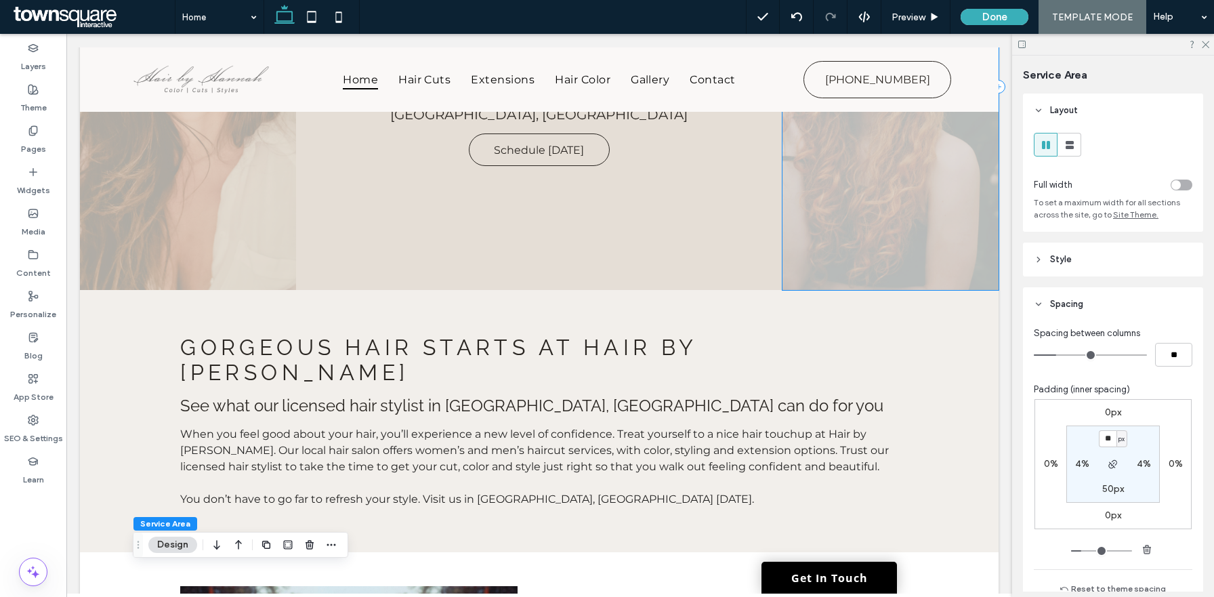
scroll to position [505, 0]
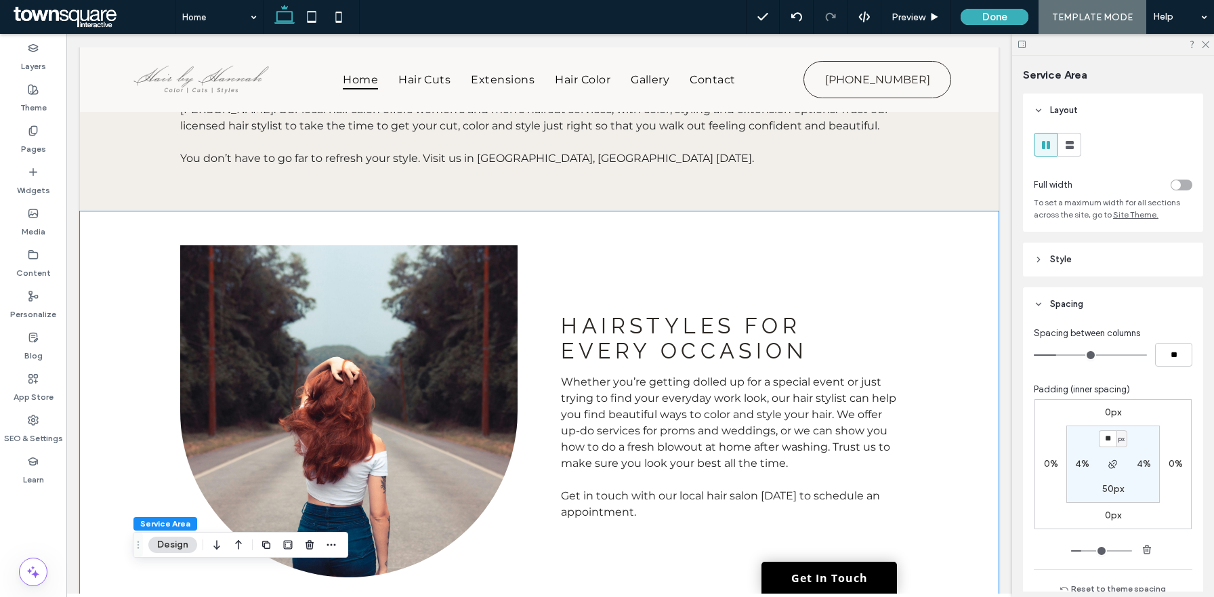
click at [949, 271] on div "Hairstyles for every occasion Whether you’re getting dolled up for a special ev…" at bounding box center [539, 416] width 919 height 411
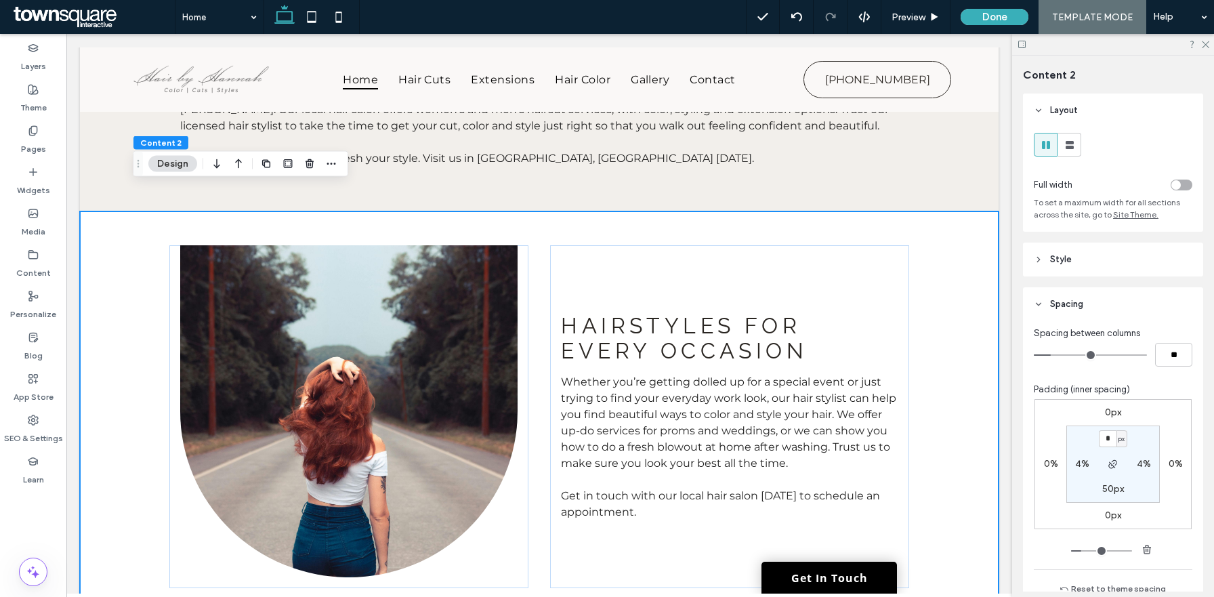
type input "*"
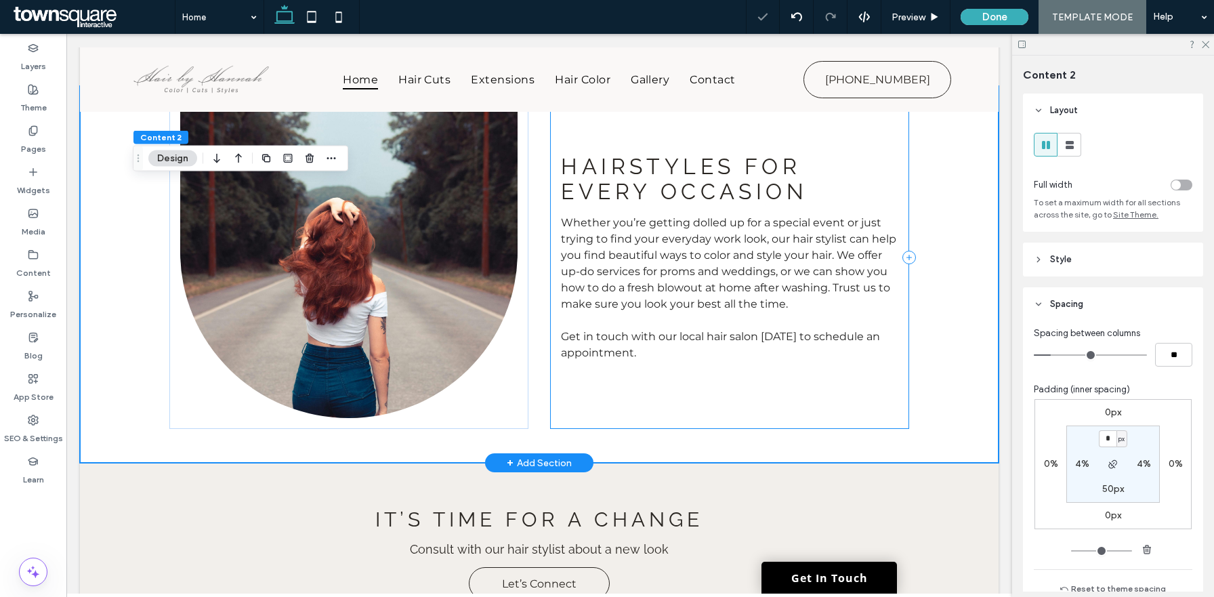
scroll to position [1004, 0]
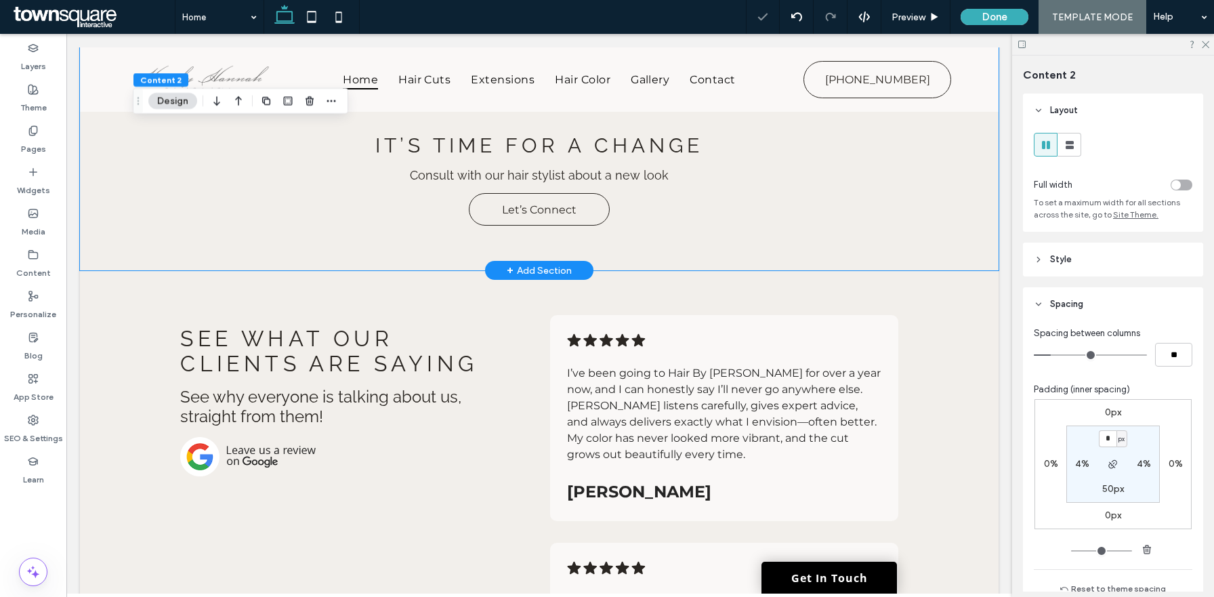
click at [986, 192] on div "It’s Time for a Change Consult with our hair stylist about a new look Let’s Con…" at bounding box center [539, 180] width 919 height 182
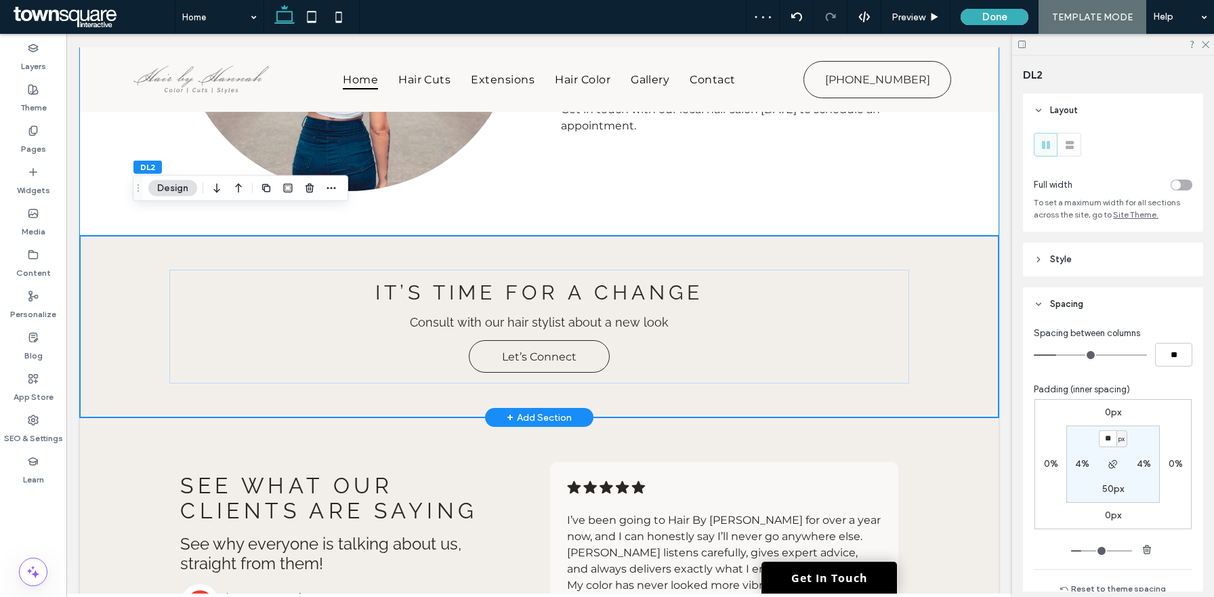
scroll to position [859, 0]
type input "**"
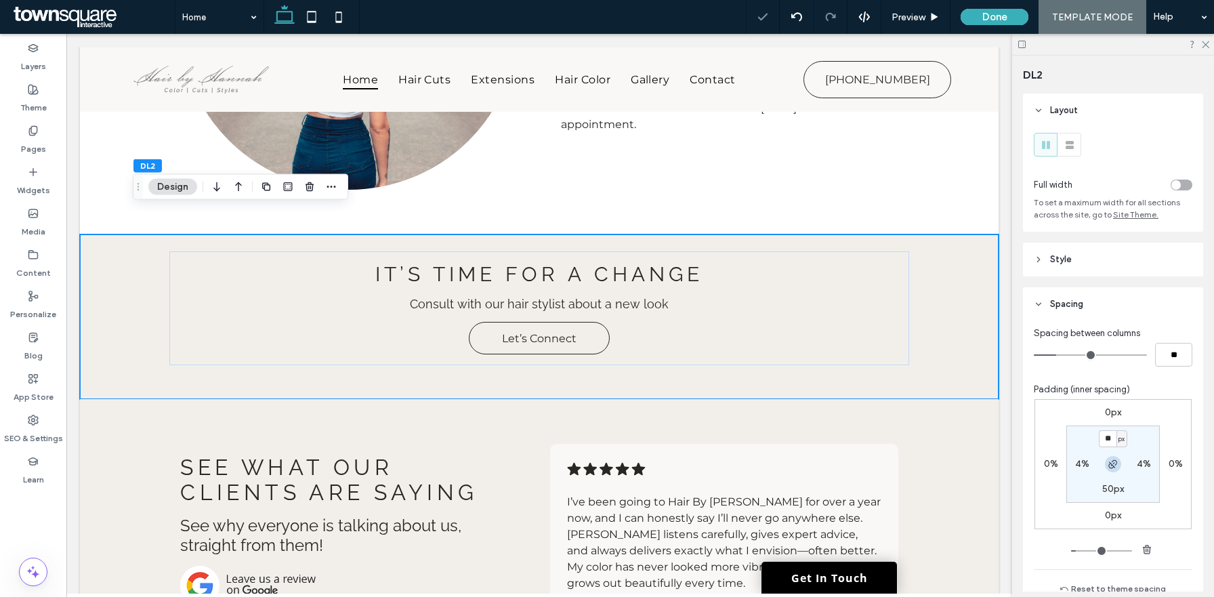
click at [1111, 463] on icon "button" at bounding box center [1113, 464] width 11 height 11
click at [1112, 466] on use "button" at bounding box center [1113, 464] width 8 height 8
click at [1112, 492] on label "50px" at bounding box center [1114, 489] width 22 height 12
type input "**"
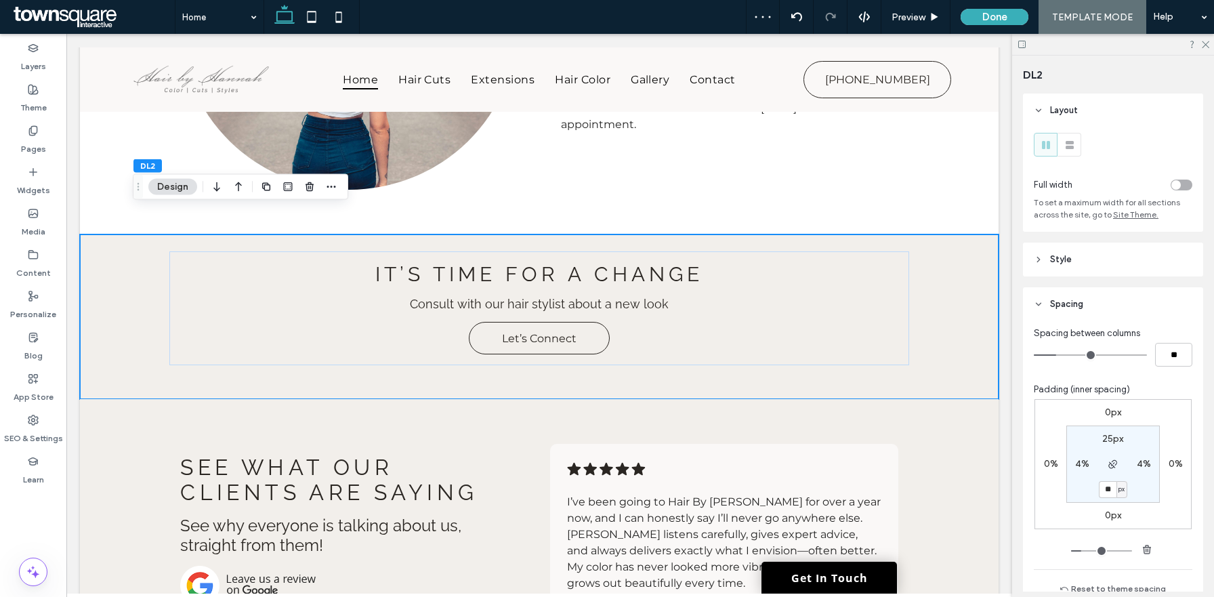
type input "**"
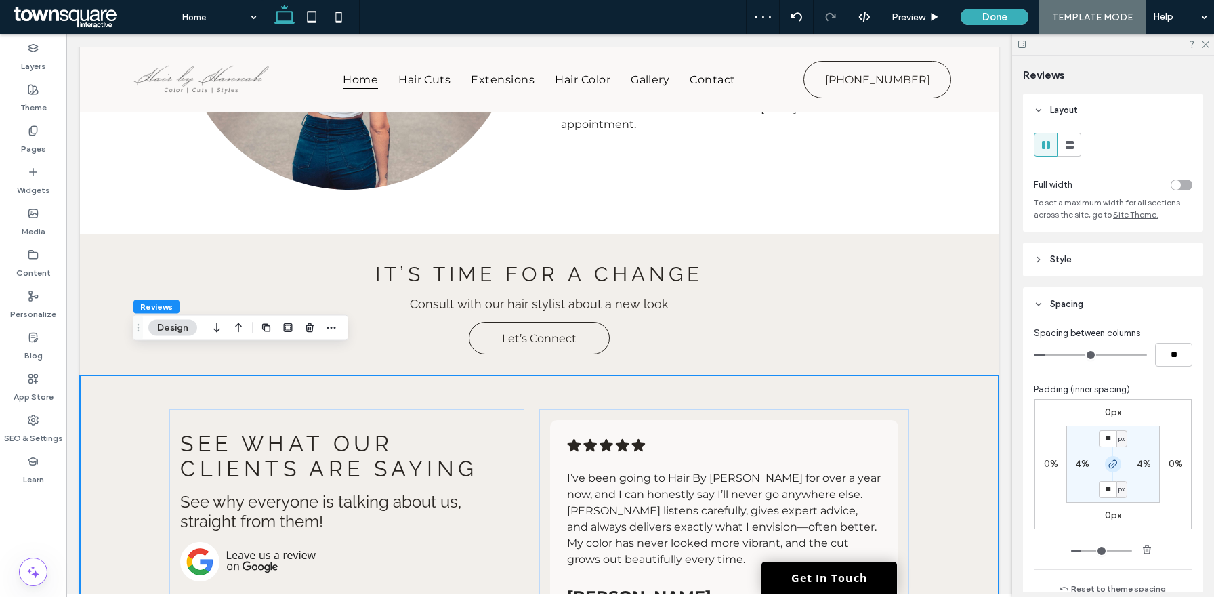
click at [1115, 462] on icon "button" at bounding box center [1113, 464] width 11 height 11
click at [1112, 440] on input "**" at bounding box center [1108, 438] width 18 height 17
type input "**"
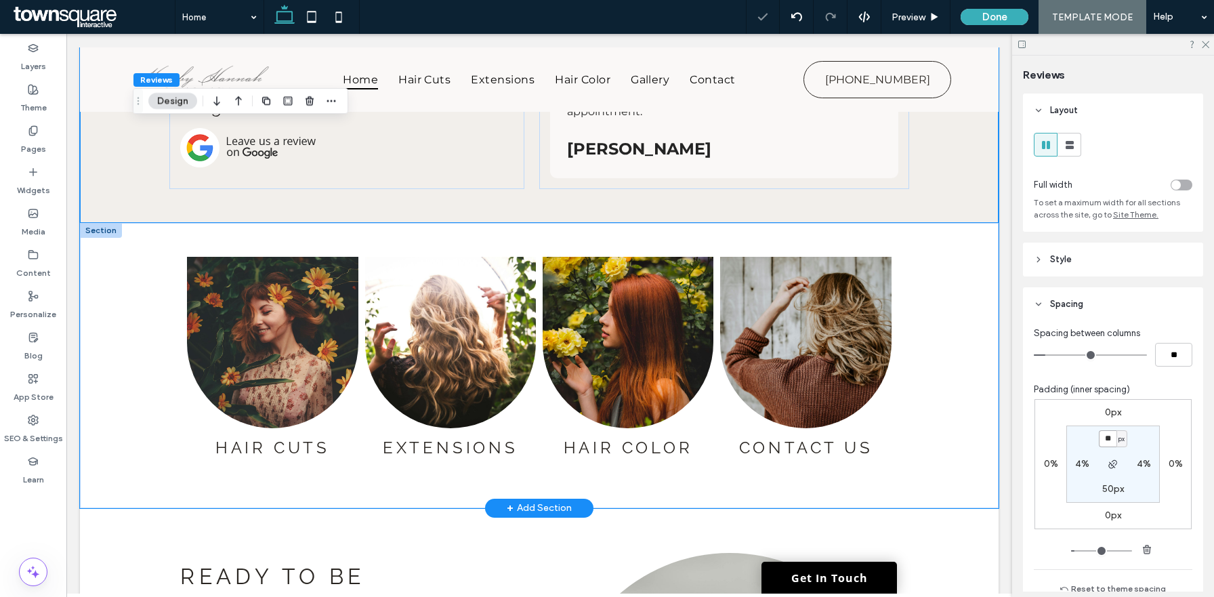
scroll to position [1948, 0]
click at [960, 224] on div "Hair Cuts Button Extensions Button Hair Color Button Contact Us Button" at bounding box center [539, 366] width 919 height 285
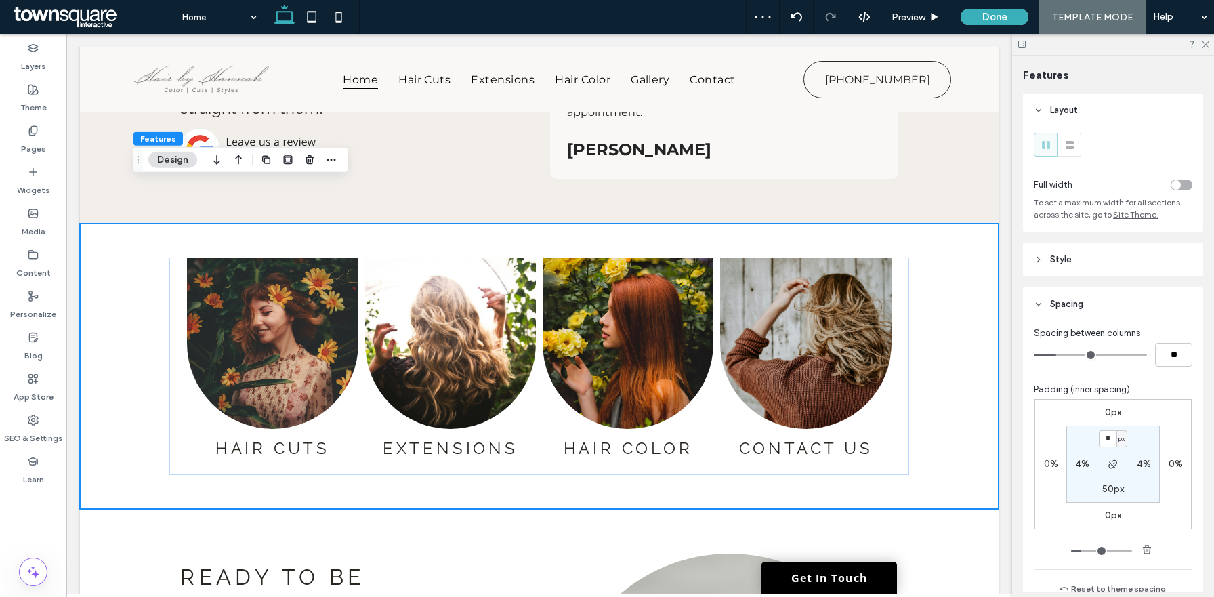
type input "*"
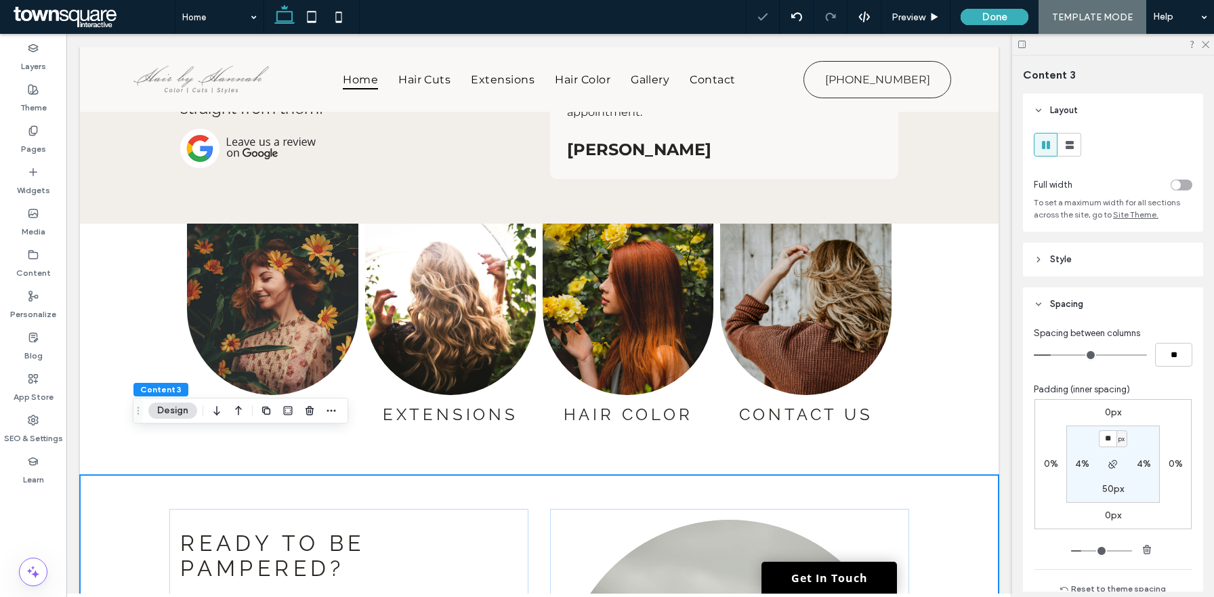
click at [1105, 491] on label "50px" at bounding box center [1114, 489] width 22 height 12
type input "*"
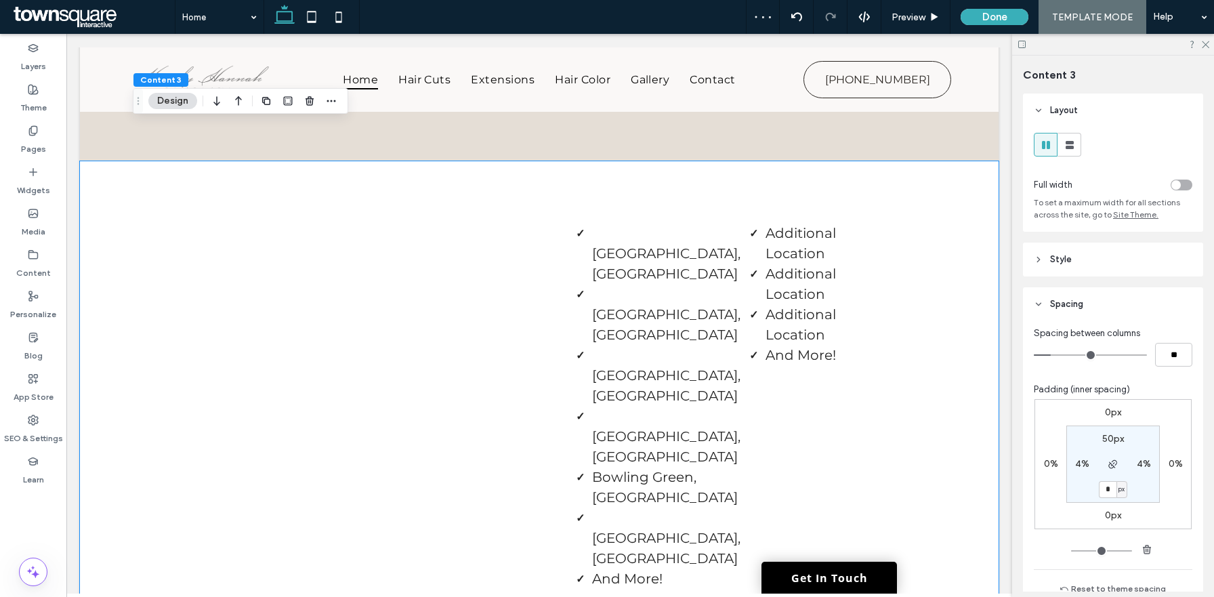
scroll to position [2729, 0]
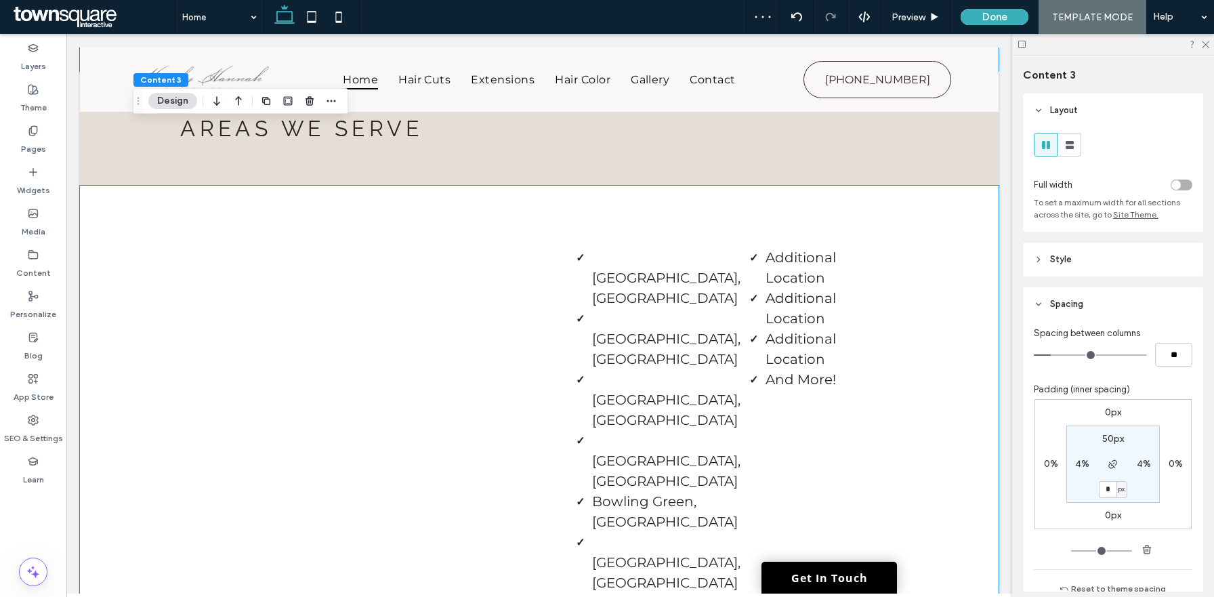
click at [963, 300] on div "Charlotte, NC Concord, NC Mooresville, NC Matthews, NC Bowling Green, SC Denver…" at bounding box center [539, 422] width 919 height 472
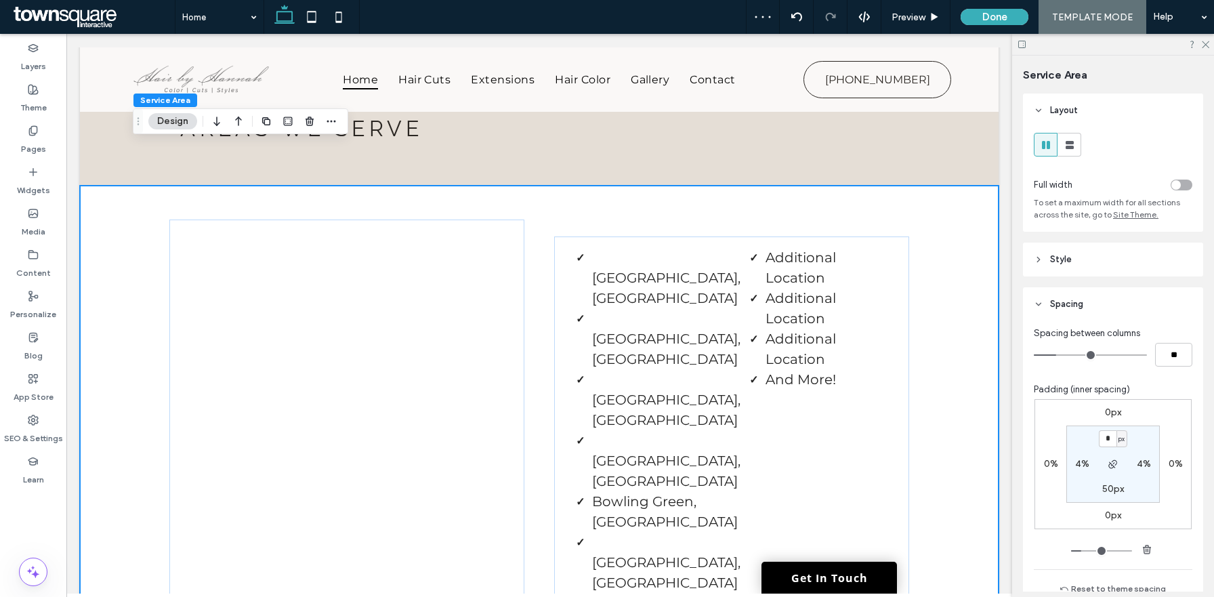
type input "*"
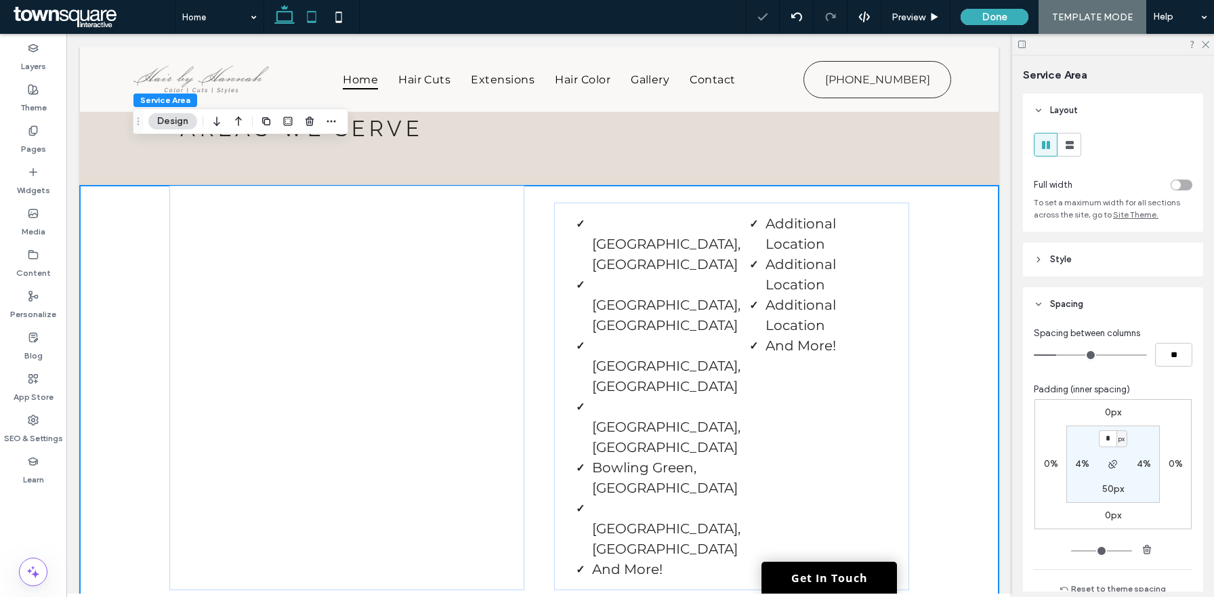
click at [318, 23] on icon at bounding box center [311, 16] width 27 height 27
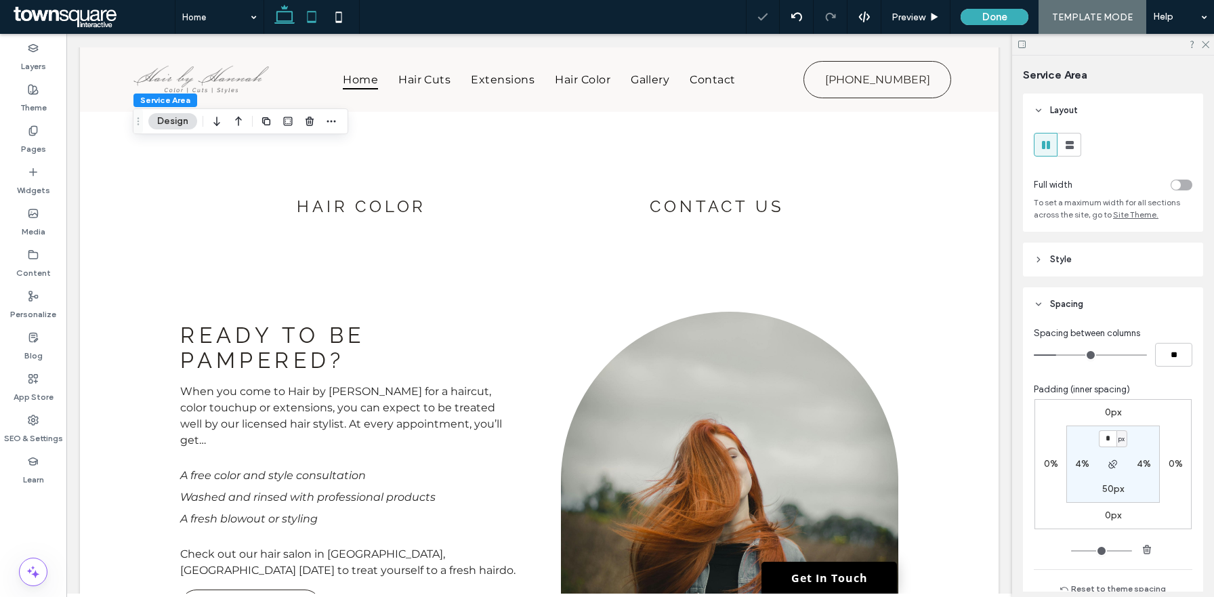
type input "***"
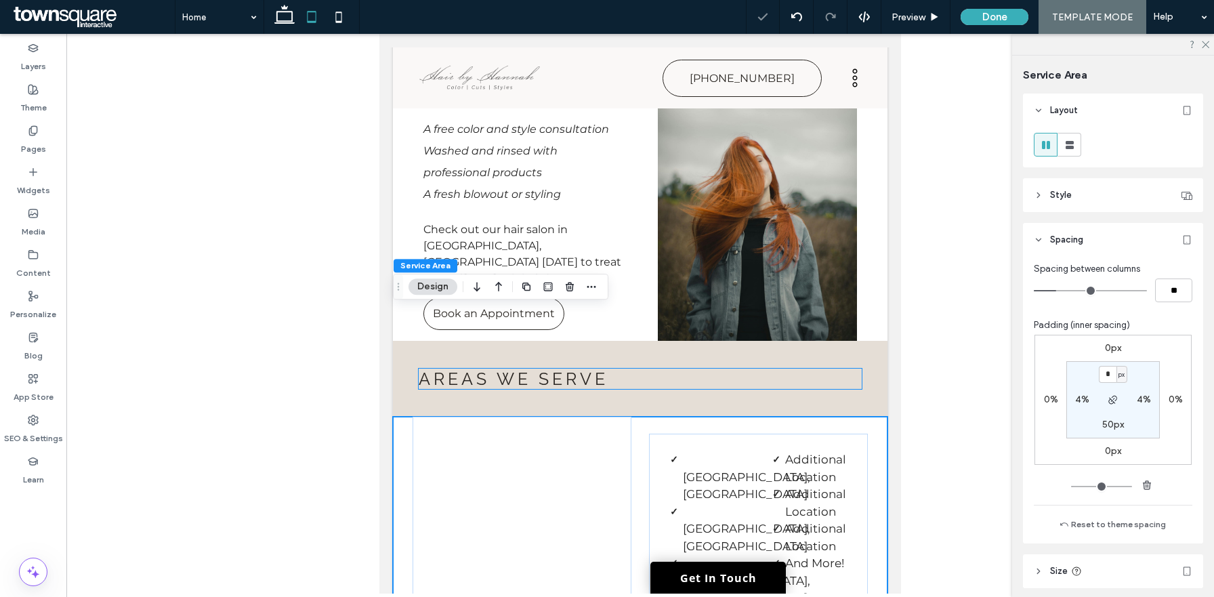
scroll to position [3230, 0]
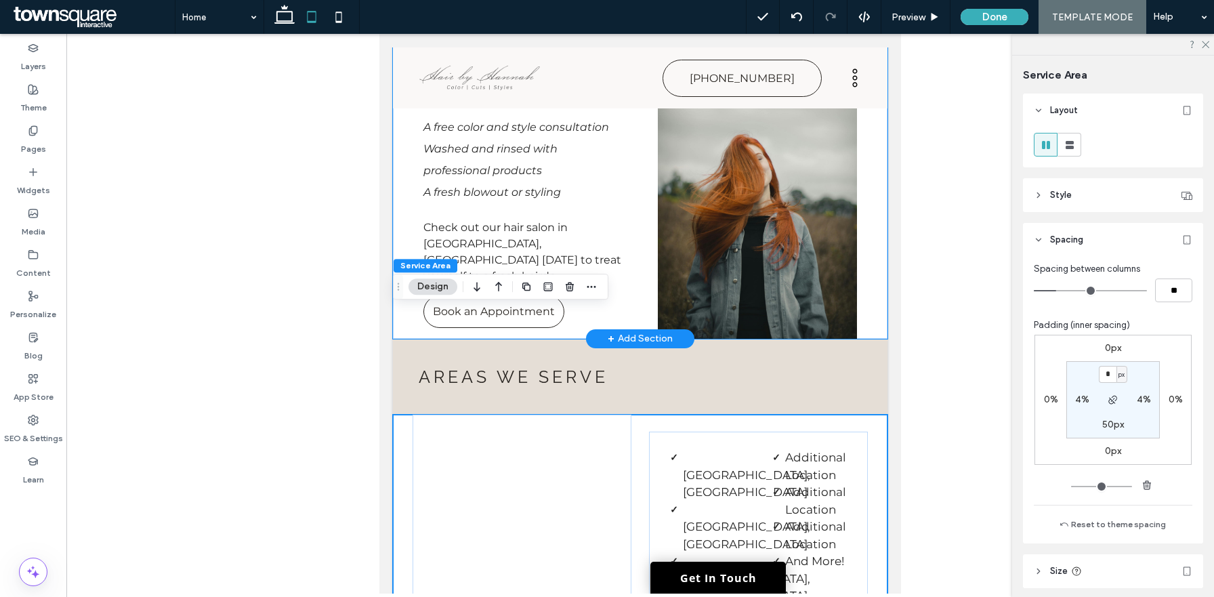
click at [402, 165] on div "Ready to be pampered? When you come to Hair by Hannah for a haircut, color touc…" at bounding box center [640, 122] width 495 height 432
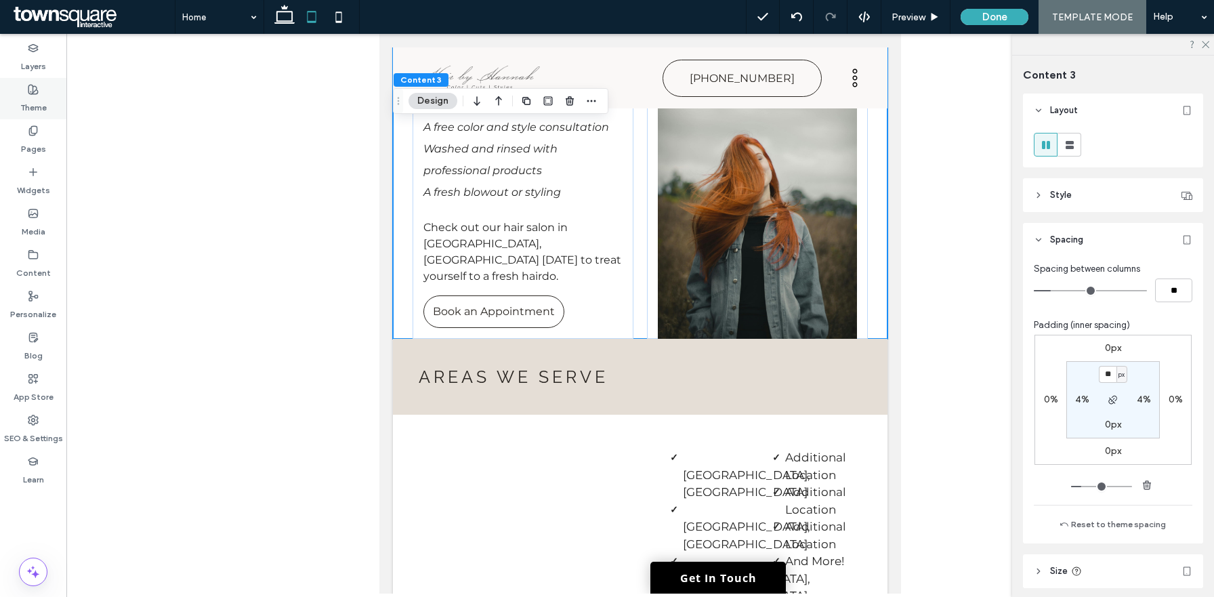
click at [38, 99] on label "Theme" at bounding box center [33, 104] width 26 height 19
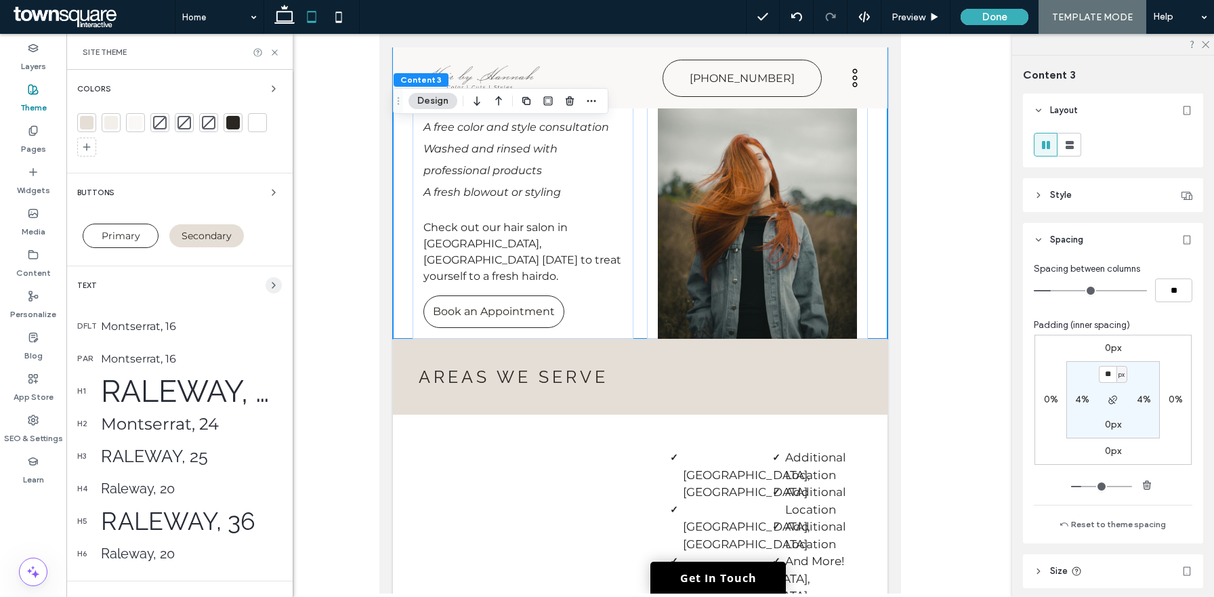
click at [268, 285] on icon "button" at bounding box center [273, 285] width 11 height 11
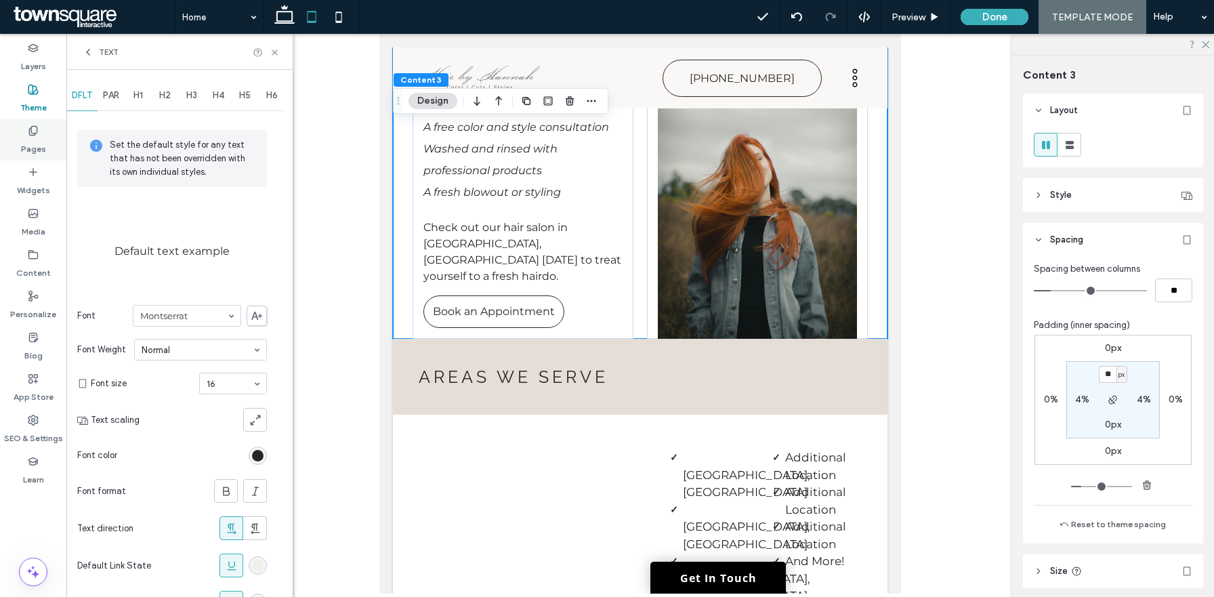
click at [33, 133] on icon at bounding box center [33, 130] width 11 height 11
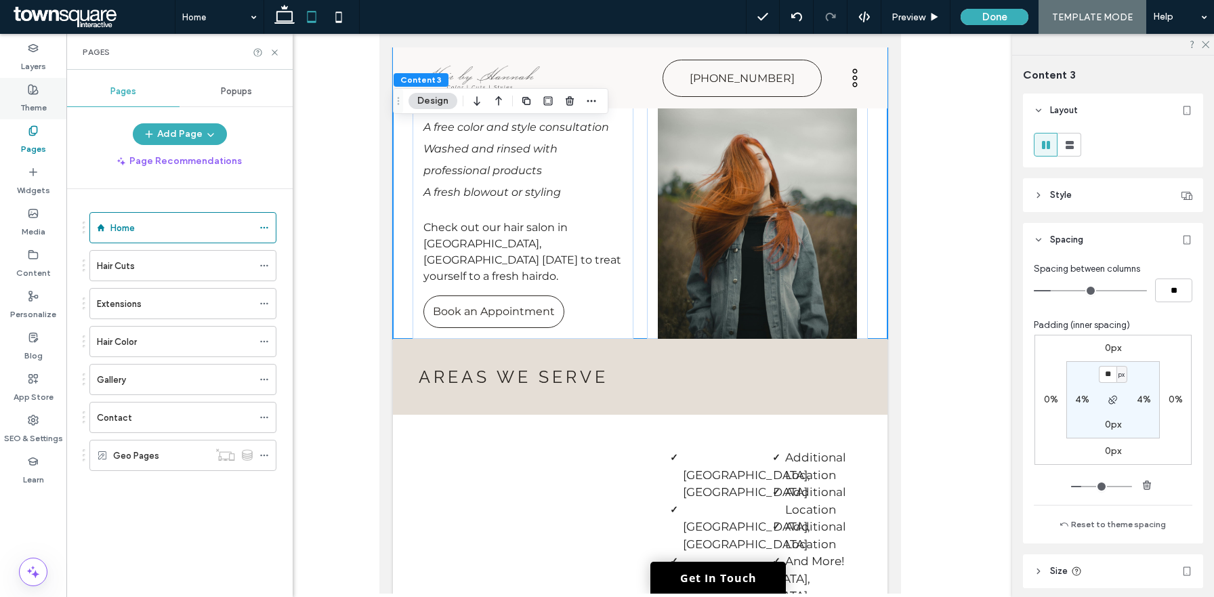
click at [41, 102] on label "Theme" at bounding box center [33, 104] width 26 height 19
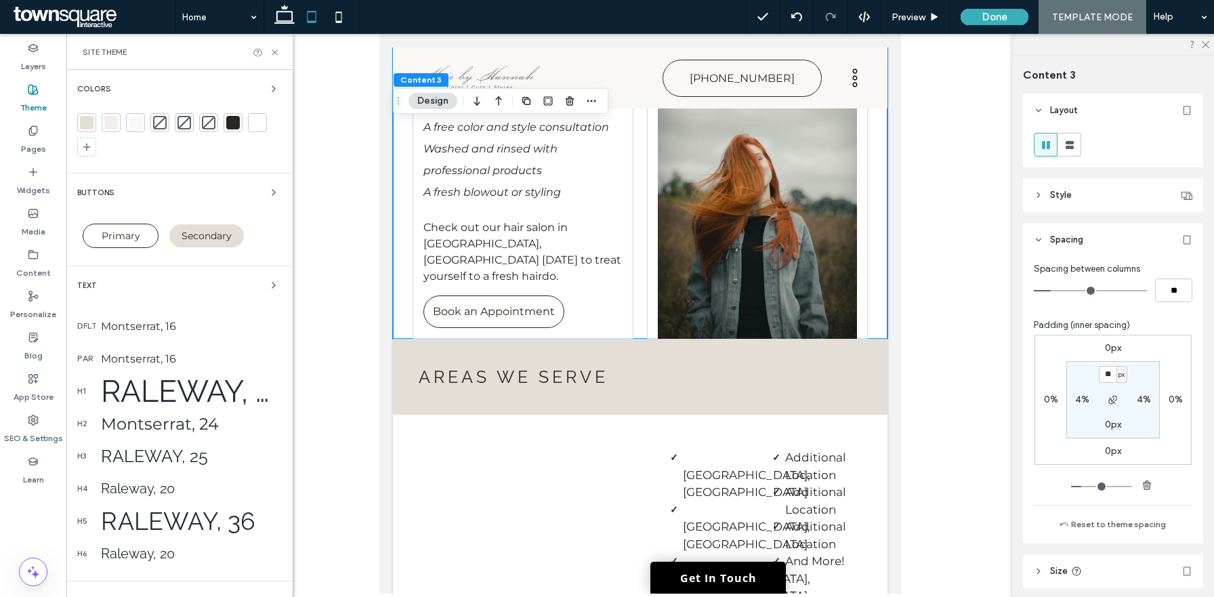
scroll to position [100, 0]
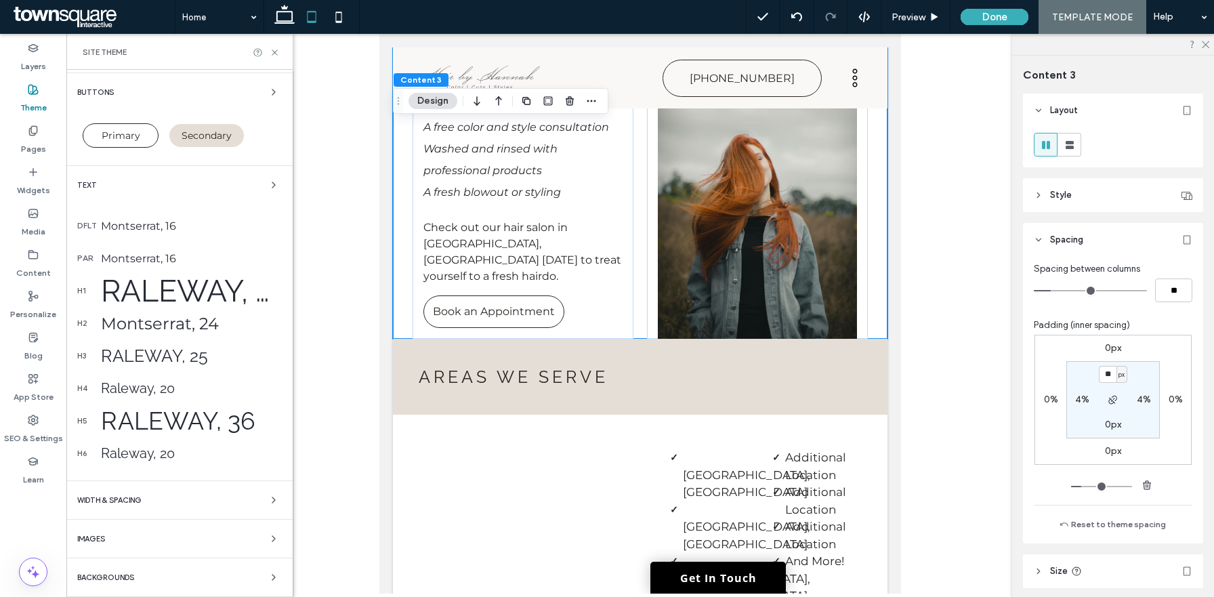
click at [124, 497] on span "WIDTH & SPACING" at bounding box center [109, 500] width 64 height 7
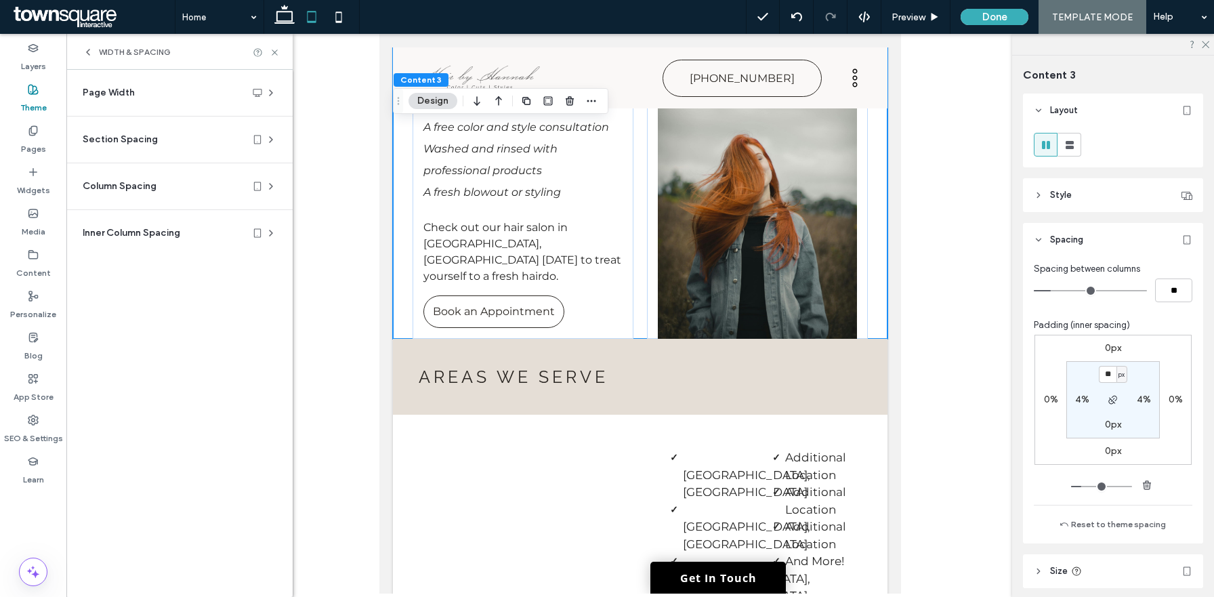
scroll to position [0, 0]
click at [150, 149] on section "Section Spacing Set default spacing for new sections. Changes you make to indiv…" at bounding box center [179, 140] width 205 height 46
click at [138, 136] on span "Section Spacing" at bounding box center [120, 140] width 75 height 14
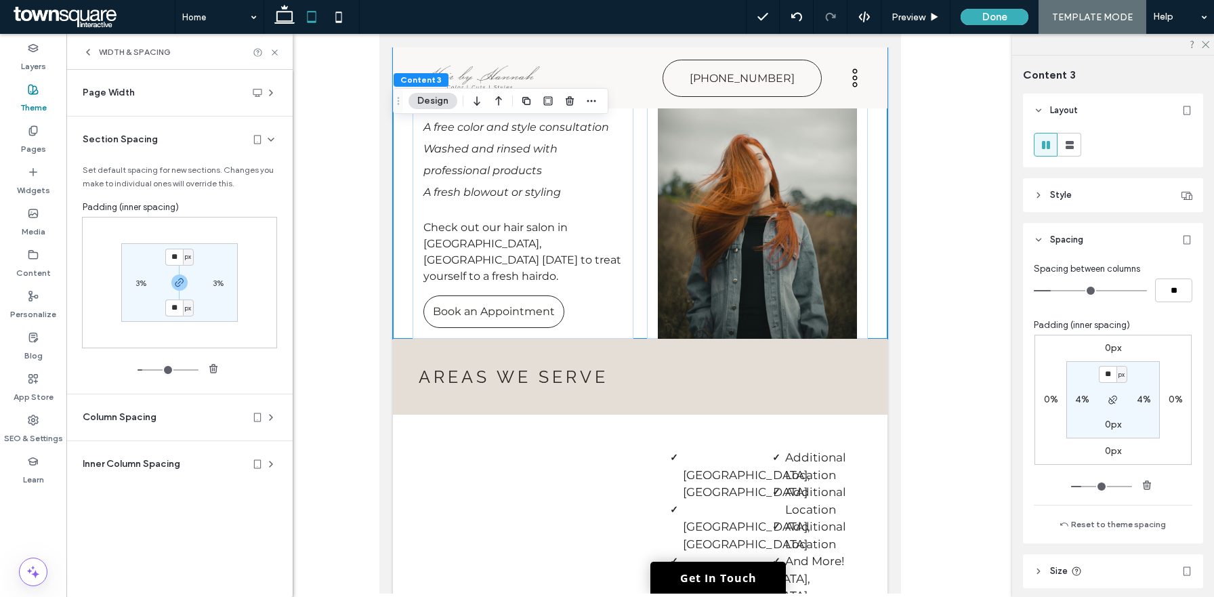
click at [144, 283] on label "3%" at bounding box center [141, 283] width 11 height 10
type input "*"
click at [275, 54] on icon at bounding box center [275, 52] width 10 height 10
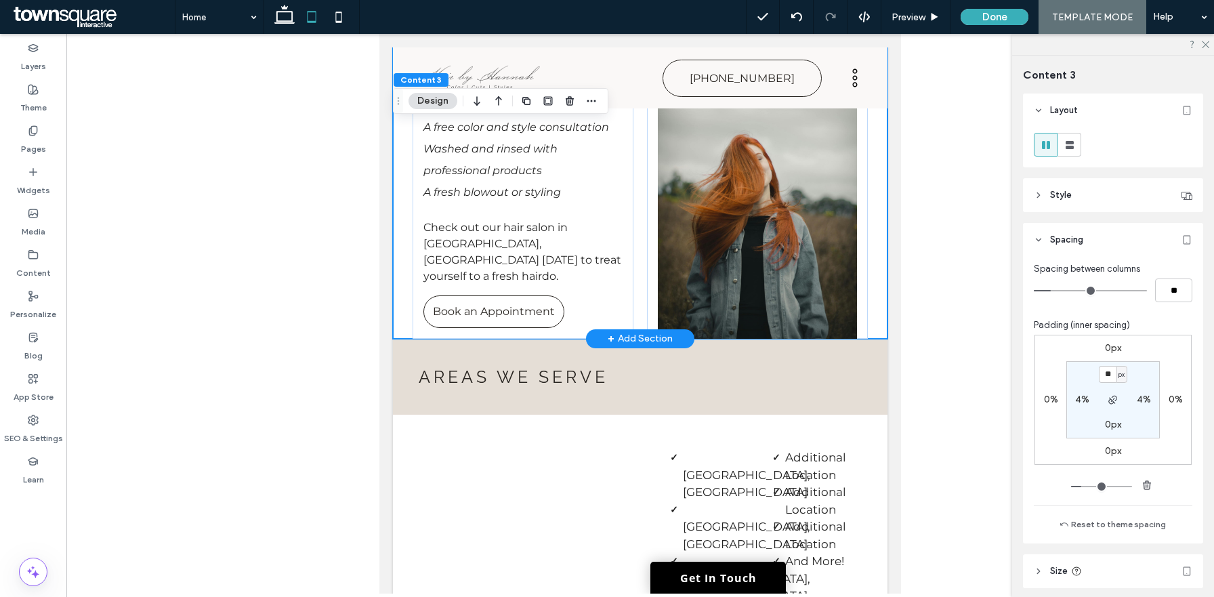
click at [398, 196] on div "Ready to be pampered? When you come to Hair by Hannah for a haircut, color touc…" at bounding box center [640, 122] width 495 height 432
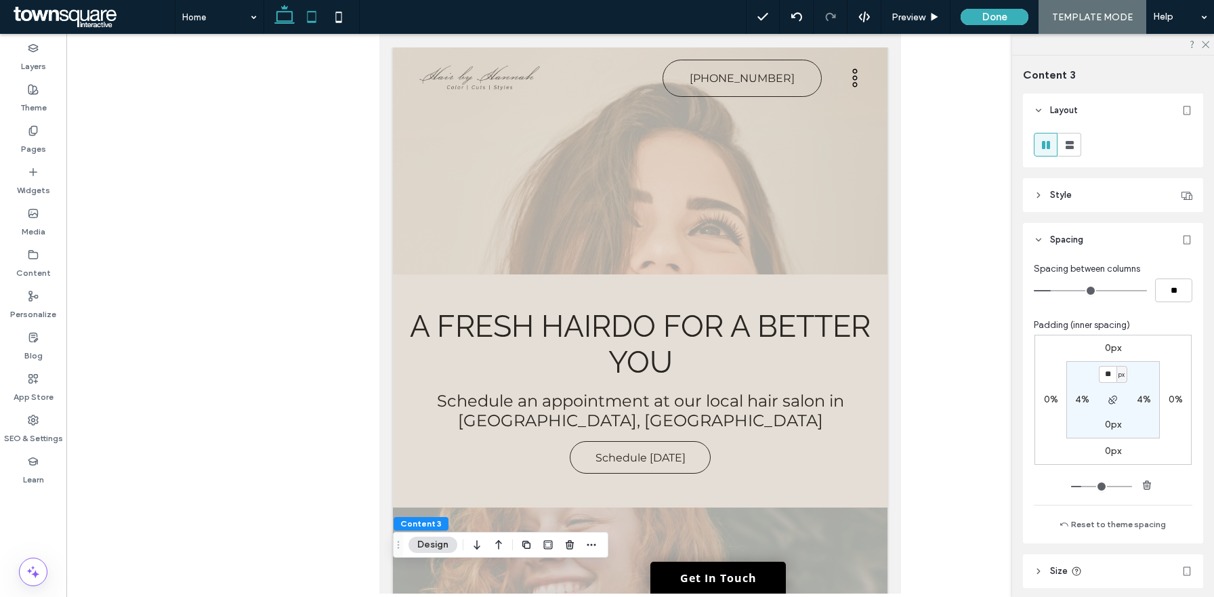
click at [287, 21] on use at bounding box center [284, 14] width 20 height 19
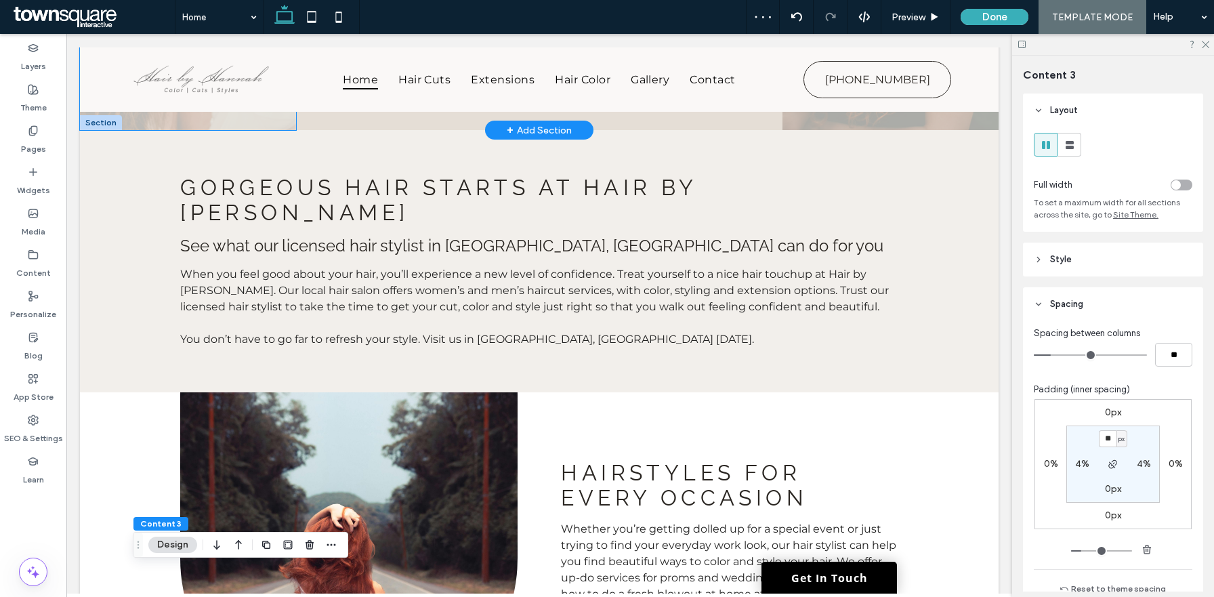
scroll to position [363, 0]
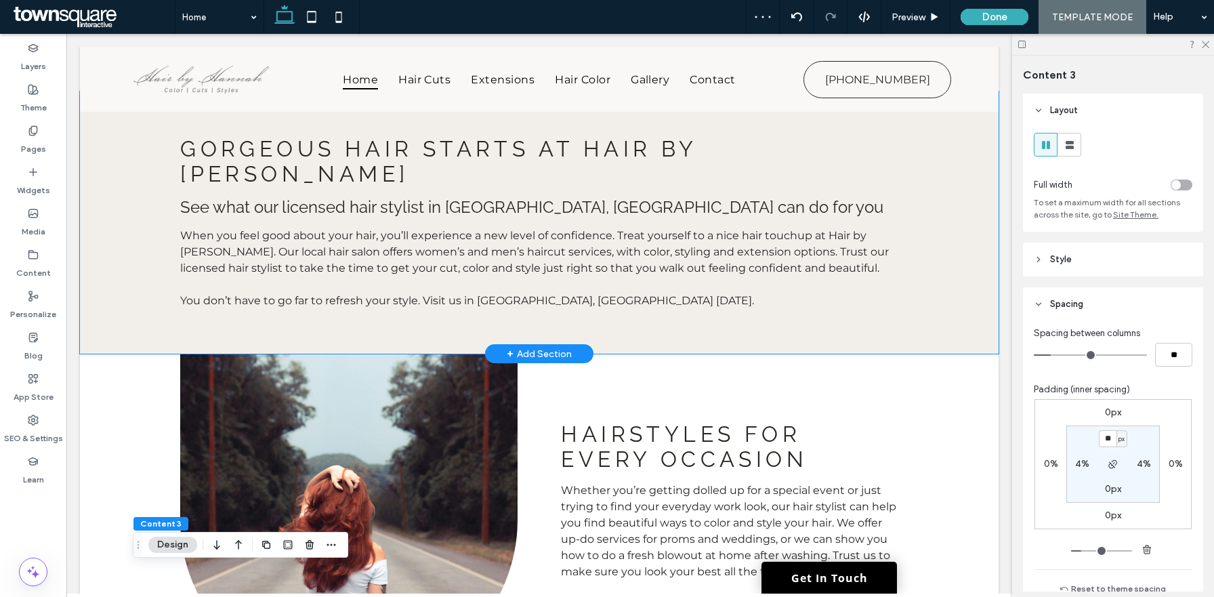
click at [133, 211] on div "Gorgeous Hair Starts at Hair by Hannah See what our licensed hair stylist in Ch…" at bounding box center [539, 222] width 813 height 262
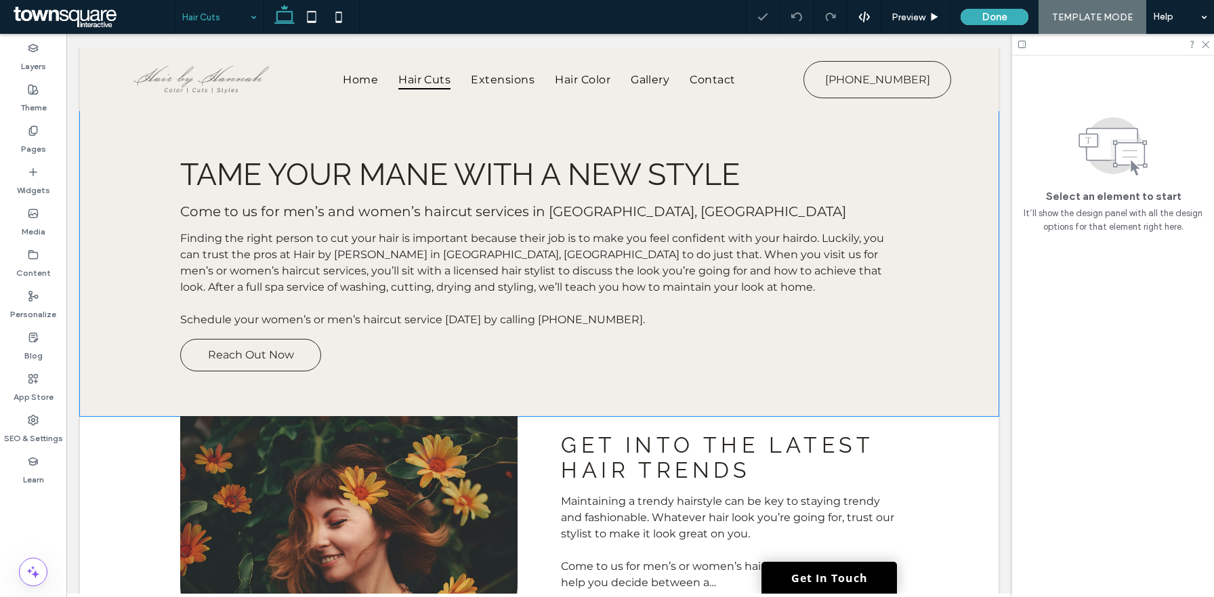
click at [136, 302] on div "TAME YOUR MANE WITH A NEW STYLE Come to us for men’s and women’s haircut servic…" at bounding box center [539, 264] width 813 height 304
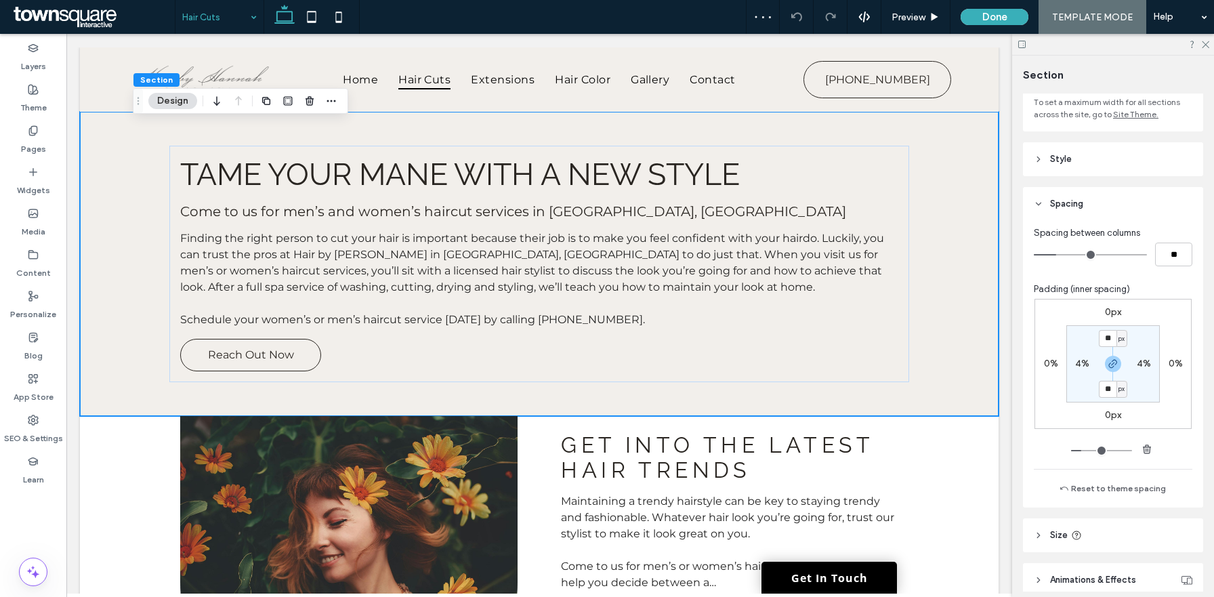
scroll to position [127, 0]
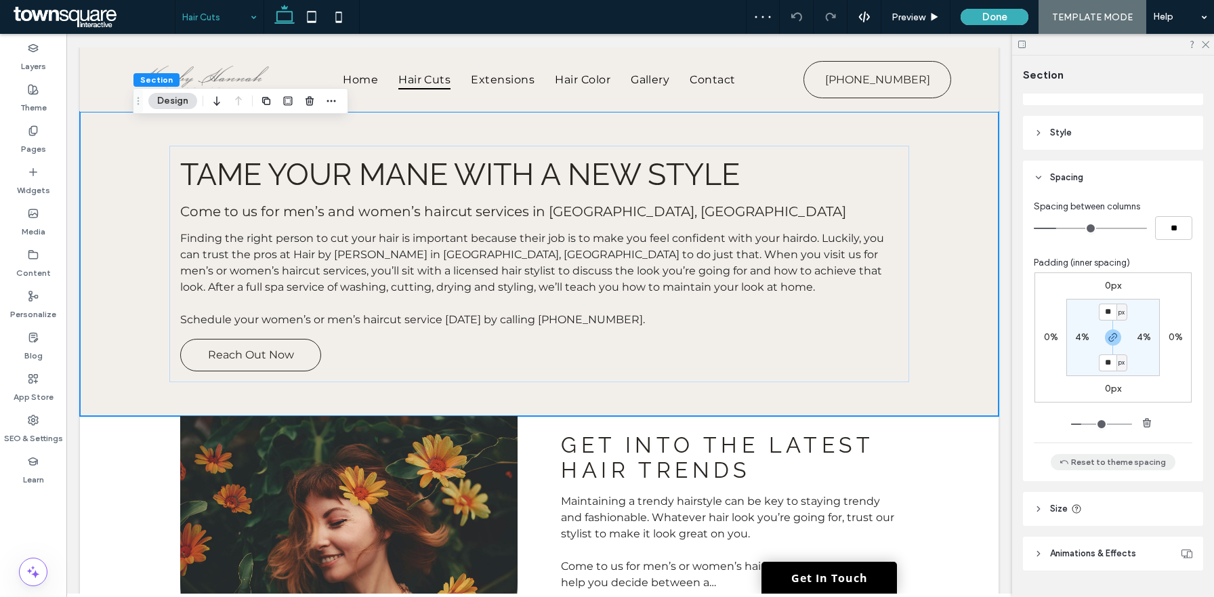
click at [1148, 460] on button "Reset to theme spacing" at bounding box center [1113, 462] width 125 height 16
click at [306, 20] on icon at bounding box center [311, 16] width 27 height 27
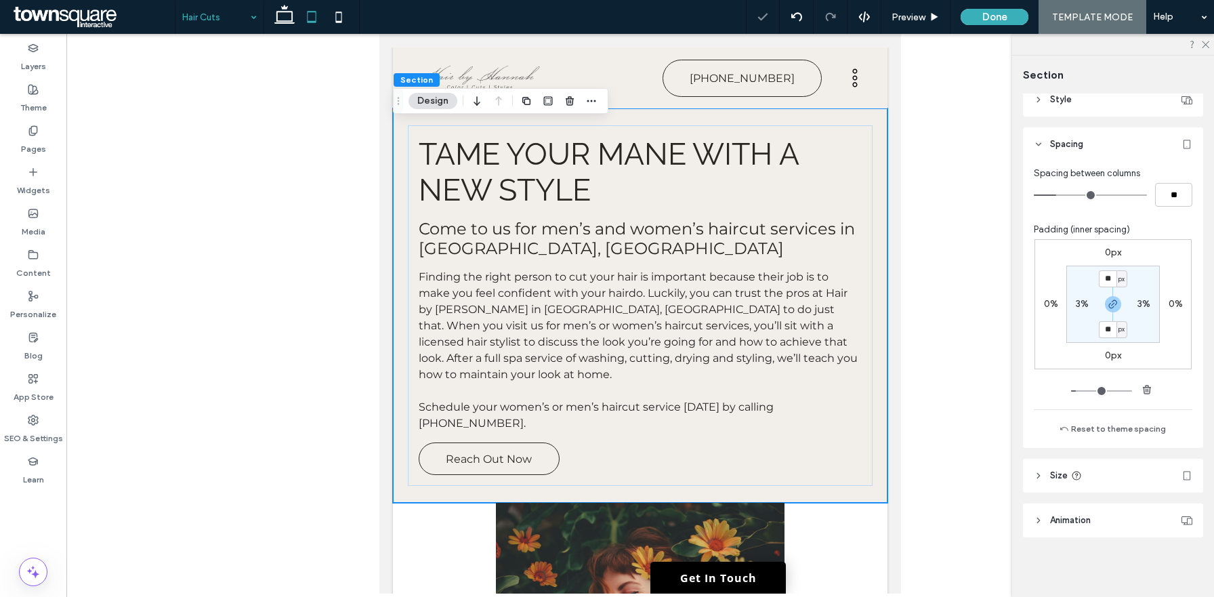
type input "**"
type input "***"
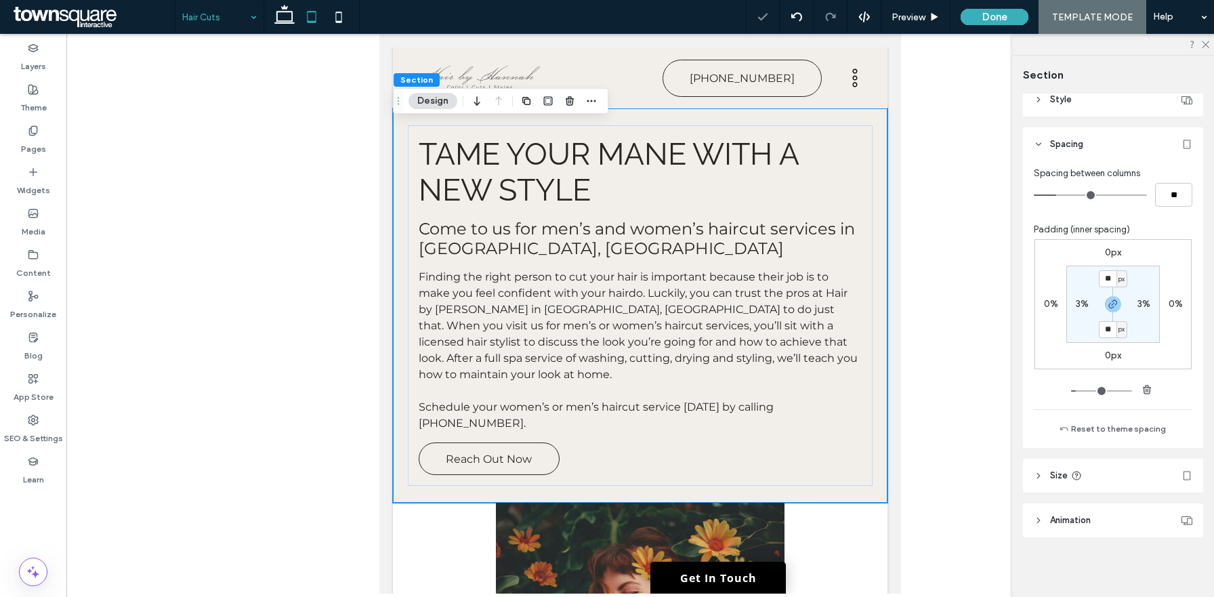
scroll to position [96, 0]
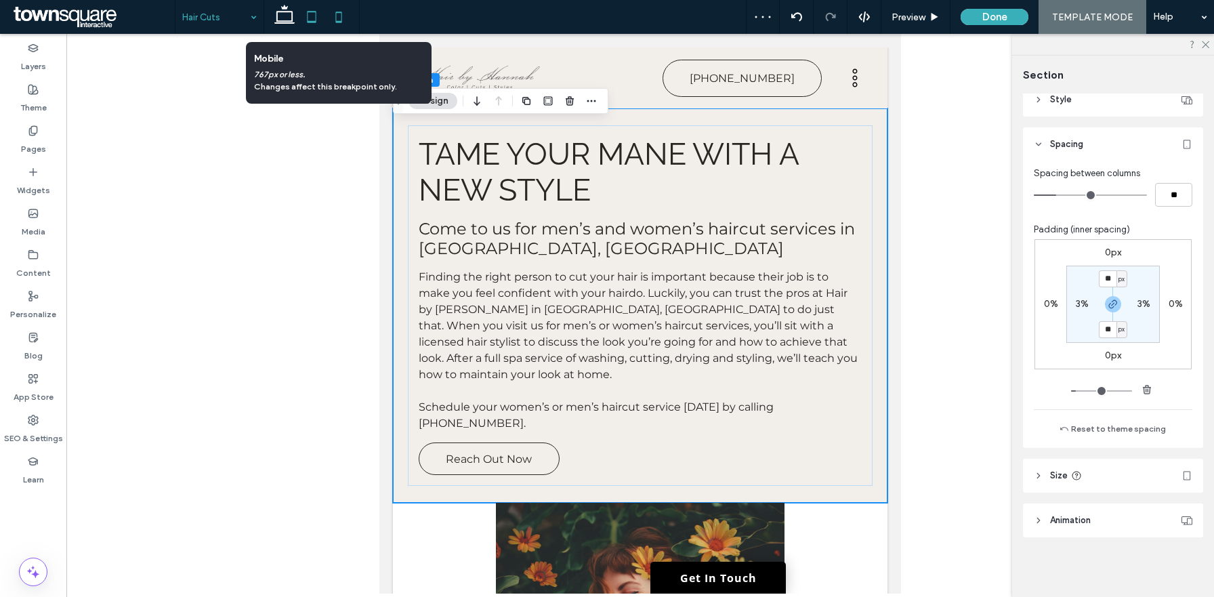
click at [337, 23] on icon at bounding box center [338, 16] width 27 height 27
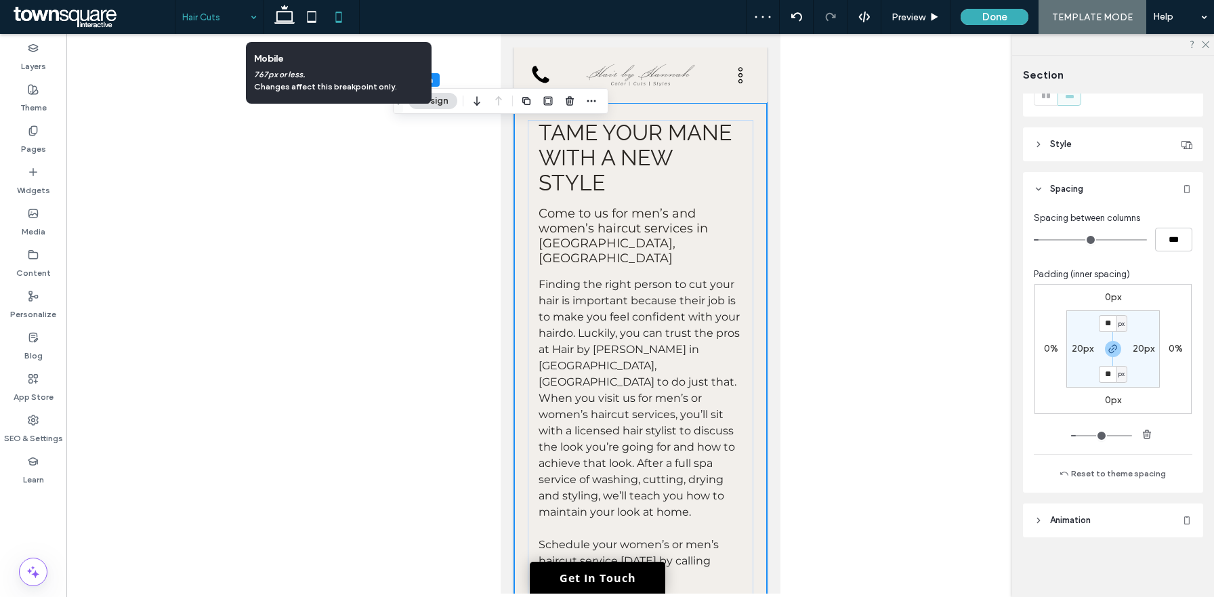
scroll to position [51, 0]
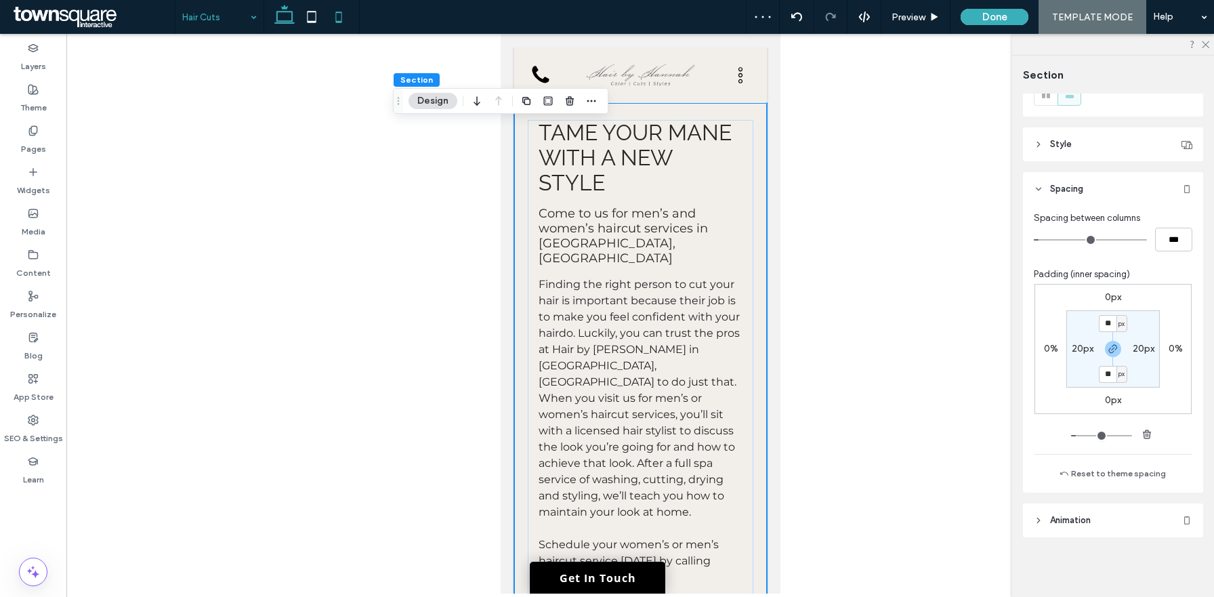
click at [287, 20] on icon at bounding box center [284, 16] width 27 height 27
type input "**"
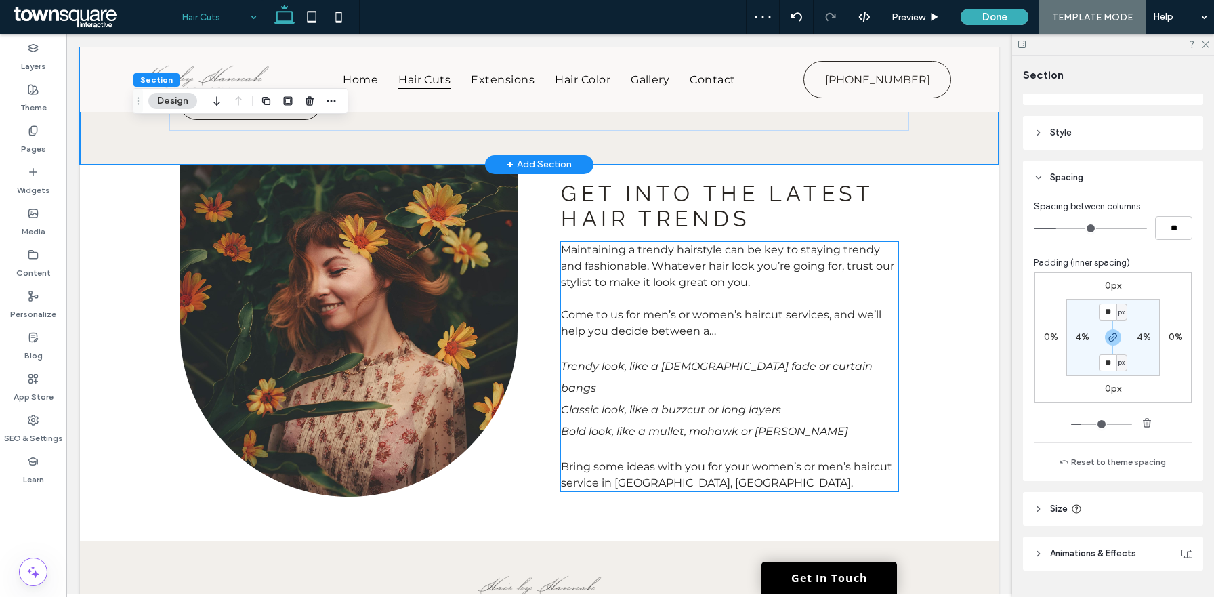
scroll to position [474, 0]
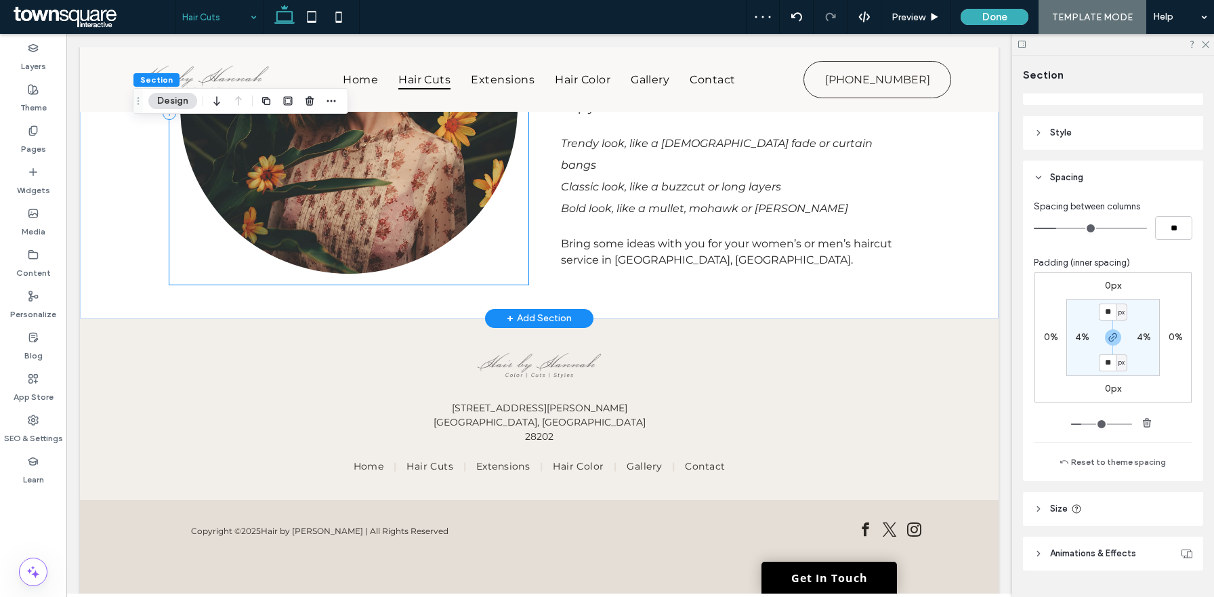
click at [174, 277] on div at bounding box center [348, 113] width 358 height 343
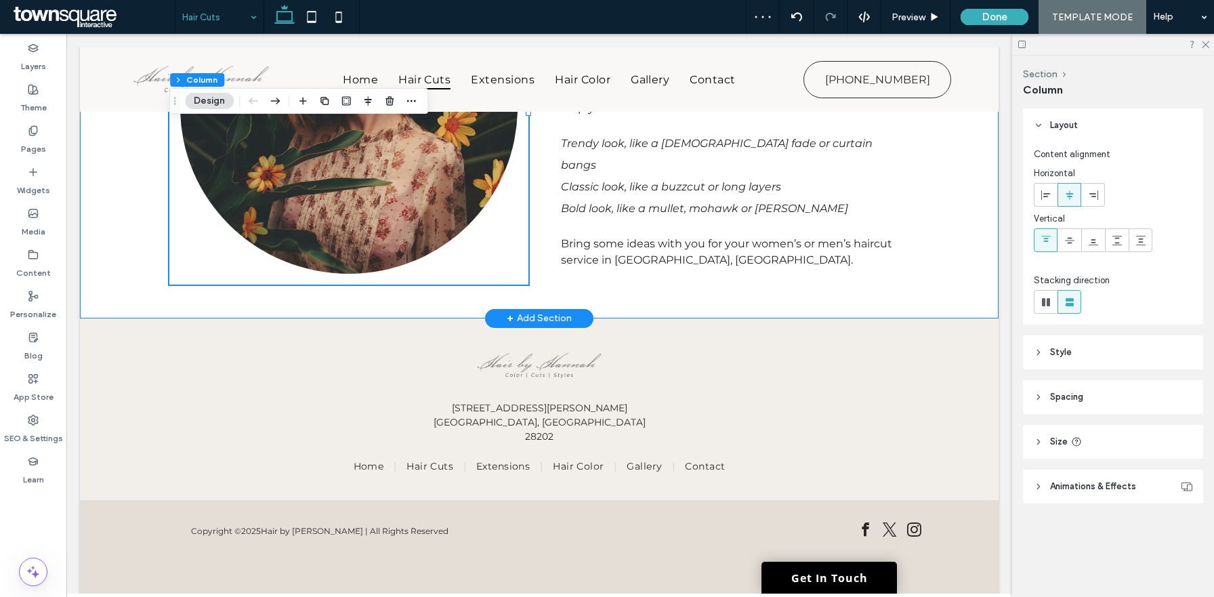
click at [113, 273] on div "Get into the latest hair trends Maintaining a trendy hairstyle can be key to st…" at bounding box center [539, 130] width 919 height 377
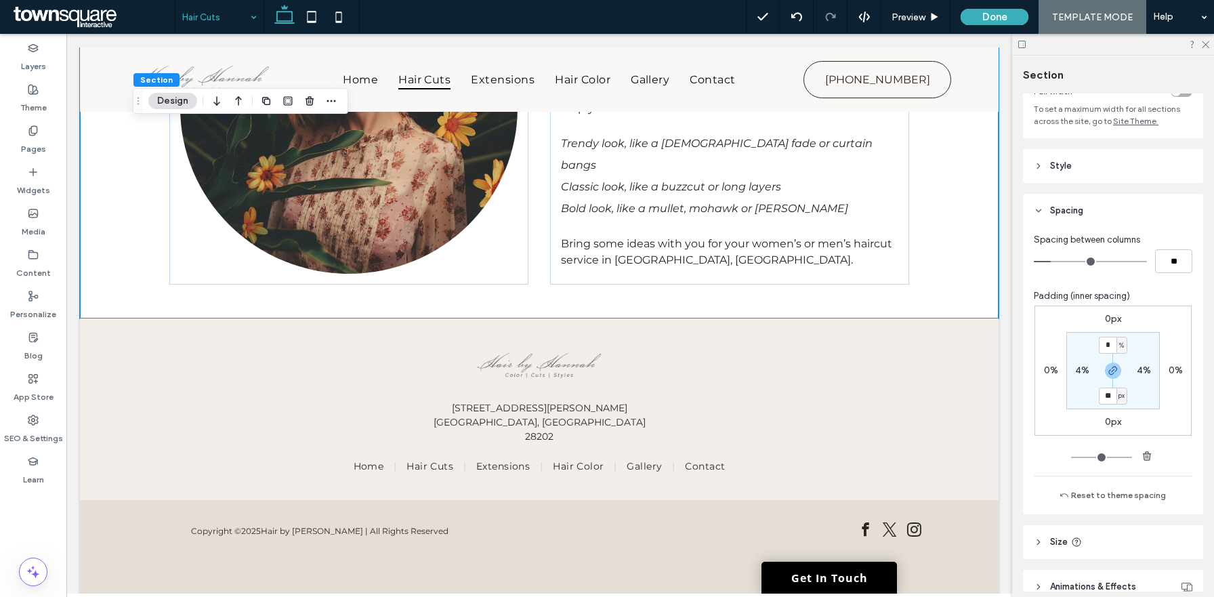
scroll to position [117, 0]
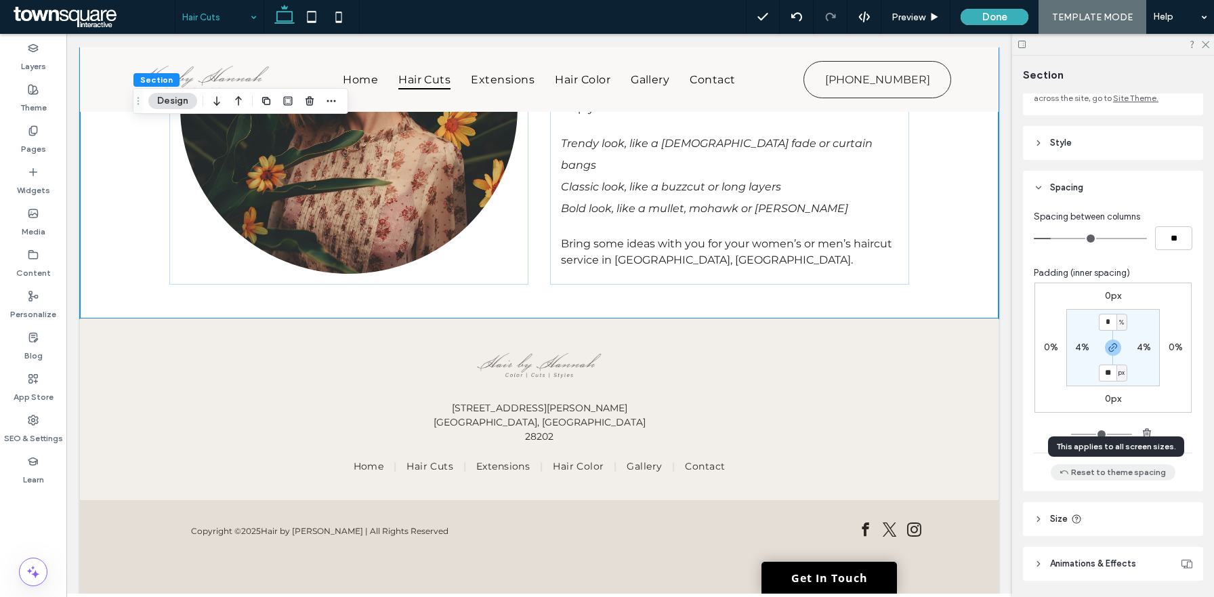
click at [1096, 474] on button "Reset to theme spacing" at bounding box center [1113, 472] width 125 height 16
type input "**"
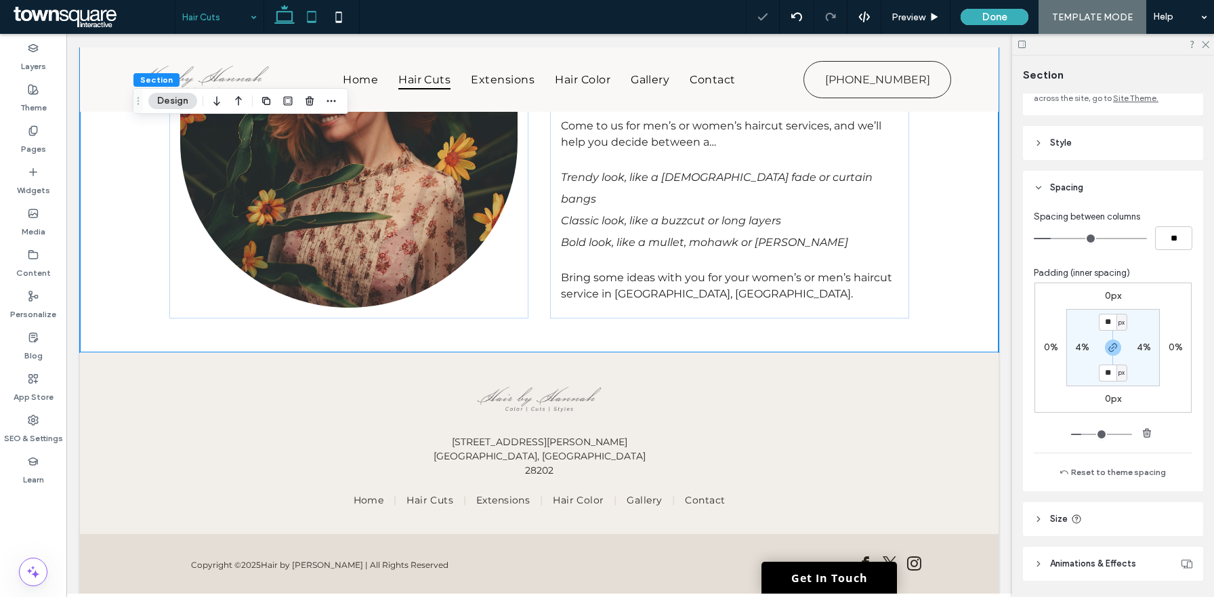
click at [311, 22] on icon at bounding box center [311, 16] width 27 height 27
type input "**"
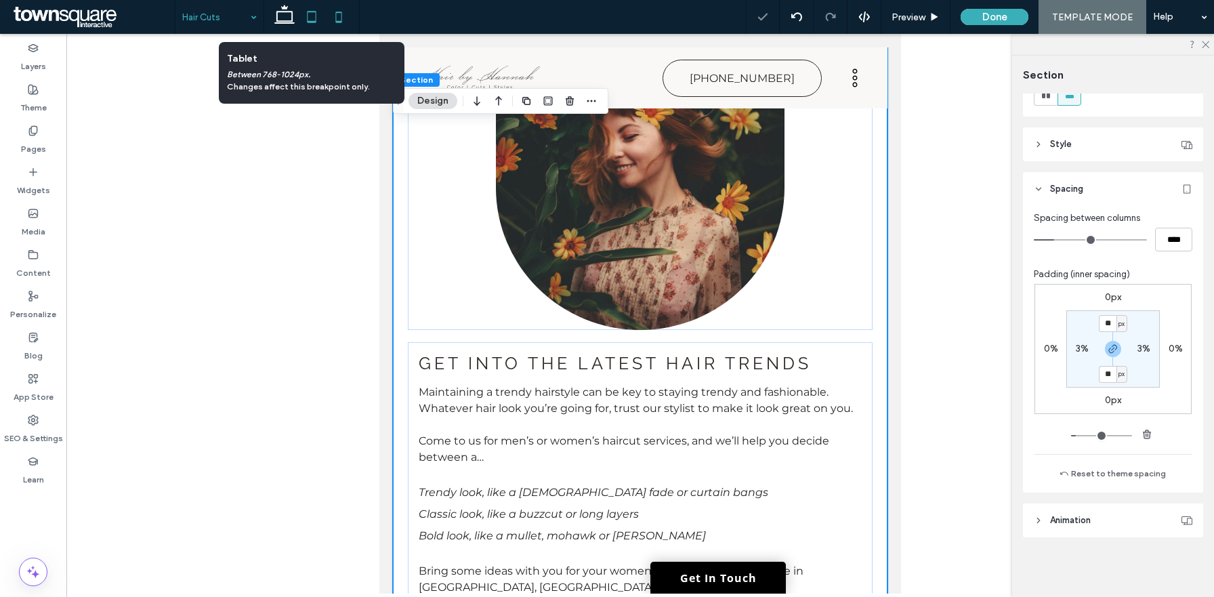
scroll to position [764, 0]
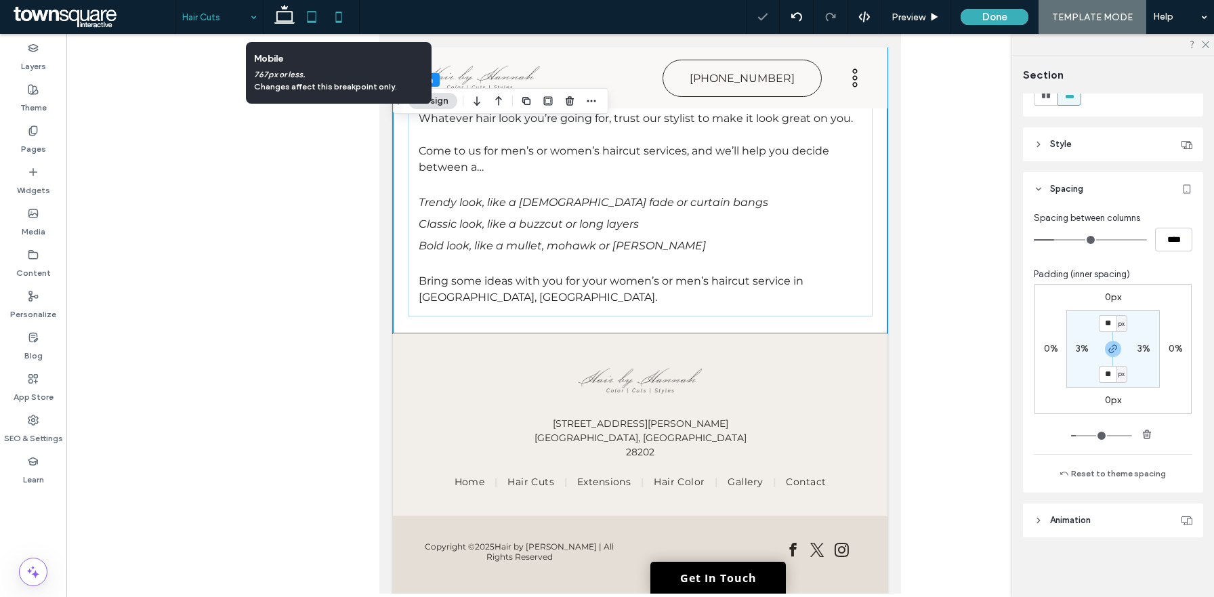
click at [342, 22] on use at bounding box center [339, 17] width 6 height 11
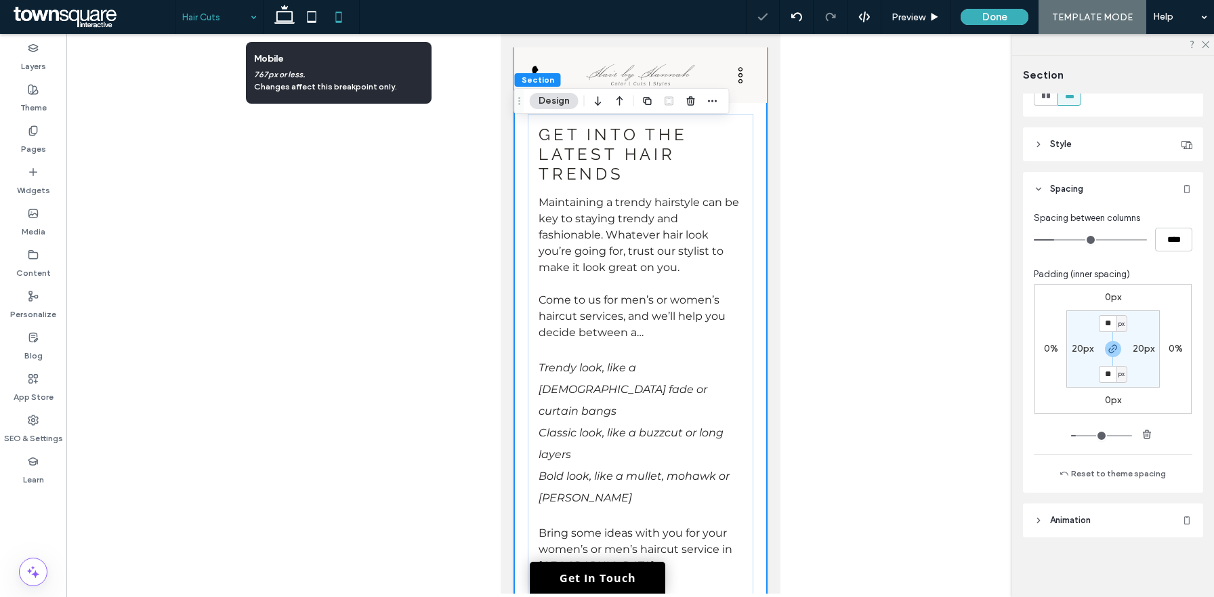
scroll to position [634, 0]
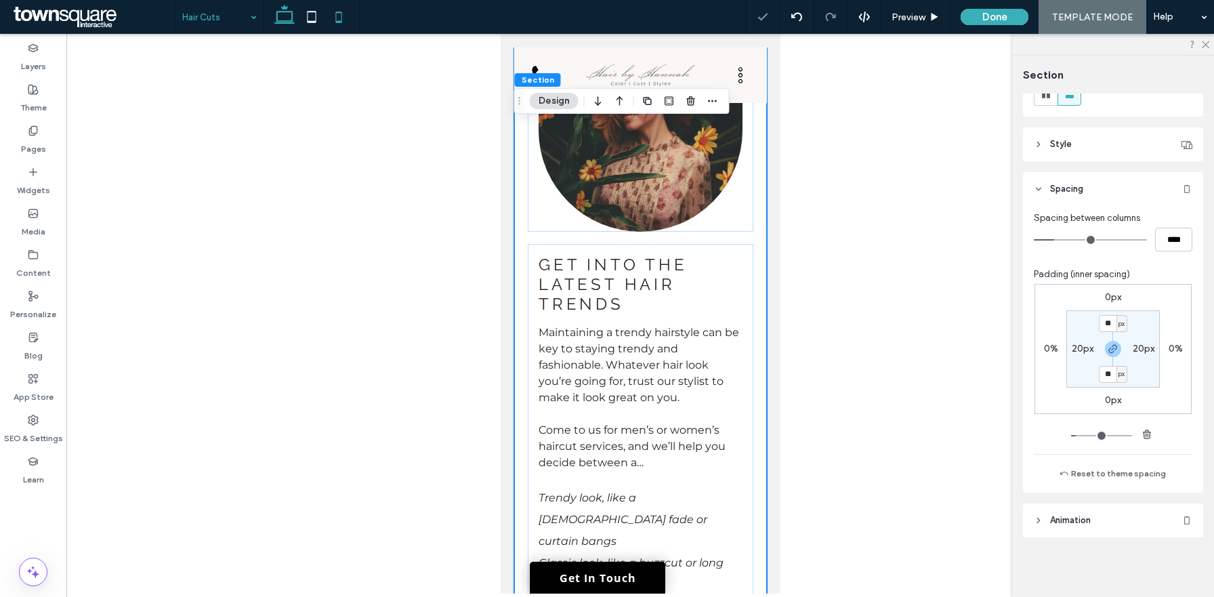
click at [288, 16] on icon at bounding box center [284, 16] width 27 height 27
type input "**"
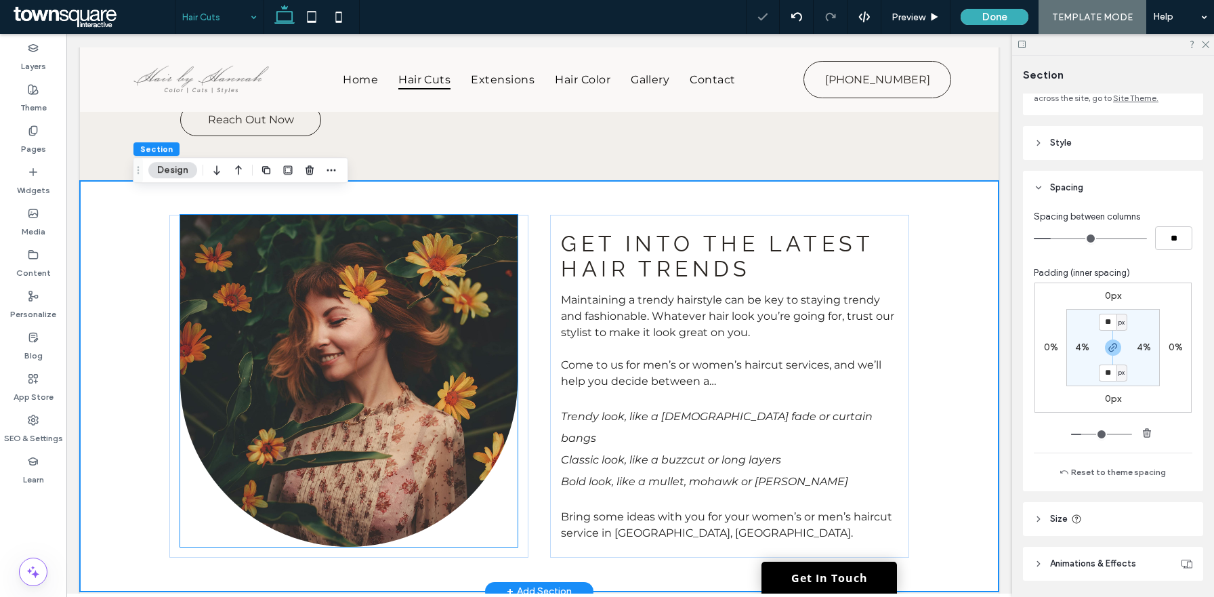
scroll to position [224, 0]
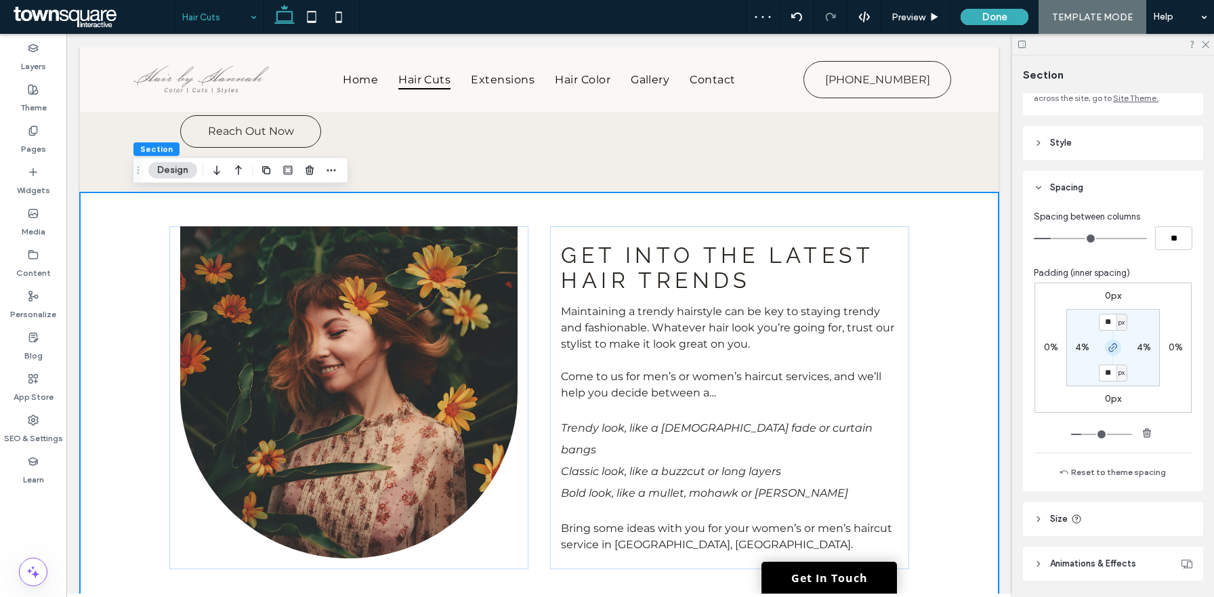
click at [1109, 348] on icon "button" at bounding box center [1113, 347] width 11 height 11
click at [1108, 324] on input "**" at bounding box center [1108, 322] width 18 height 17
type input "*"
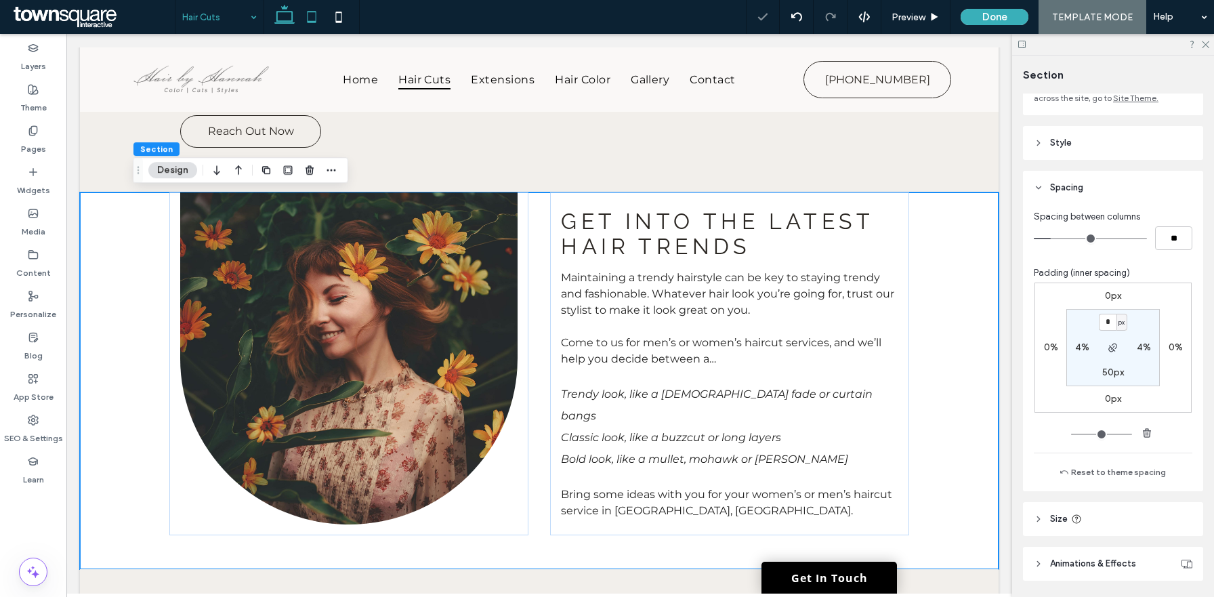
click at [314, 17] on icon at bounding box center [311, 16] width 27 height 27
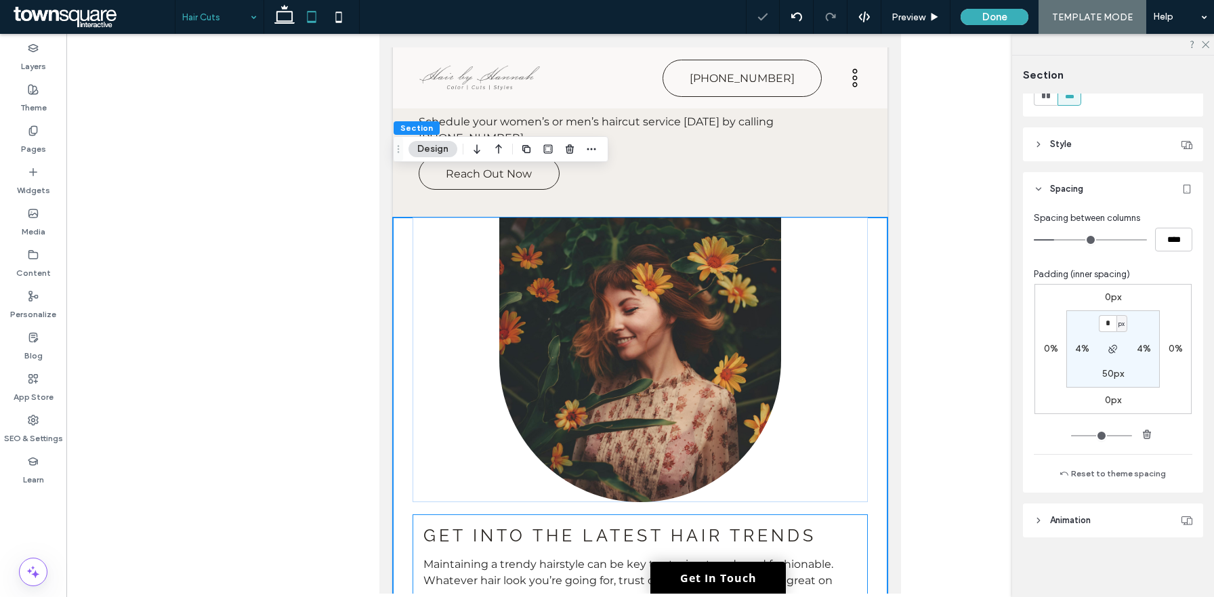
scroll to position [277, 0]
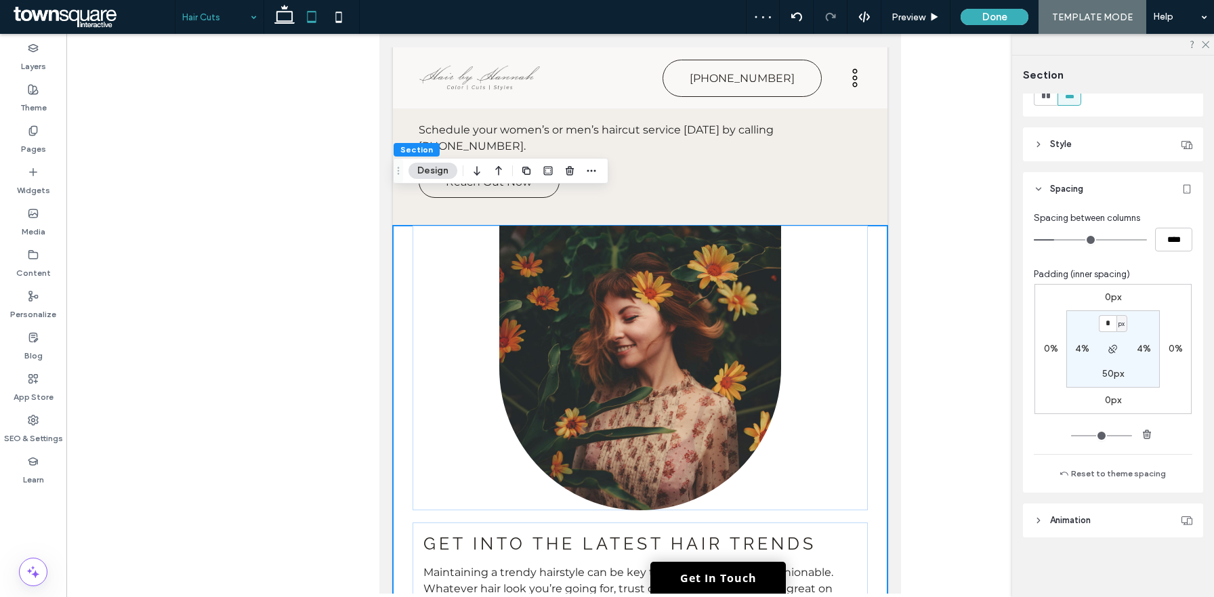
click at [886, 304] on div "Get into the latest hair trends Maintaining a trendy hairstyle can be key to st…" at bounding box center [640, 531] width 495 height 611
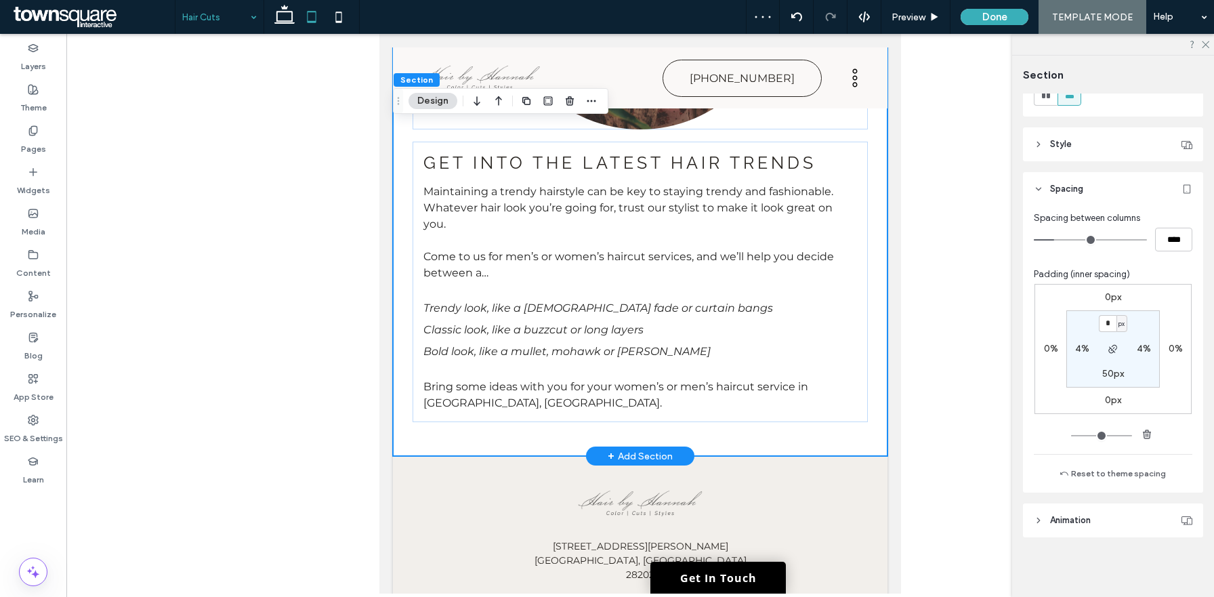
scroll to position [764, 0]
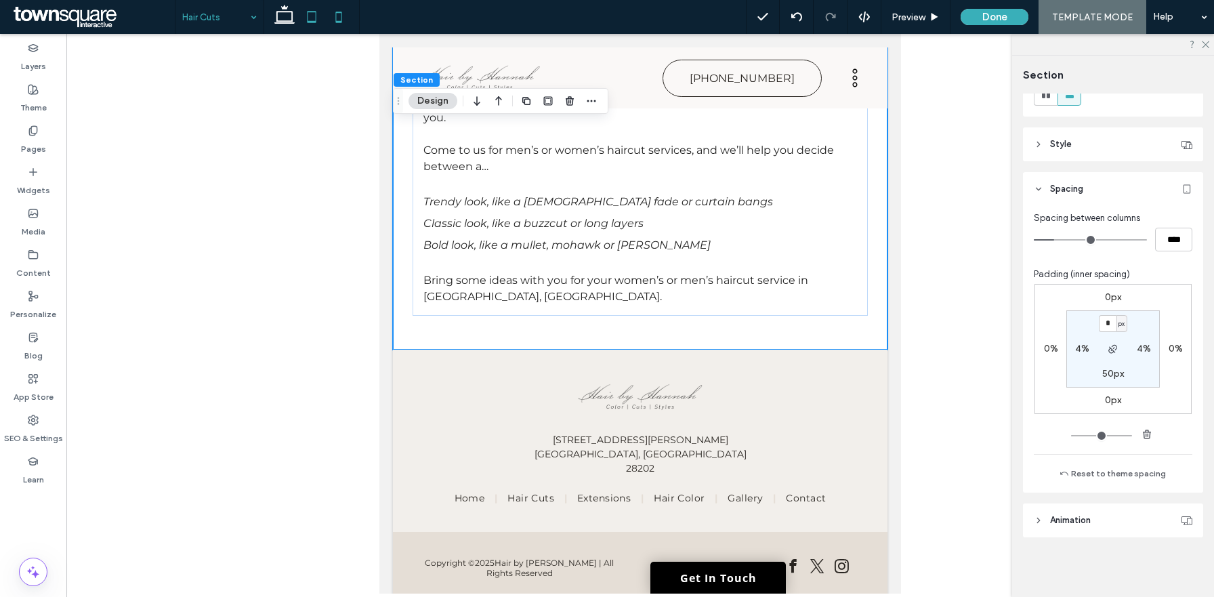
click at [338, 16] on icon at bounding box center [338, 16] width 27 height 27
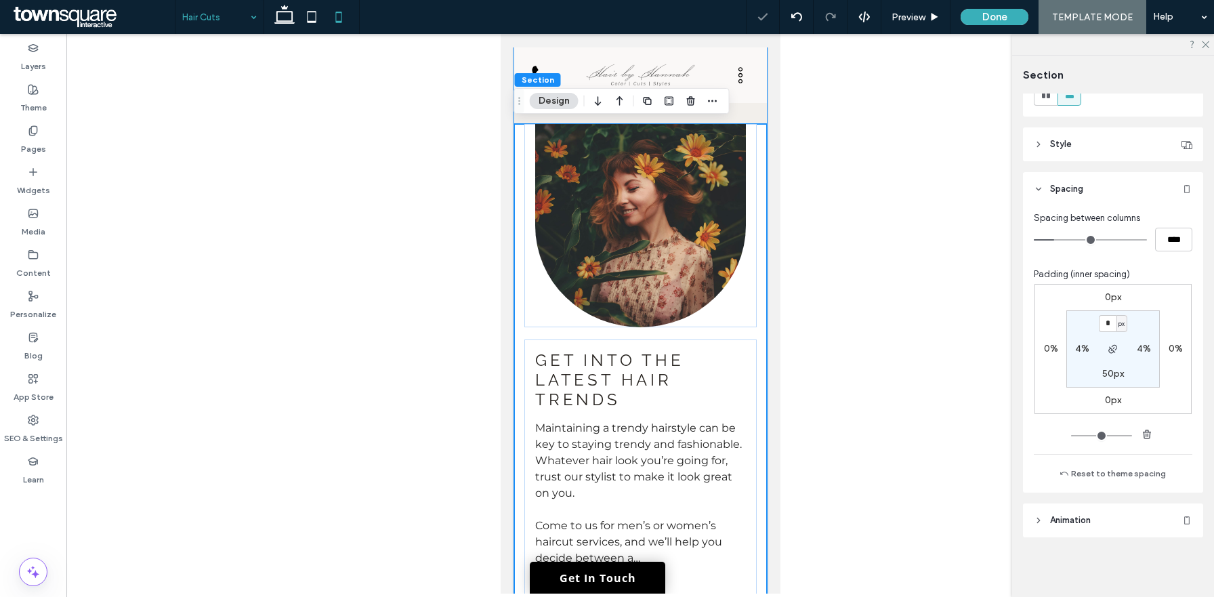
scroll to position [360, 0]
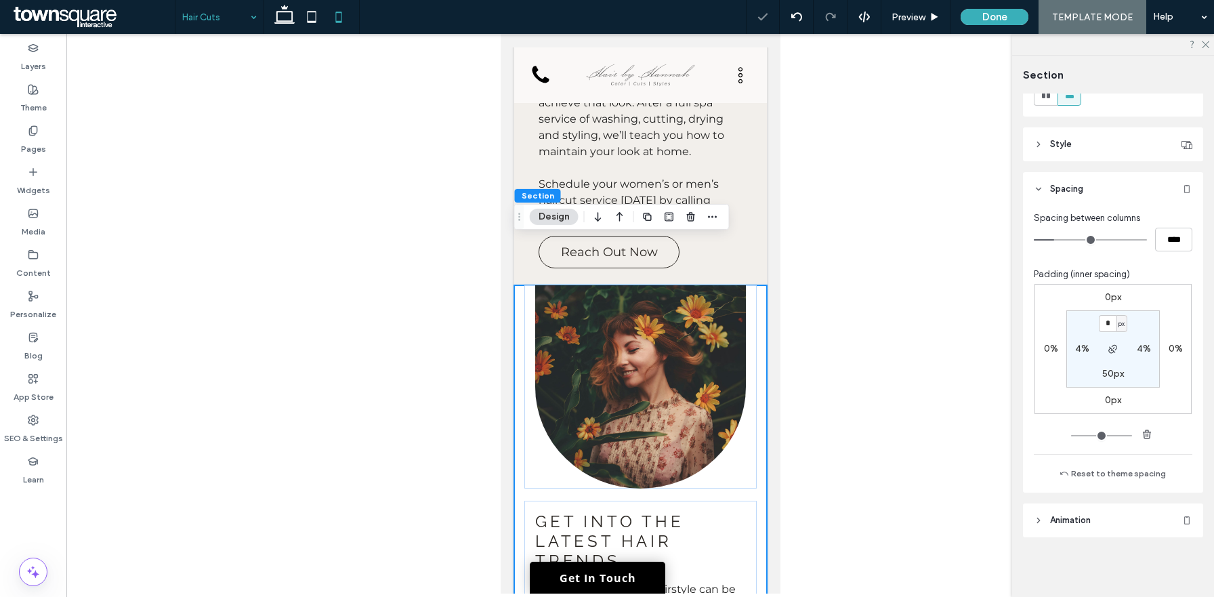
click at [523, 142] on div "TAME YOUR MANE WITH A NEW STYLE Come to us for men’s and women’s haircut servic…" at bounding box center [640, 14] width 253 height 543
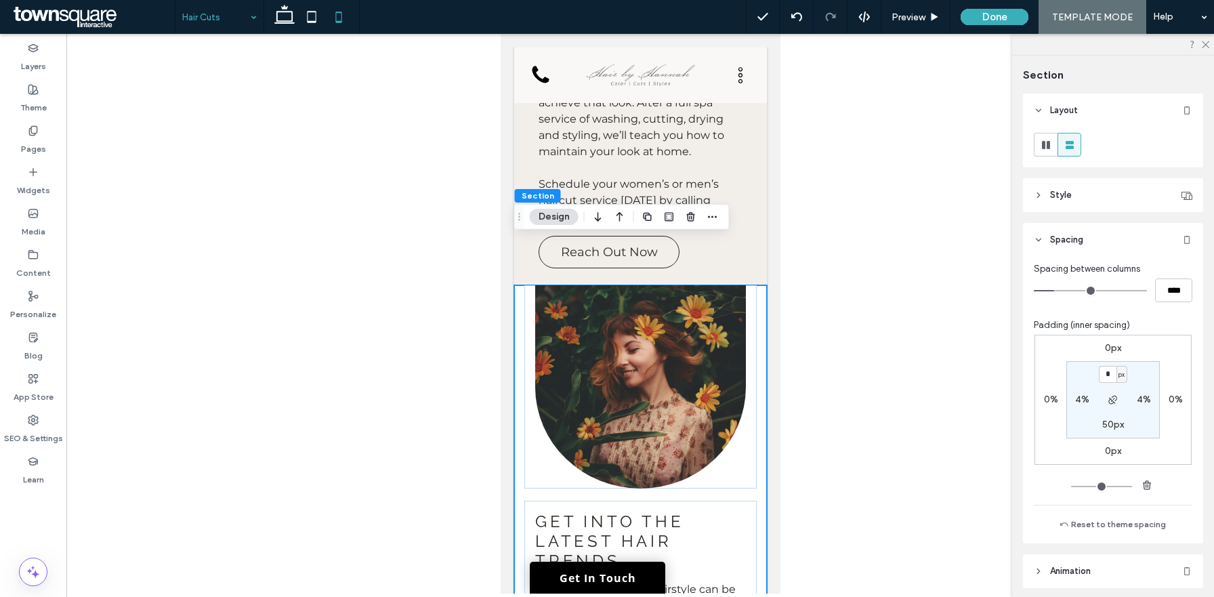
click at [268, 24] on div at bounding box center [312, 17] width 96 height 34
click at [286, 22] on use at bounding box center [284, 14] width 20 height 19
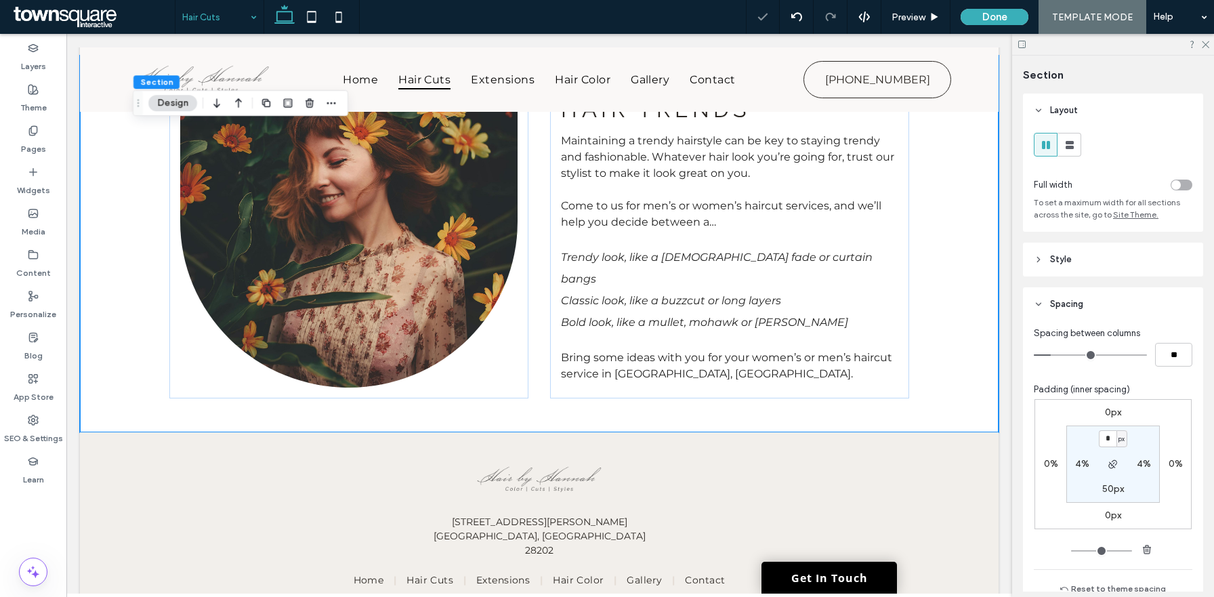
scroll to position [291, 0]
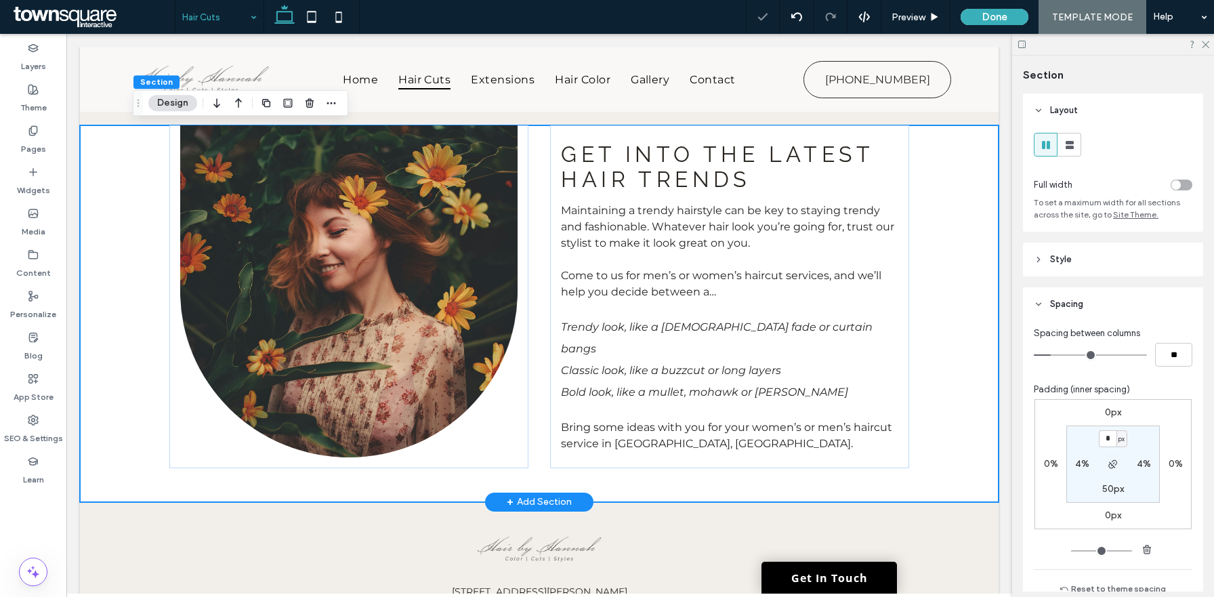
click at [944, 295] on div "Get into the latest hair trends Maintaining a trendy hairstyle can be key to st…" at bounding box center [539, 313] width 813 height 377
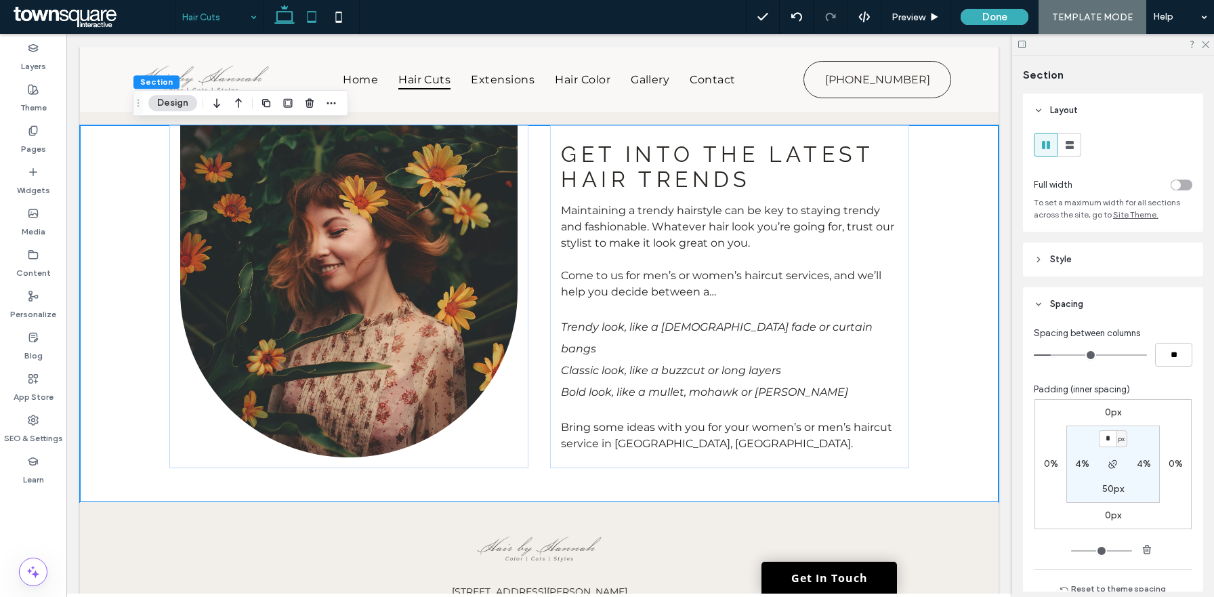
click at [316, 16] on icon at bounding box center [311, 16] width 27 height 27
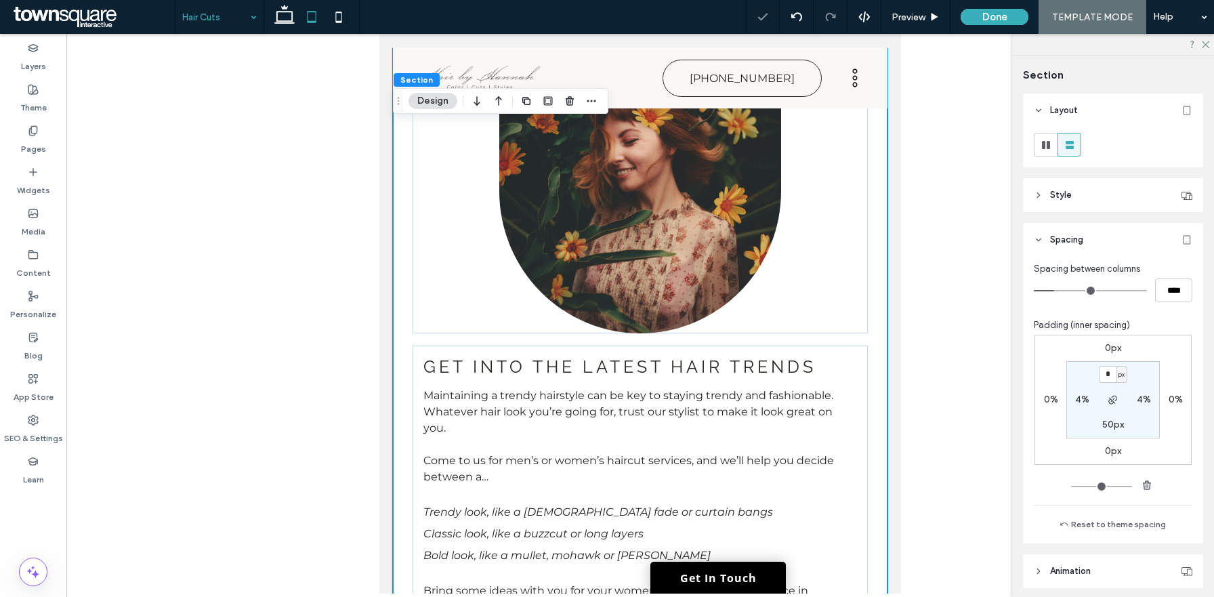
click at [1079, 399] on label "4%" at bounding box center [1082, 400] width 14 height 12
type input "*"
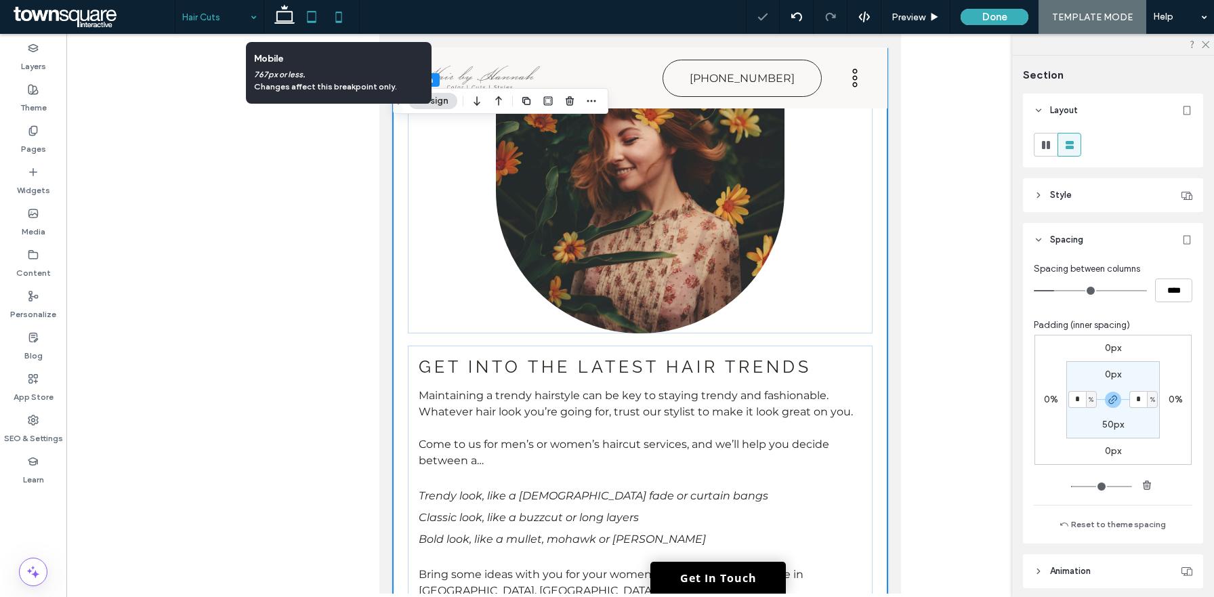
click at [335, 17] on icon at bounding box center [338, 16] width 27 height 27
type input "*"
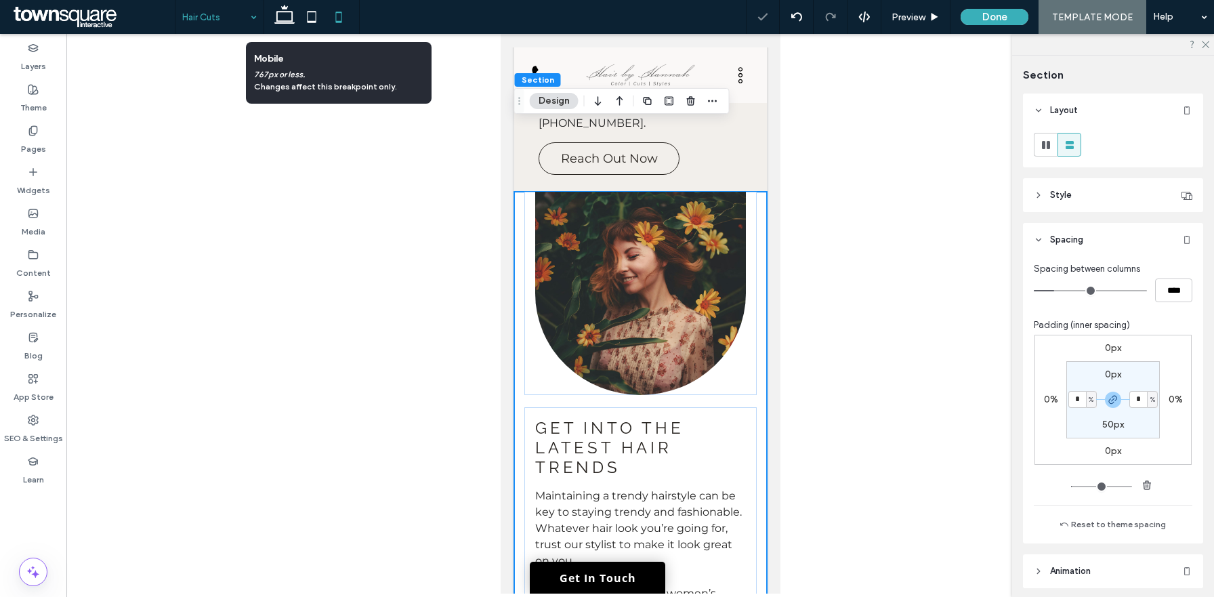
scroll to position [634, 0]
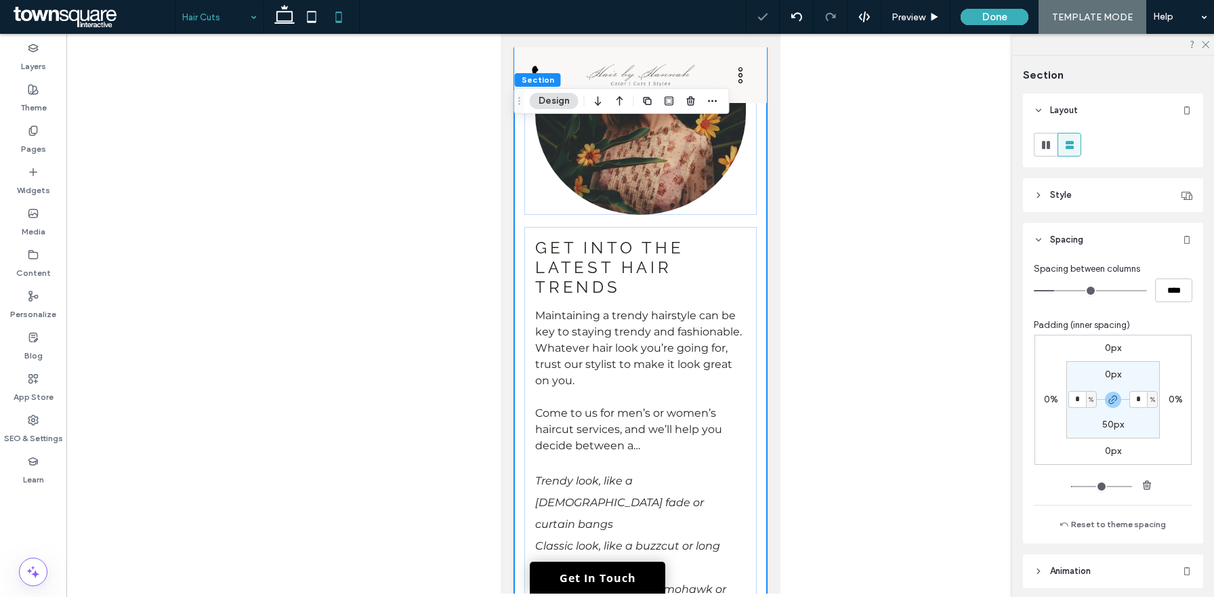
click at [1093, 405] on span "%" at bounding box center [1091, 400] width 5 height 14
click at [1090, 421] on span "px" at bounding box center [1086, 420] width 9 height 14
type input "**"
type input "****"
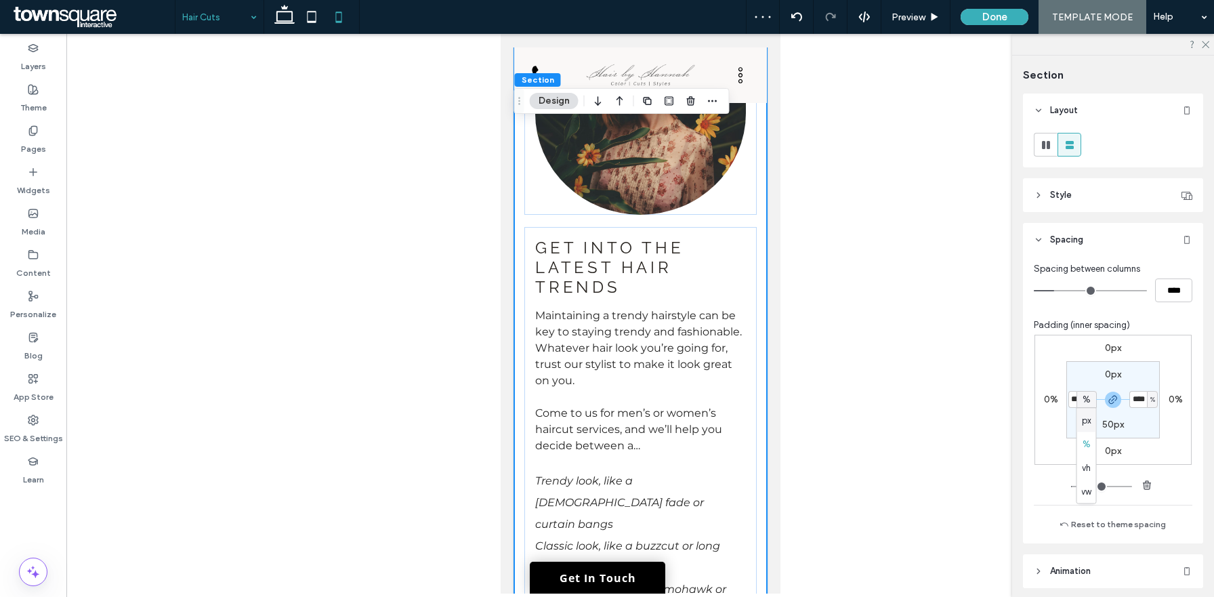
type input "**"
click at [1077, 399] on input "****" at bounding box center [1078, 399] width 18 height 17
type input "**"
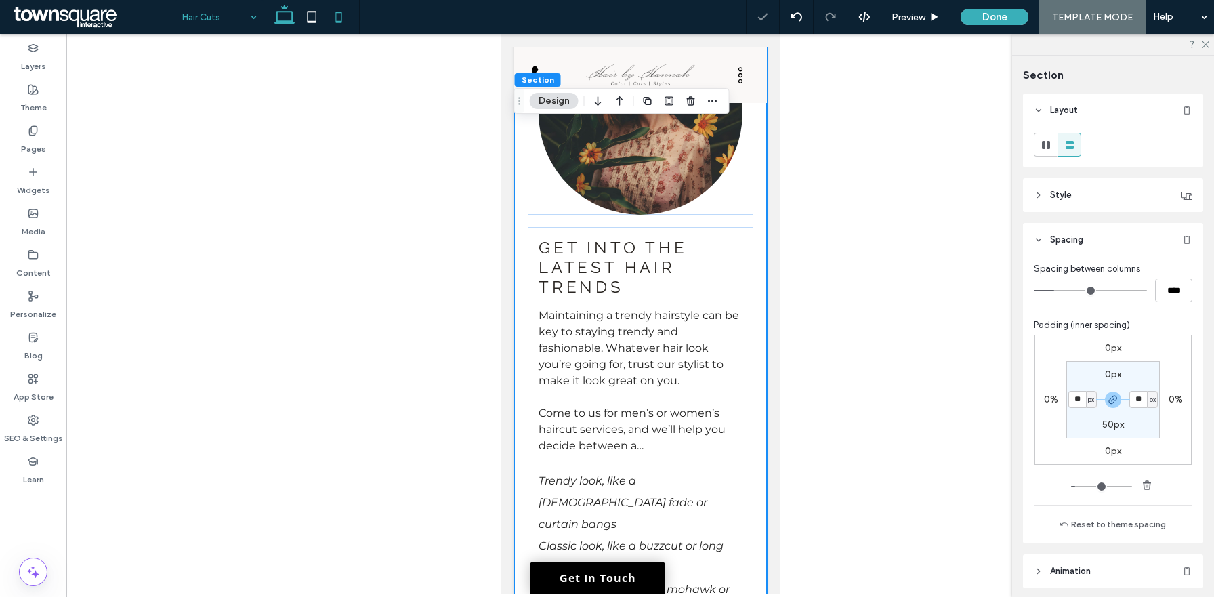
click at [280, 27] on icon at bounding box center [284, 16] width 27 height 27
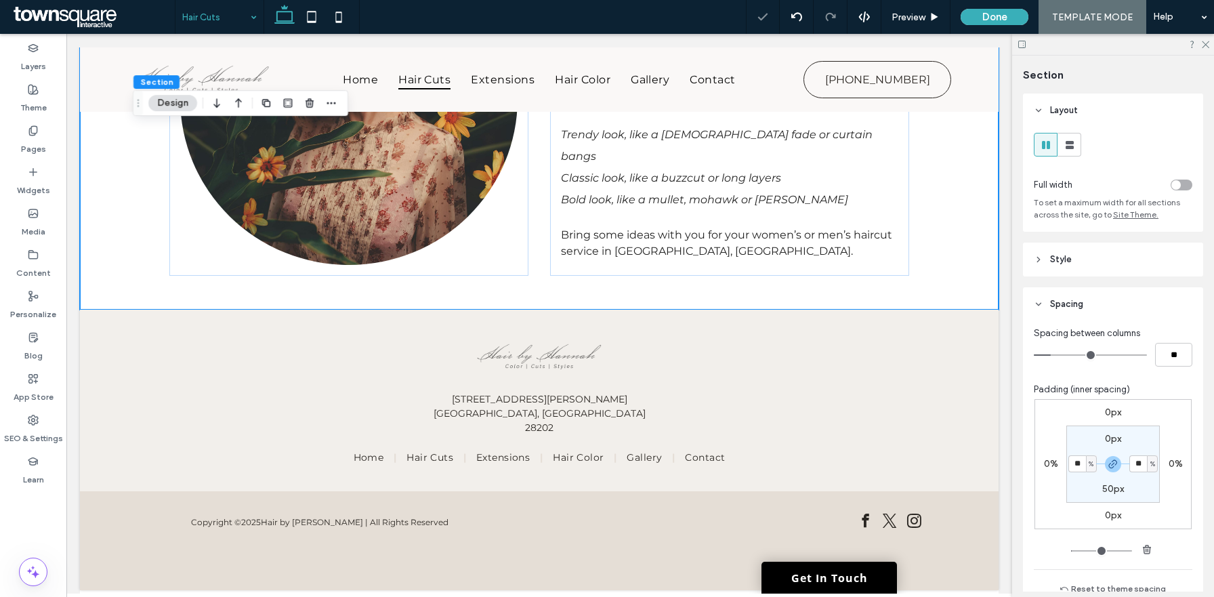
type input "*"
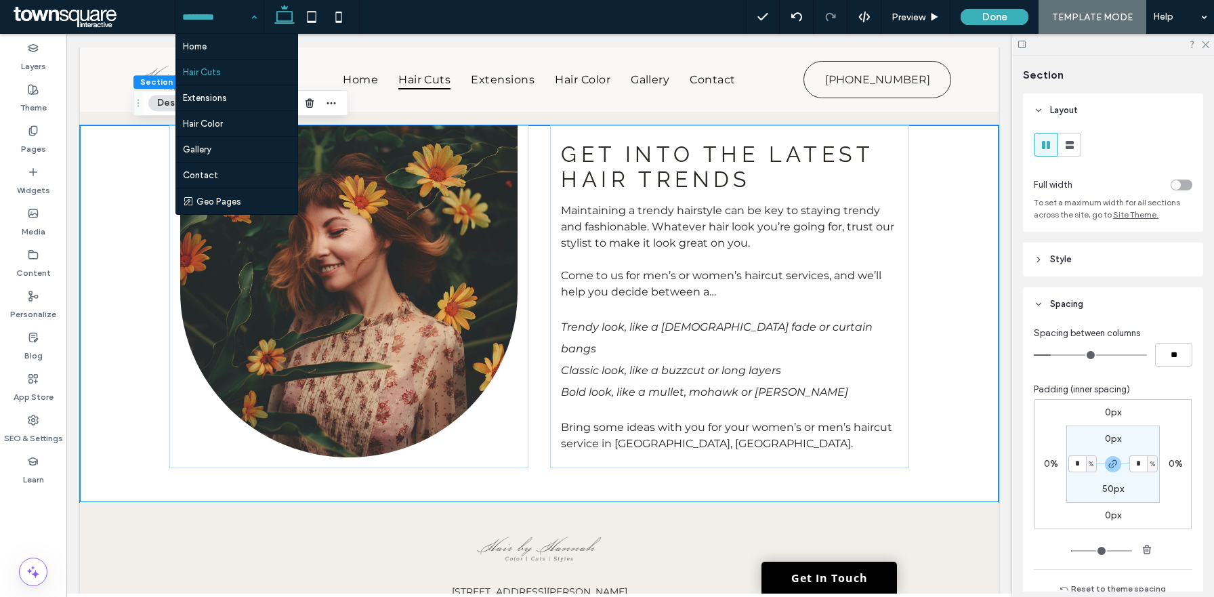
click at [251, 20] on div "Home Hair Cuts Extensions Hair Color Gallery Contact Geo Pages" at bounding box center [220, 17] width 88 height 34
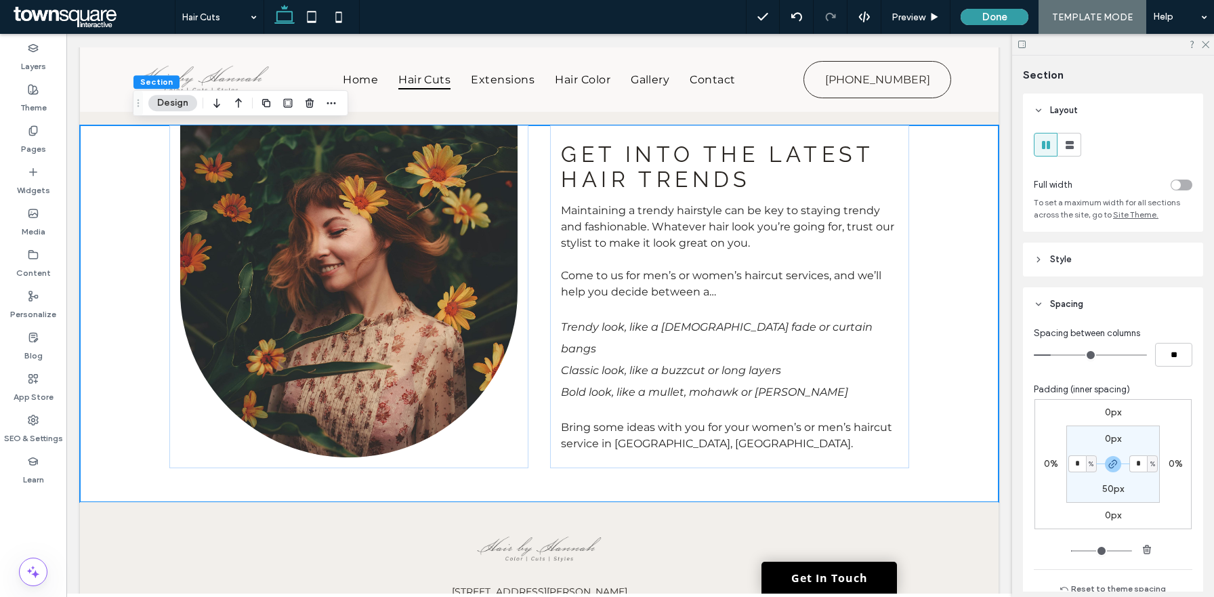
click at [989, 14] on button "Done" at bounding box center [995, 17] width 68 height 16
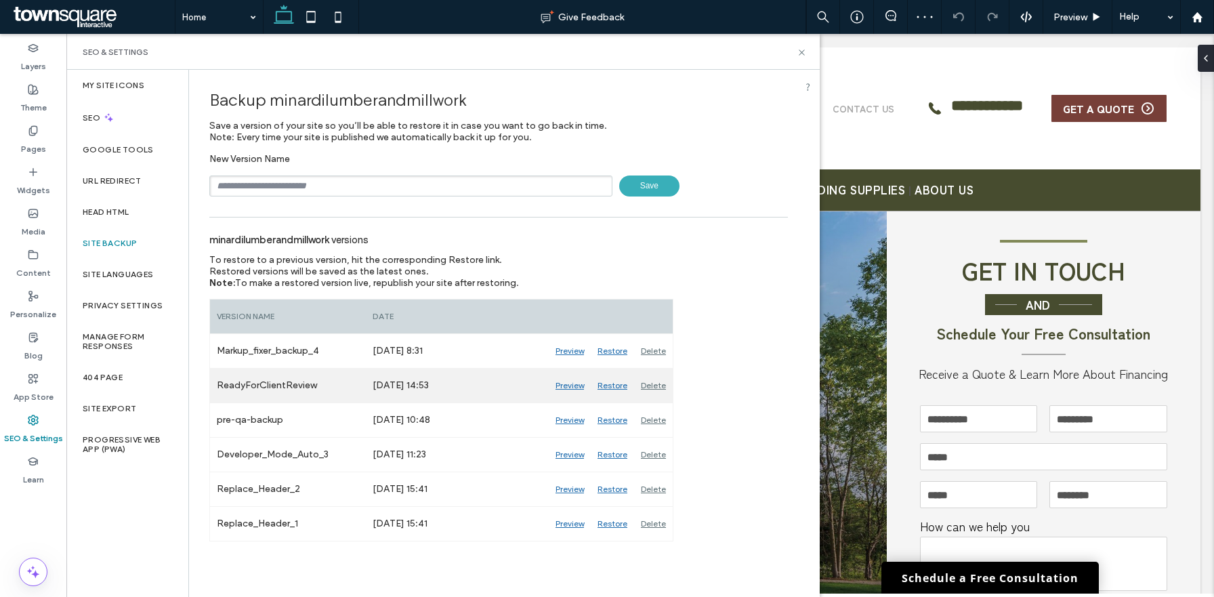
click at [570, 386] on div "Preview" at bounding box center [570, 386] width 42 height 34
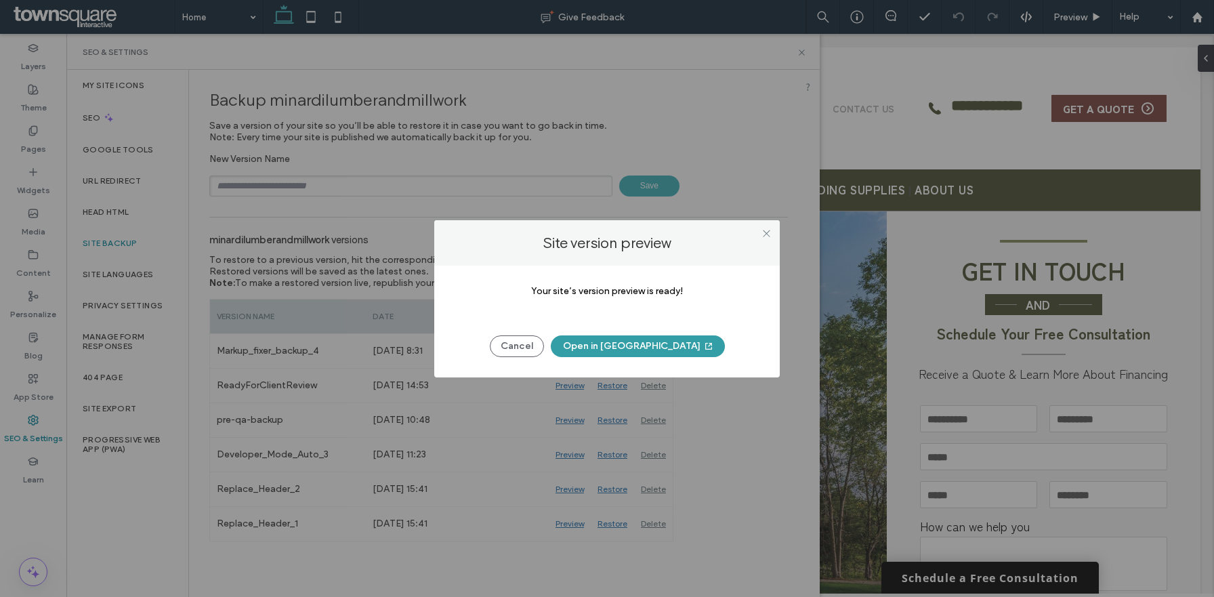
click at [621, 344] on button "Open in New Tab" at bounding box center [638, 346] width 174 height 22
